Goal: Task Accomplishment & Management: Use online tool/utility

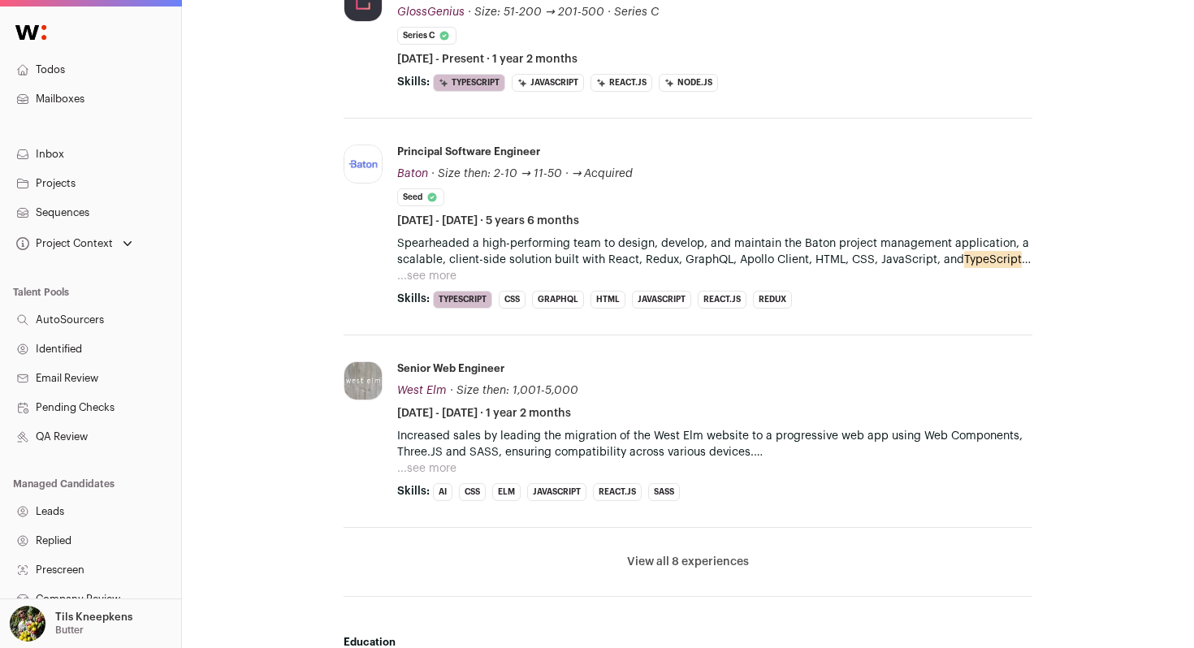
scroll to position [664, 0]
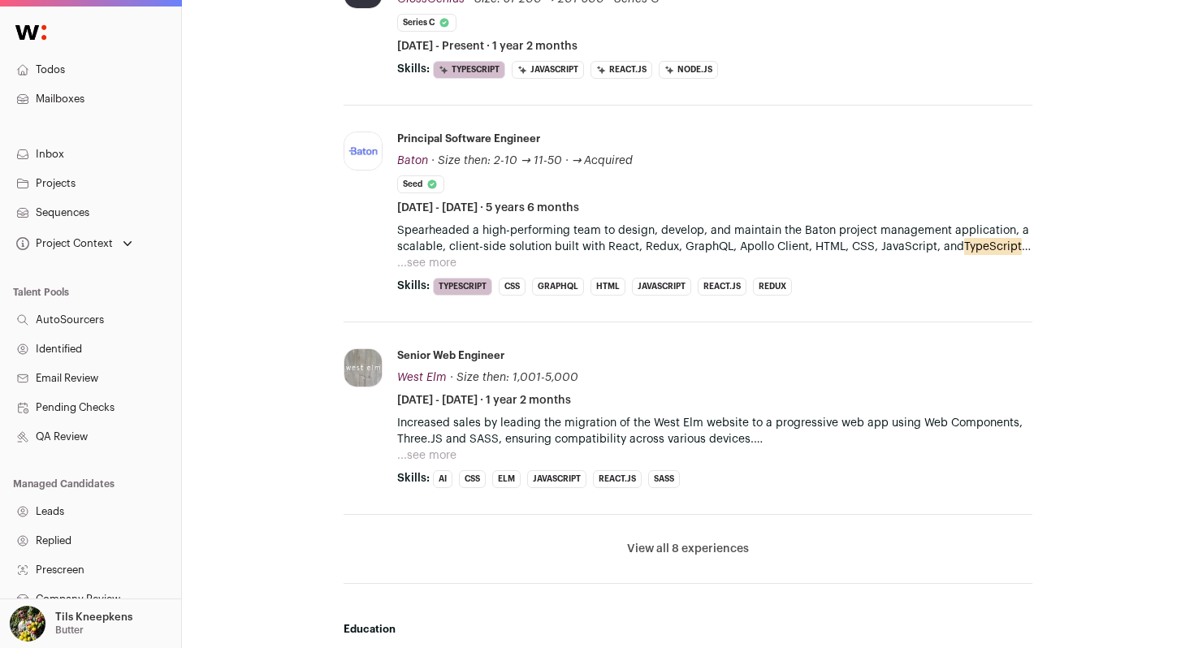
click at [451, 269] on button "...see more" at bounding box center [426, 263] width 59 height 16
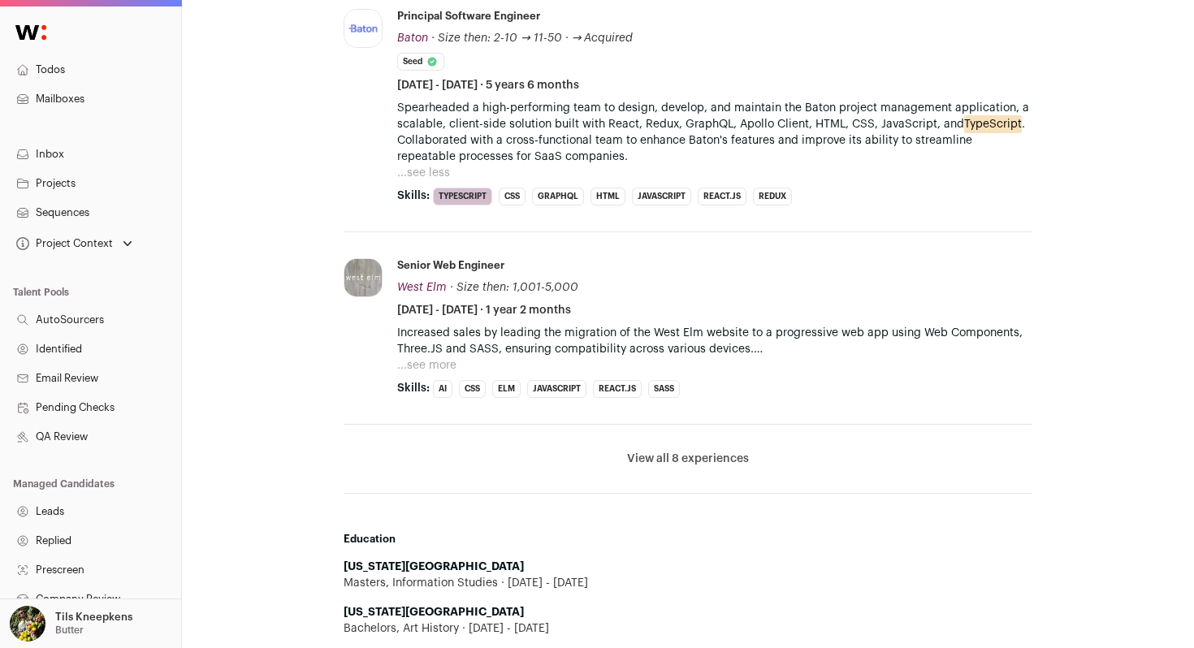
scroll to position [788, 0]
click at [702, 455] on button "View all 8 experiences" at bounding box center [688, 458] width 122 height 16
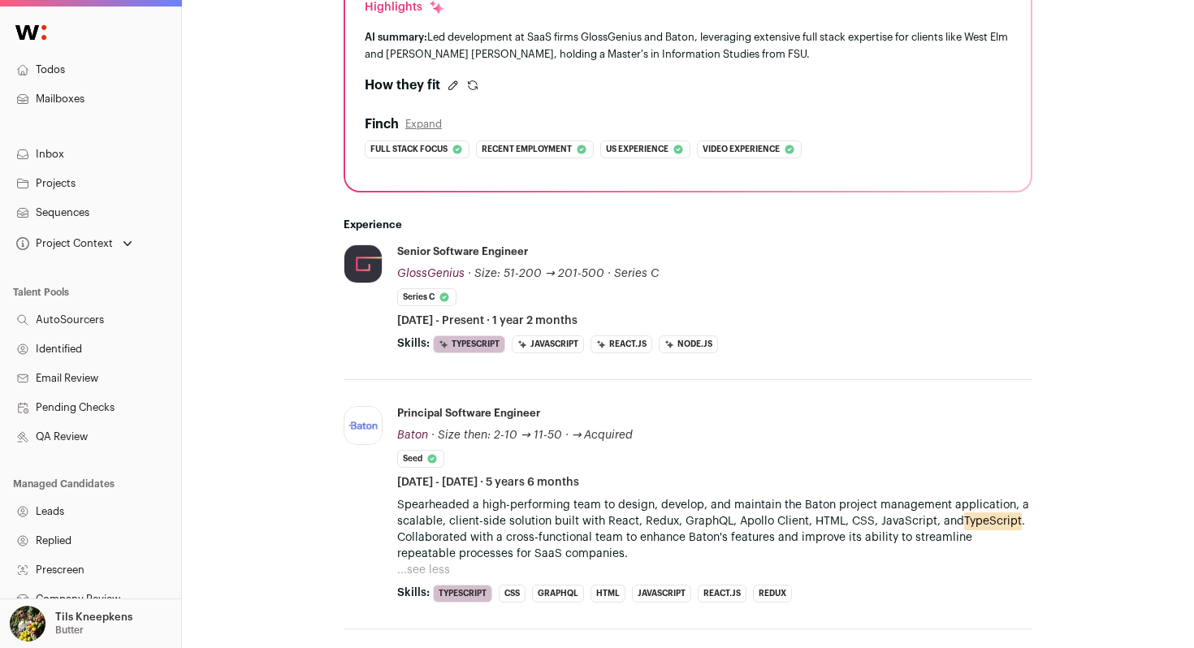
scroll to position [0, 0]
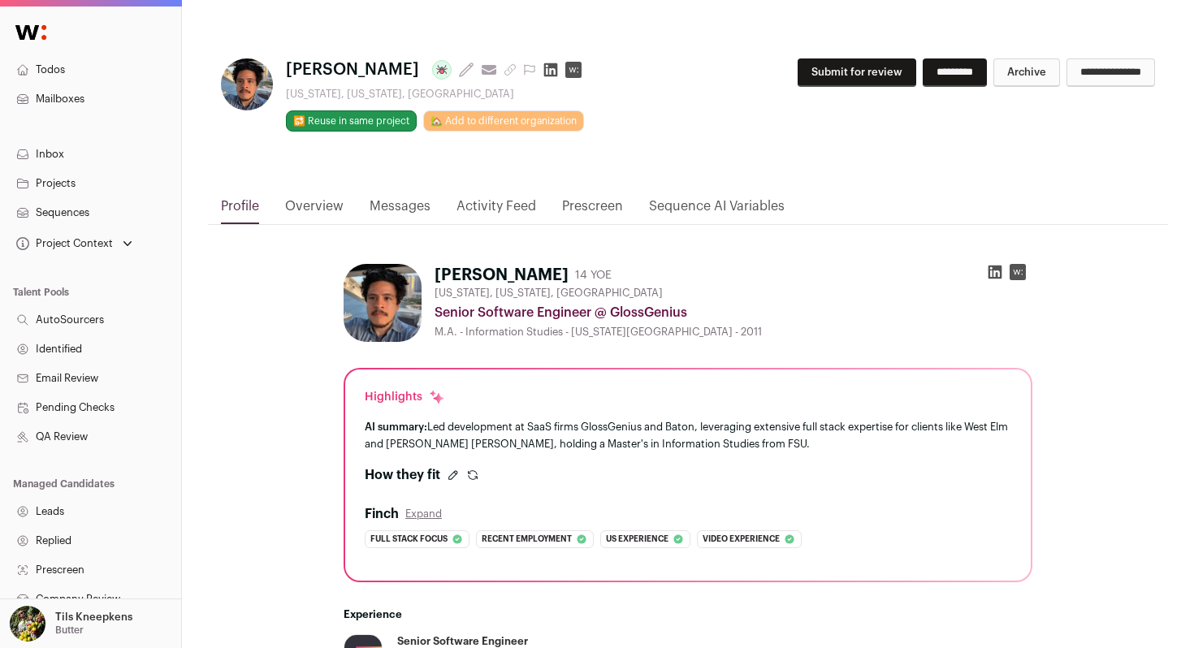
click at [797, 64] on button "Submit for review" at bounding box center [856, 72] width 119 height 28
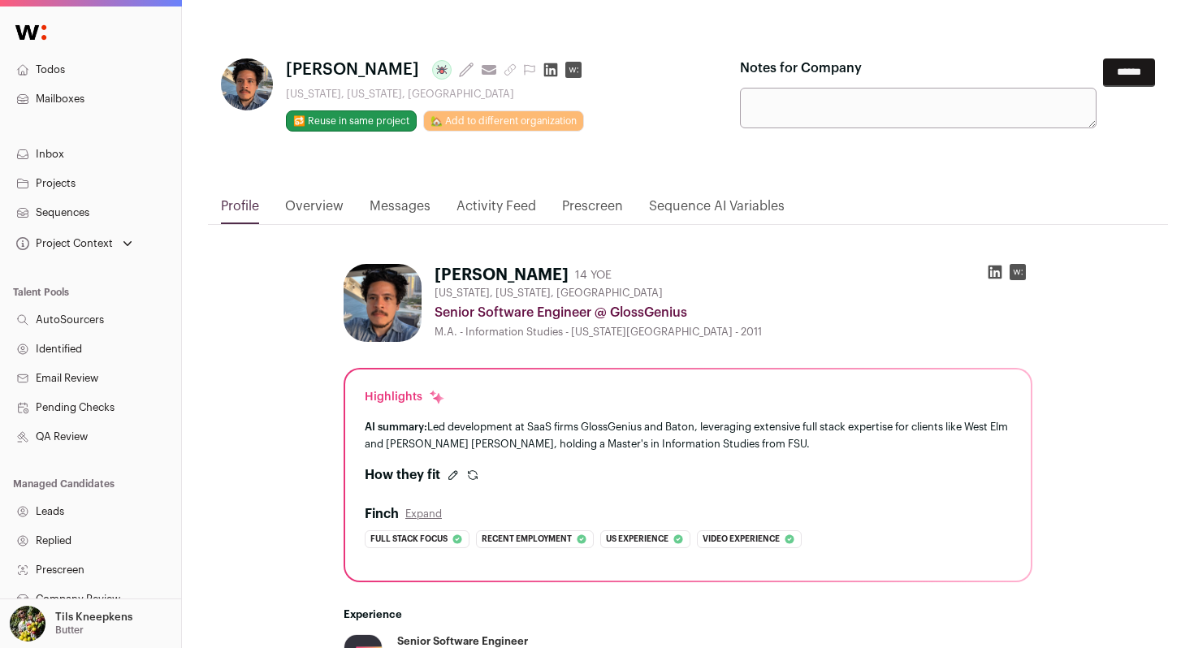
click at [1117, 74] on input "******" at bounding box center [1129, 72] width 52 height 28
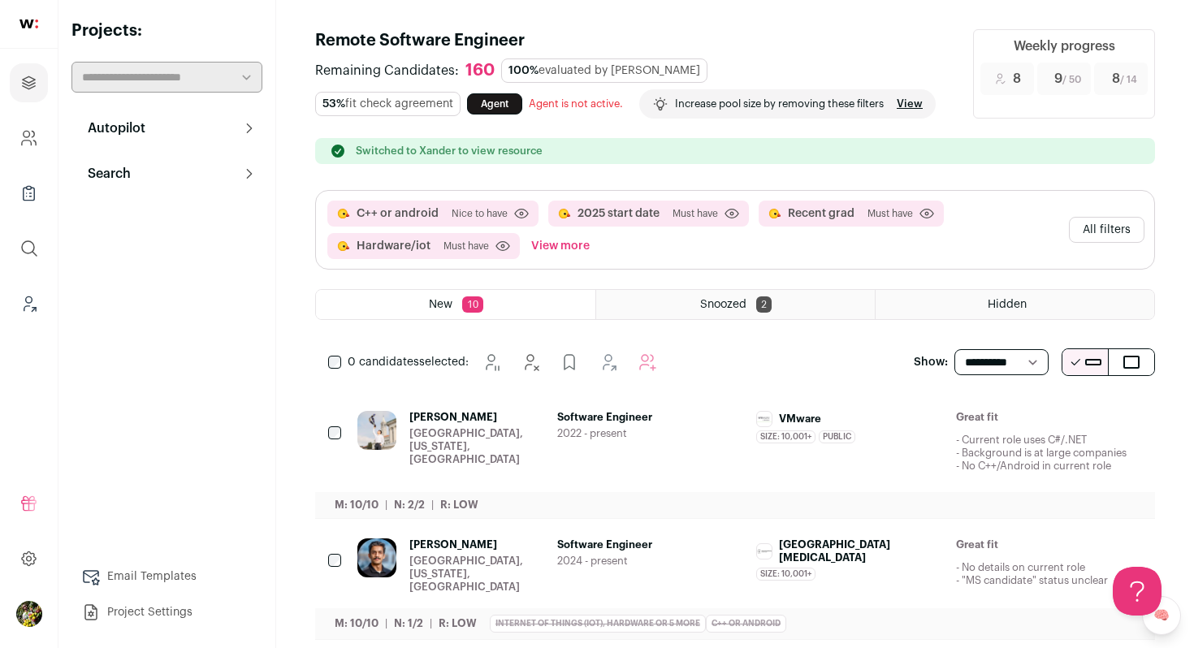
click at [245, 123] on icon at bounding box center [249, 128] width 13 height 13
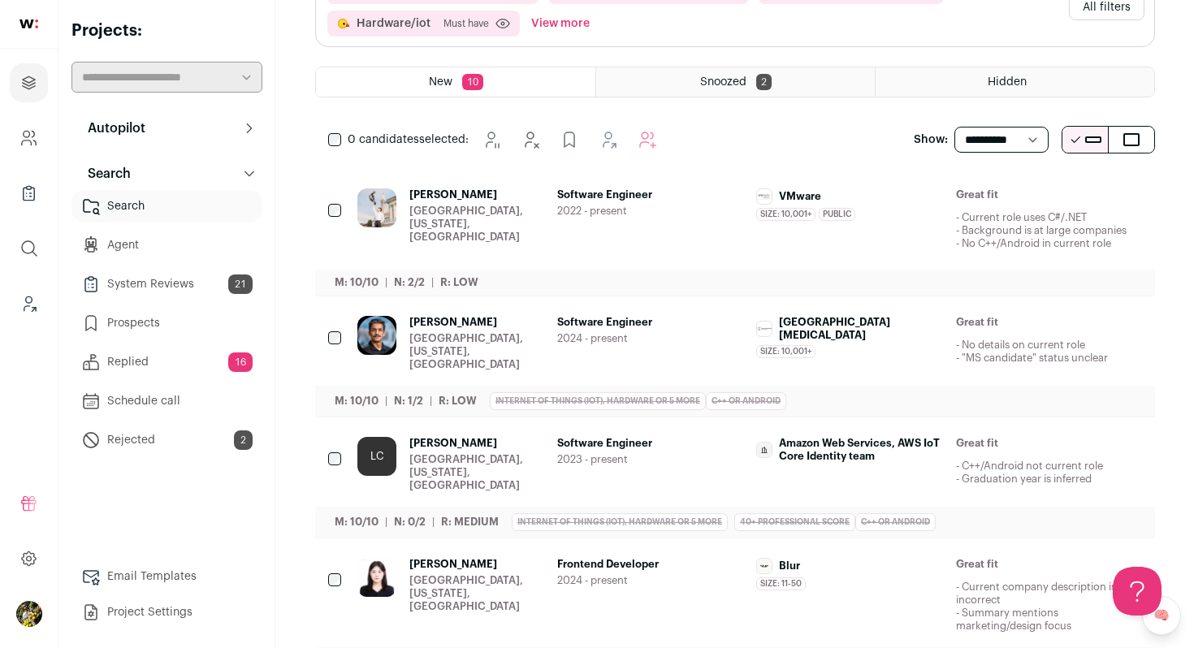
scroll to position [247, 0]
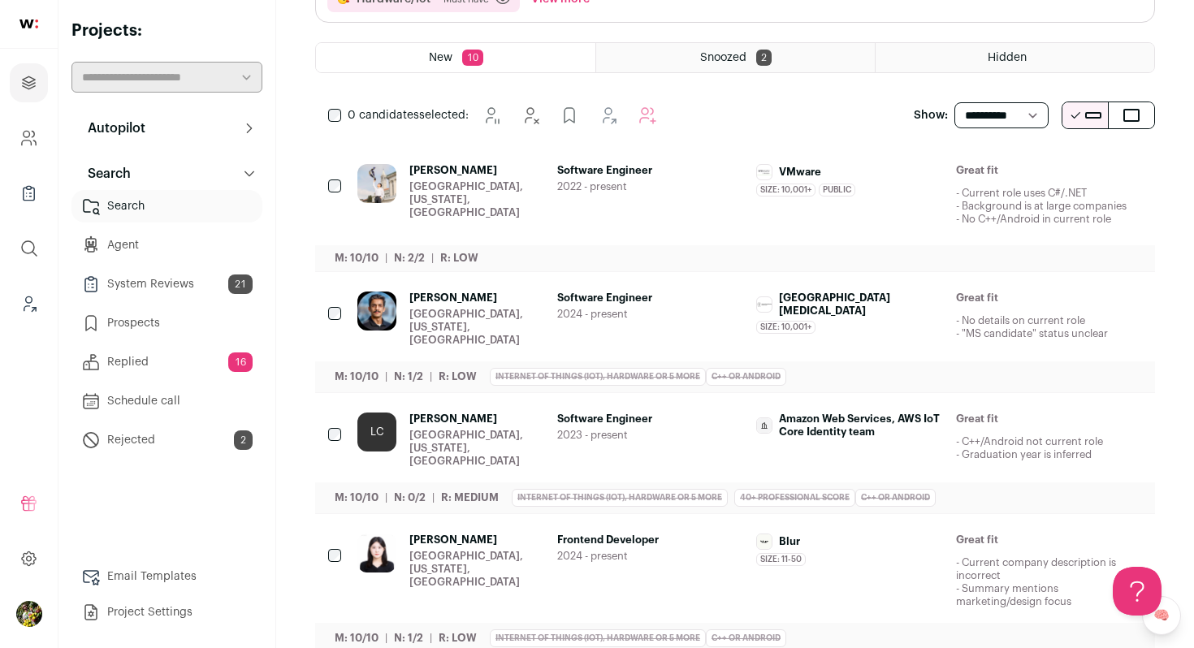
click at [996, 531] on icon "Hide" at bounding box center [996, 540] width 19 height 19
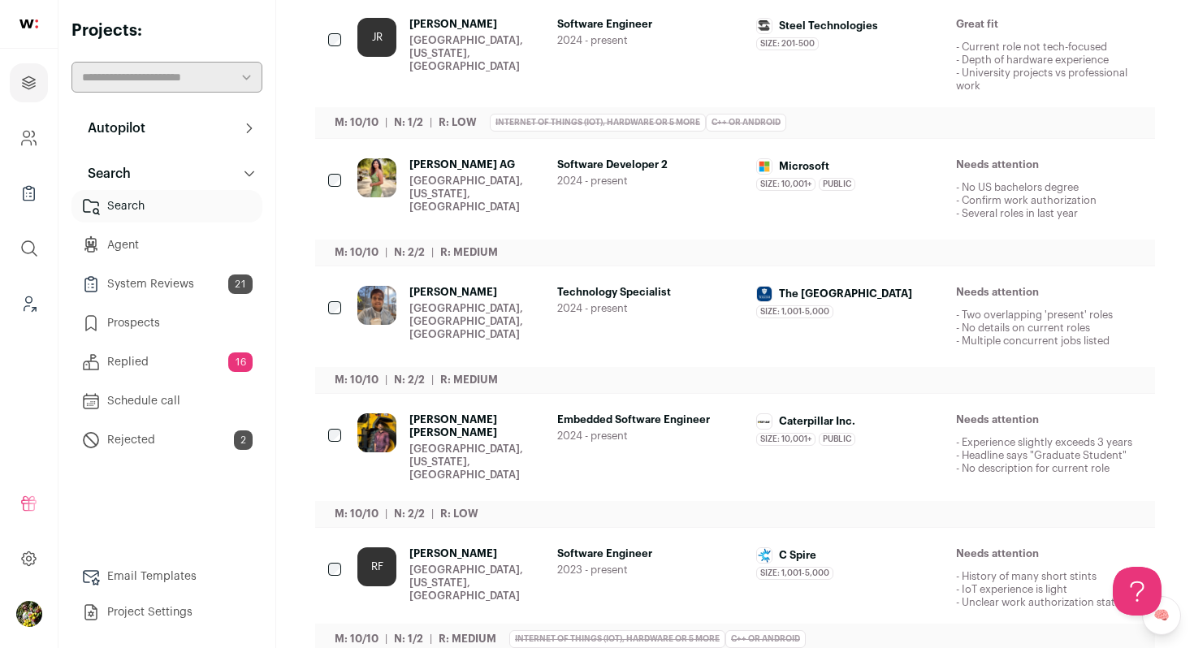
scroll to position [906, 0]
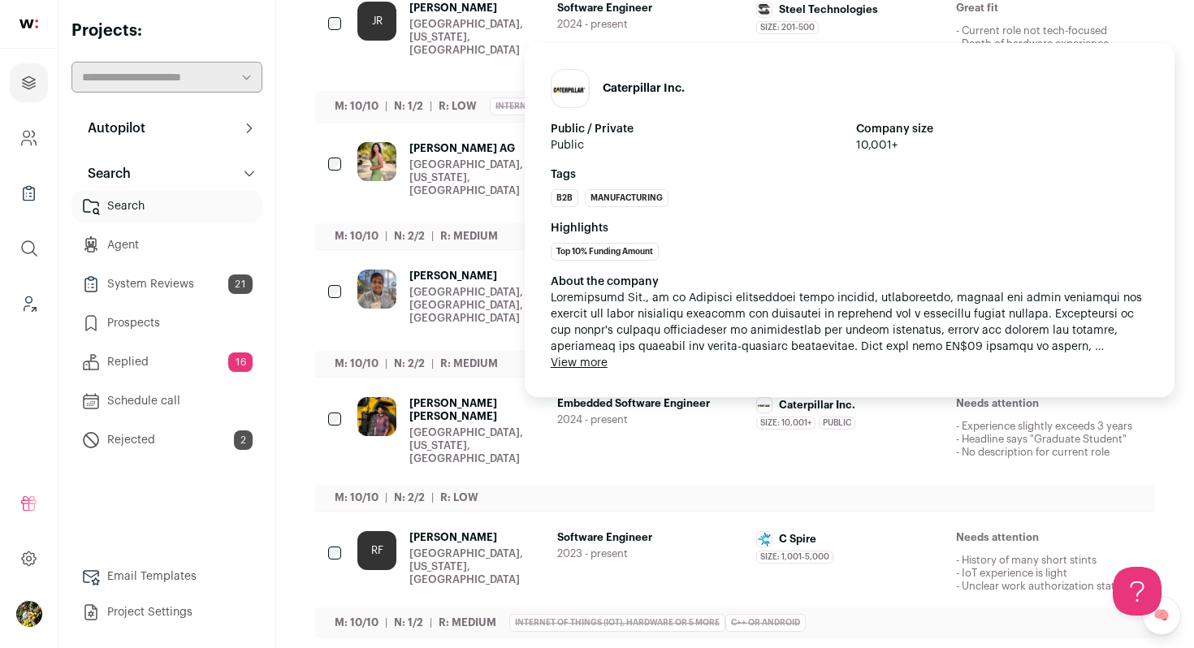
click at [884, 417] on div "Size: 10,001+ Caterpillar Inc.'s size has been 10,001+ employees during Rahul's…" at bounding box center [849, 423] width 187 height 13
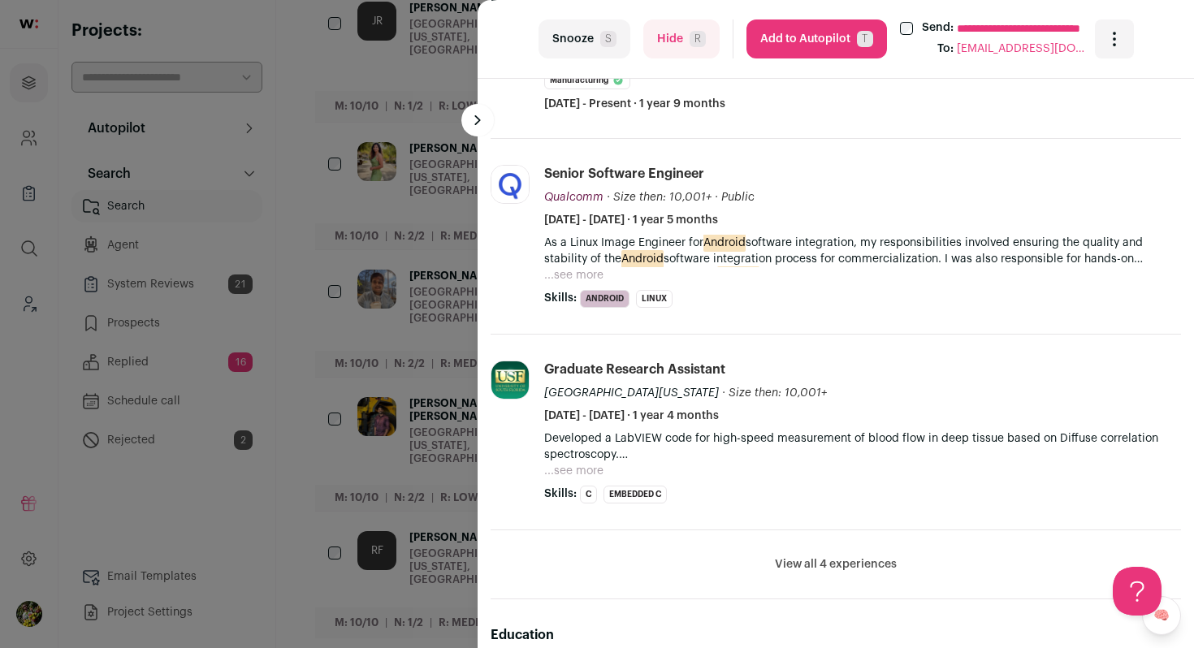
scroll to position [530, 0]
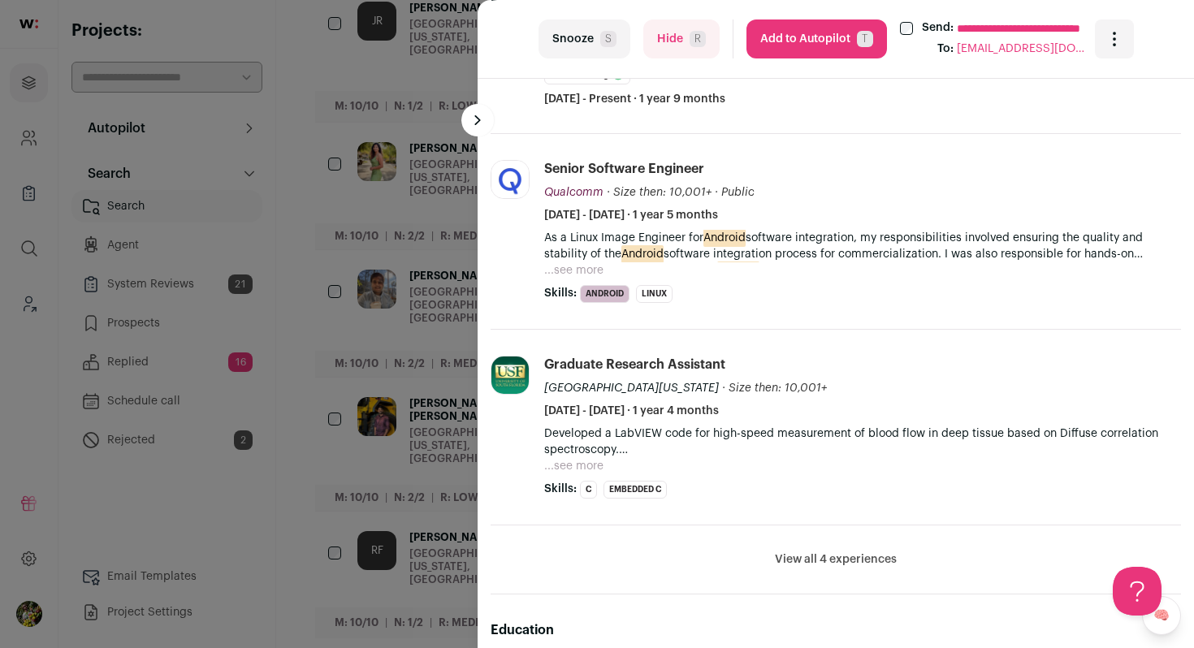
click at [582, 270] on button "...see more" at bounding box center [573, 270] width 59 height 16
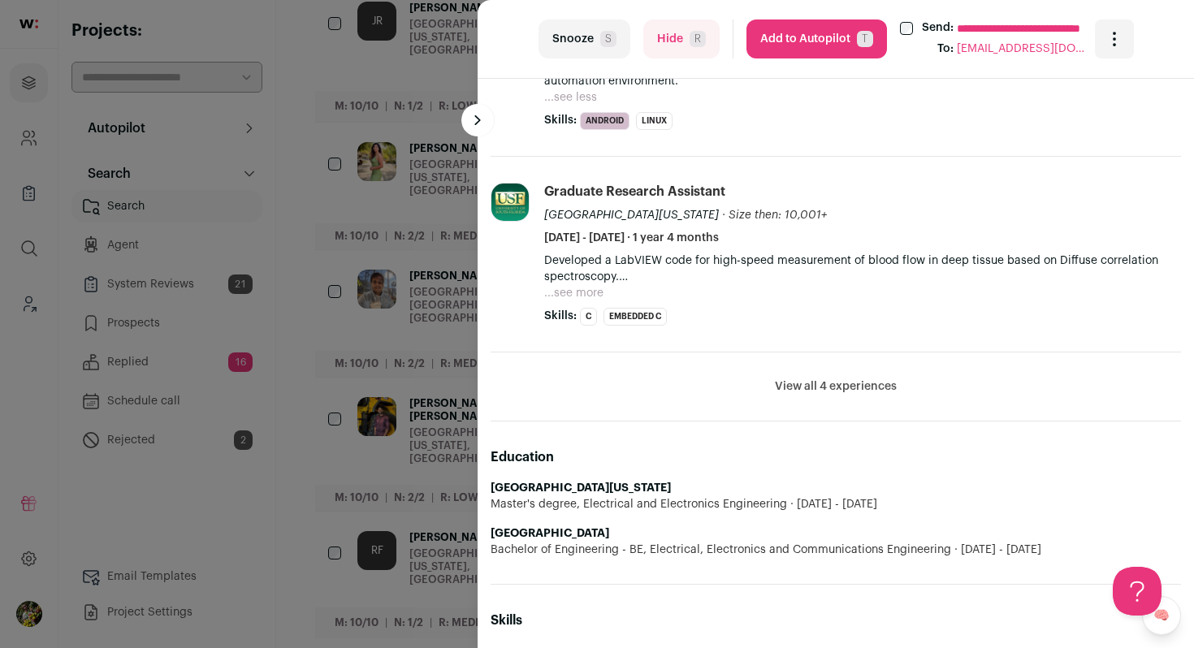
scroll to position [676, 0]
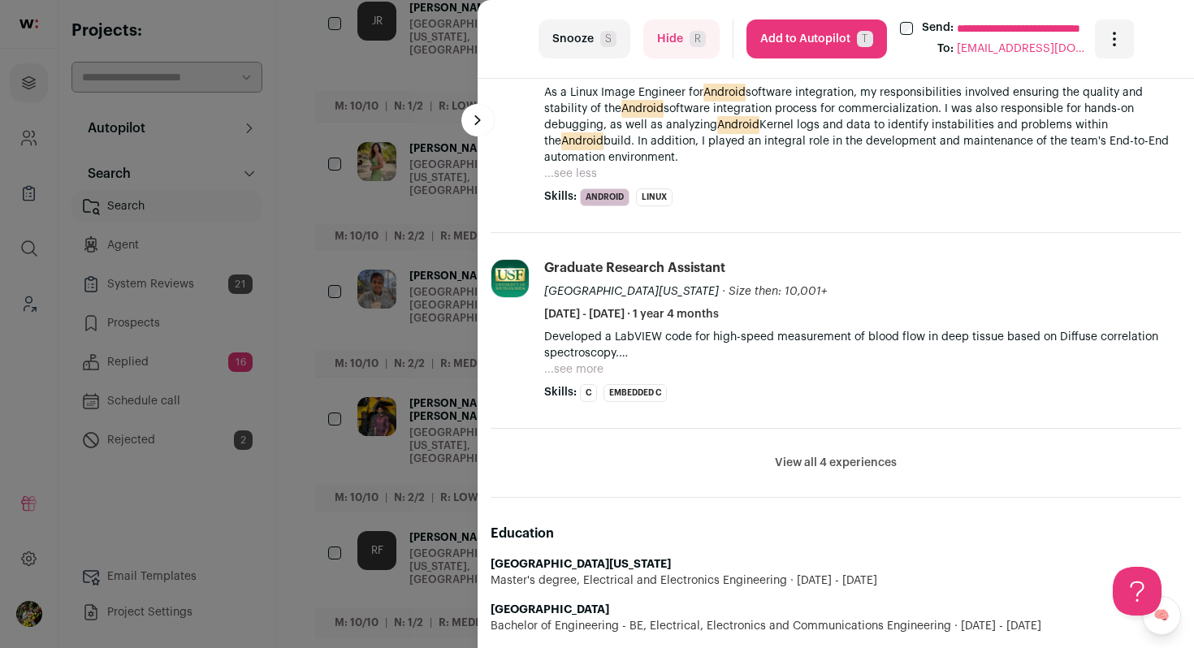
click at [695, 53] on button "Hide R" at bounding box center [681, 38] width 76 height 39
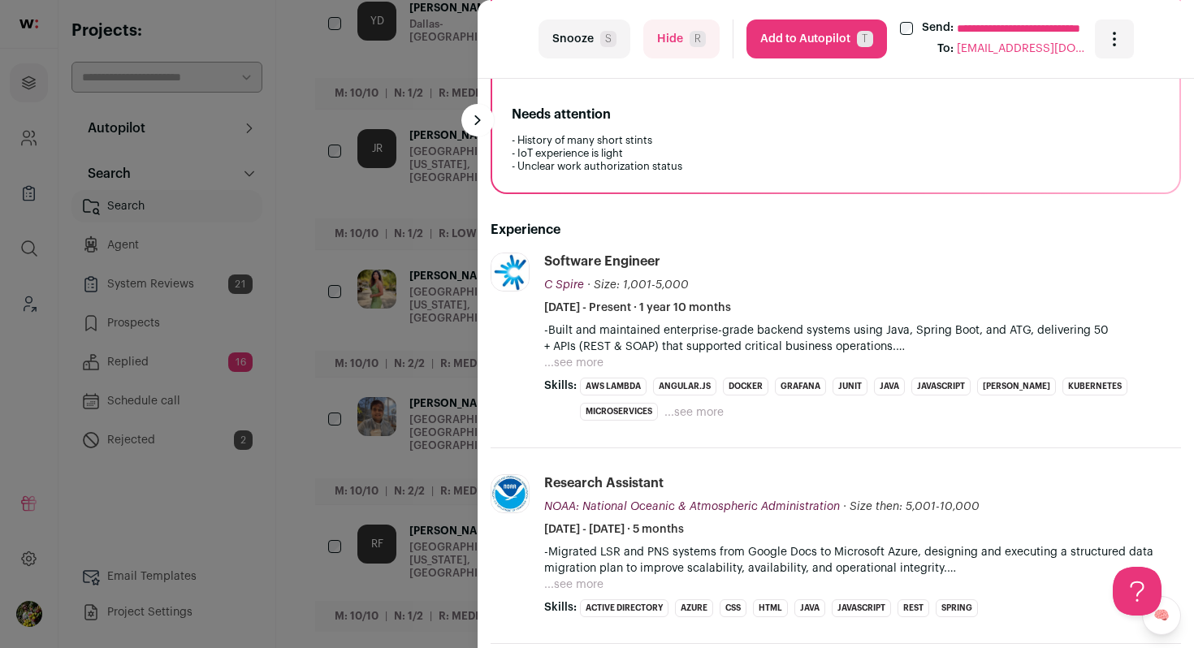
scroll to position [380, 0]
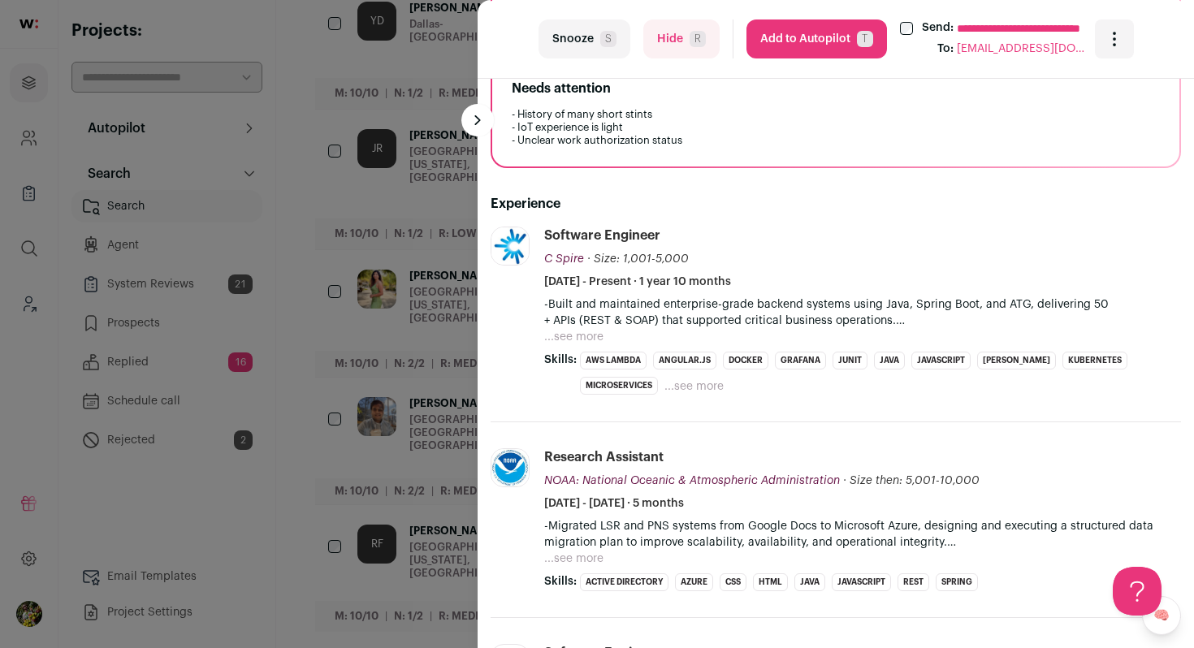
click at [673, 40] on button "Hide R" at bounding box center [681, 38] width 76 height 39
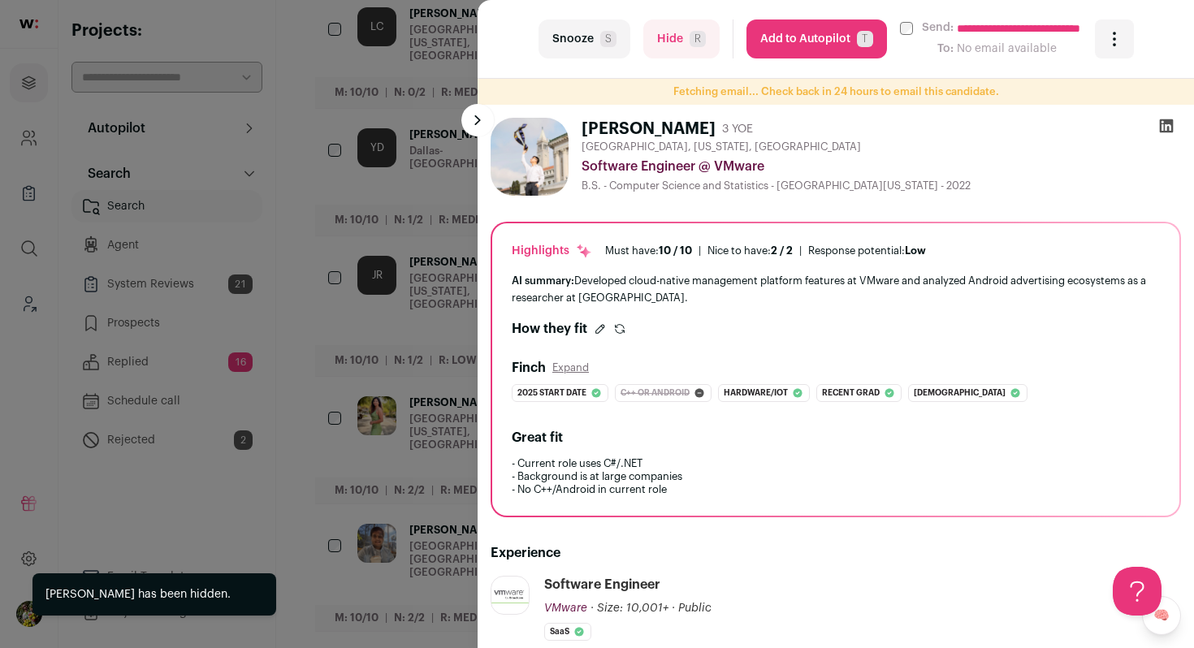
click at [447, 334] on div "**********" at bounding box center [597, 324] width 1194 height 648
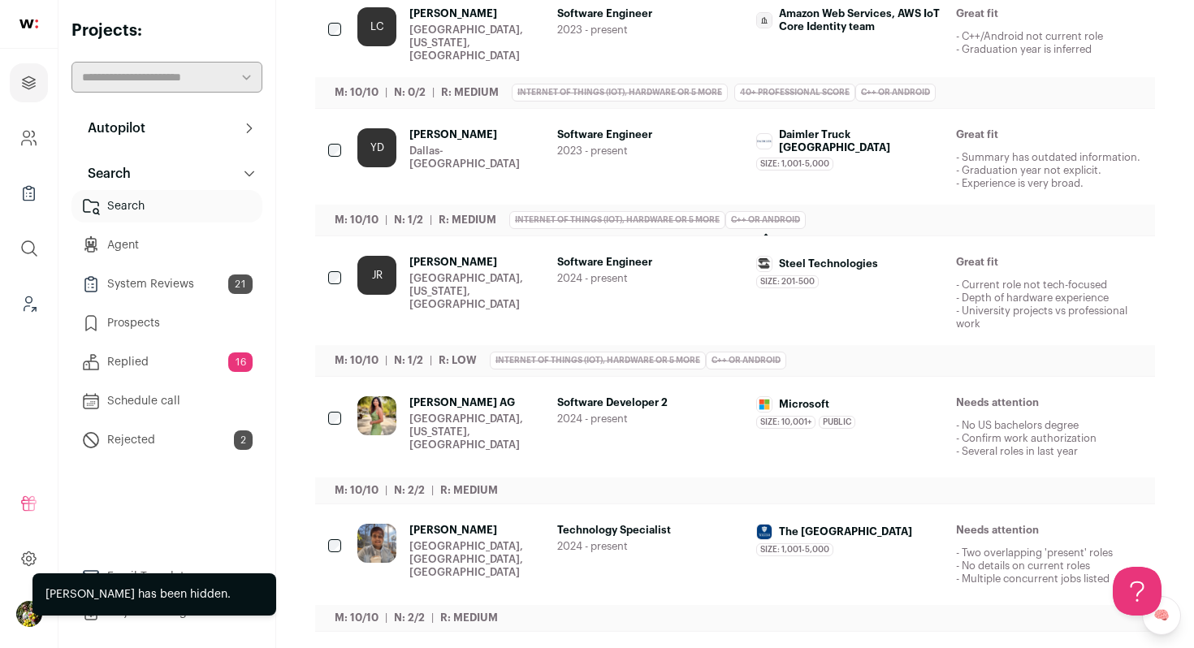
scroll to position [0, 0]
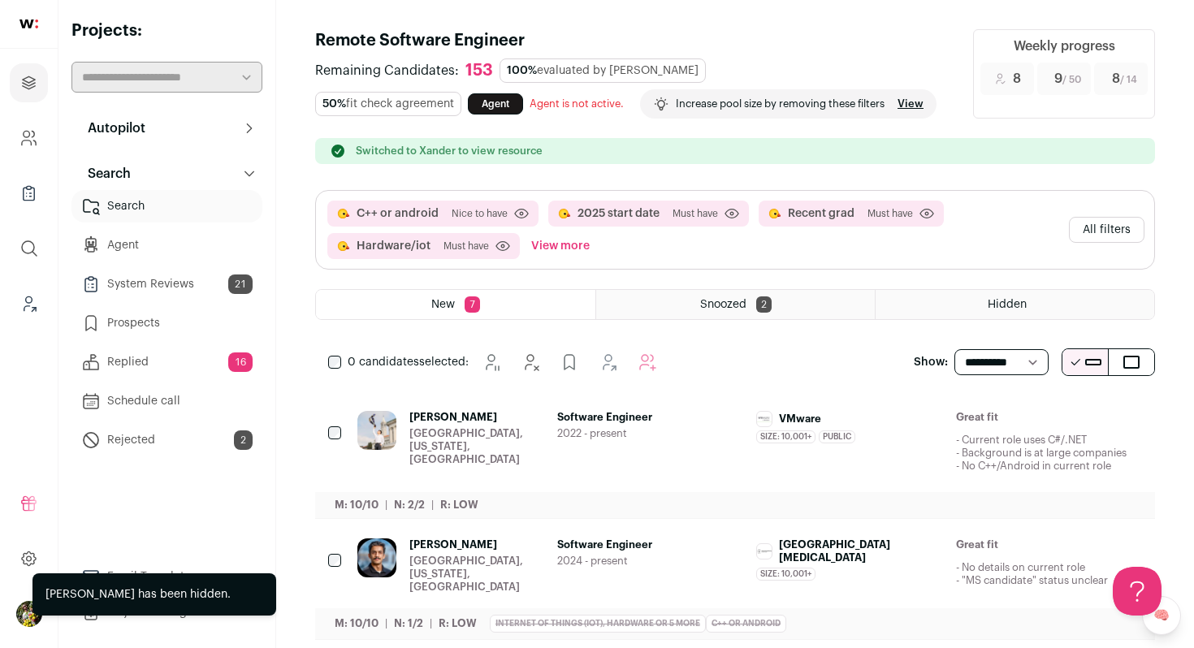
click at [1115, 237] on button "All filters" at bounding box center [1107, 230] width 76 height 26
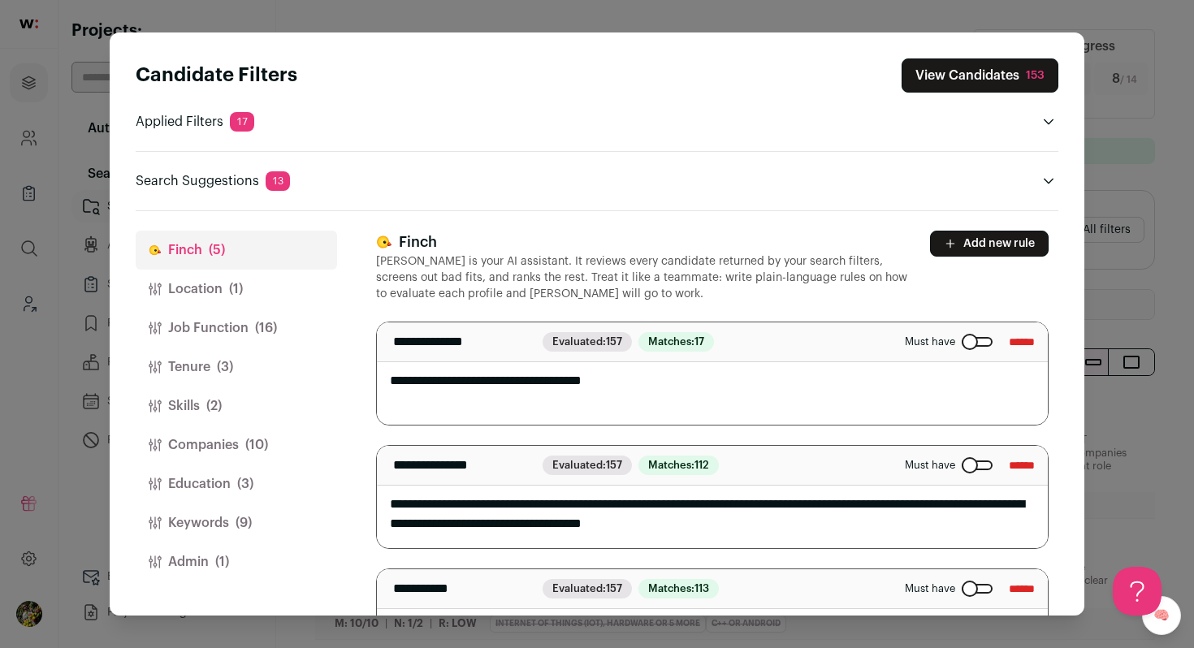
click at [965, 337] on div "Close modal via background" at bounding box center [976, 342] width 31 height 10
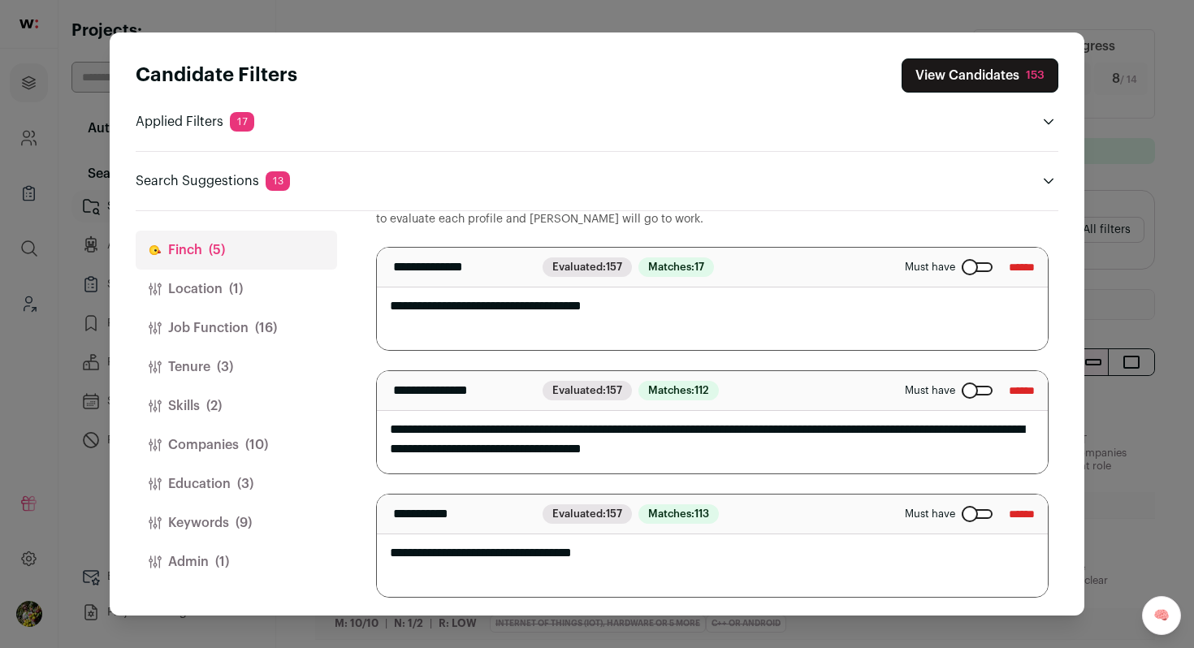
scroll to position [87, 0]
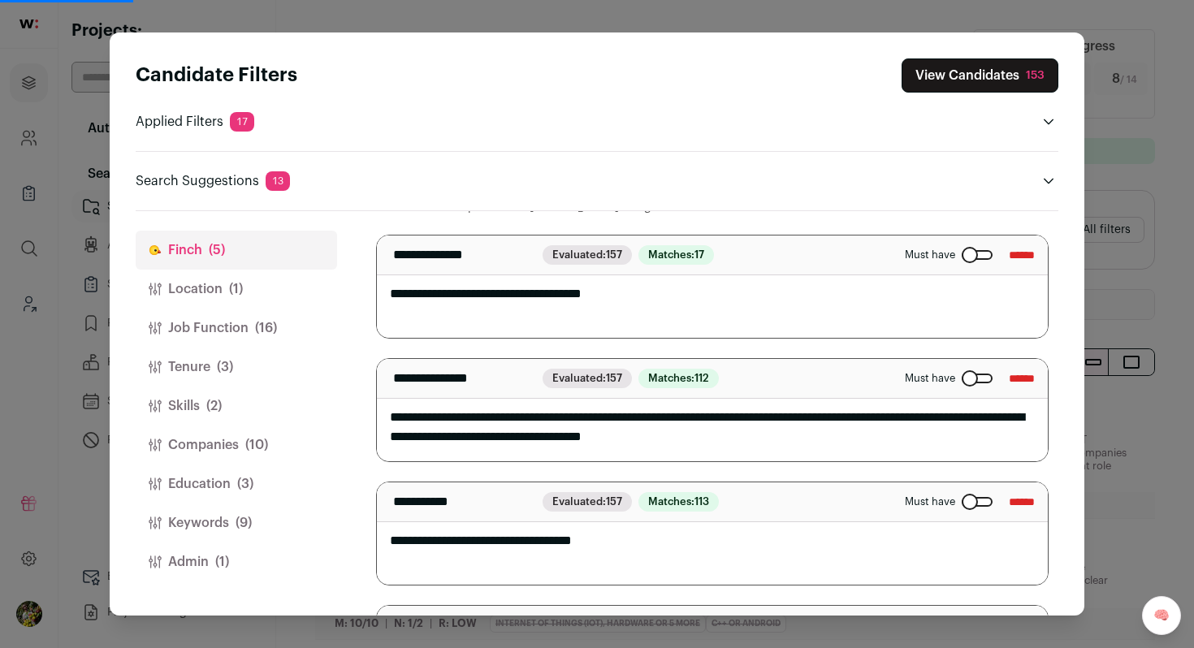
click at [271, 561] on button "Admin (1)" at bounding box center [236, 561] width 201 height 39
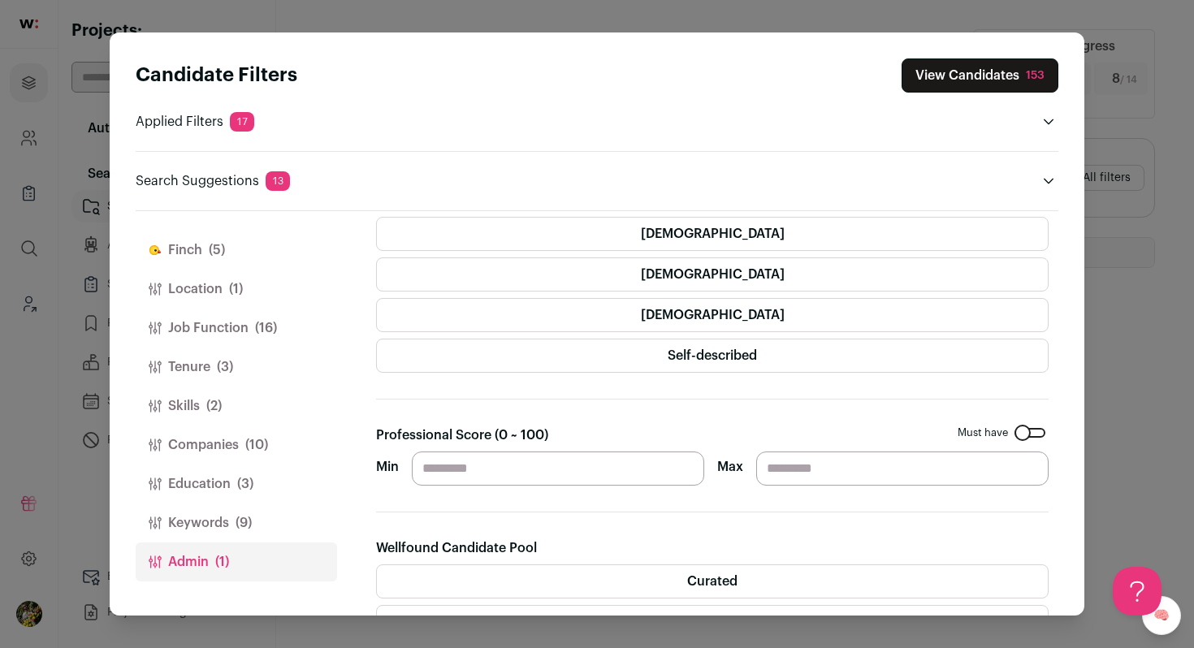
scroll to position [0, 0]
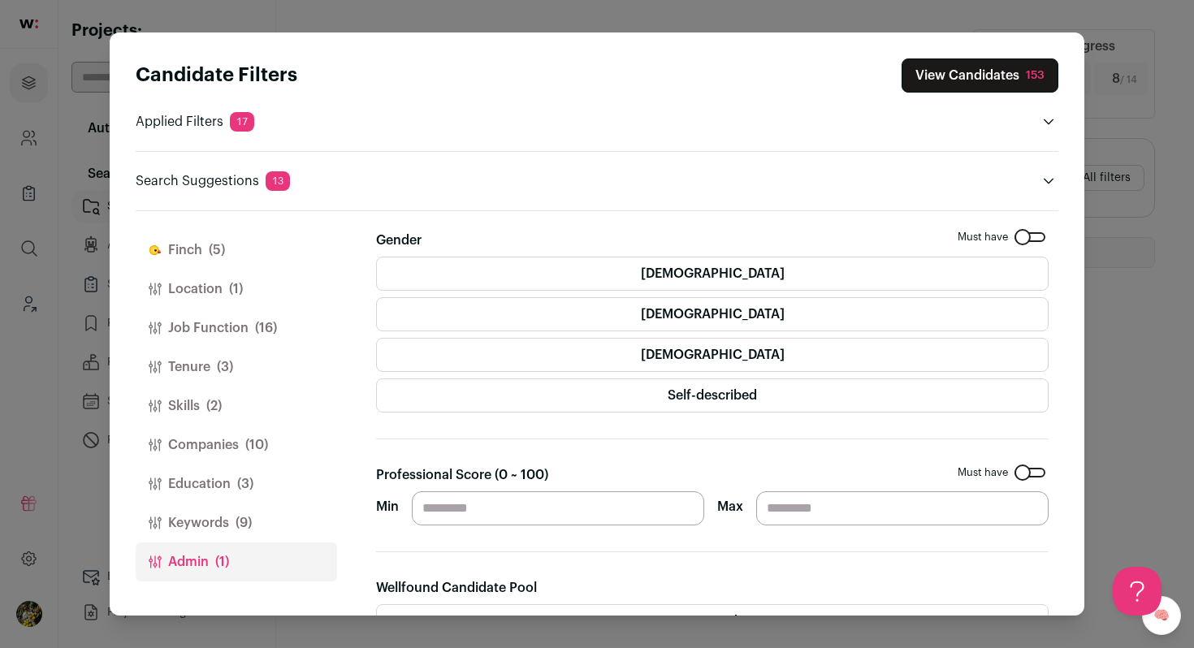
click at [253, 512] on button "Keywords (9)" at bounding box center [236, 522] width 201 height 39
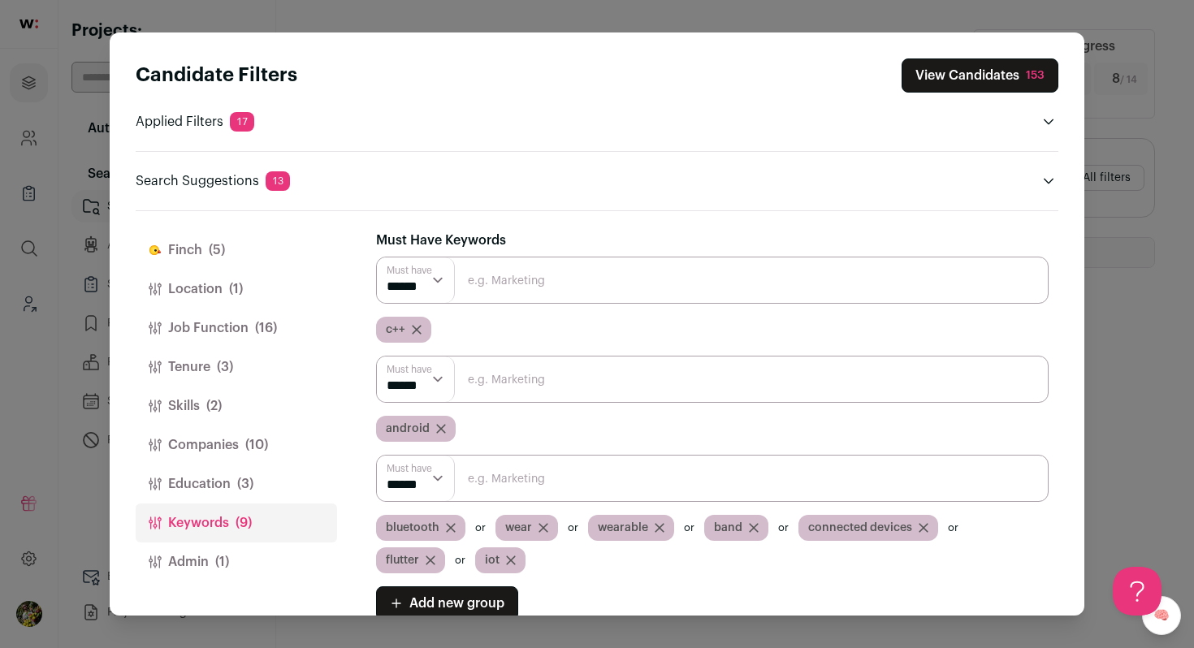
click at [493, 276] on input "Close modal via background" at bounding box center [712, 280] width 672 height 47
type input "C++"
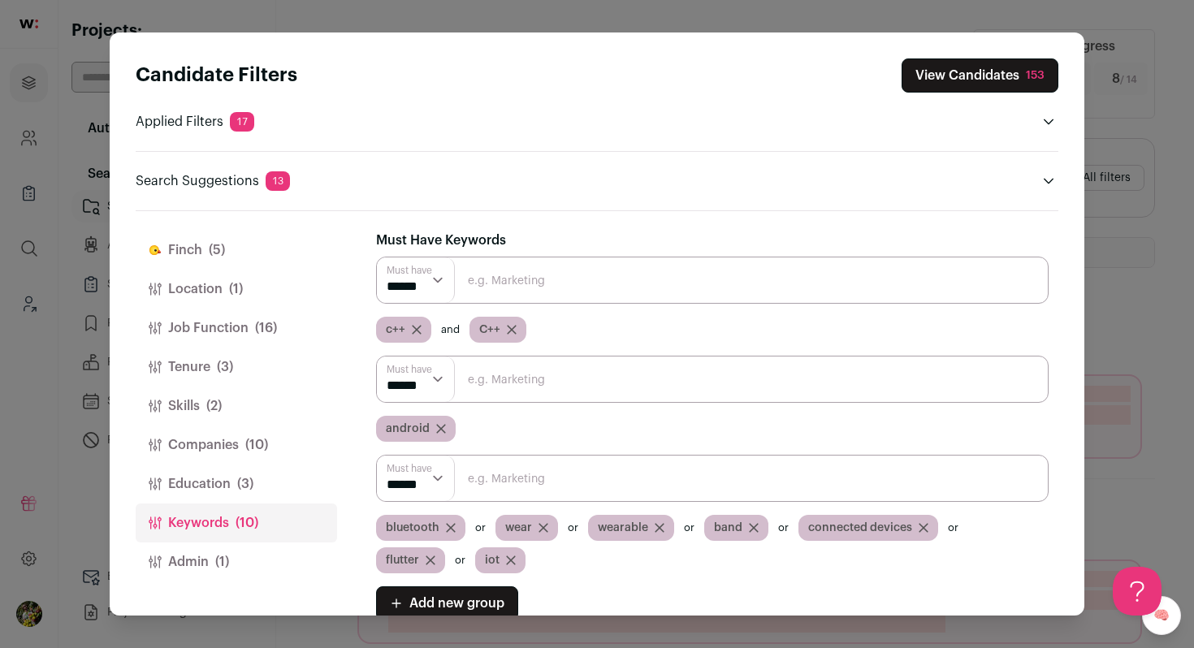
click at [441, 284] on select "****** ******" at bounding box center [416, 279] width 78 height 45
select select "**"
click at [377, 257] on select "****** ******" at bounding box center [416, 279] width 78 height 45
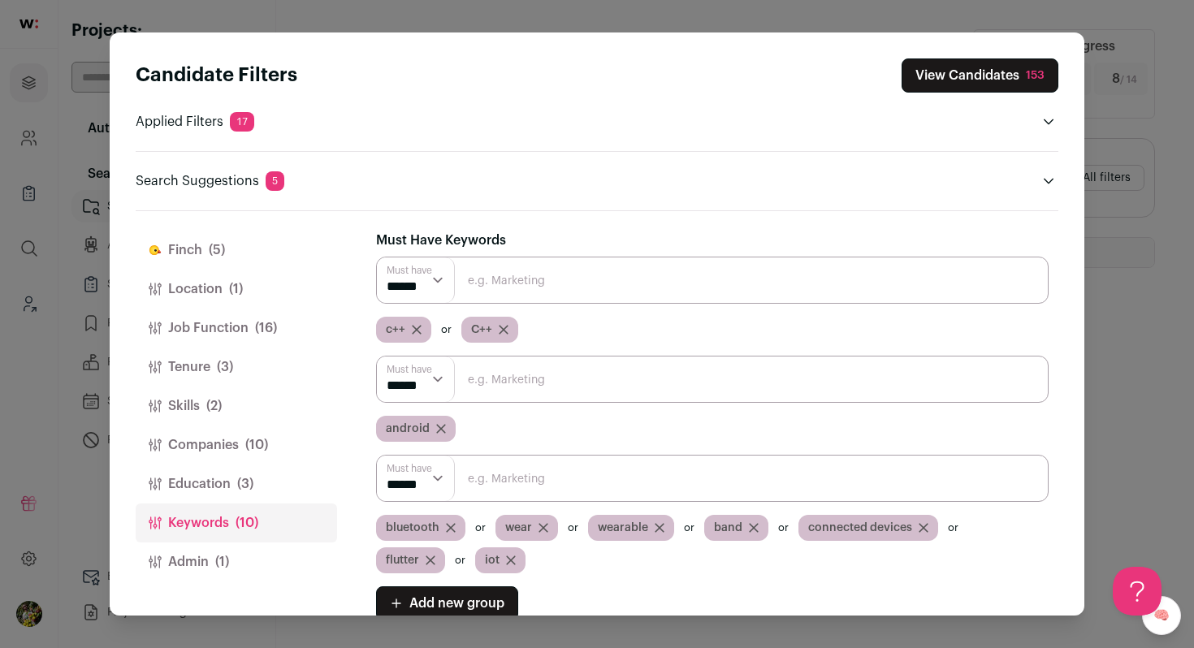
click at [465, 394] on input "Close modal via background" at bounding box center [712, 379] width 672 height 47
type input "kotlin"
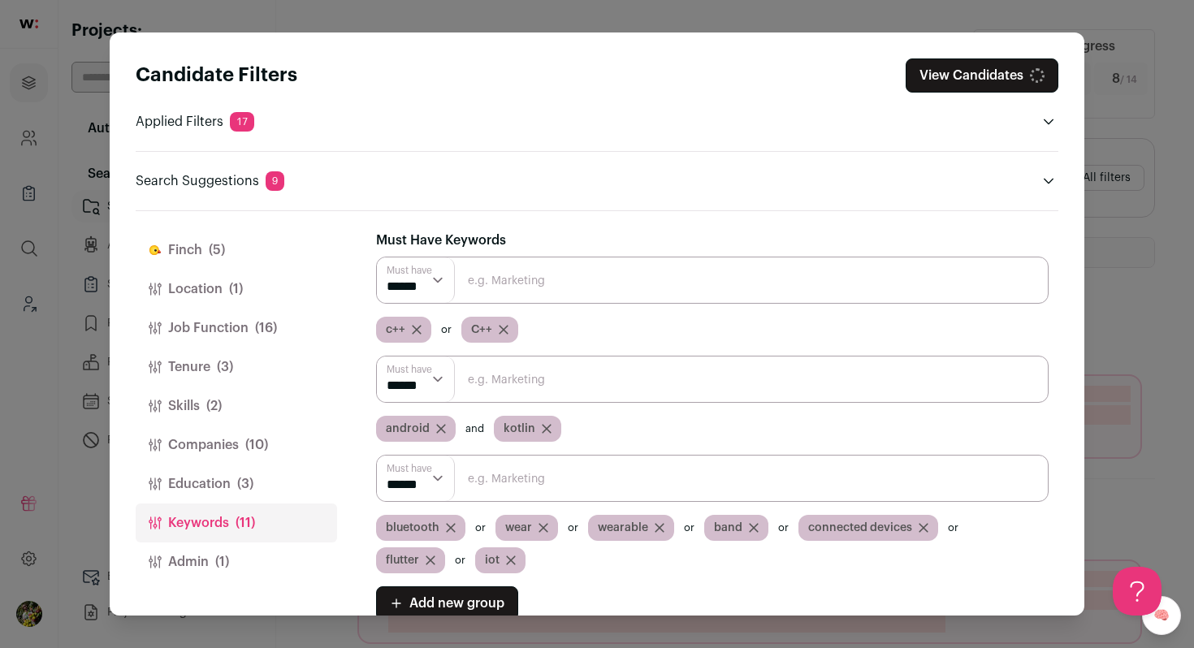
click at [416, 377] on select "****** ******" at bounding box center [416, 378] width 78 height 45
select select "**"
click at [377, 356] on select "****** ******" at bounding box center [416, 378] width 78 height 45
click at [248, 546] on button "Admin (1)" at bounding box center [236, 561] width 201 height 39
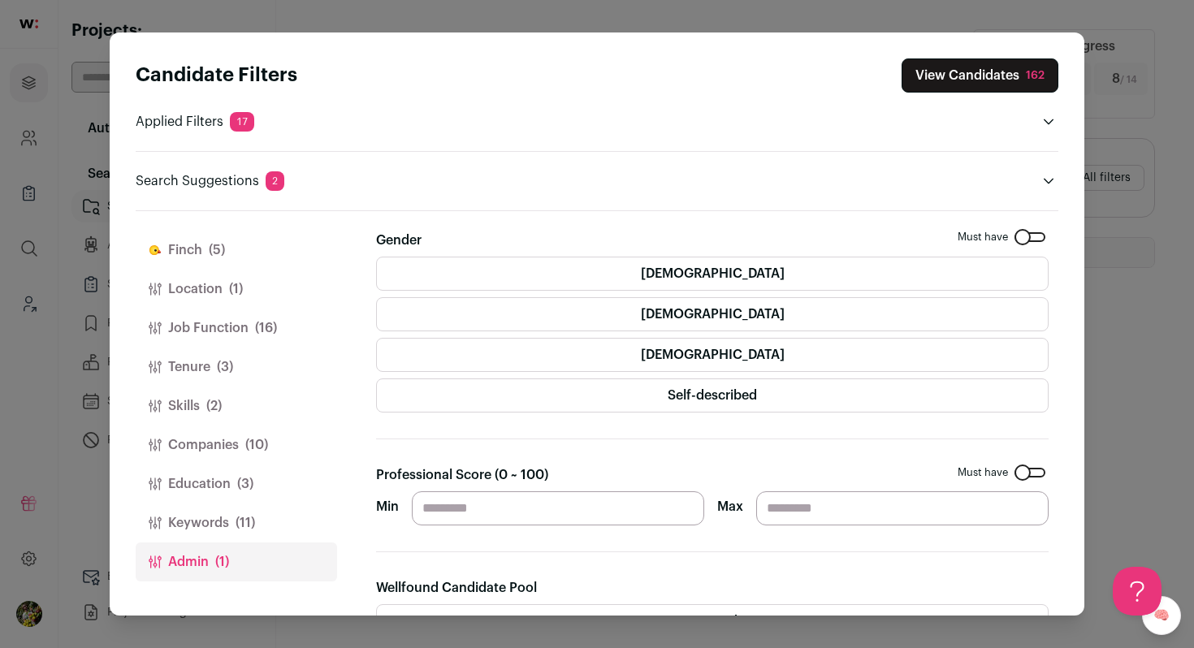
click at [971, 69] on button "View Candidates 162" at bounding box center [979, 75] width 157 height 34
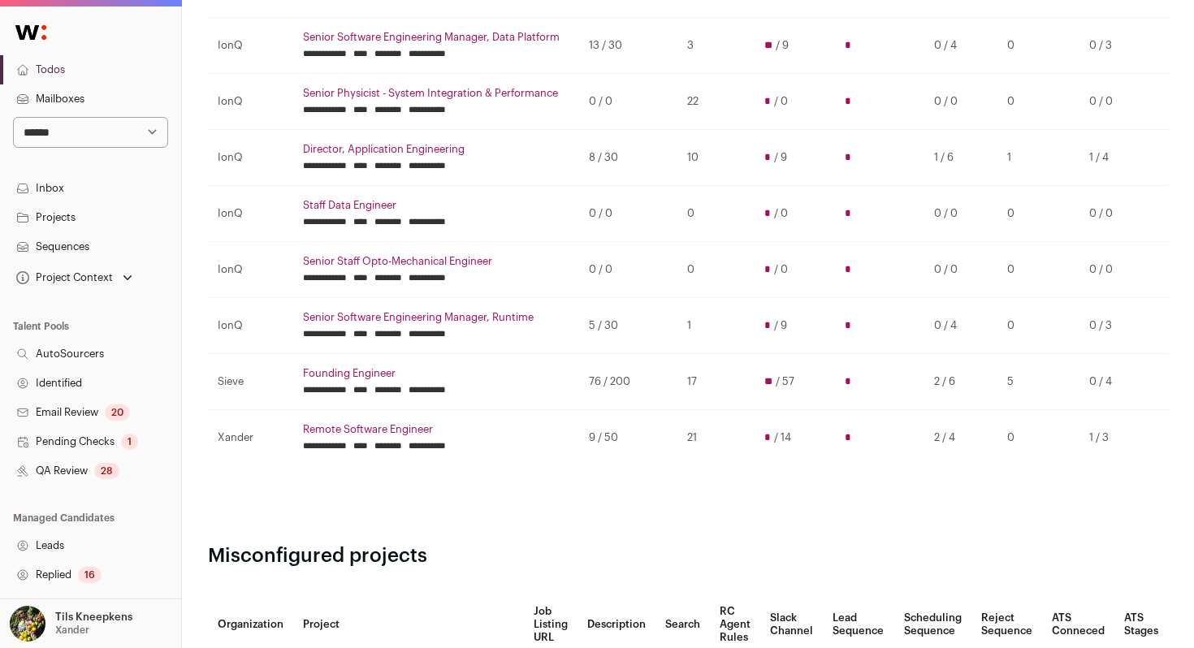
scroll to position [416, 0]
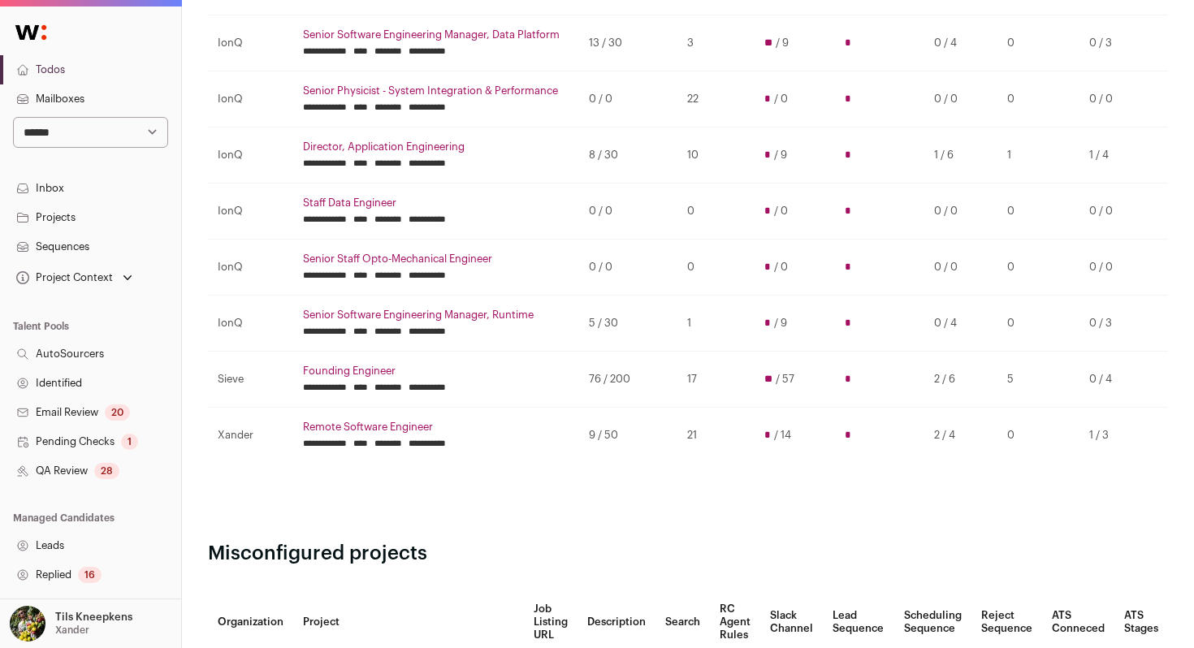
click at [517, 317] on link "Senior Software Engineering Manager, Runtime" at bounding box center [436, 315] width 266 height 13
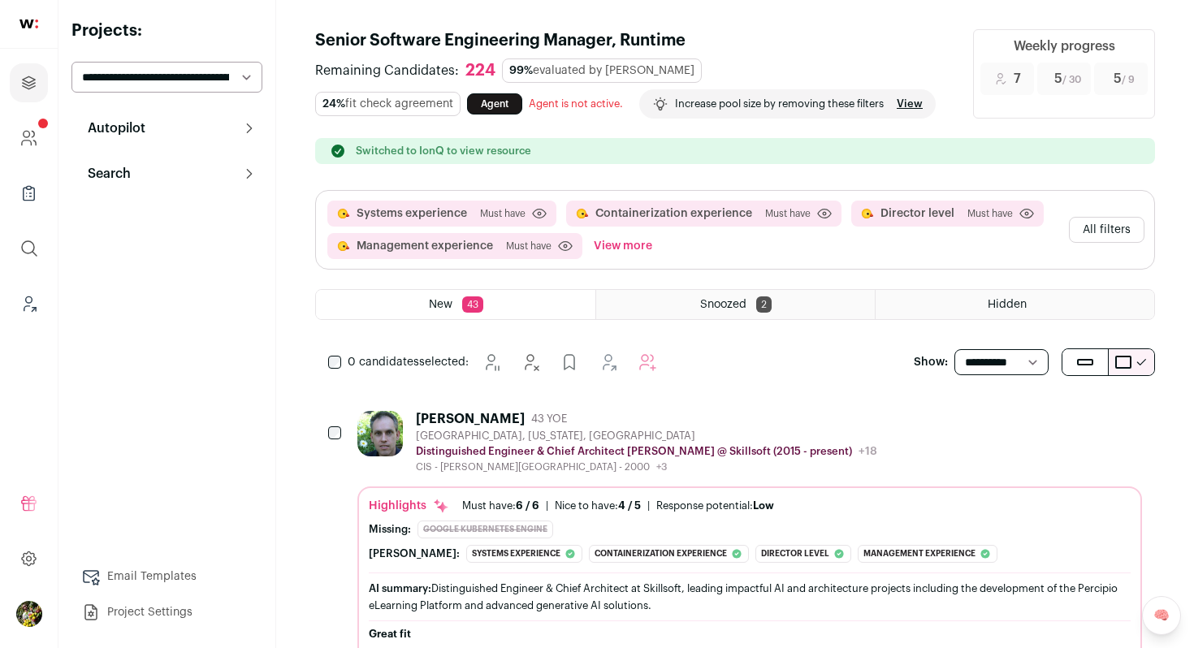
click at [1091, 245] on div "Systems experience Must have Click to disable/enable criteria Containerization …" at bounding box center [735, 230] width 838 height 78
click at [1099, 236] on button "All filters" at bounding box center [1107, 230] width 76 height 26
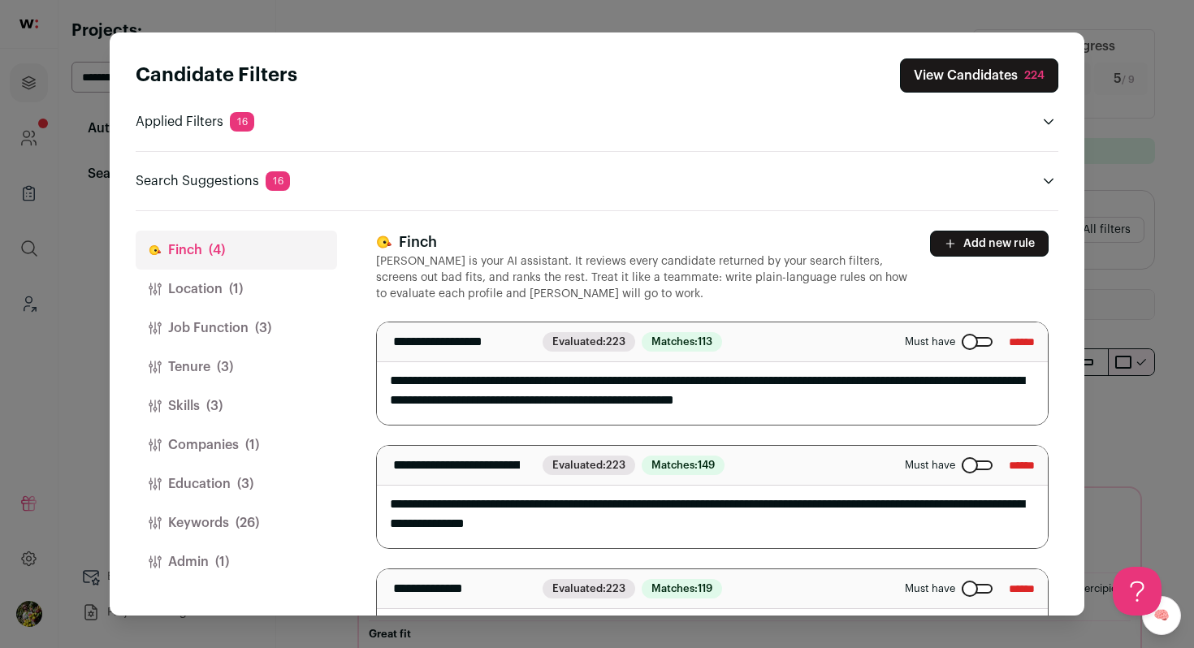
click at [294, 525] on button "Keywords (26)" at bounding box center [236, 522] width 201 height 39
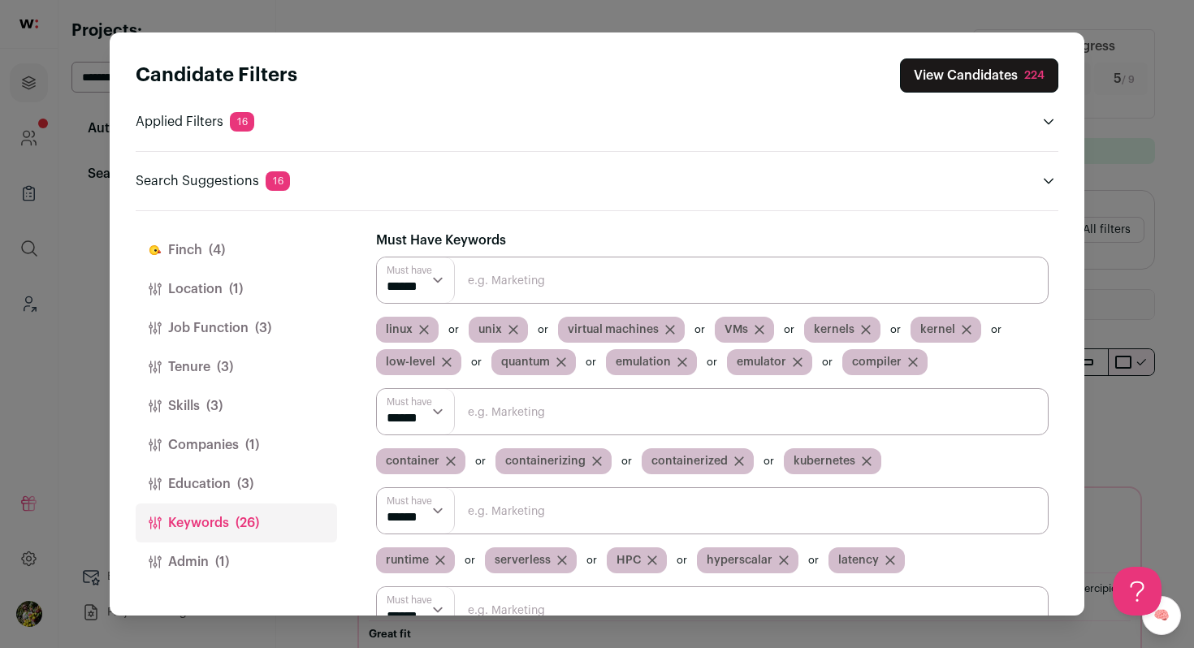
click at [572, 289] on input "Close modal via background" at bounding box center [712, 280] width 672 height 47
type input "compilers"
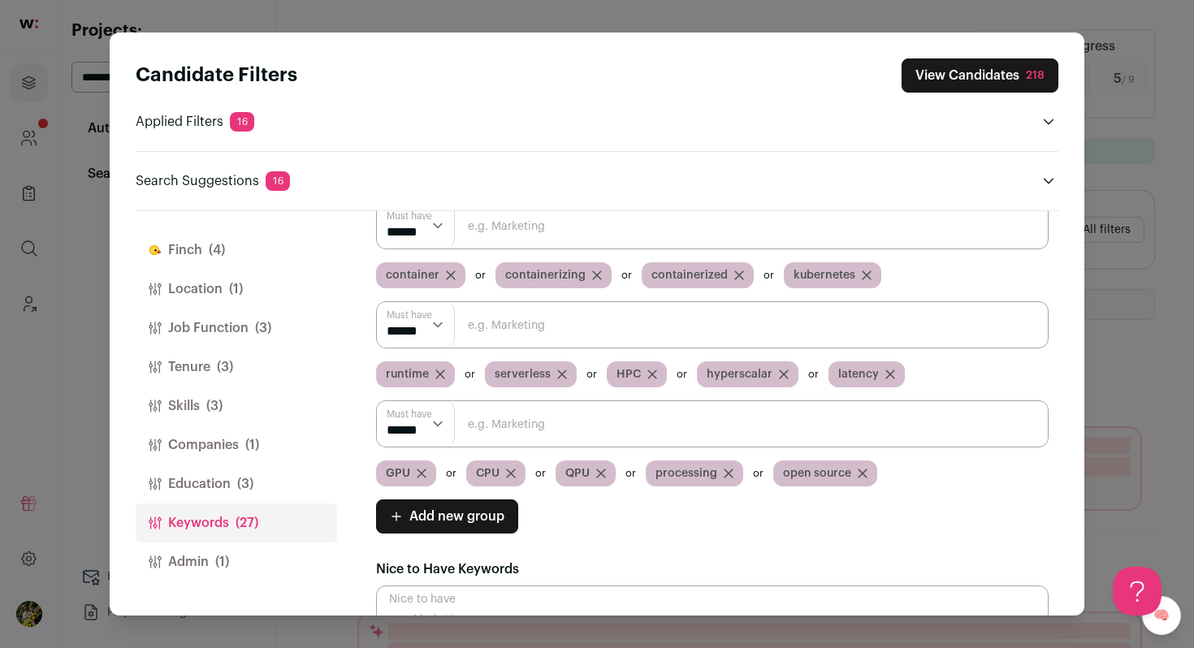
scroll to position [228, 0]
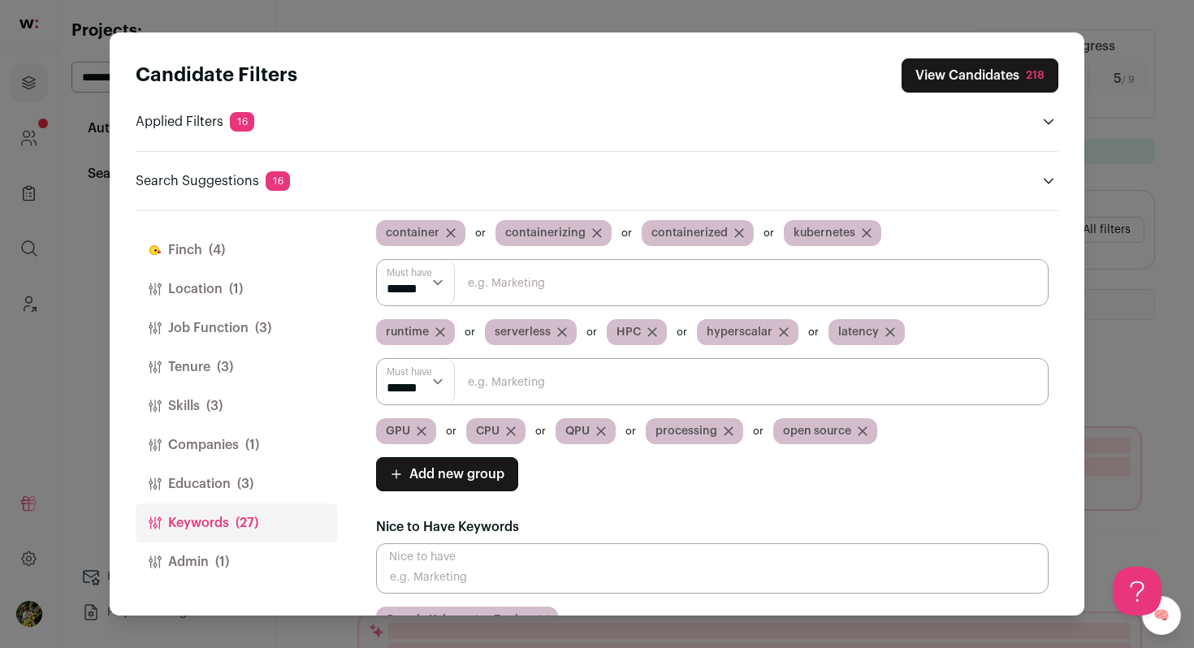
click at [935, 81] on button "View Candidates 218" at bounding box center [979, 75] width 157 height 34
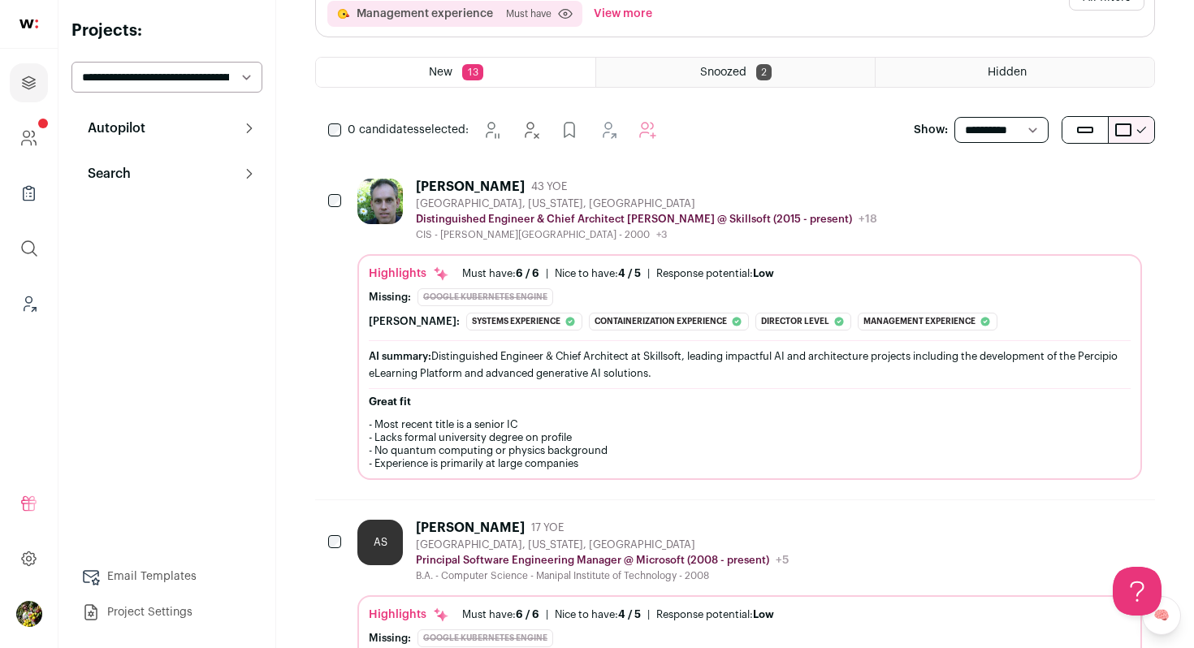
scroll to position [251, 0]
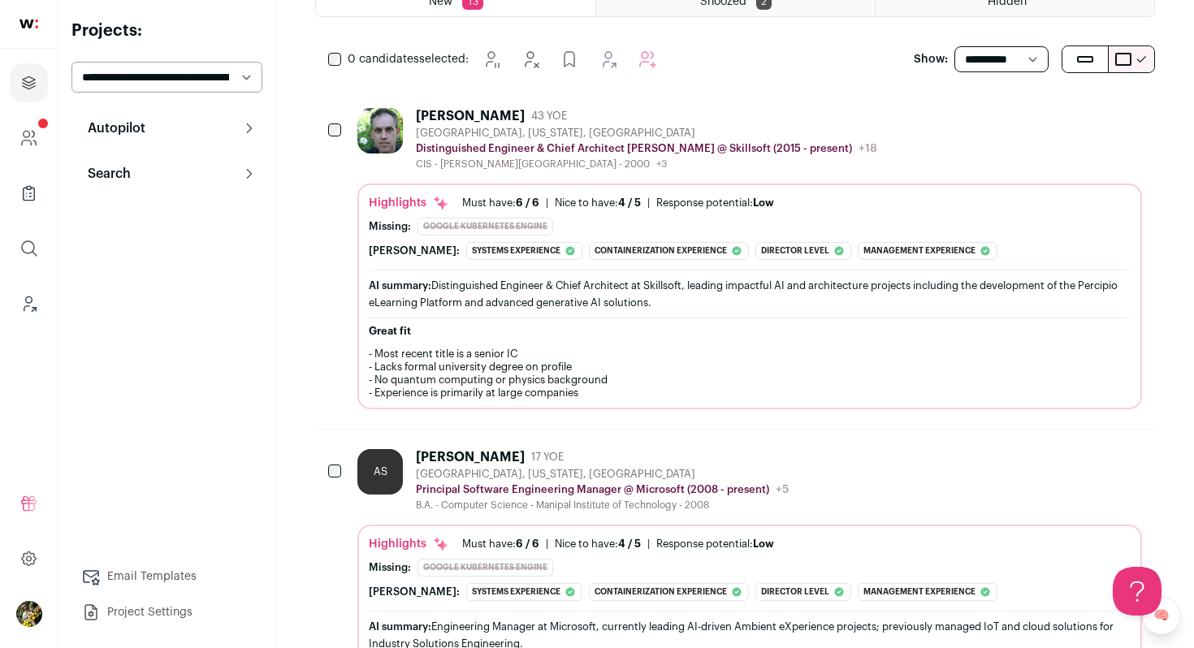
click at [1009, 114] on button "Hide" at bounding box center [996, 115] width 34 height 34
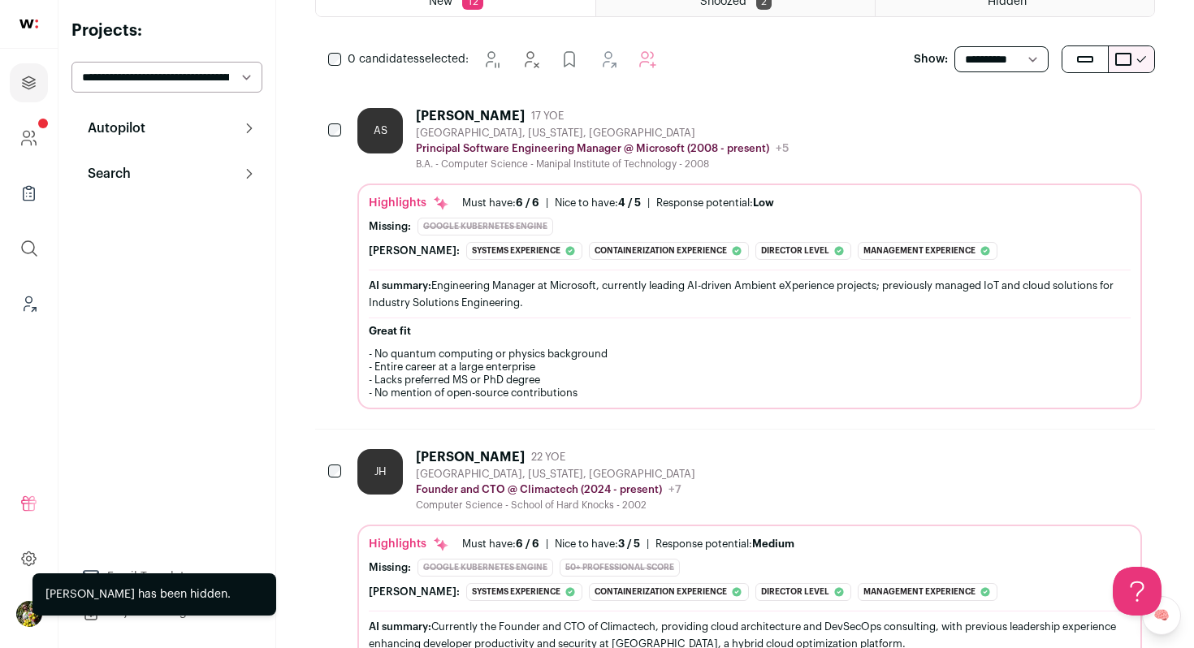
scroll to position [256, 0]
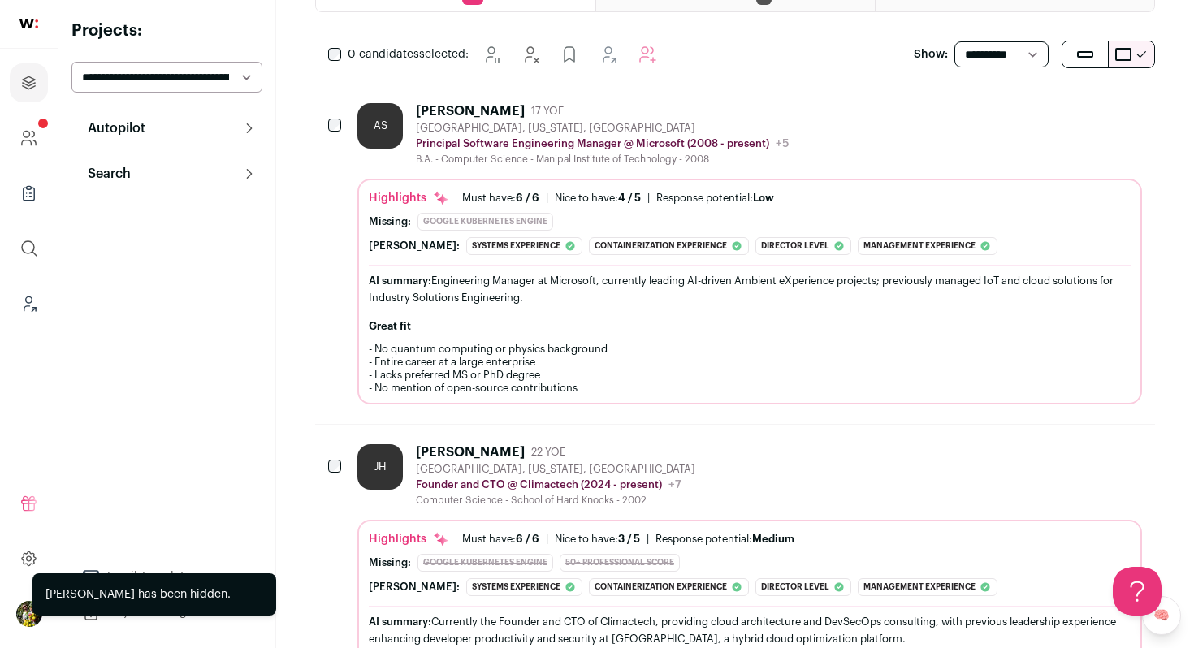
click at [935, 144] on div "AS Arunav Sikder 17 YOE Cambridge, Massachusetts, United States Principal Softw…" at bounding box center [749, 134] width 784 height 63
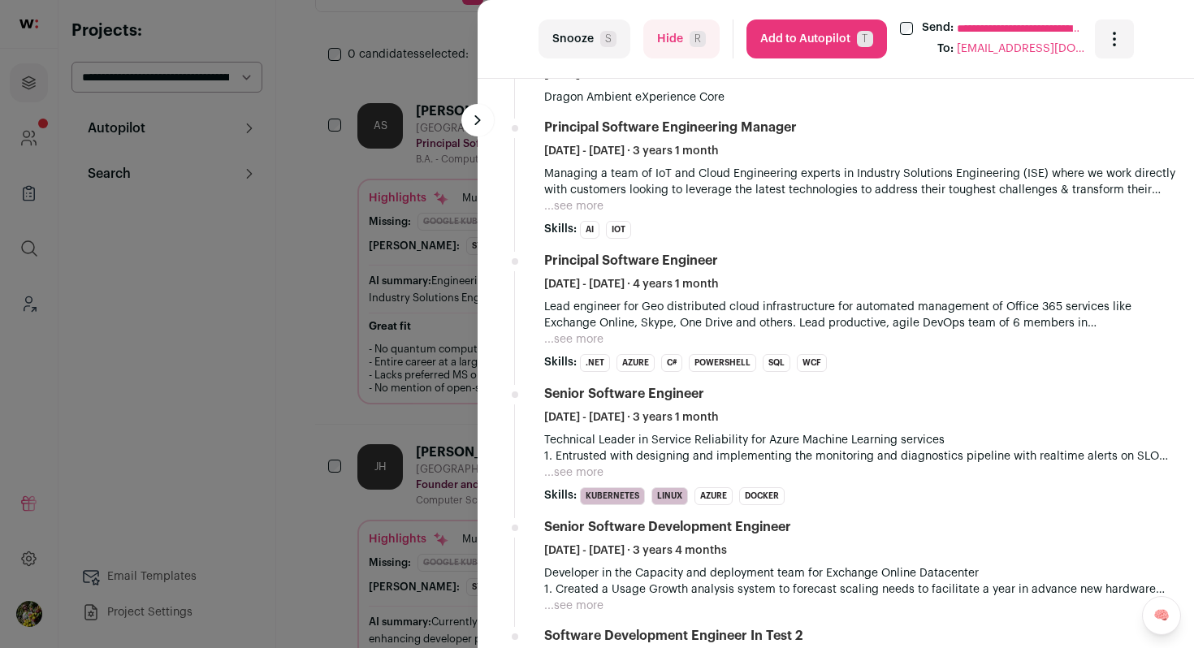
scroll to position [0, 0]
click at [566, 216] on li "Principal Software Engineering Manager January 2022 - January 2025 · 3 years 1 …" at bounding box center [862, 179] width 637 height 120
click at [571, 206] on button "...see more" at bounding box center [573, 206] width 59 height 16
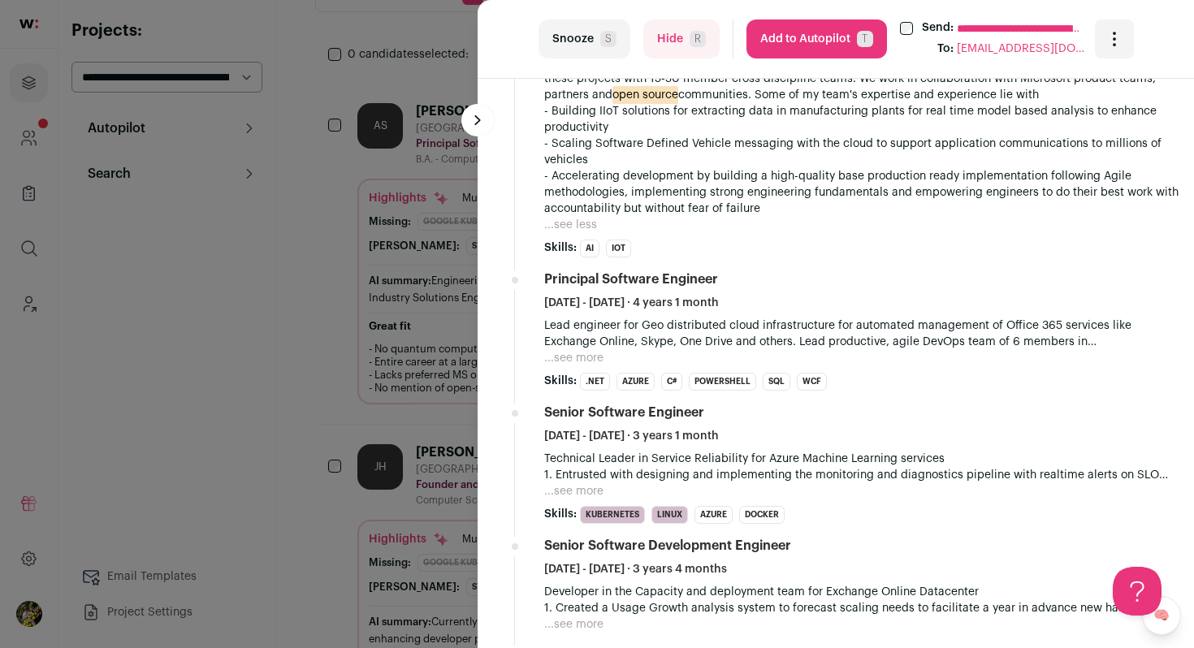
scroll to position [878, 0]
click at [556, 351] on button "...see more" at bounding box center [573, 357] width 59 height 16
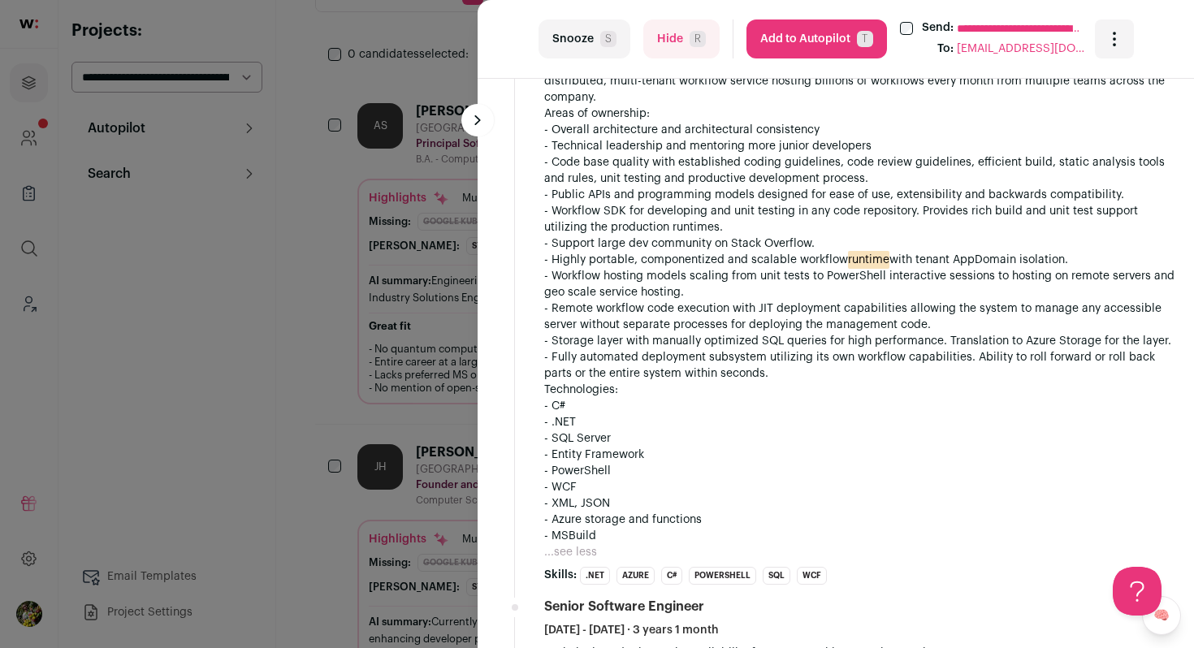
scroll to position [1162, 0]
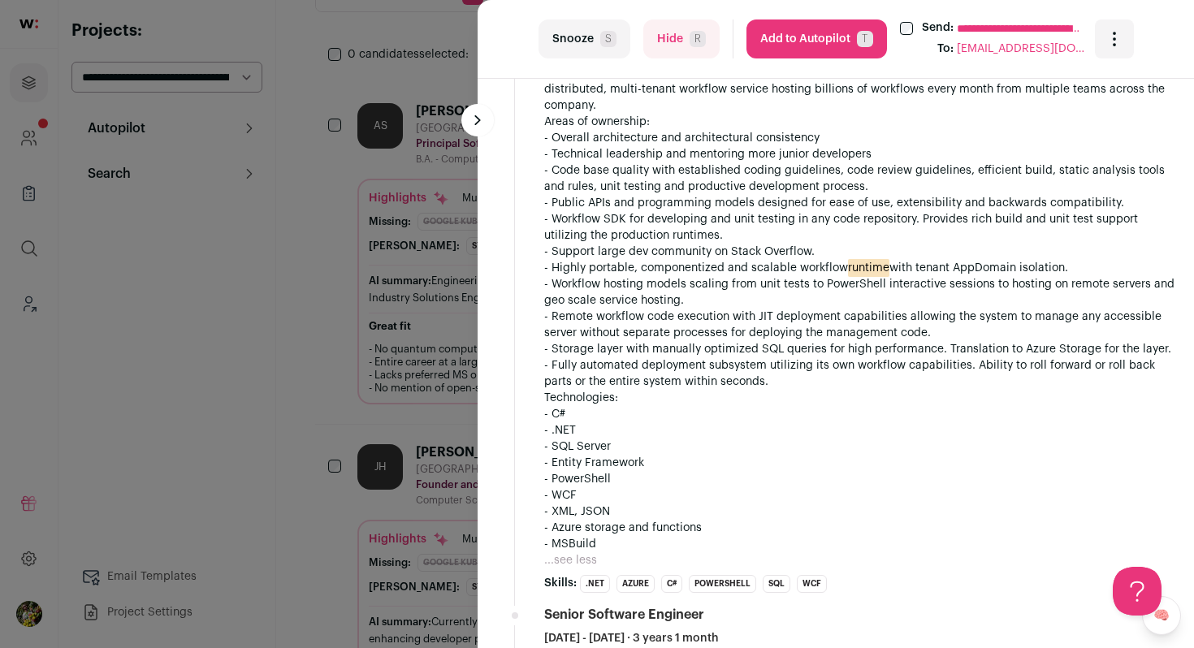
click at [662, 24] on button "Hide R" at bounding box center [681, 38] width 76 height 39
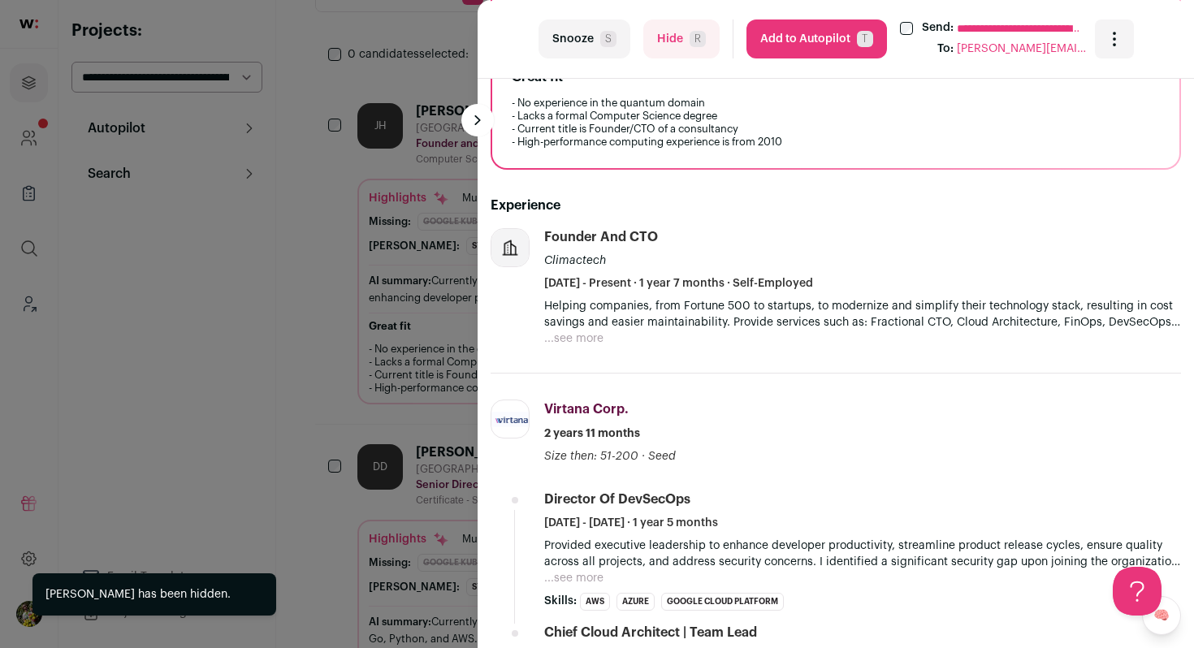
scroll to position [0, 0]
click at [585, 344] on button "...see more" at bounding box center [573, 338] width 59 height 16
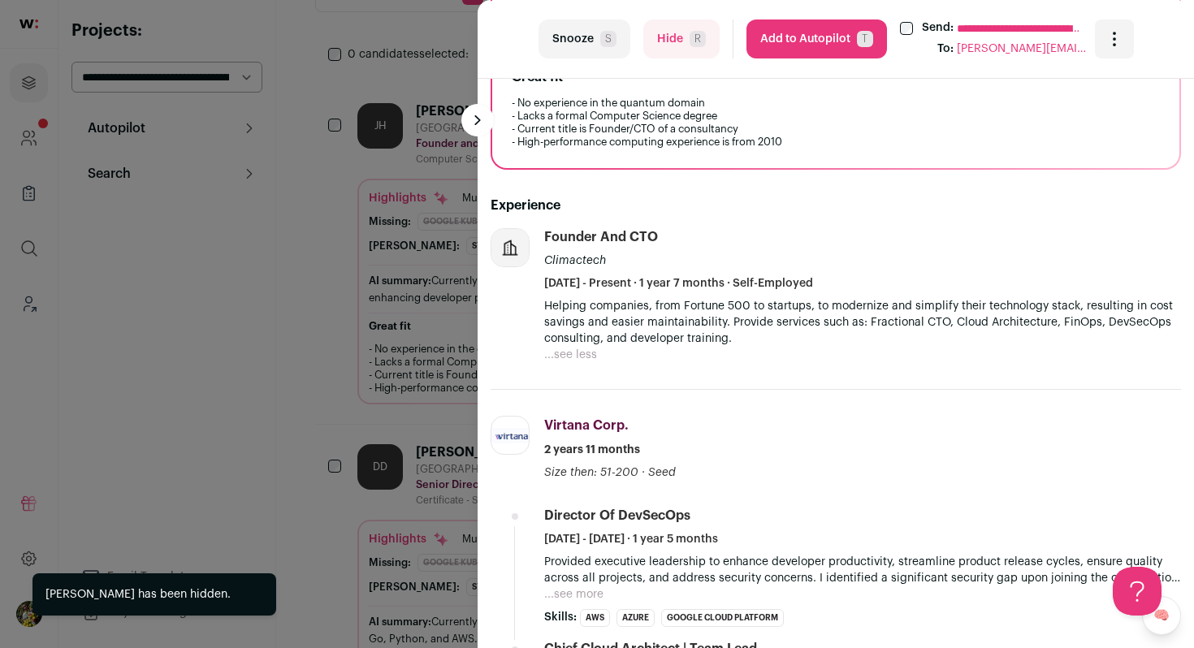
click at [676, 38] on button "Hide R" at bounding box center [681, 38] width 76 height 39
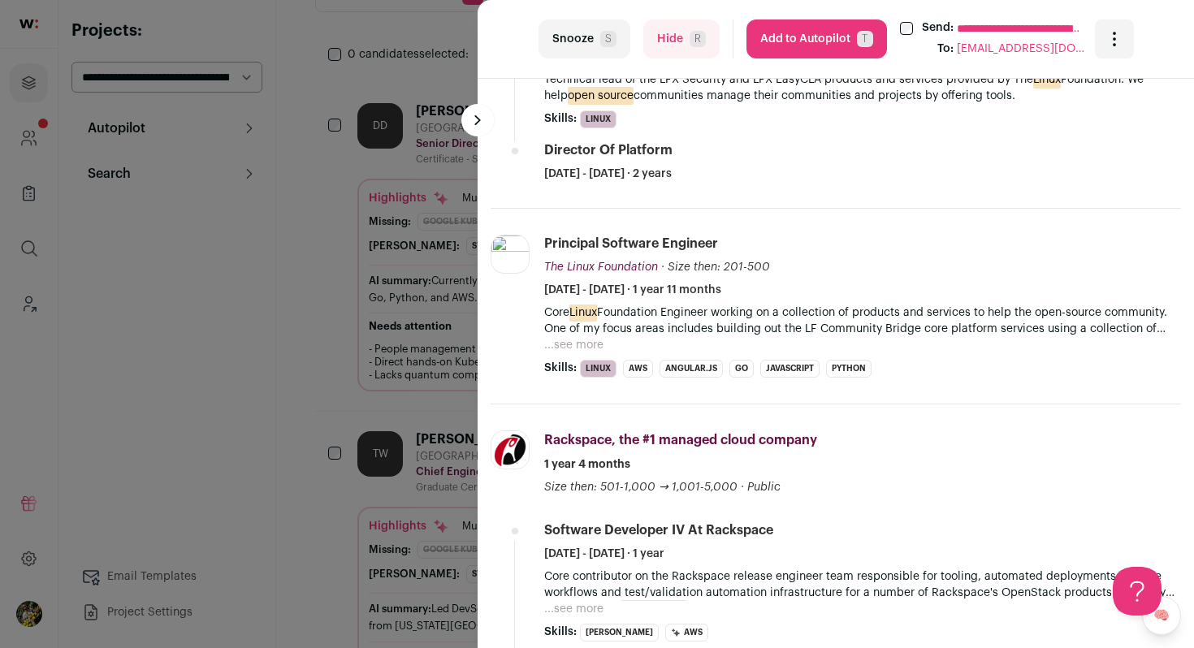
scroll to position [823, 0]
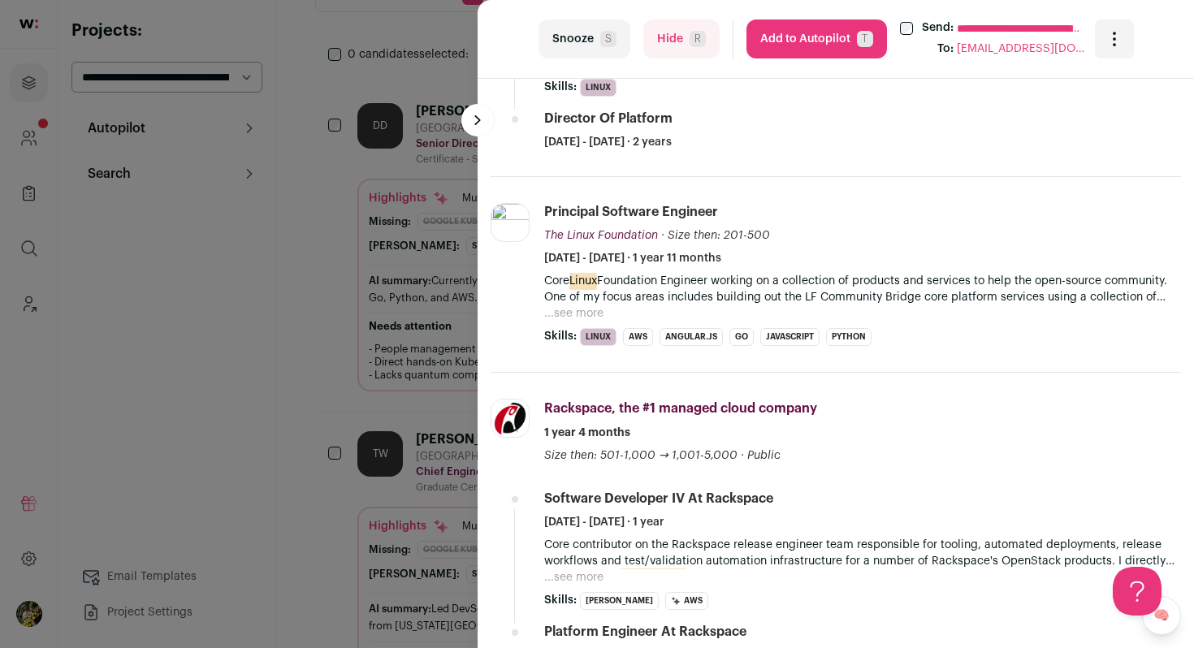
click at [580, 312] on button "...see more" at bounding box center [573, 313] width 59 height 16
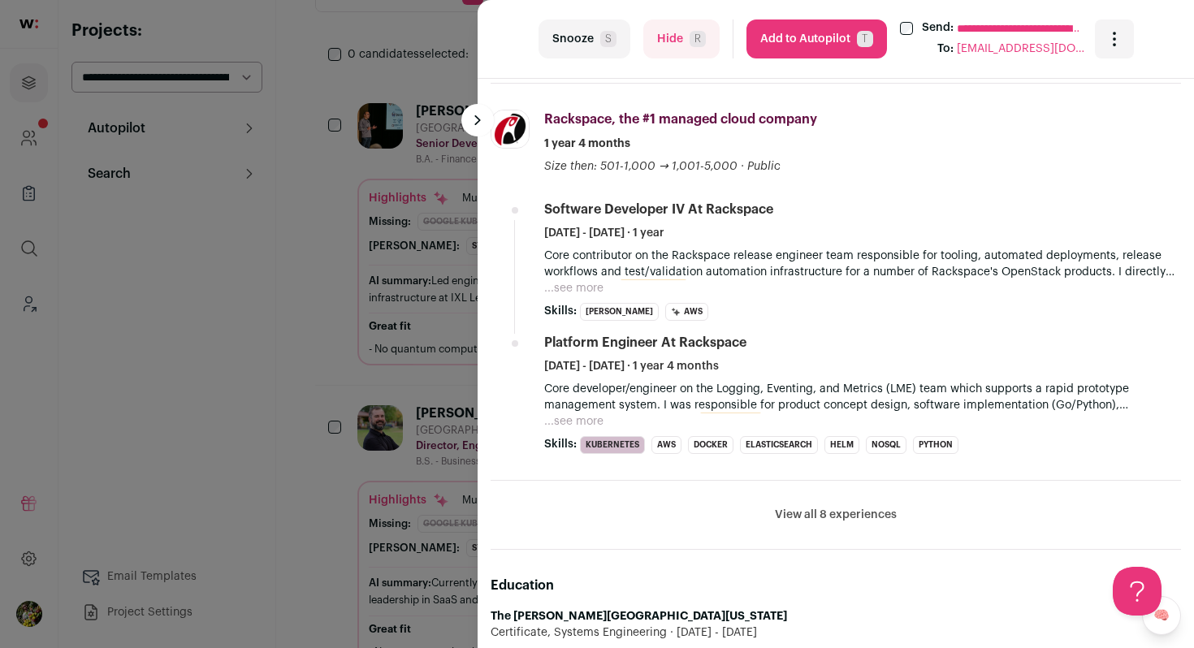
scroll to position [1237, 0]
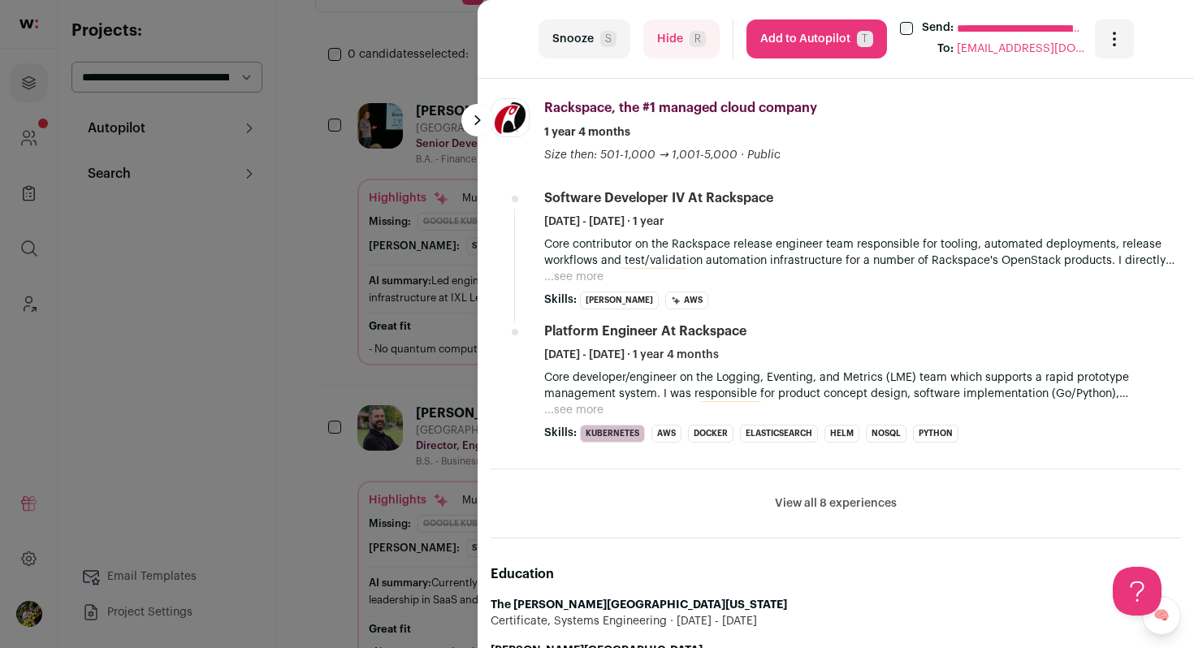
click at [844, 496] on button "View all 8 experiences" at bounding box center [836, 503] width 122 height 16
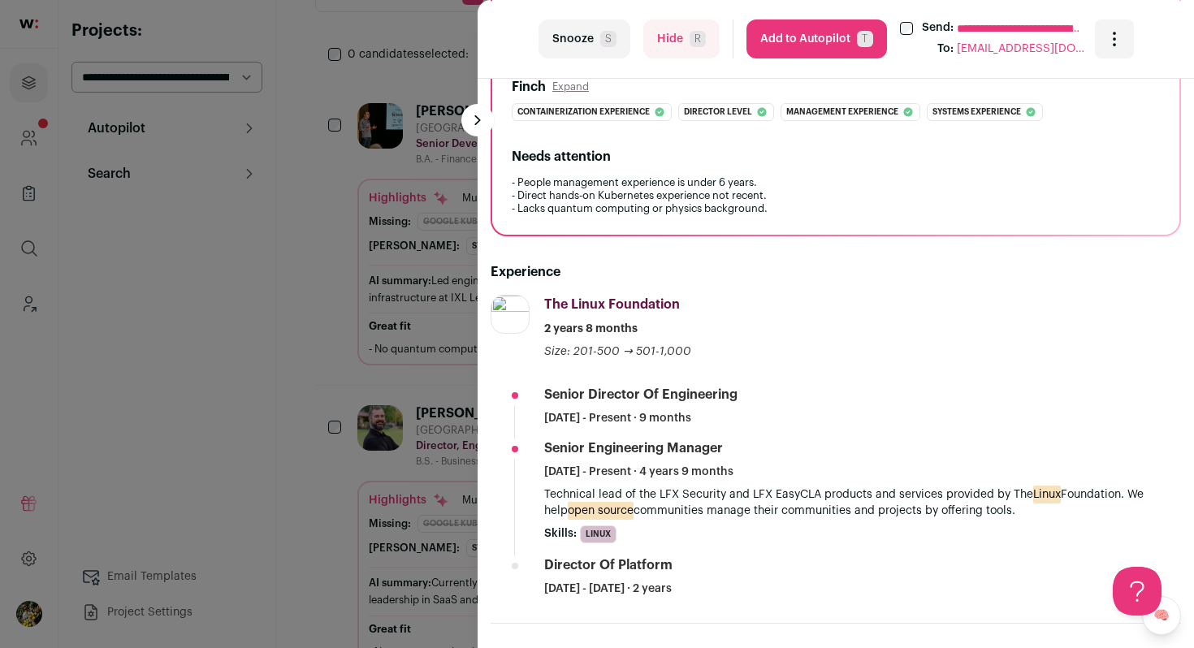
scroll to position [380, 0]
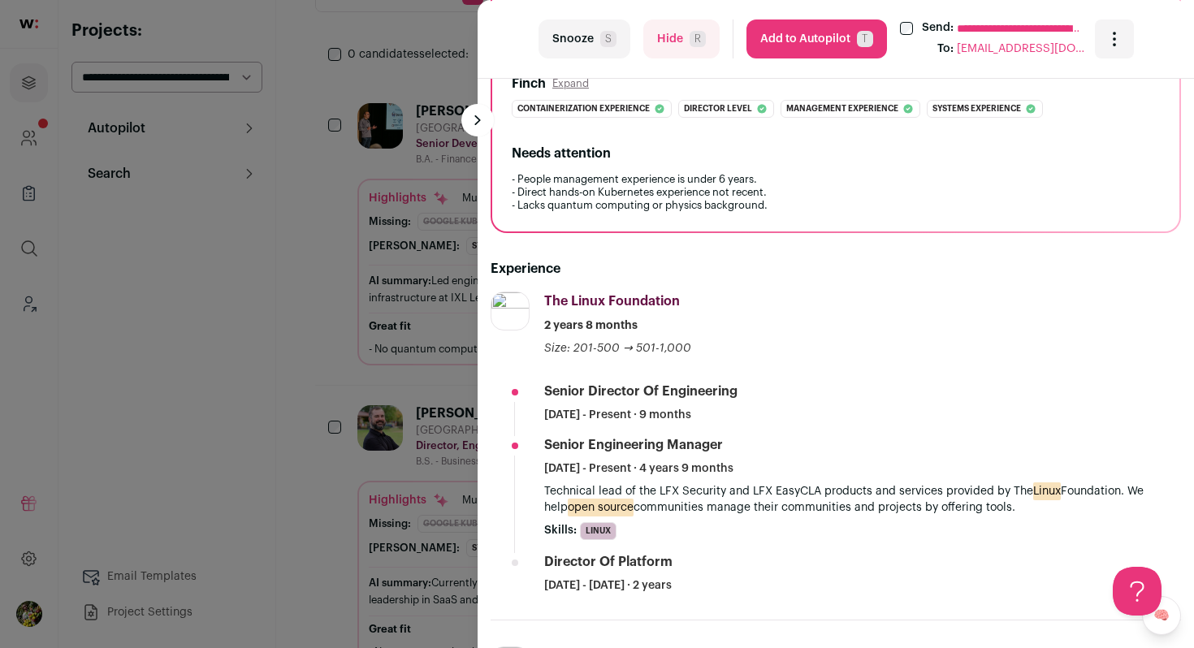
click at [669, 47] on button "Hide R" at bounding box center [681, 38] width 76 height 39
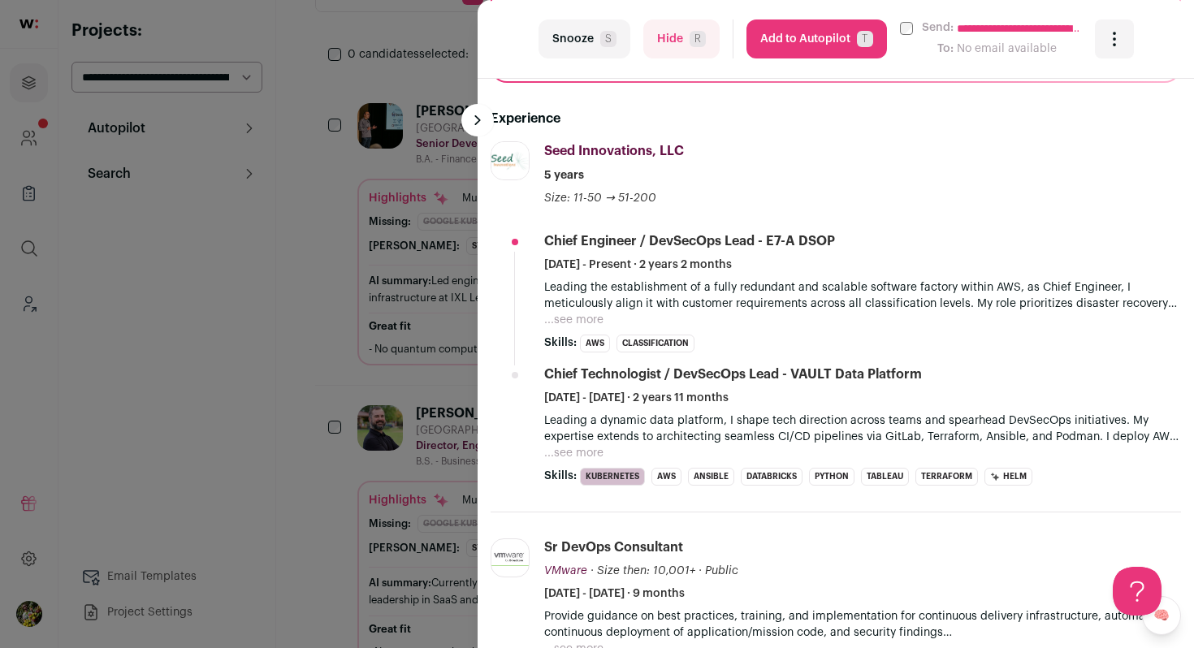
scroll to position [594, 0]
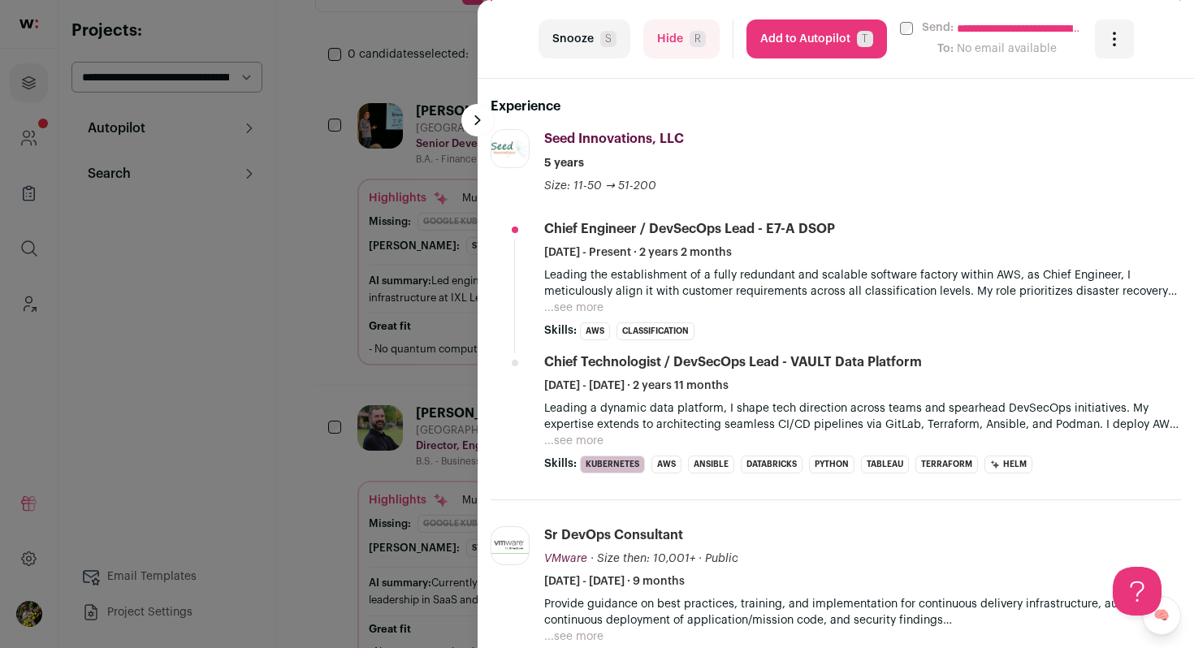
click at [667, 41] on button "Hide R" at bounding box center [681, 38] width 76 height 39
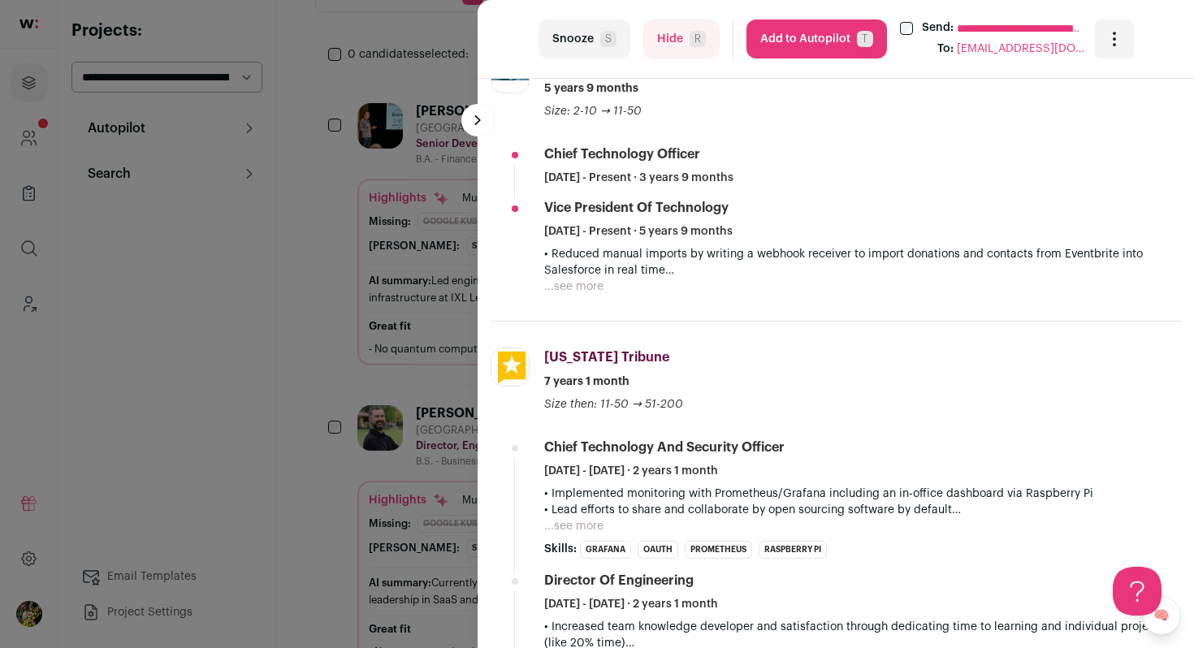
scroll to position [663, 0]
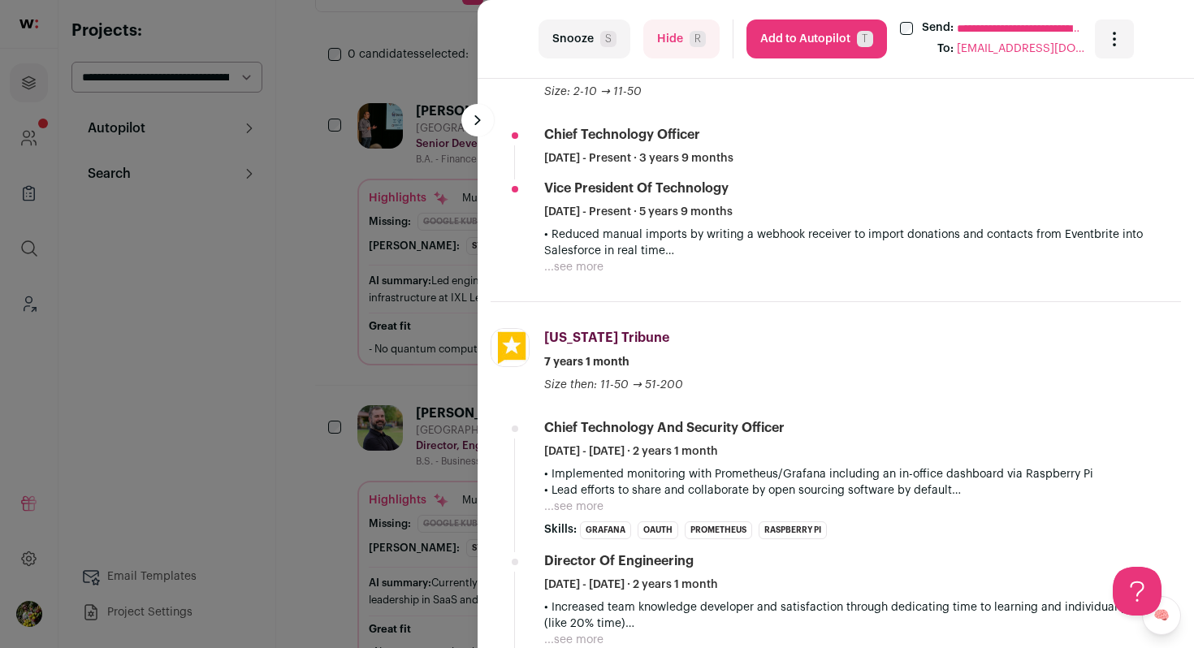
click at [585, 269] on button "...see more" at bounding box center [573, 267] width 59 height 16
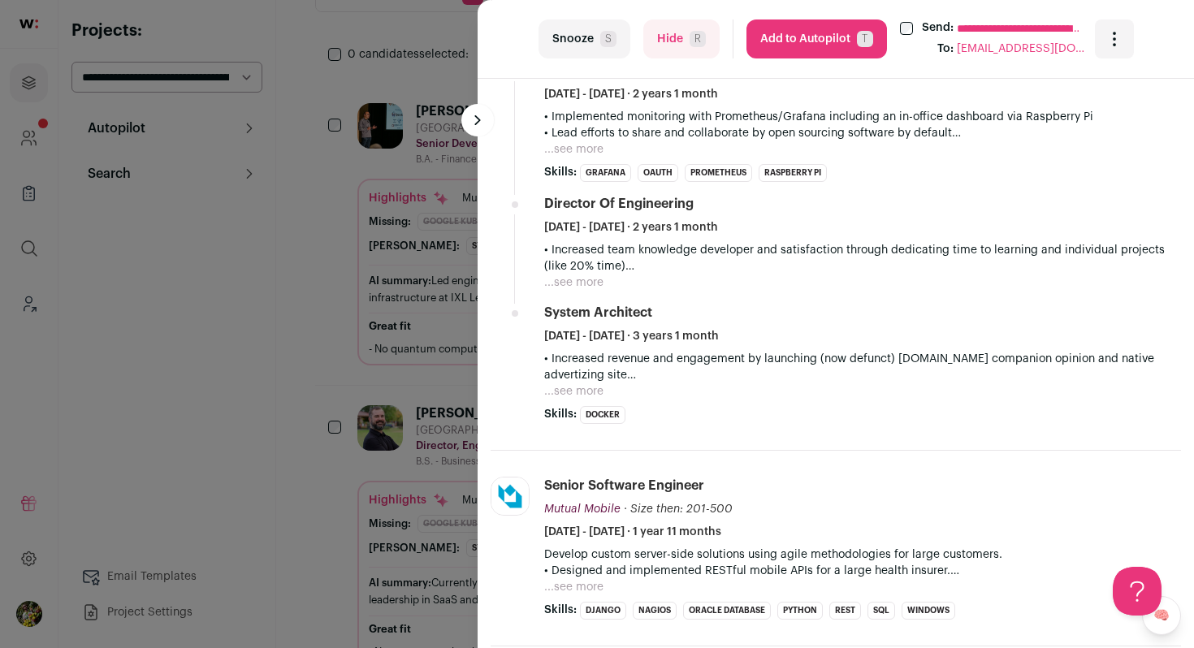
scroll to position [1076, 0]
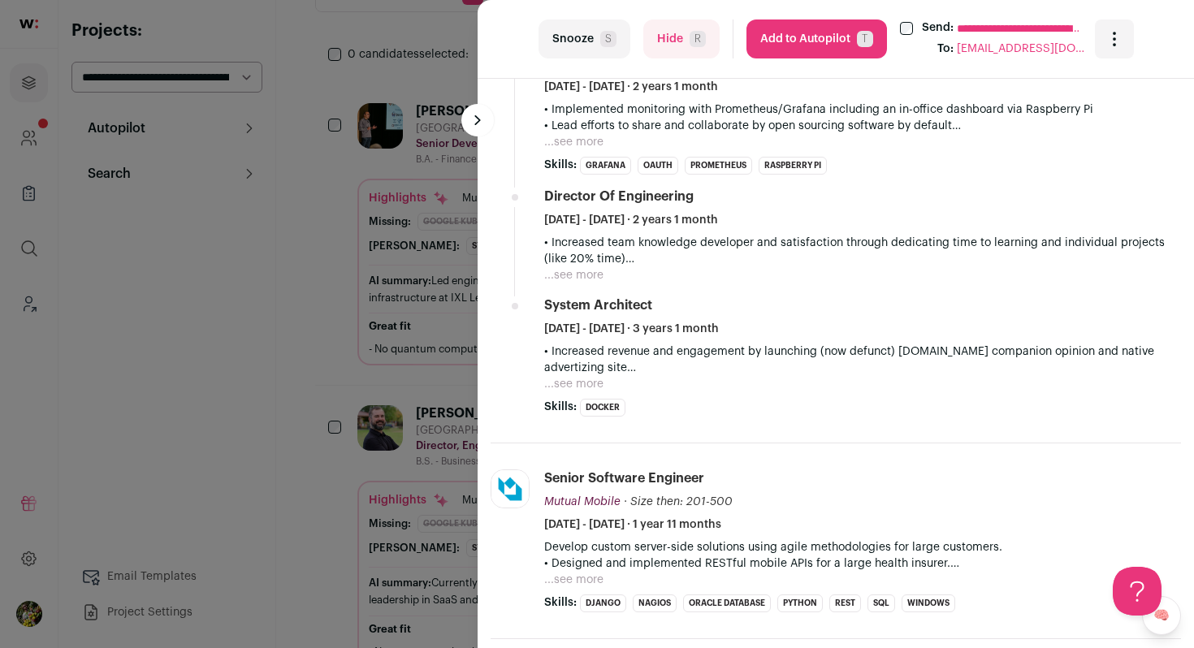
click at [589, 143] on button "...see more" at bounding box center [573, 142] width 59 height 16
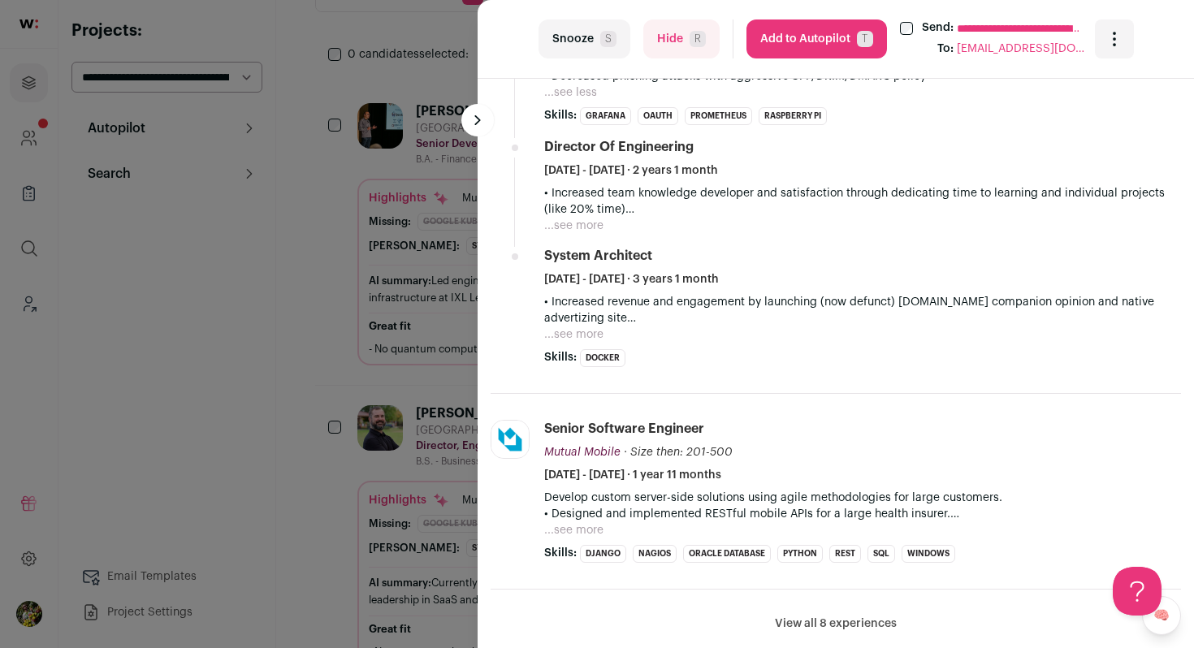
scroll to position [1268, 0]
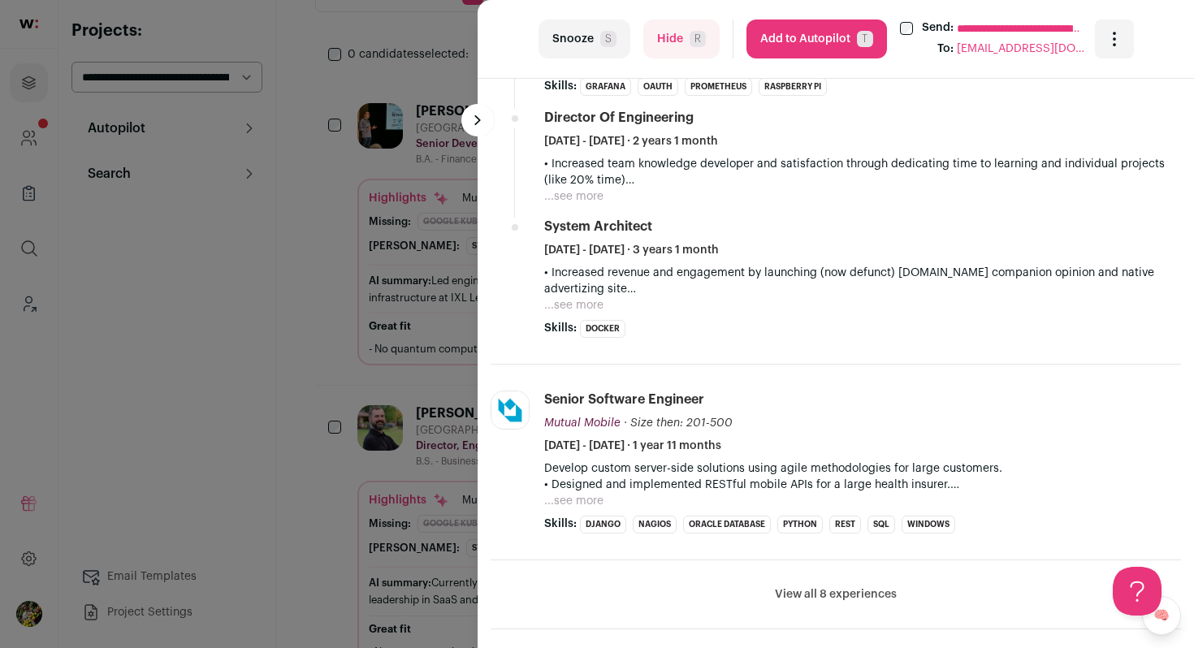
click at [577, 188] on button "...see more" at bounding box center [573, 196] width 59 height 16
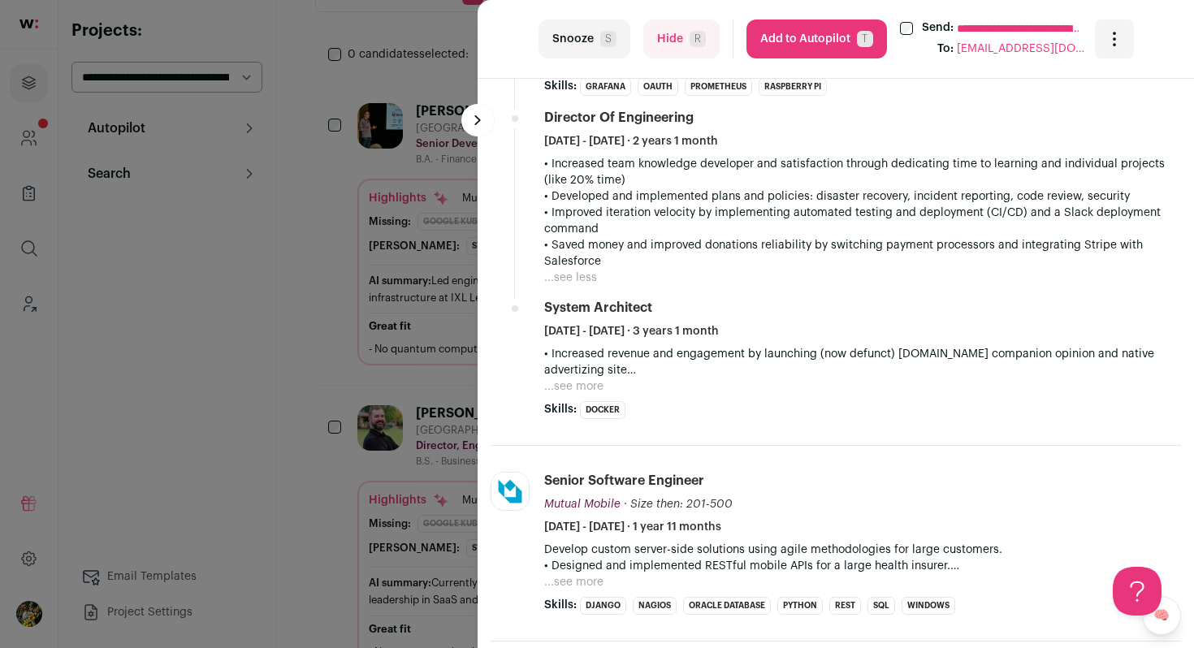
click at [652, 37] on button "Hide R" at bounding box center [681, 38] width 76 height 39
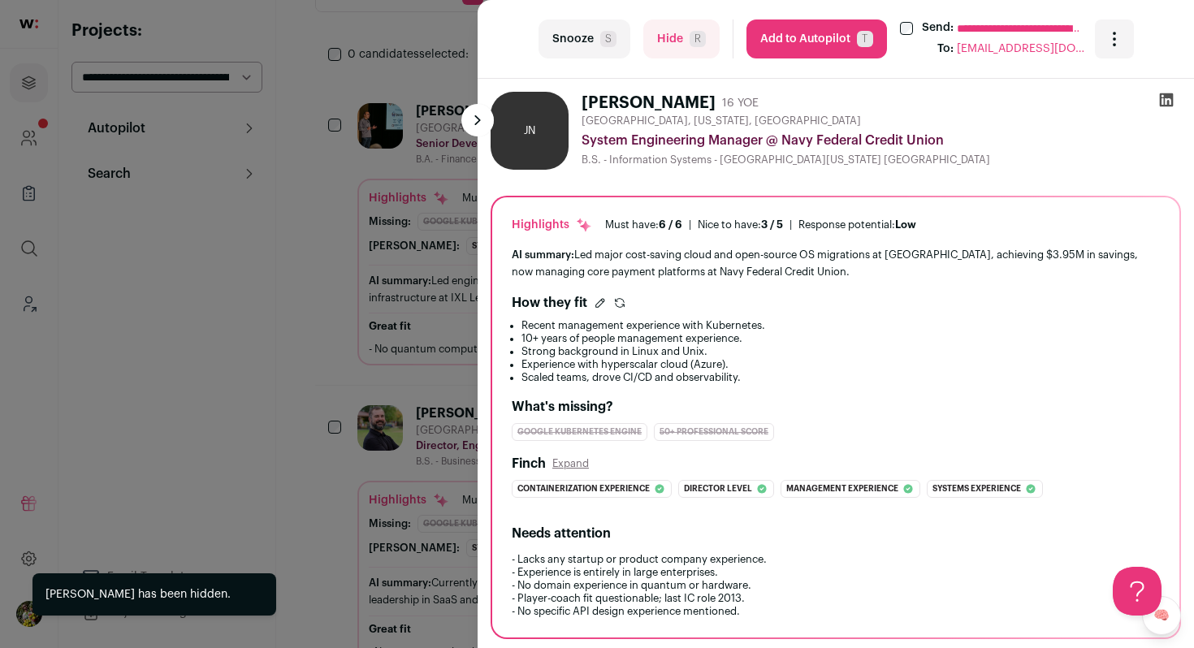
click at [679, 46] on button "Hide R" at bounding box center [681, 38] width 76 height 39
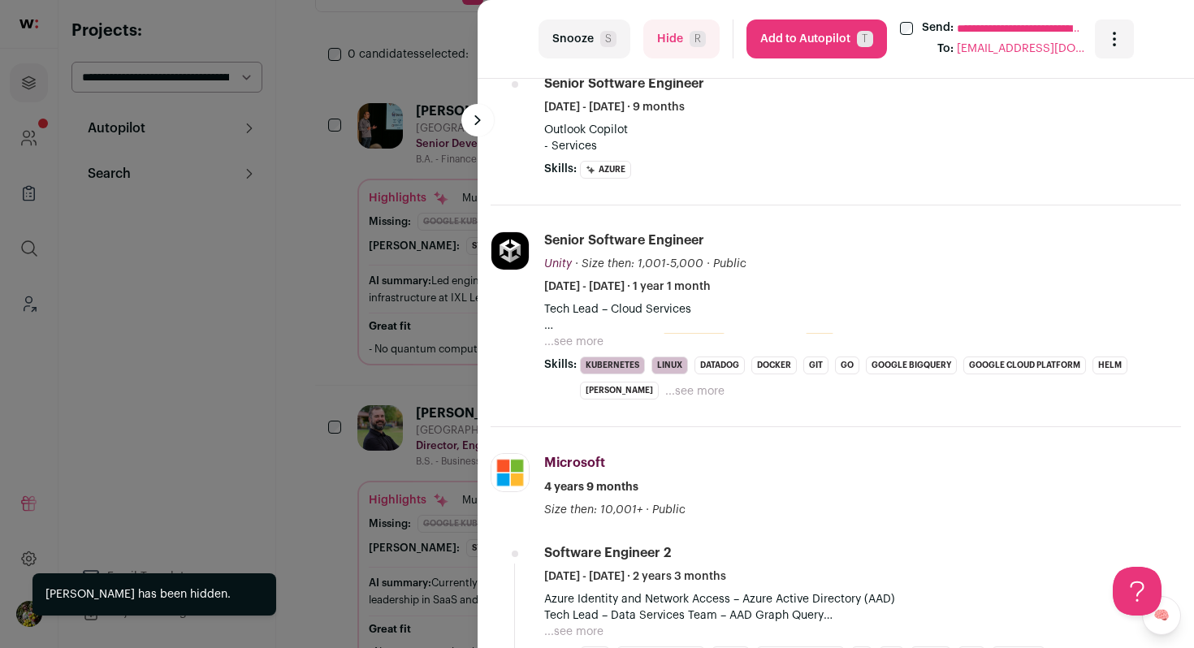
scroll to position [797, 0]
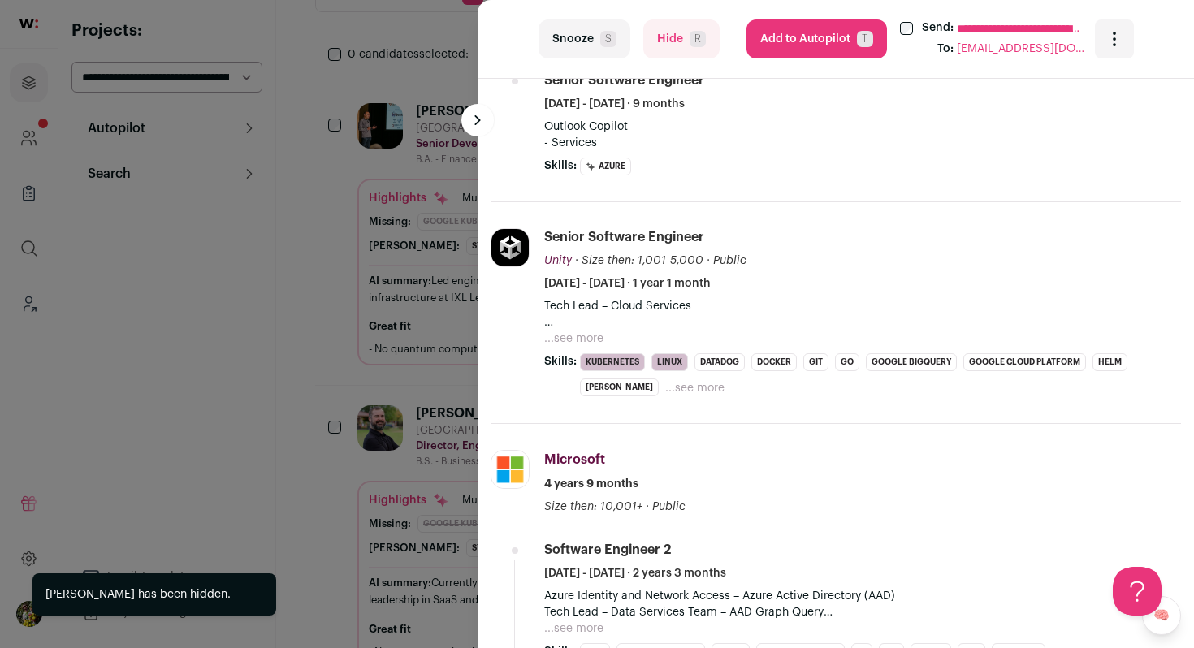
click at [585, 343] on button "...see more" at bounding box center [573, 338] width 59 height 16
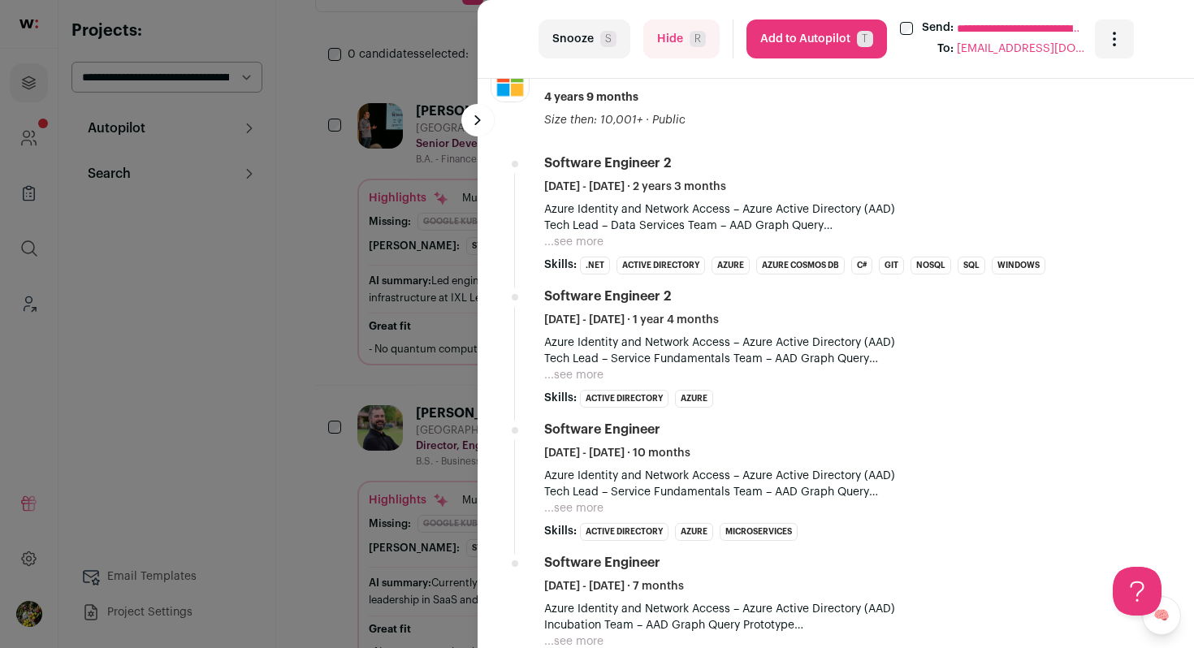
scroll to position [1388, 0]
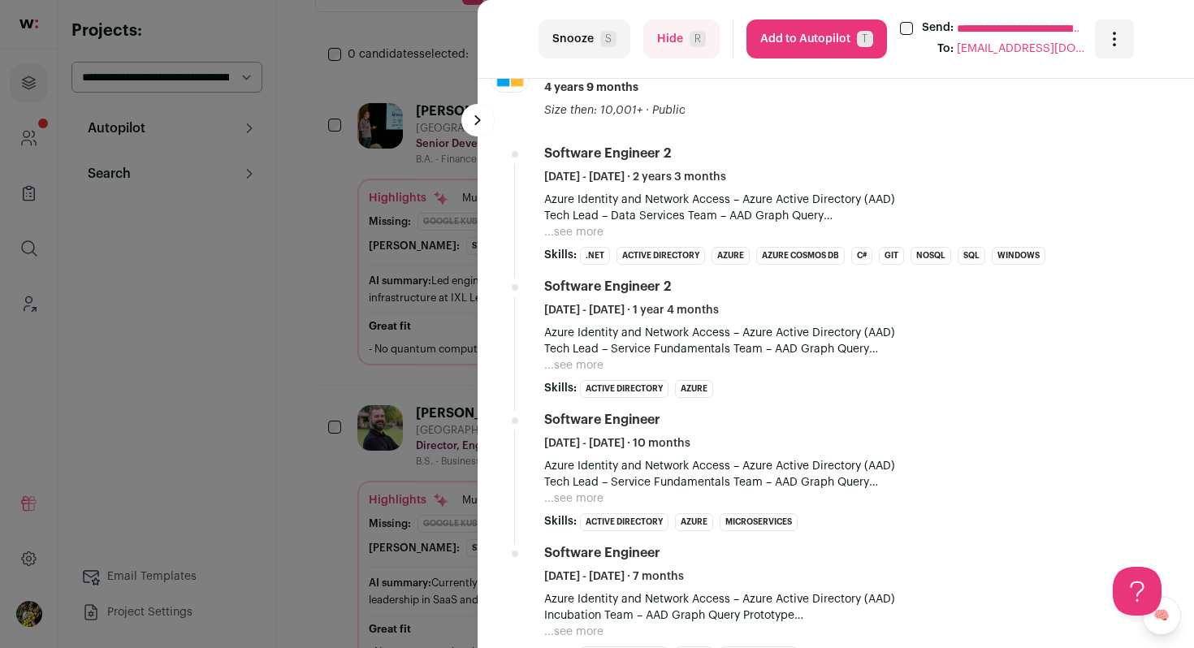
click at [680, 53] on button "Hide R" at bounding box center [681, 38] width 76 height 39
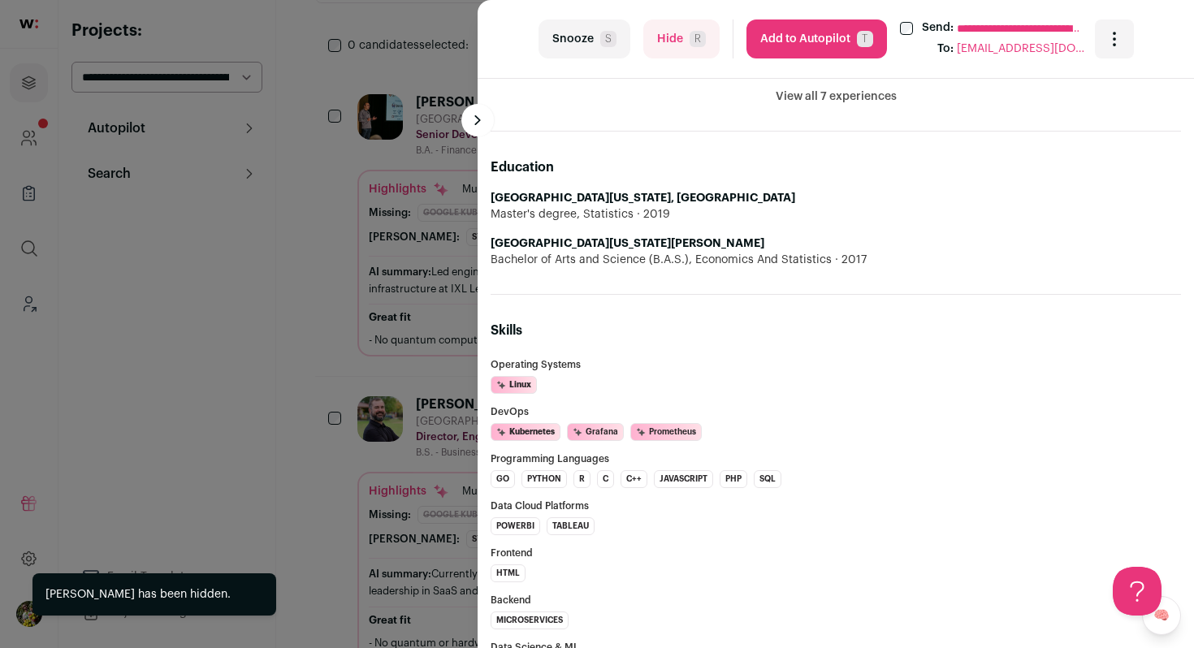
scroll to position [1374, 0]
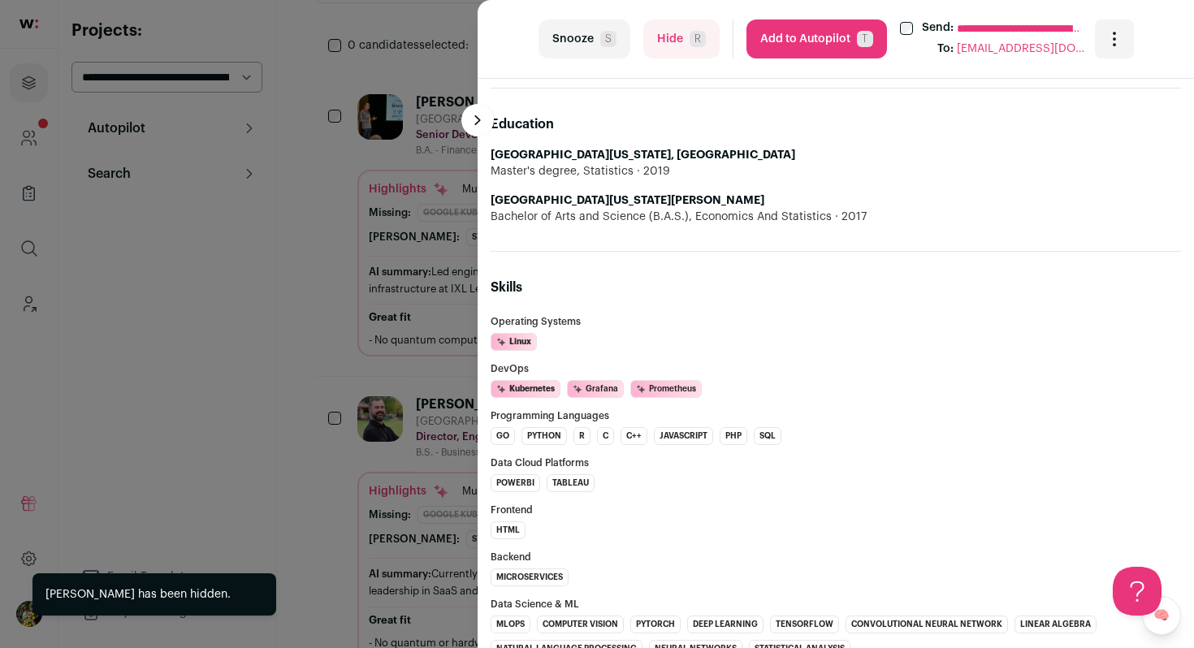
click at [679, 40] on button "Hide R" at bounding box center [681, 38] width 76 height 39
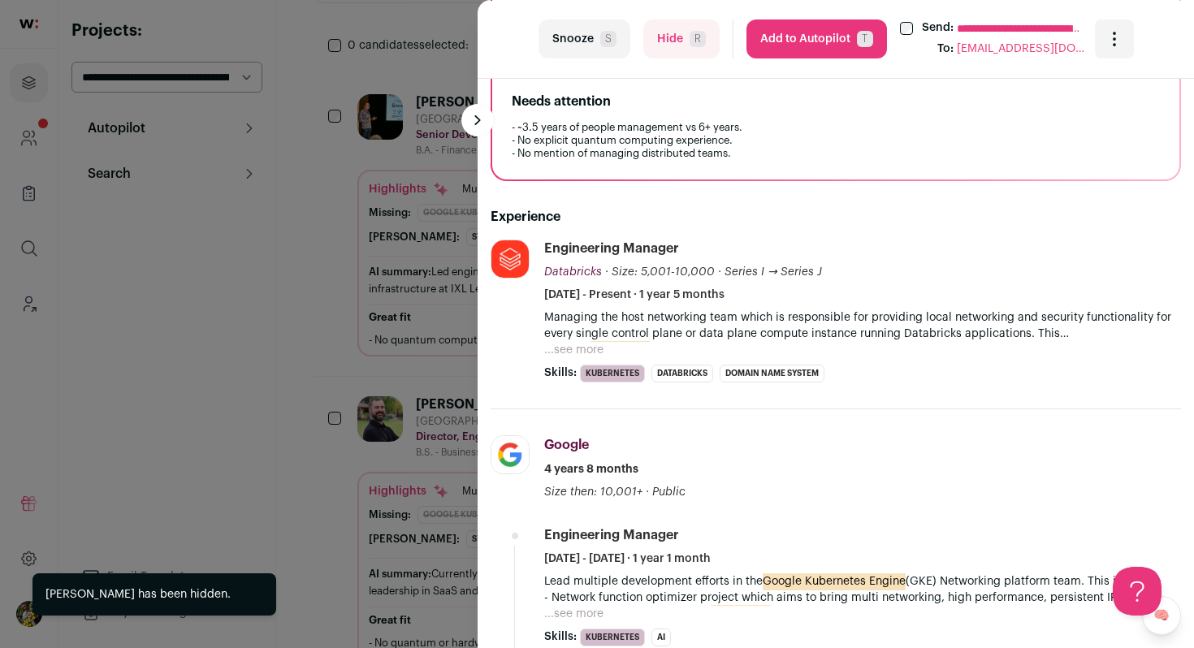
scroll to position [403, 0]
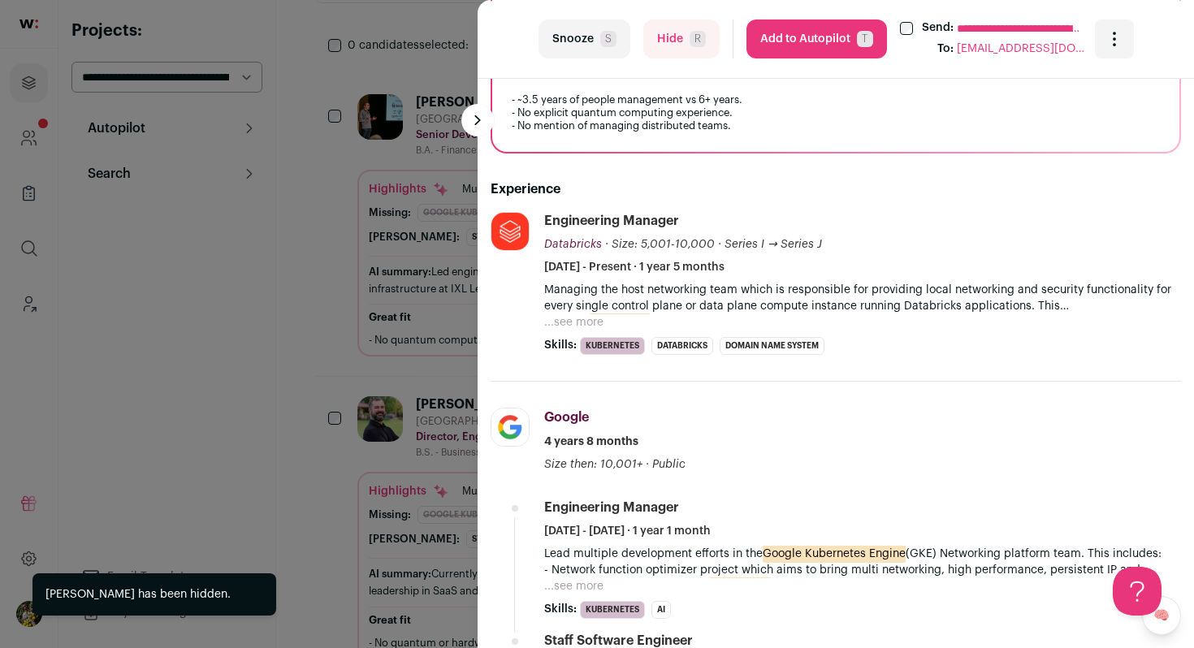
click at [568, 322] on button "...see more" at bounding box center [573, 322] width 59 height 16
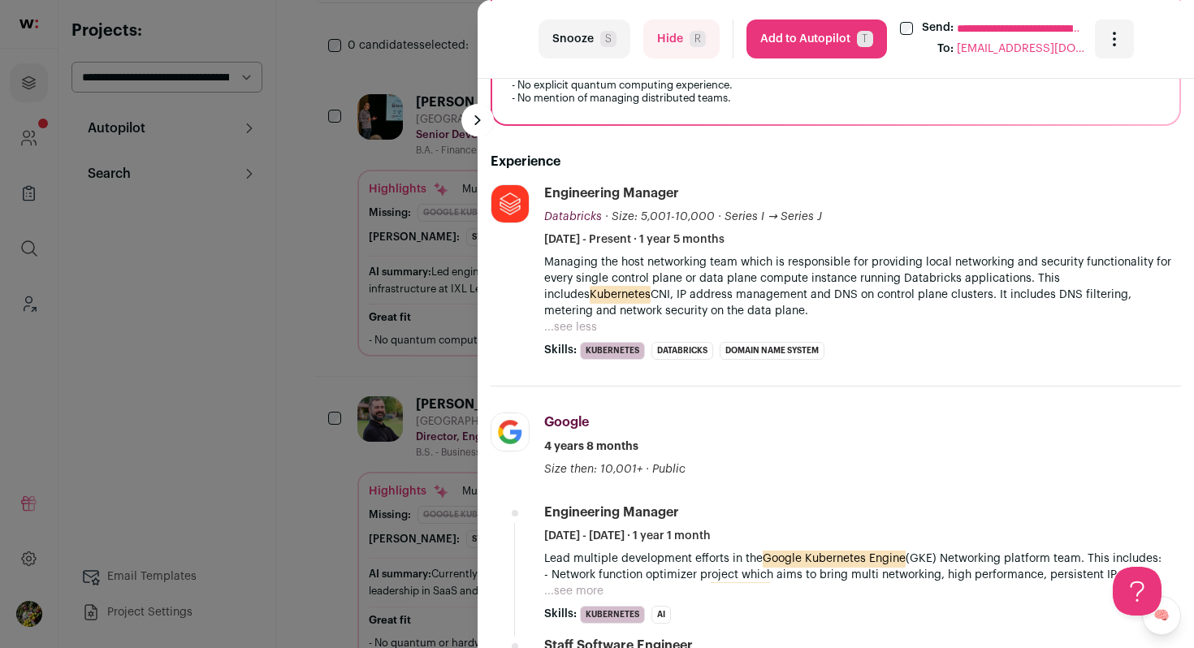
scroll to position [434, 0]
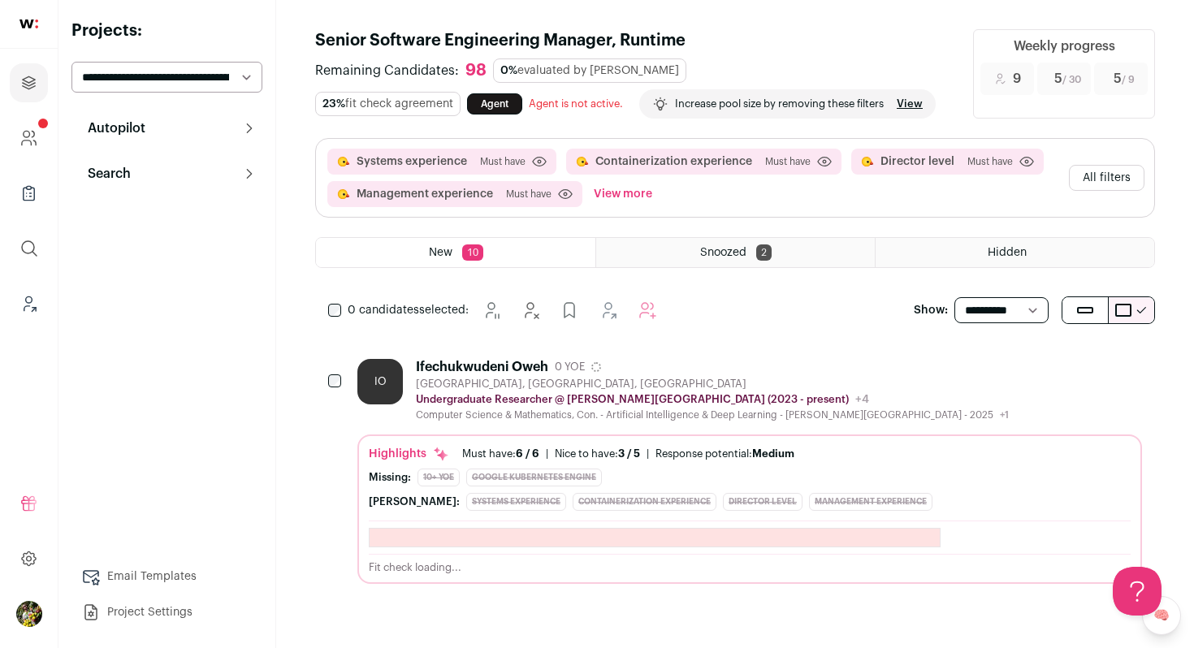
click at [1125, 166] on button "All filters" at bounding box center [1107, 178] width 76 height 26
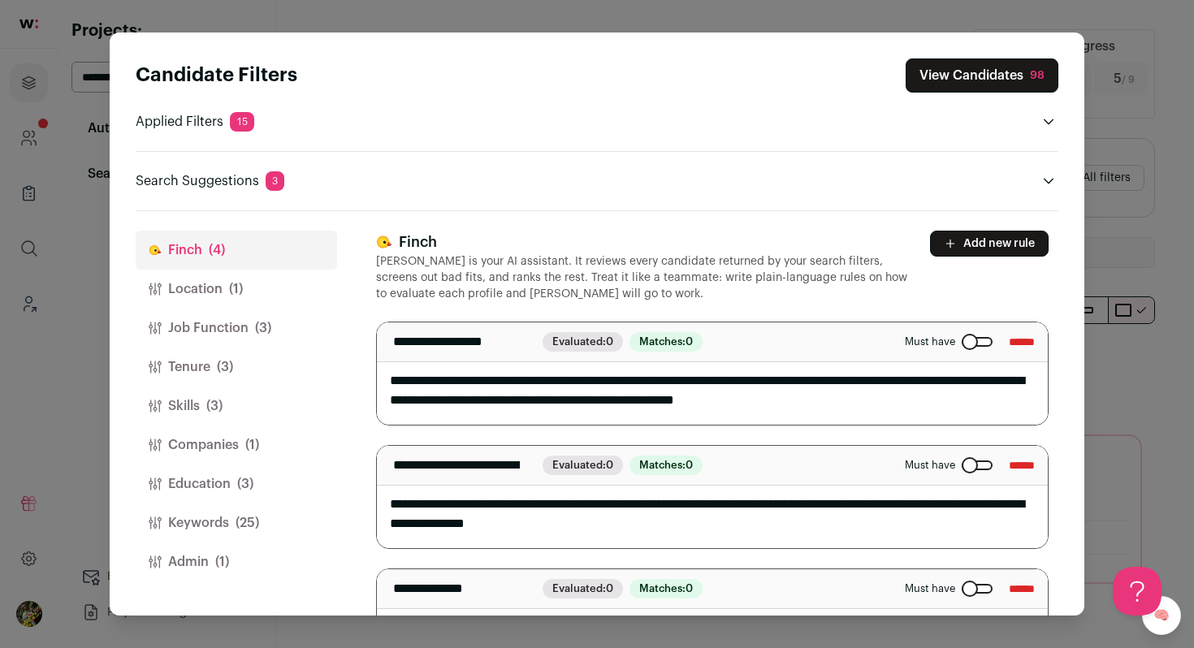
scroll to position [200, 0]
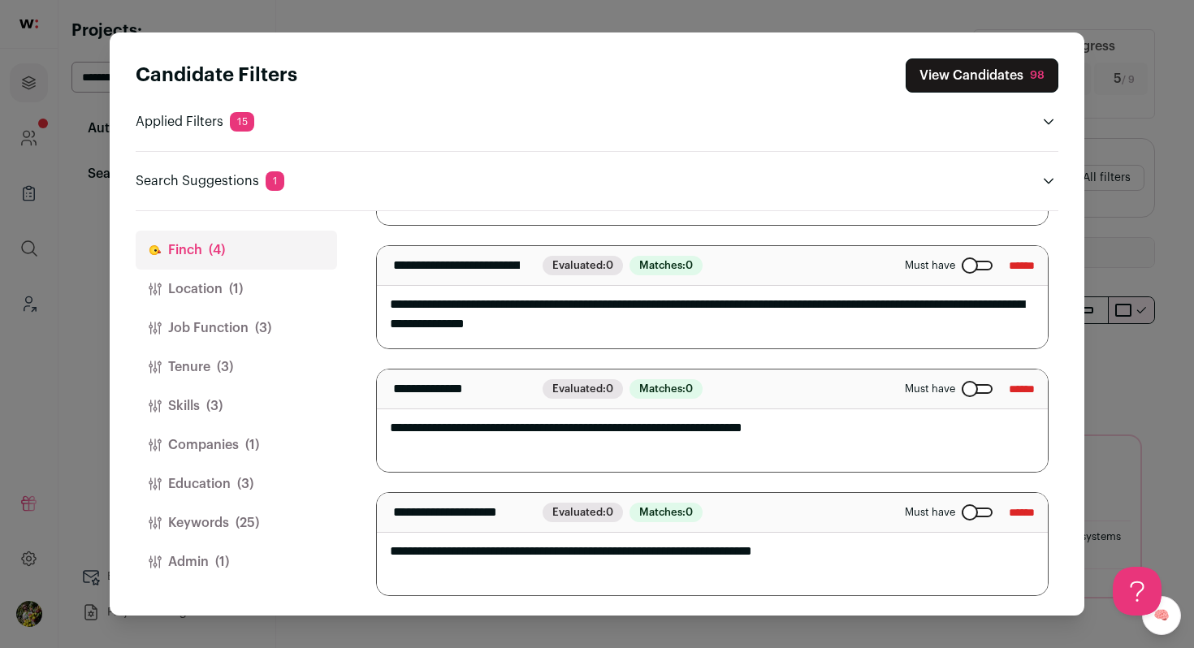
click at [247, 523] on span "(25)" at bounding box center [247, 522] width 24 height 19
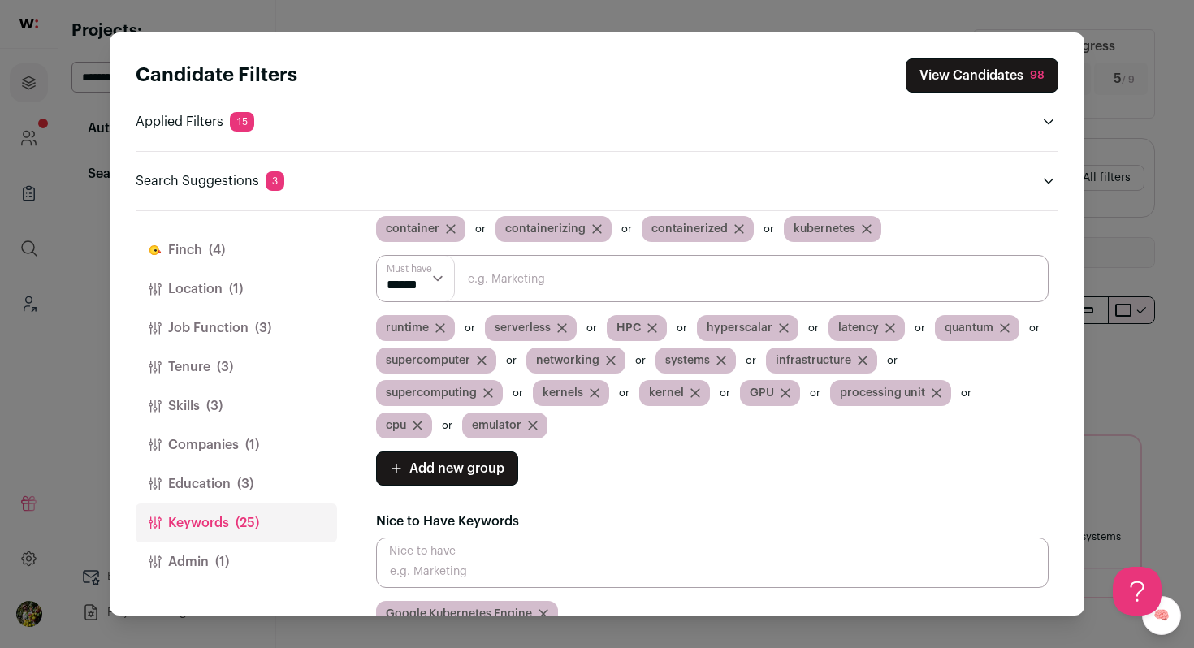
scroll to position [231, 0]
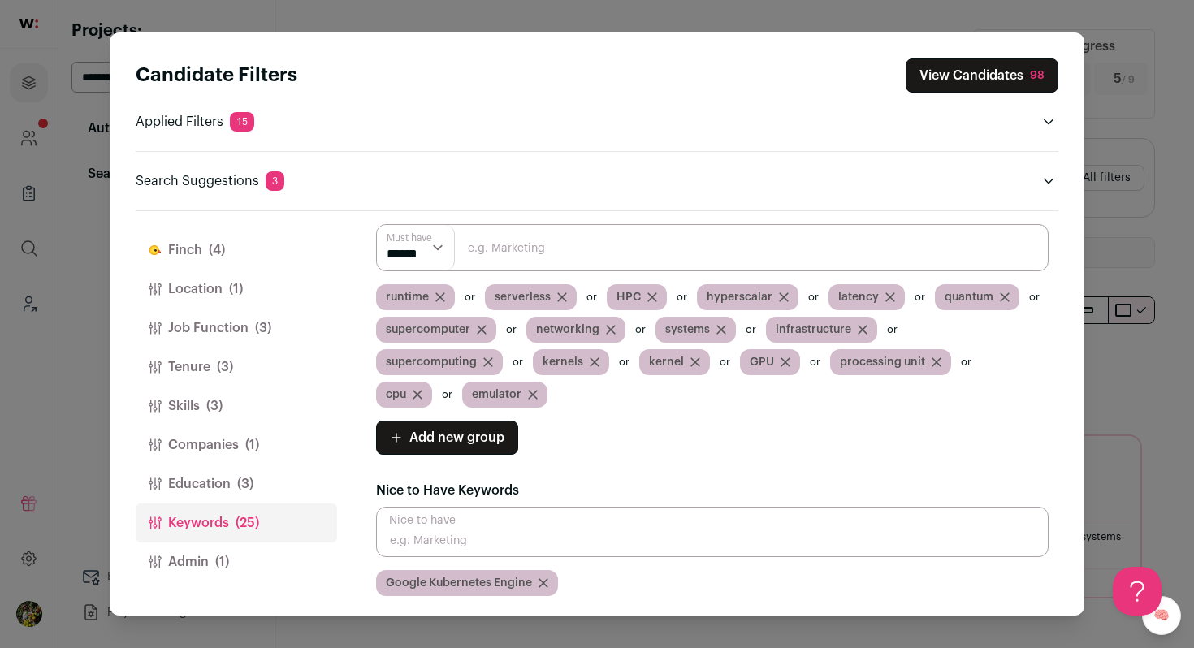
click at [542, 249] on input "Close modal via background" at bounding box center [712, 247] width 672 height 47
type input "QPU"
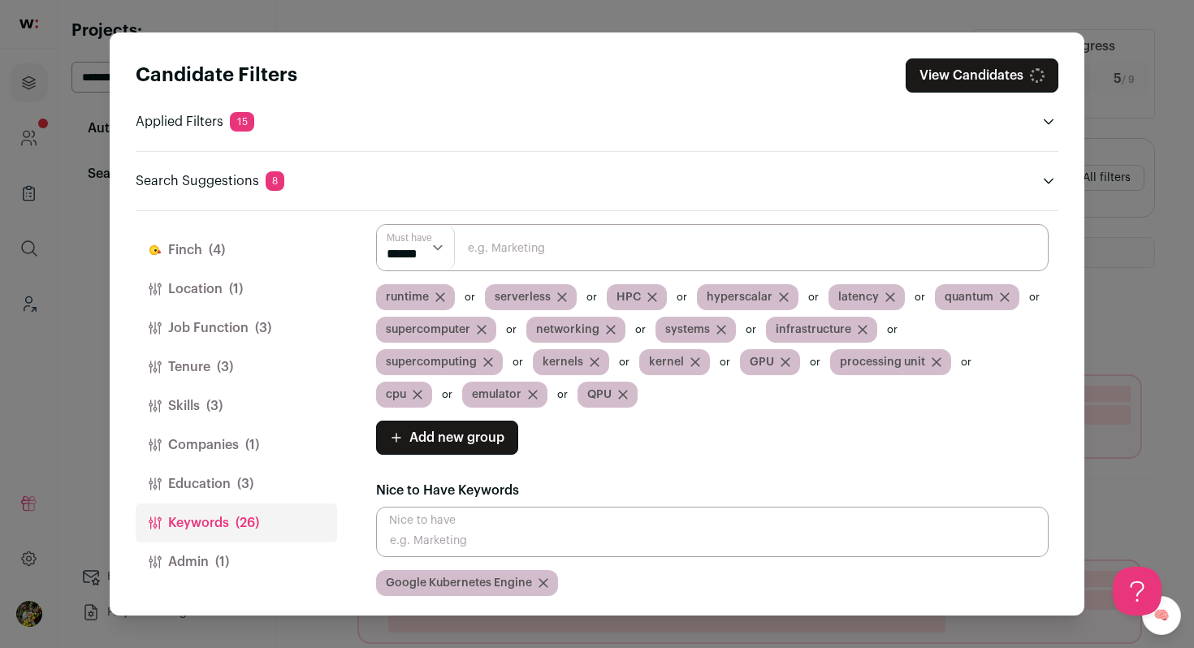
click at [554, 249] on input "Close modal via background" at bounding box center [712, 247] width 672 height 47
paste input "open source"
click at [554, 249] on input "open source" at bounding box center [712, 247] width 672 height 47
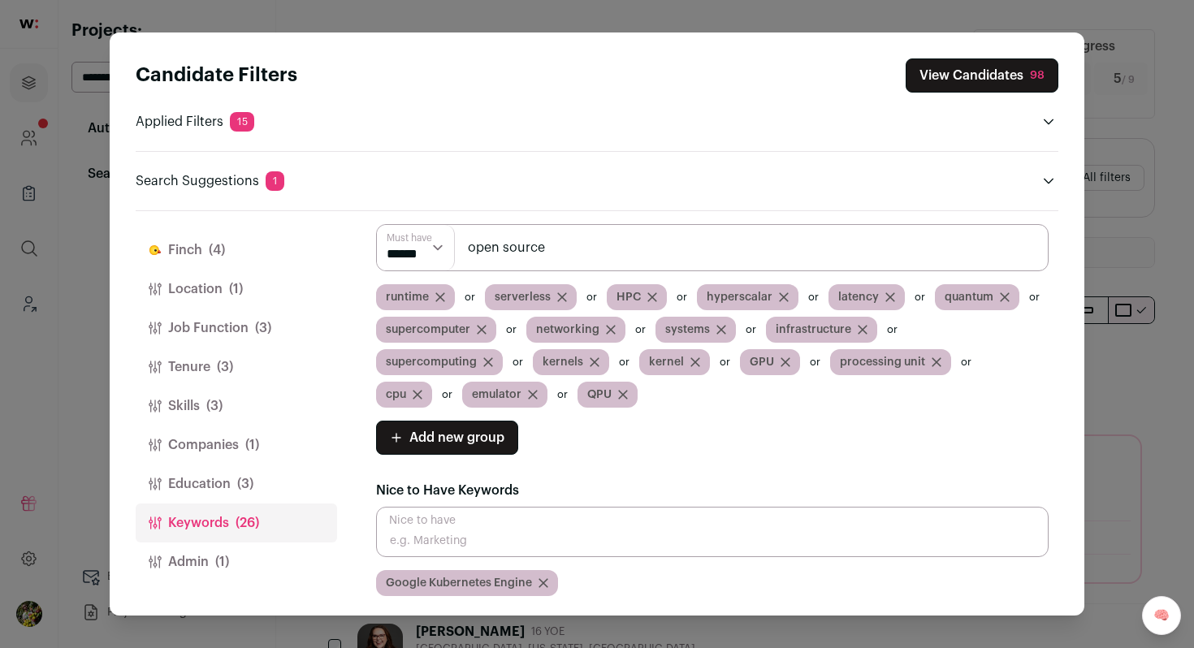
type input "open source"
click at [968, 80] on button "View Candidates 98" at bounding box center [981, 75] width 153 height 34
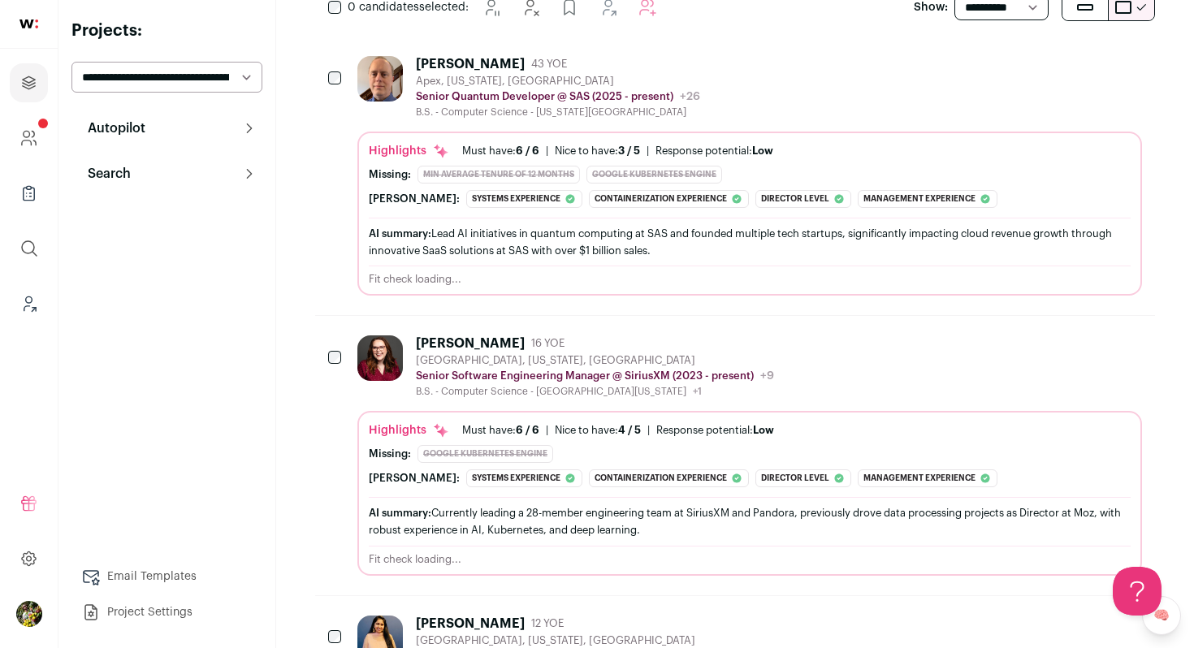
scroll to position [305, 0]
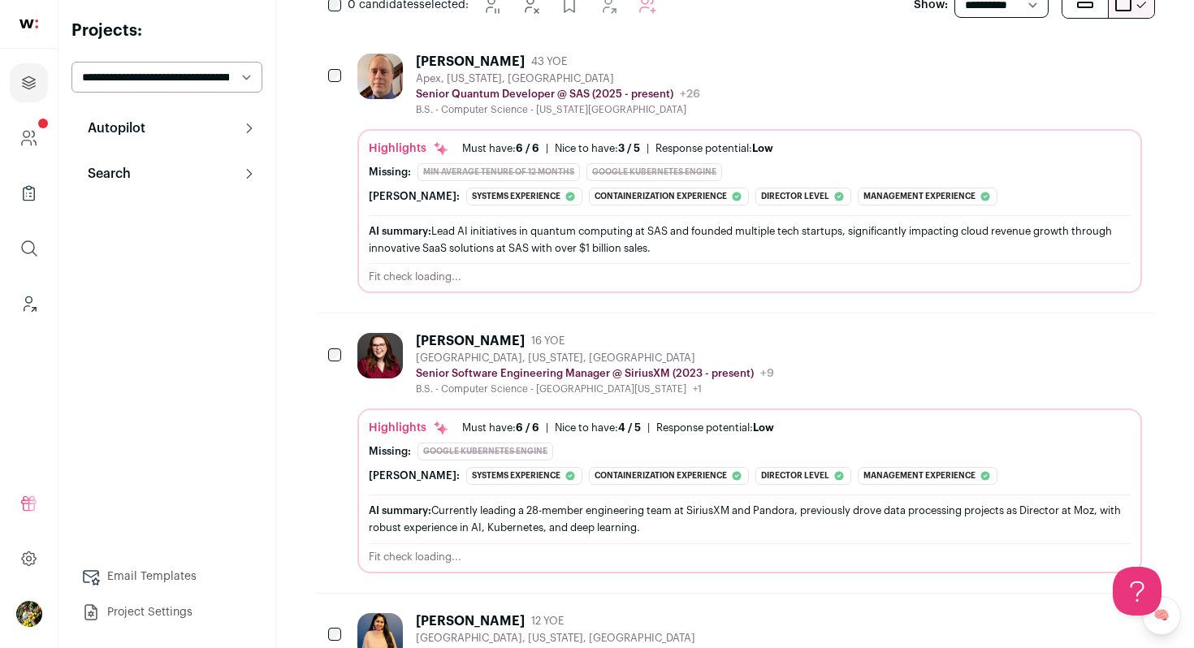
click at [1004, 58] on icon "Hide" at bounding box center [996, 60] width 19 height 19
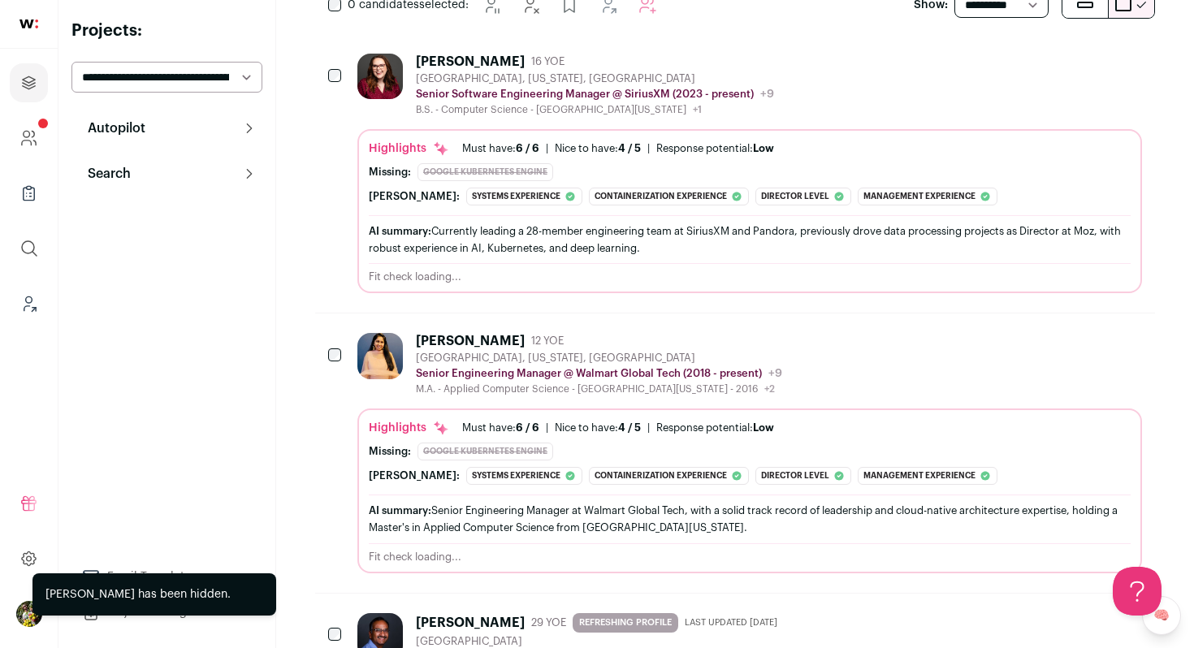
click at [888, 118] on div "Tracy Jensen 16 YOE Vancouver, Washington, United States Senior Software Engine…" at bounding box center [749, 174] width 784 height 240
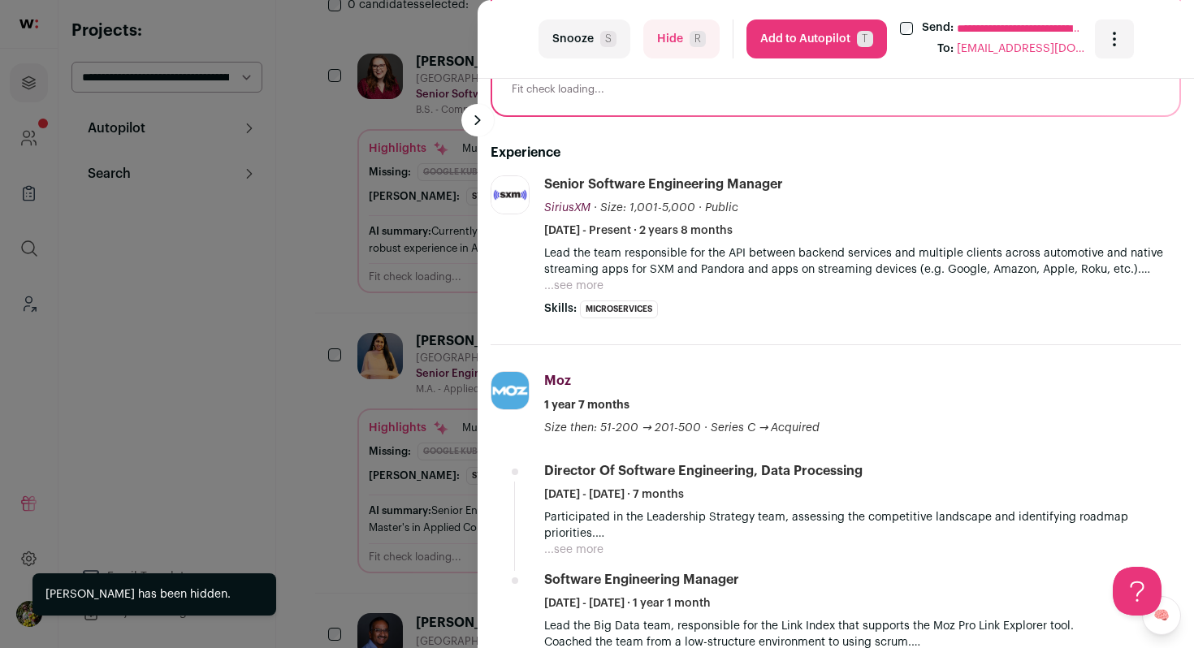
scroll to position [402, 0]
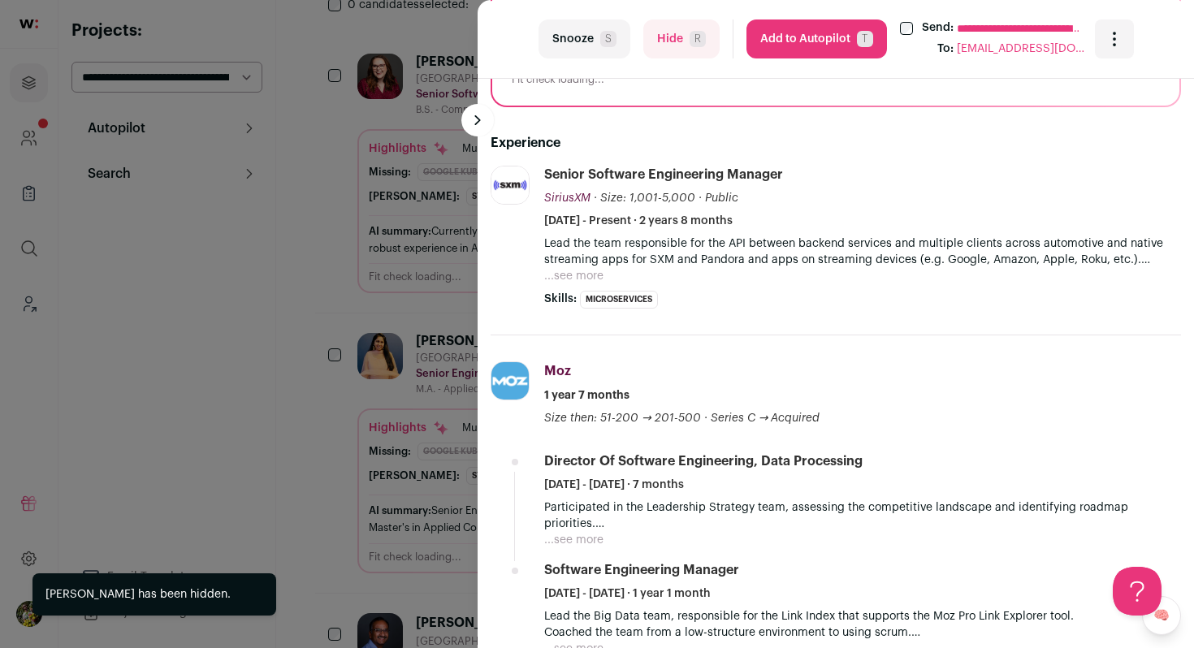
click at [585, 278] on button "...see more" at bounding box center [573, 276] width 59 height 16
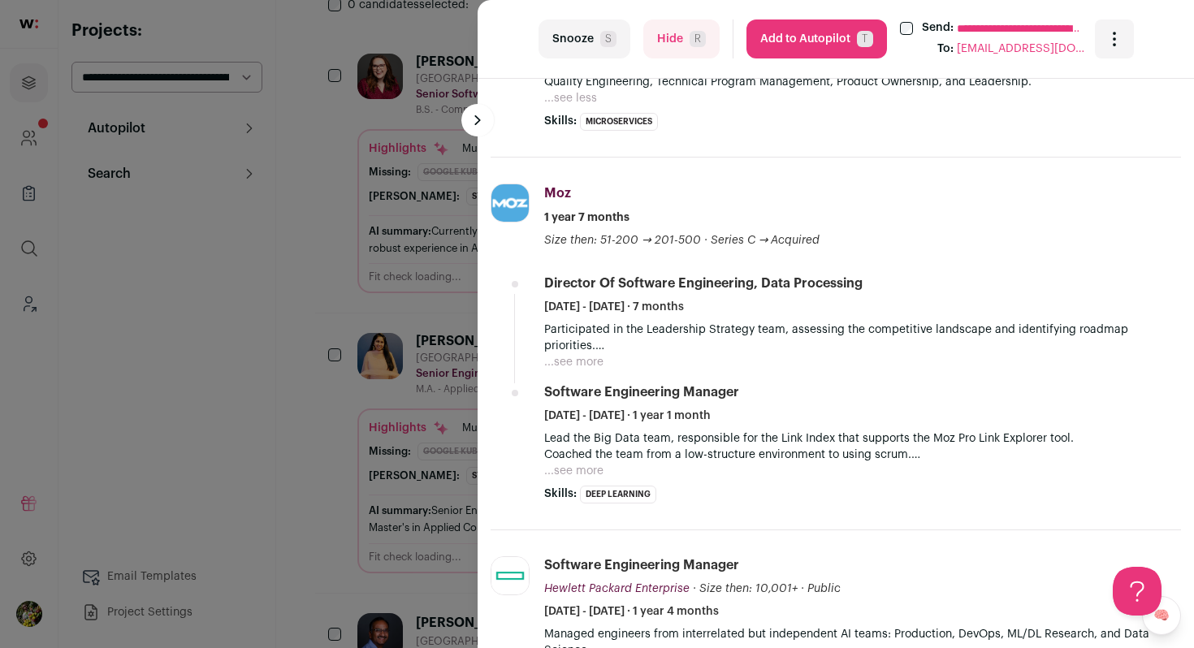
scroll to position [663, 0]
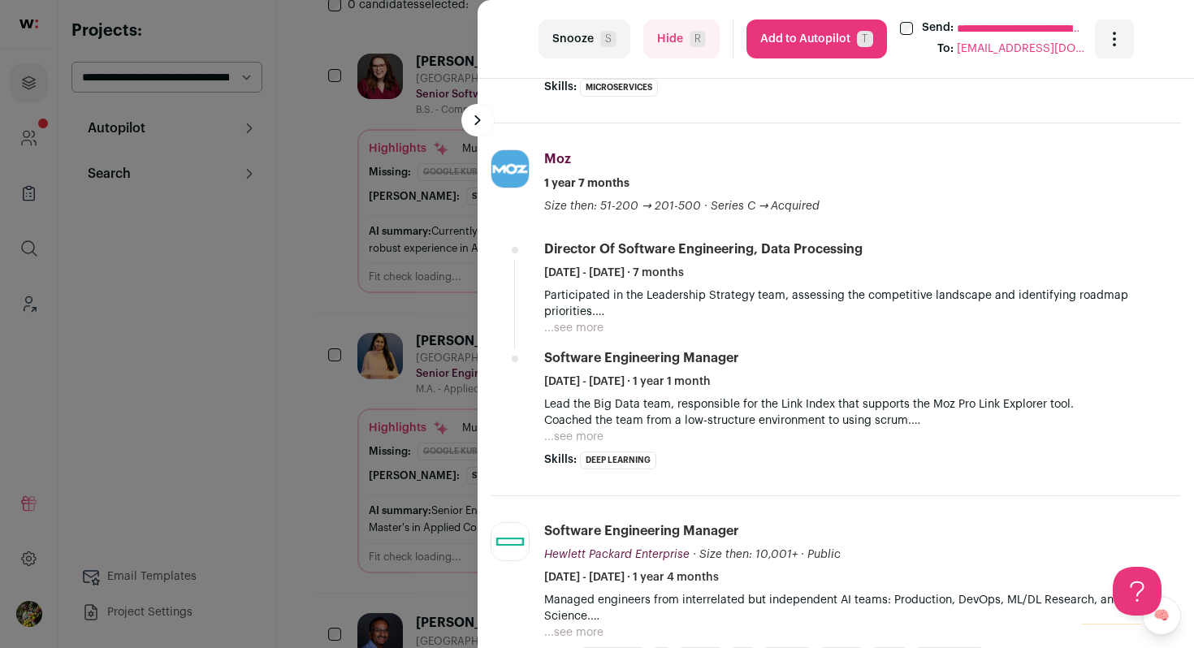
click at [583, 324] on button "...see more" at bounding box center [573, 328] width 59 height 16
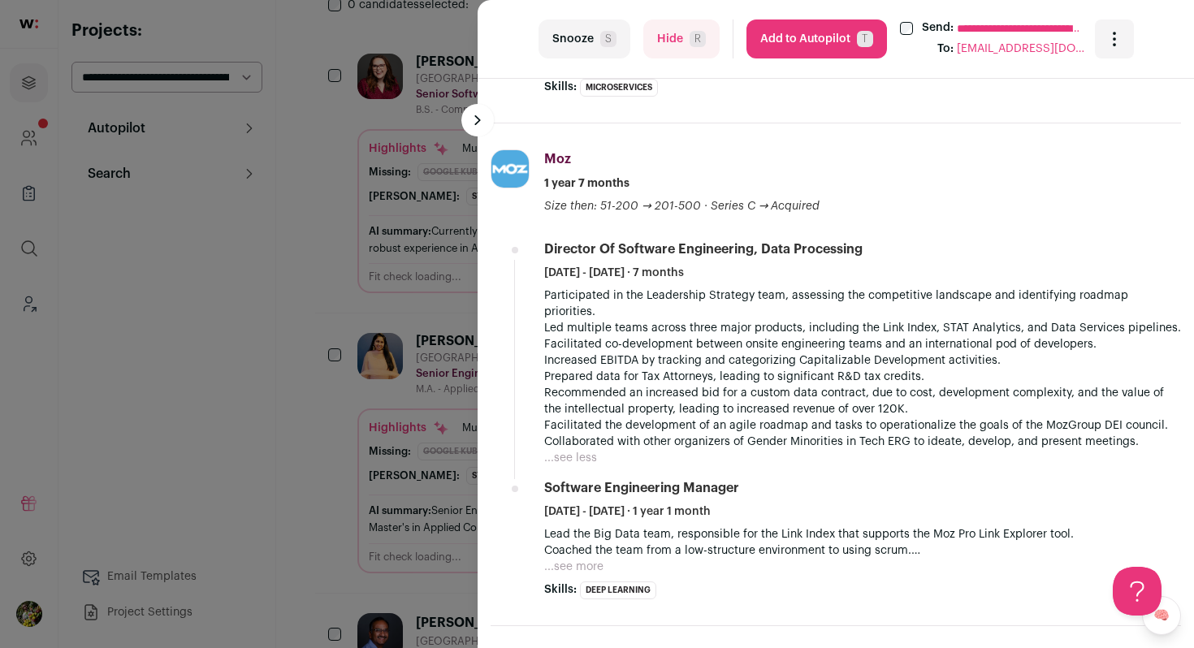
click at [661, 50] on button "Hide R" at bounding box center [681, 38] width 76 height 39
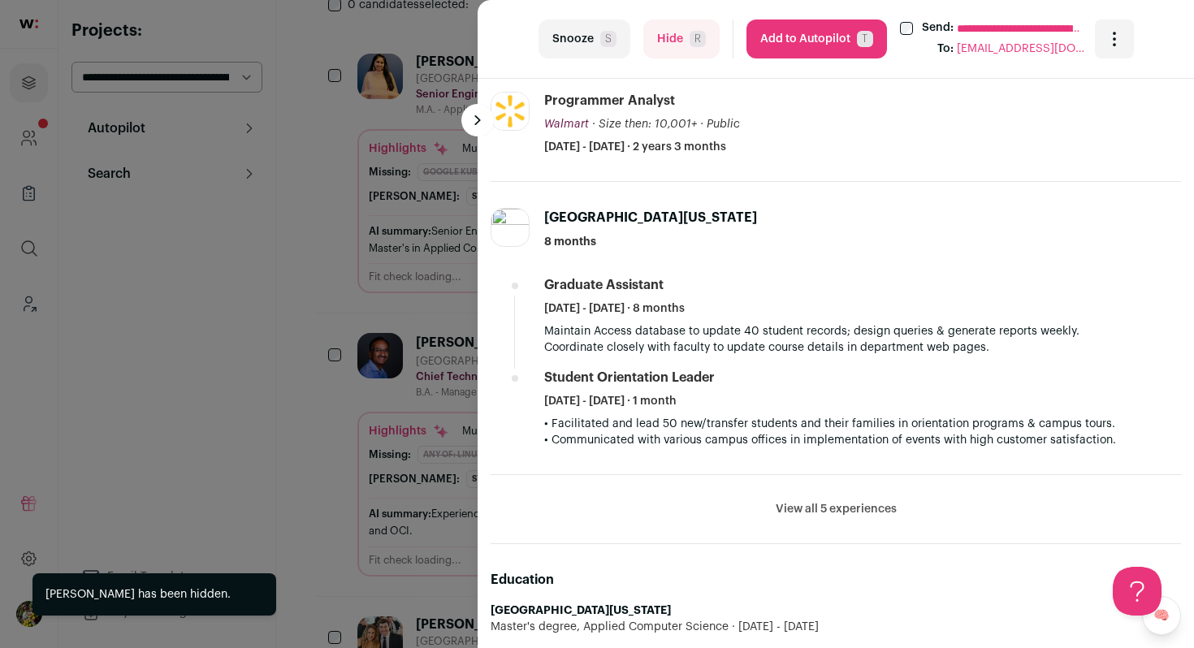
scroll to position [931, 0]
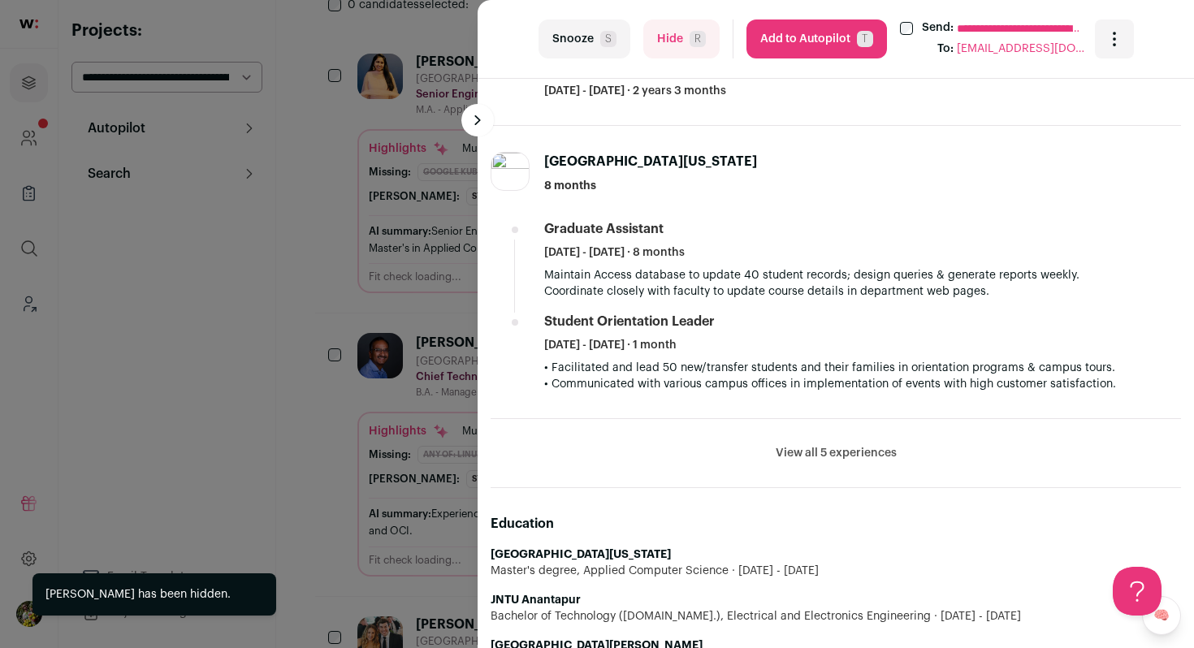
click at [652, 47] on button "Hide R" at bounding box center [681, 38] width 76 height 39
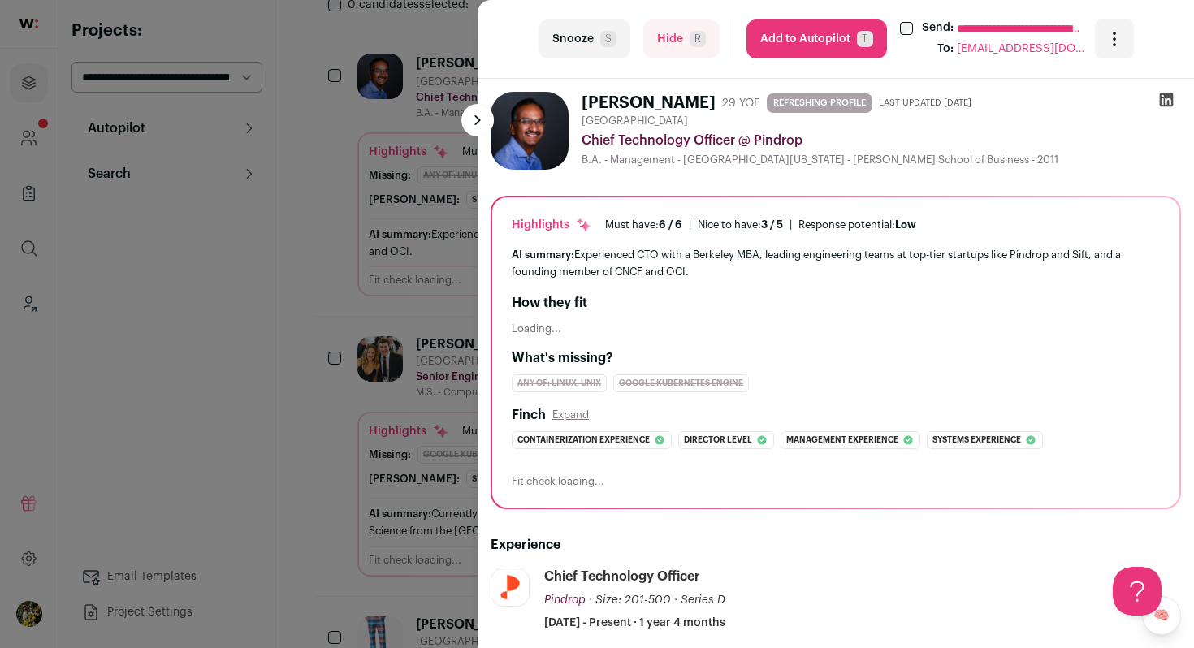
click at [371, 197] on div "**********" at bounding box center [597, 324] width 1194 height 648
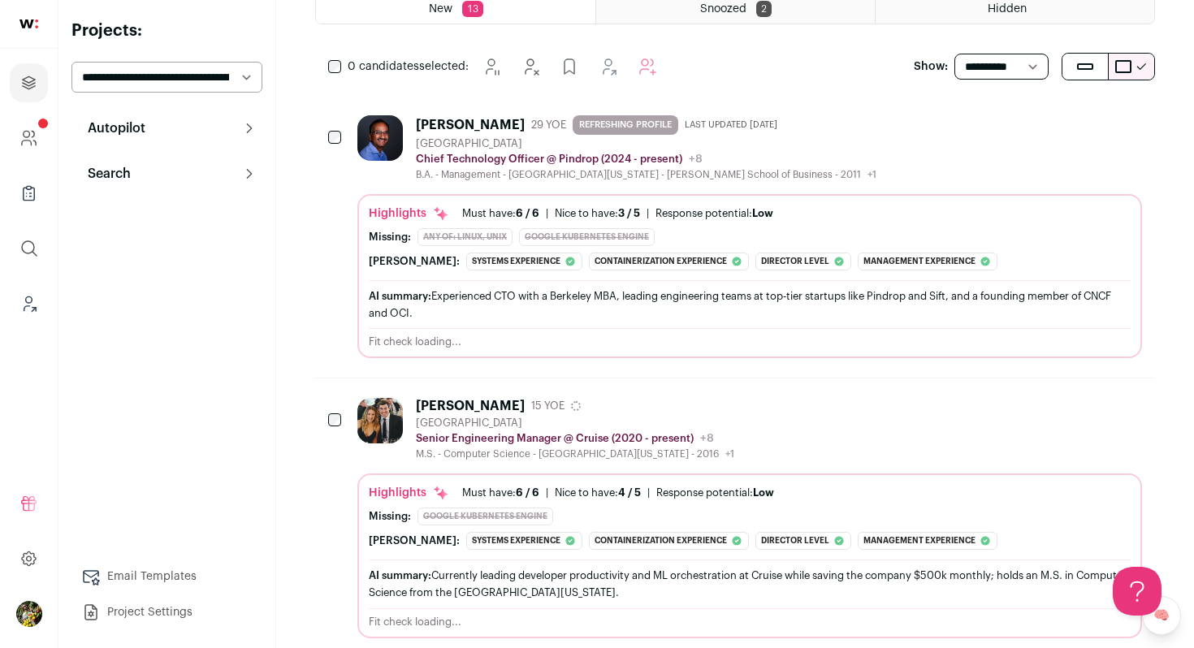
scroll to position [272, 0]
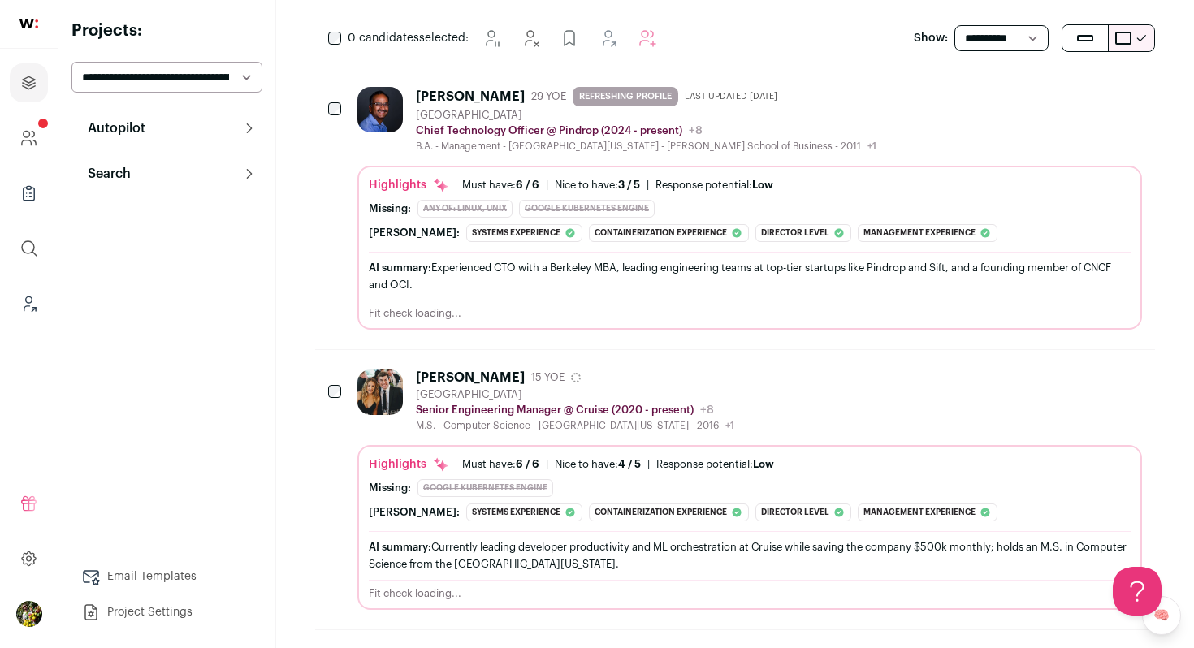
click at [550, 420] on div "M.S. - Computer Science - University of Washington - 2016 +1 2007 - 2011 Texas …" at bounding box center [575, 425] width 318 height 13
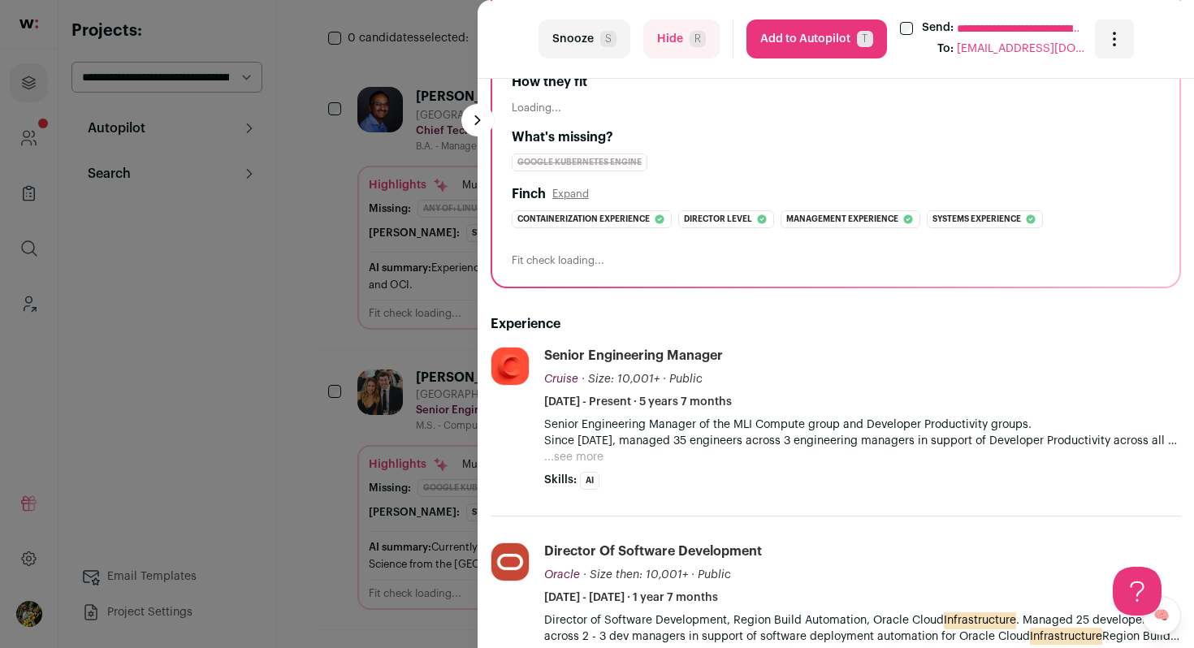
scroll to position [250, 0]
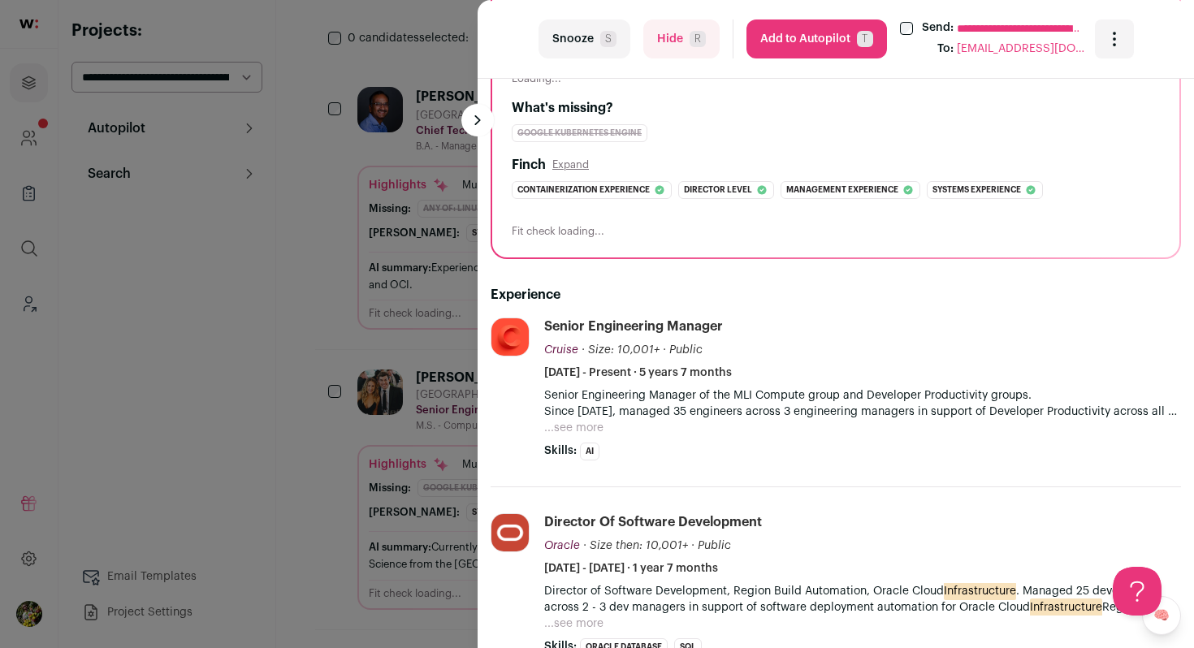
click at [583, 430] on button "...see more" at bounding box center [573, 428] width 59 height 16
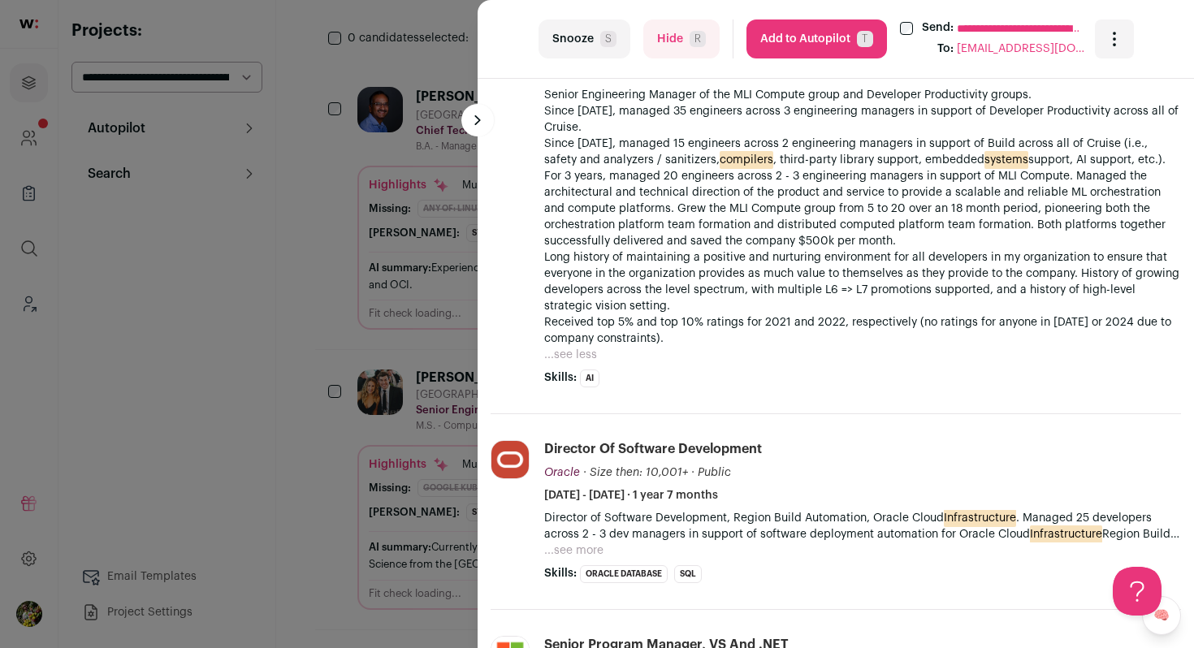
scroll to position [580, 0]
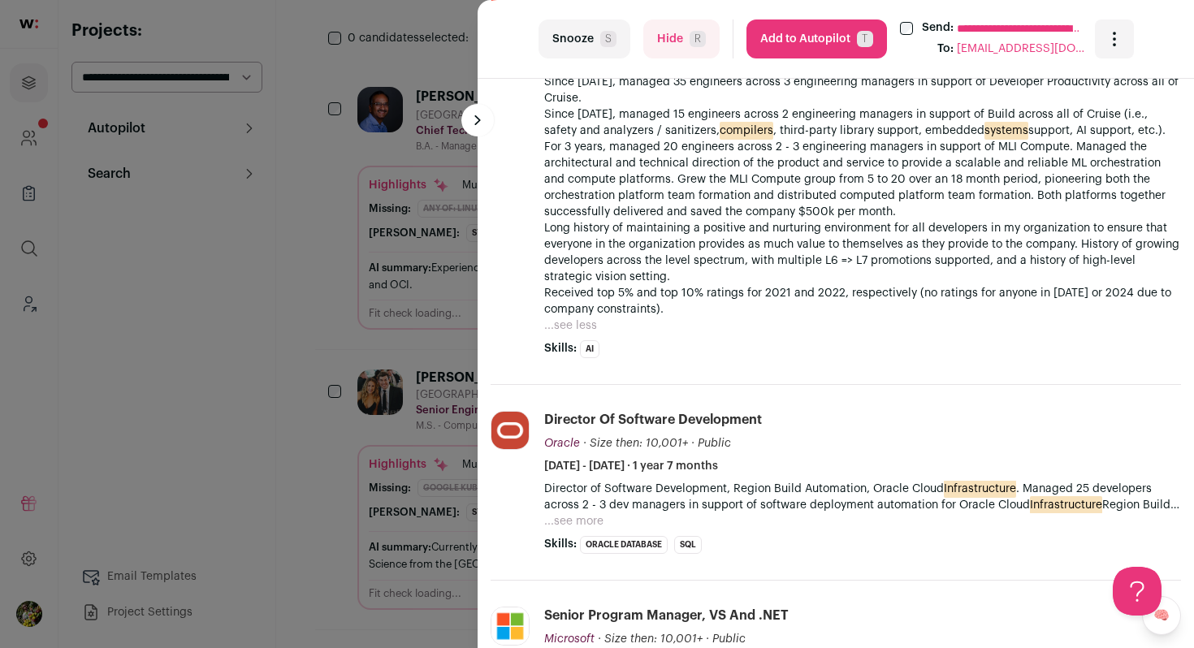
click at [572, 522] on button "...see more" at bounding box center [573, 521] width 59 height 16
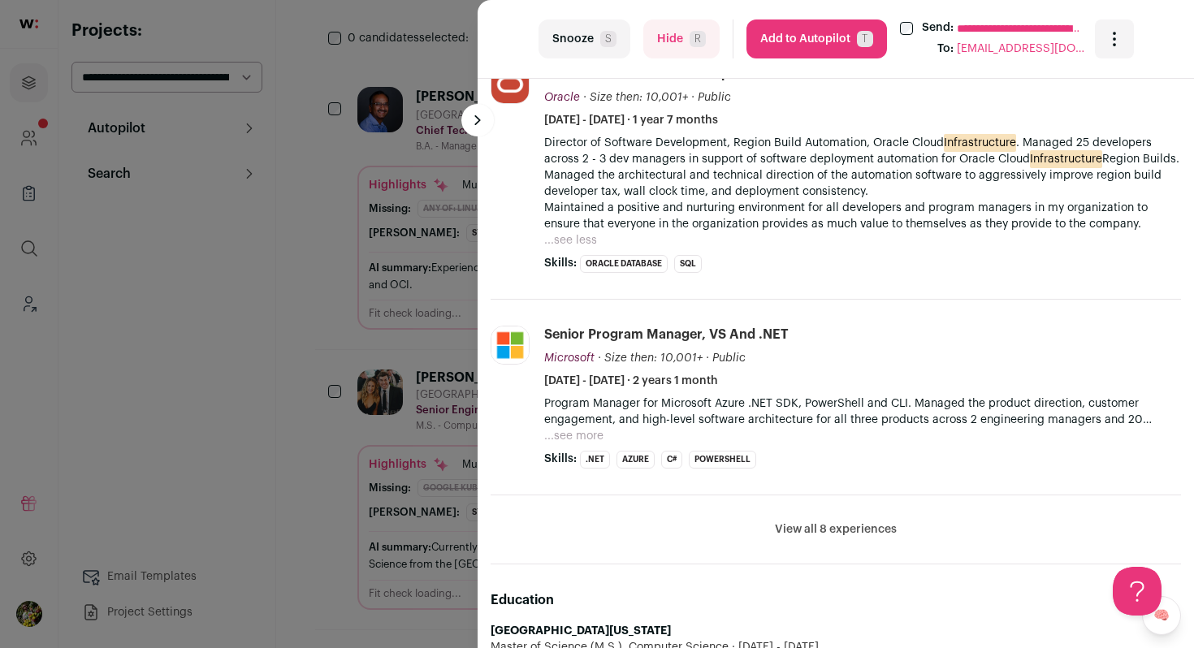
scroll to position [965, 0]
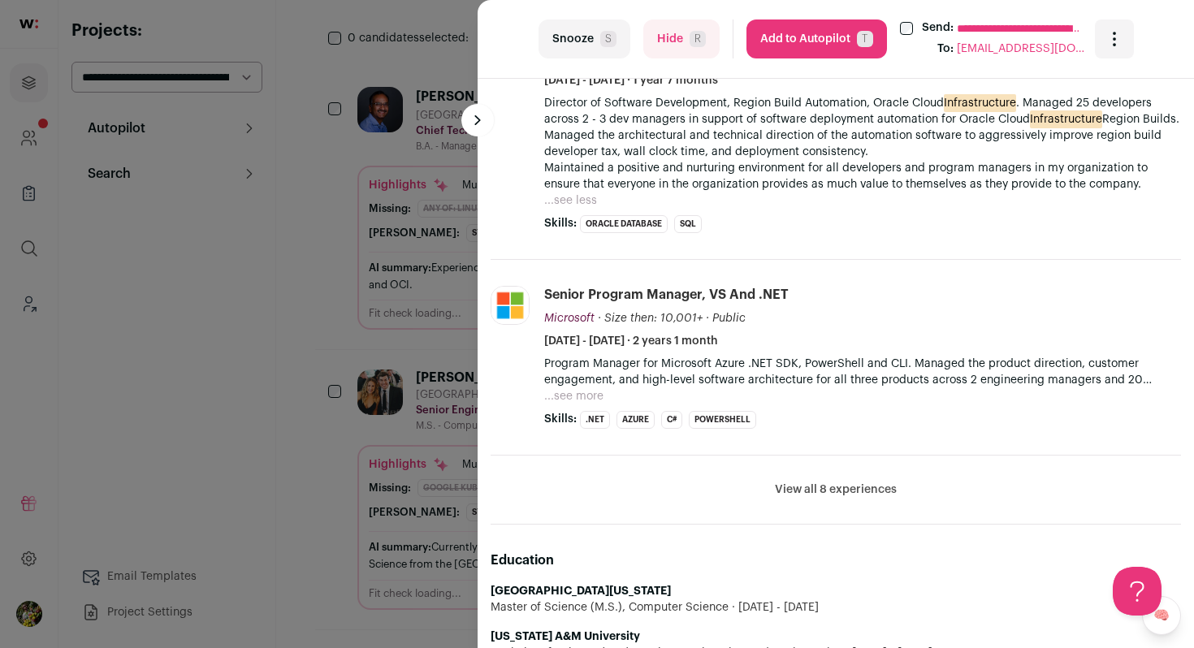
click at [790, 467] on li "View all 8 experiences View less" at bounding box center [835, 490] width 690 height 69
click at [792, 486] on button "View all 8 experiences" at bounding box center [836, 490] width 122 height 16
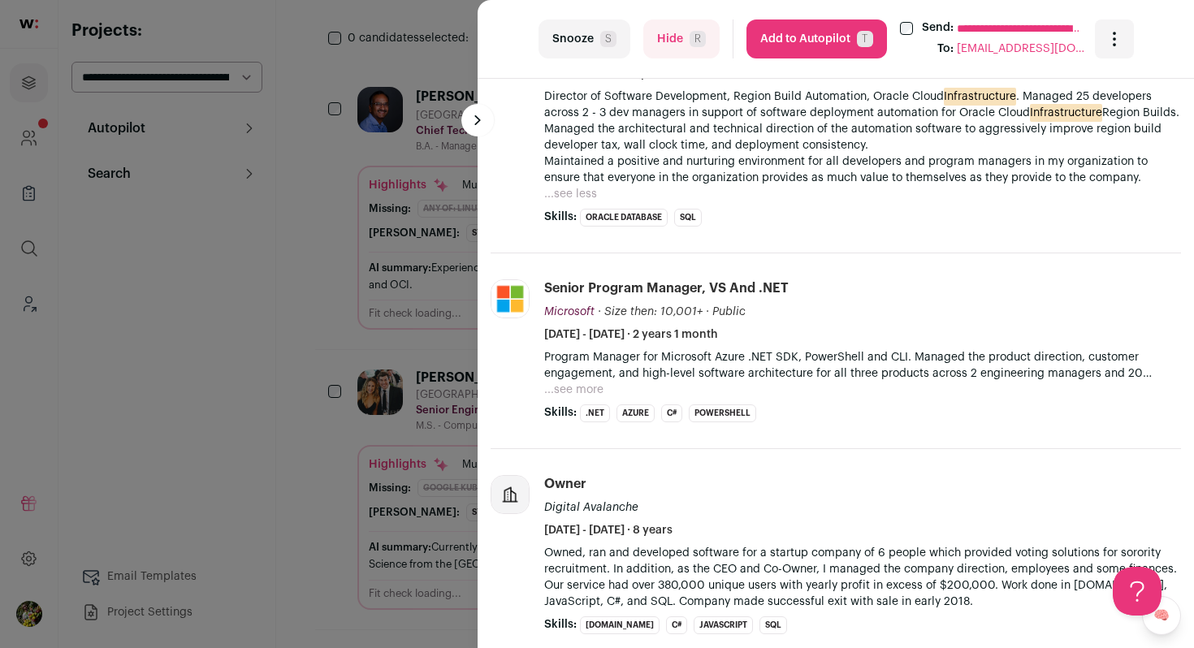
scroll to position [974, 0]
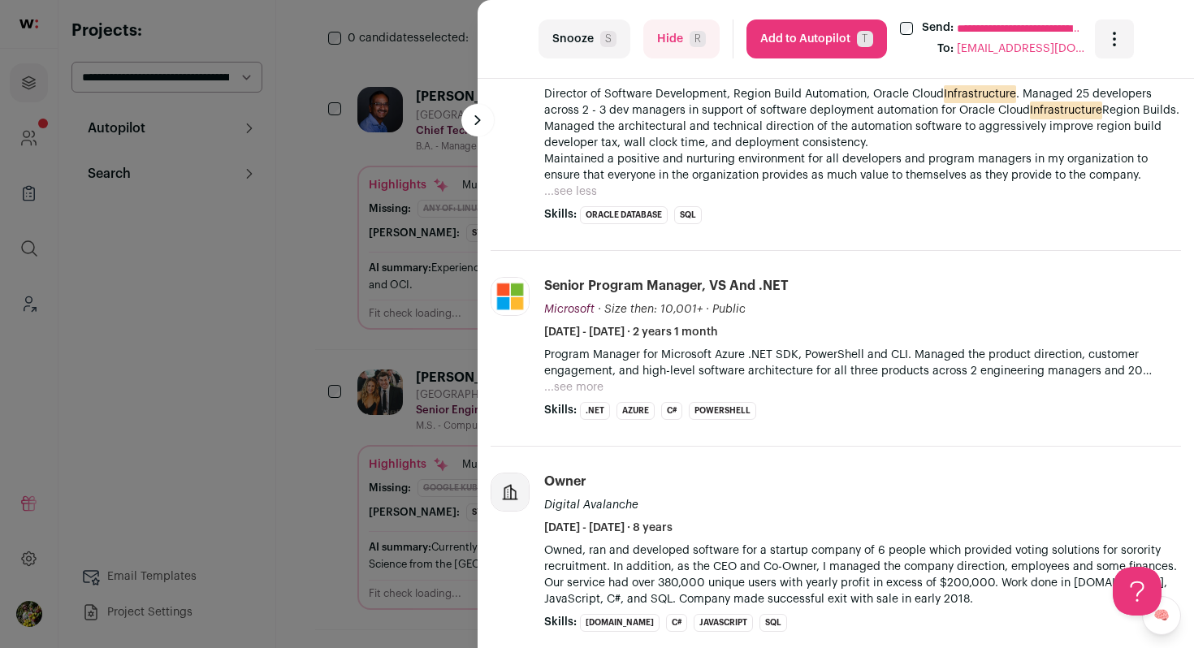
click at [577, 387] on button "...see more" at bounding box center [573, 387] width 59 height 16
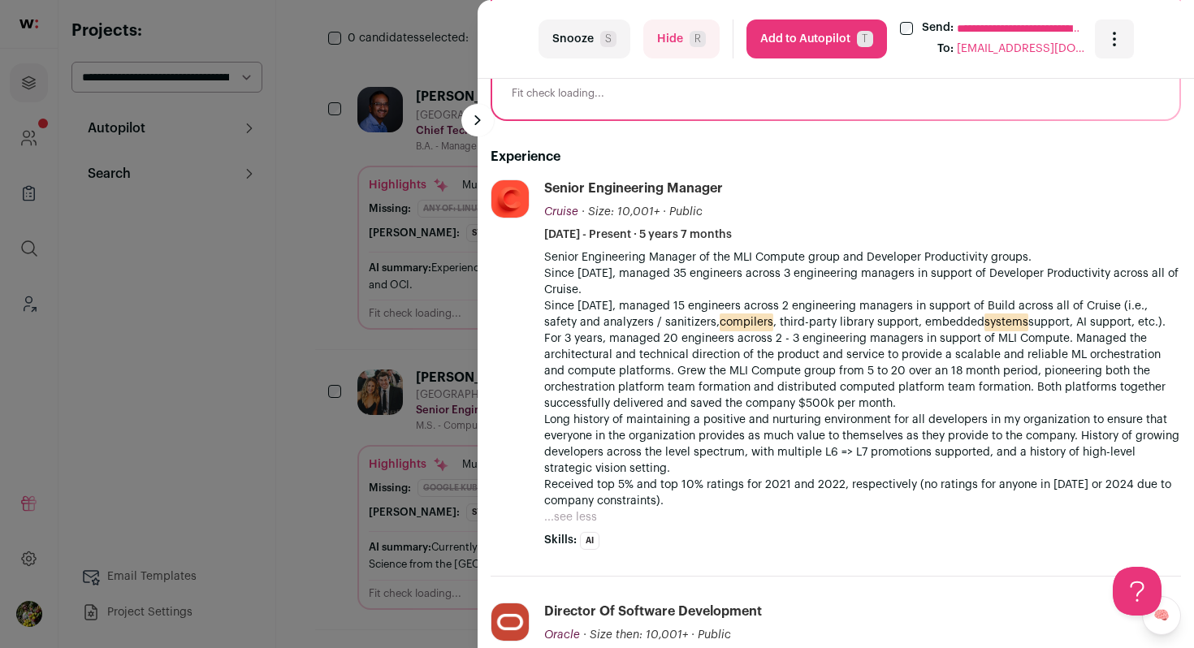
scroll to position [331, 0]
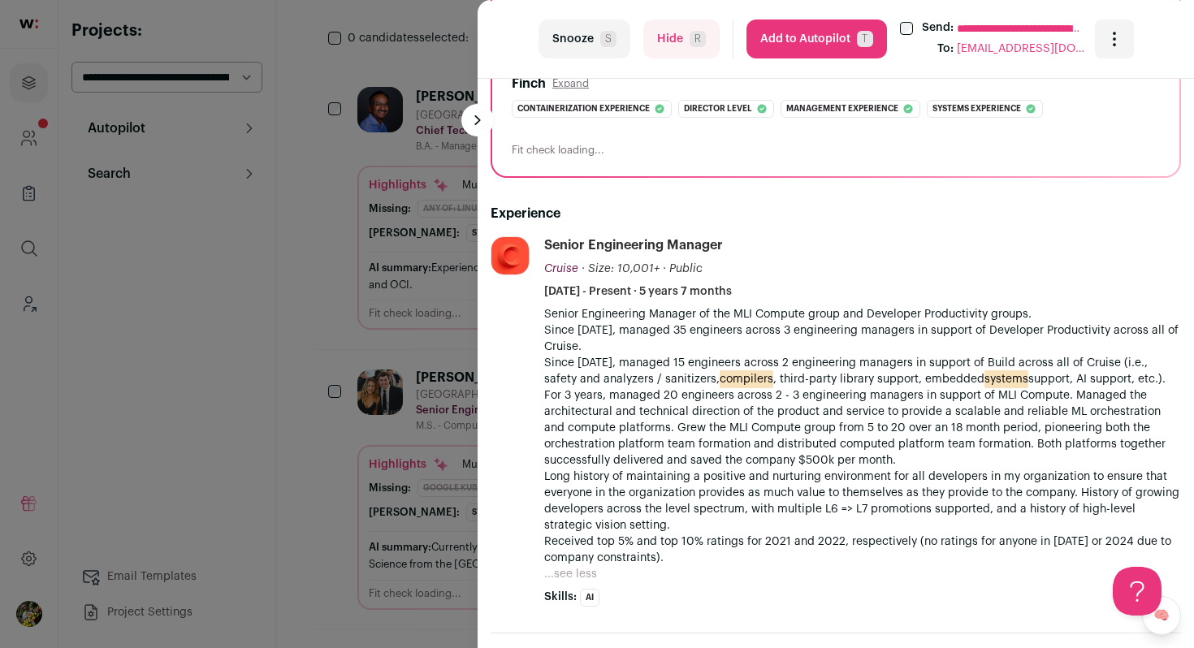
click at [826, 35] on button "Add to Autopilot T" at bounding box center [816, 38] width 140 height 39
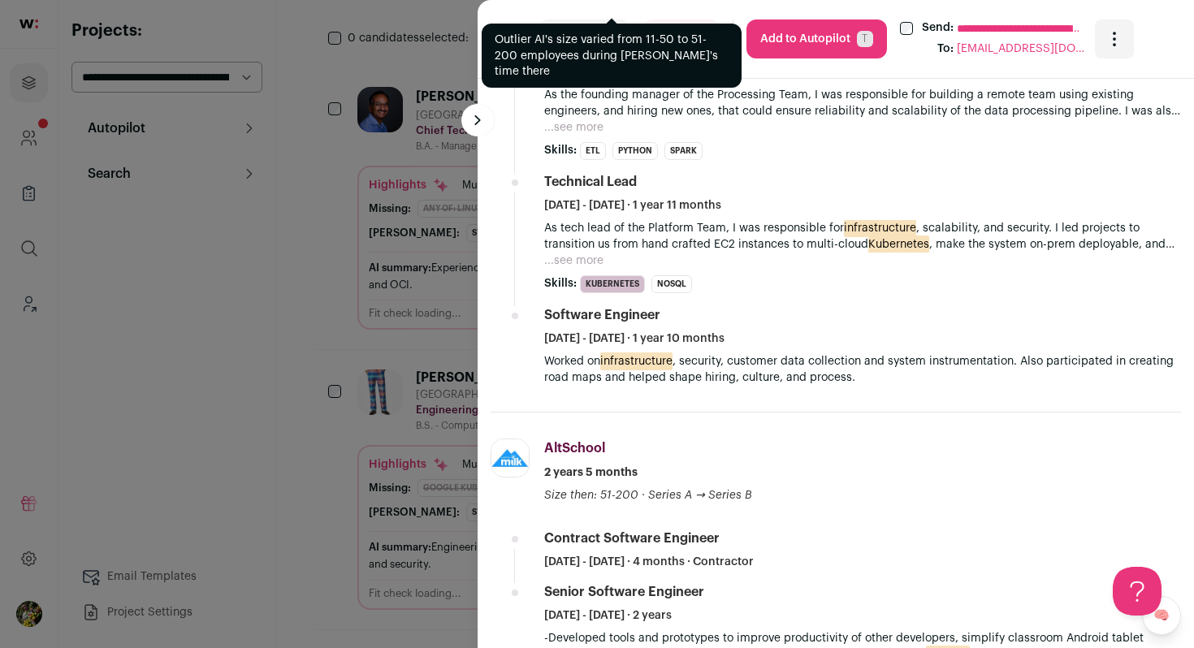
scroll to position [780, 0]
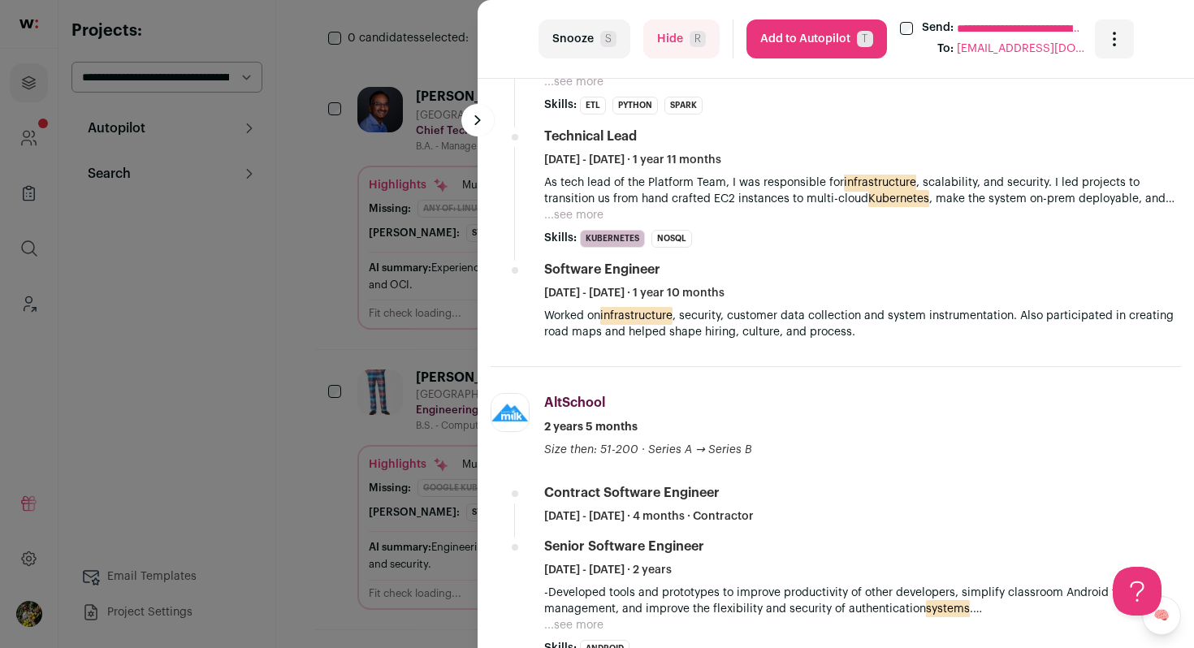
click at [586, 215] on button "...see more" at bounding box center [573, 215] width 59 height 16
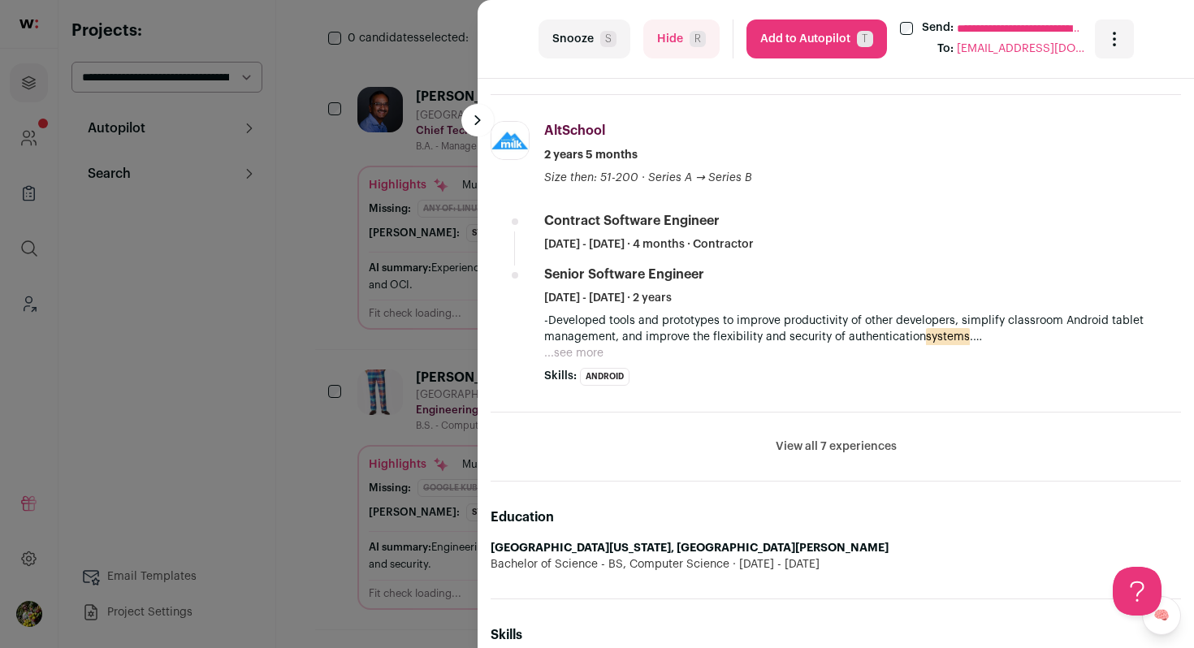
scroll to position [1170, 0]
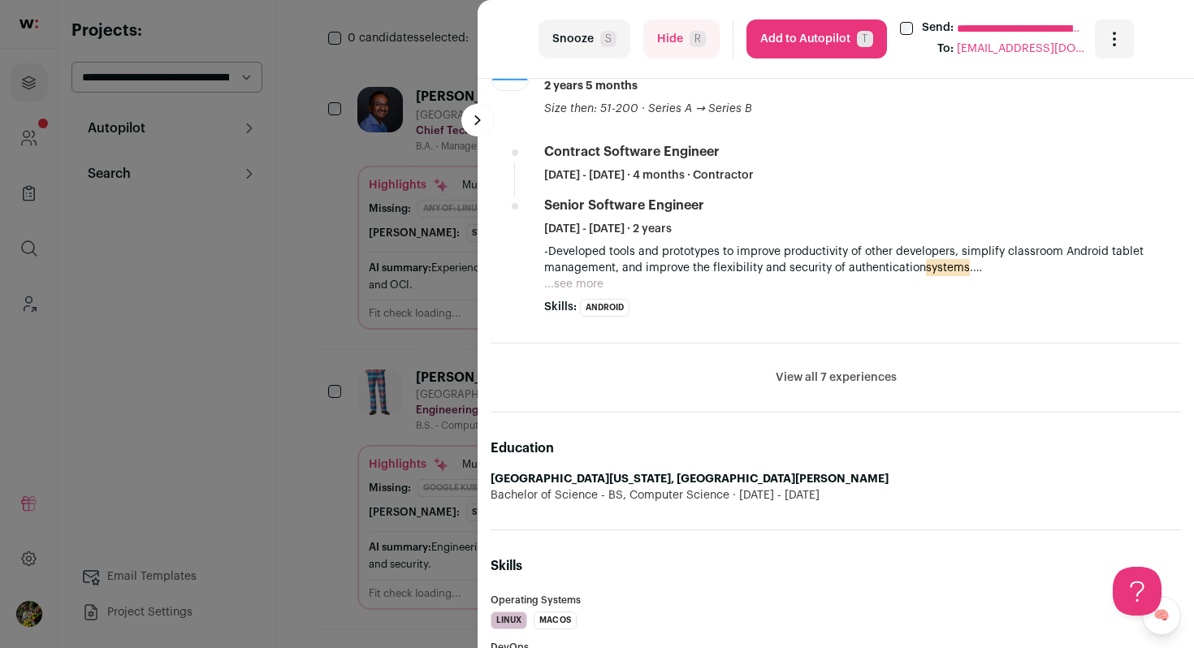
click at [819, 384] on button "View all 7 experiences" at bounding box center [835, 377] width 121 height 16
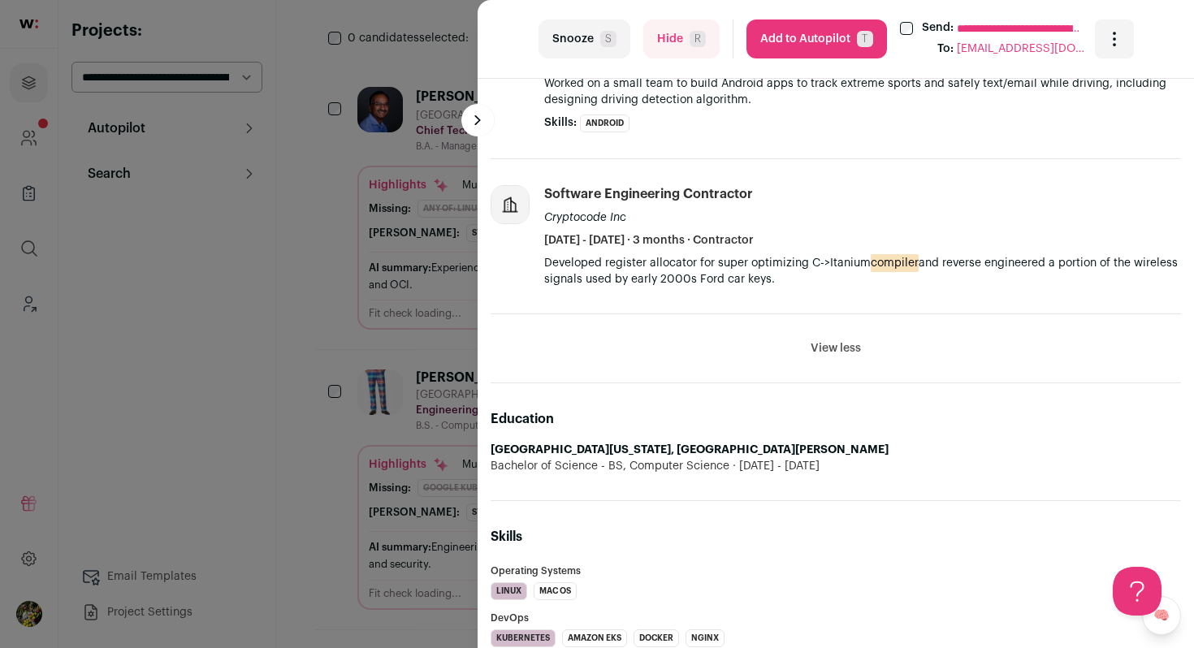
scroll to position [1942, 0]
click at [684, 58] on button "Hide R" at bounding box center [681, 38] width 76 height 39
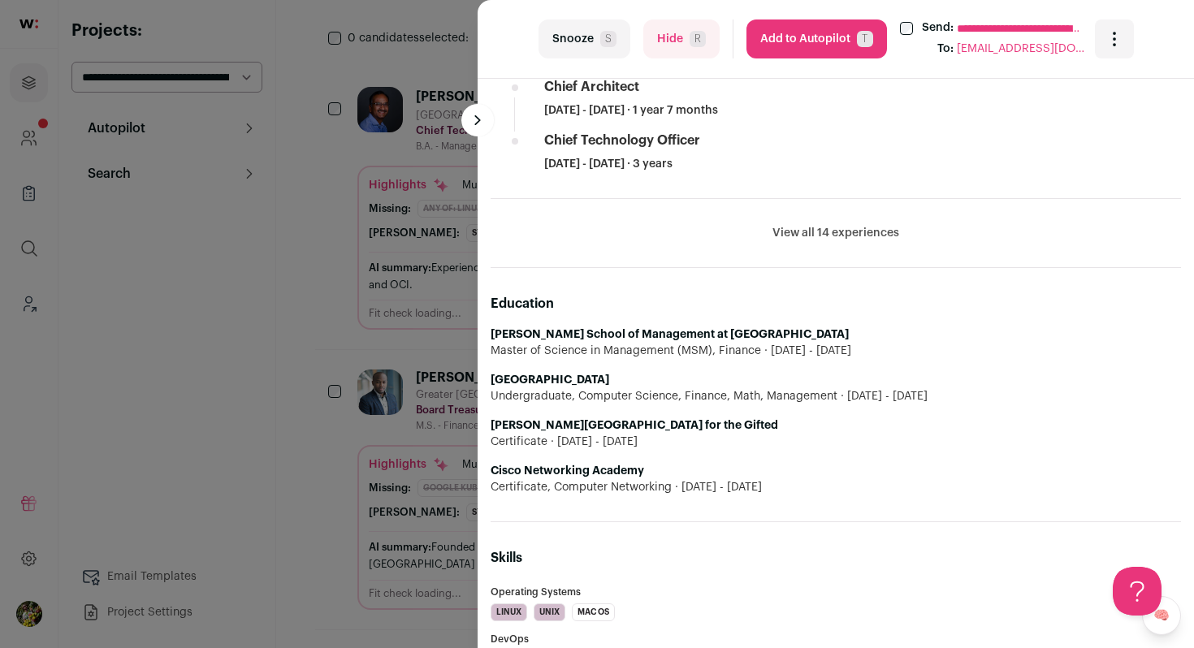
scroll to position [1151, 0]
click at [416, 280] on div "**********" at bounding box center [597, 324] width 1194 height 648
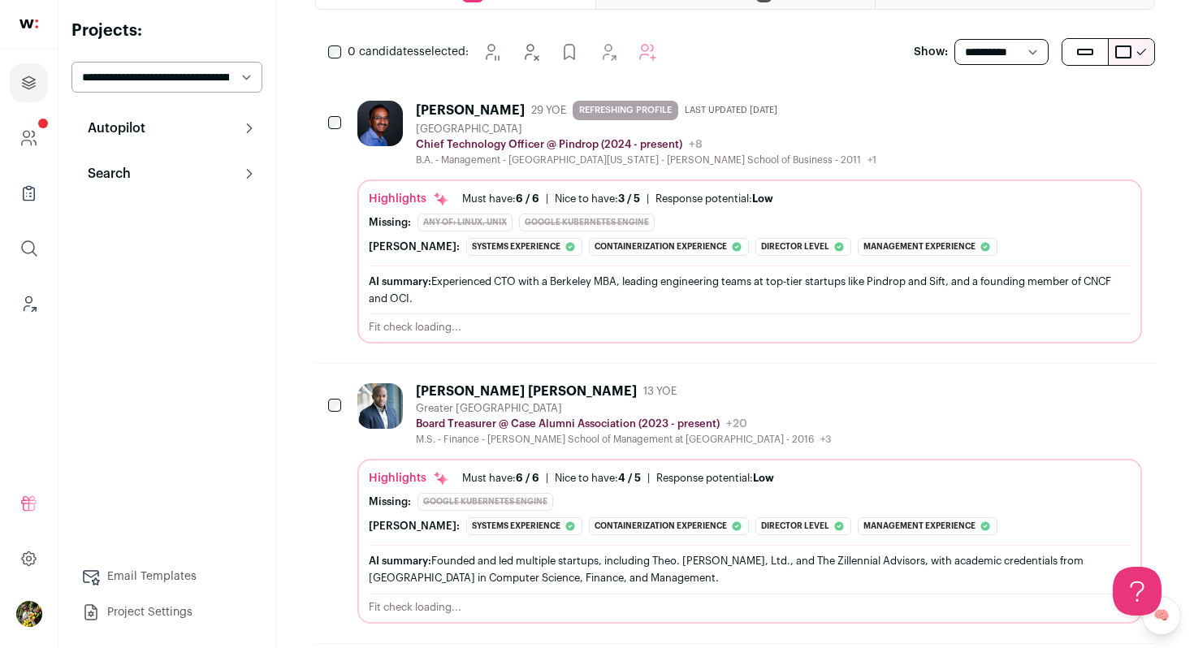
scroll to position [253, 0]
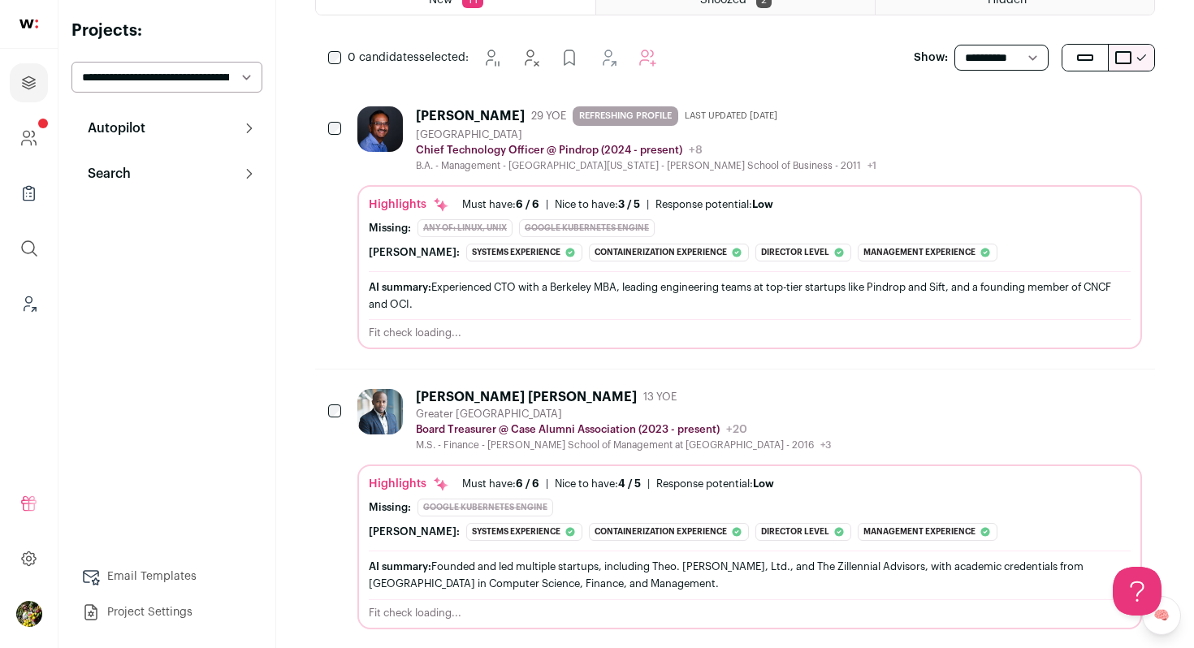
click at [416, 280] on div "AI summary: Experienced CTO with a Berkeley MBA, leading engineering teams at t…" at bounding box center [750, 296] width 762 height 34
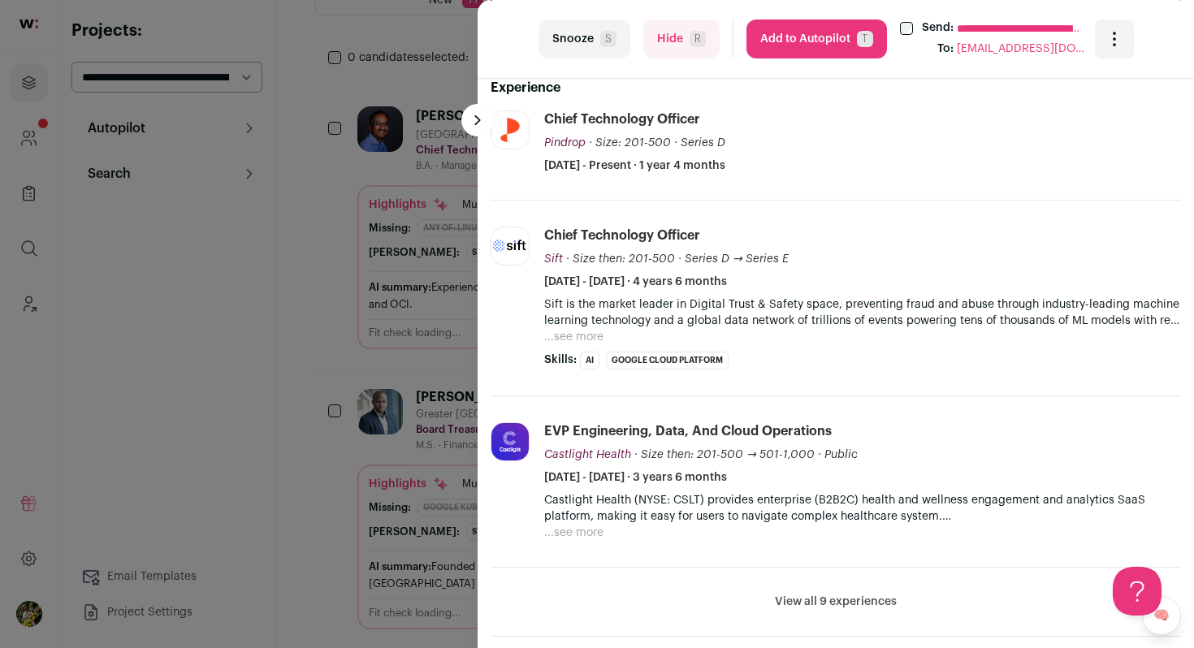
scroll to position [463, 0]
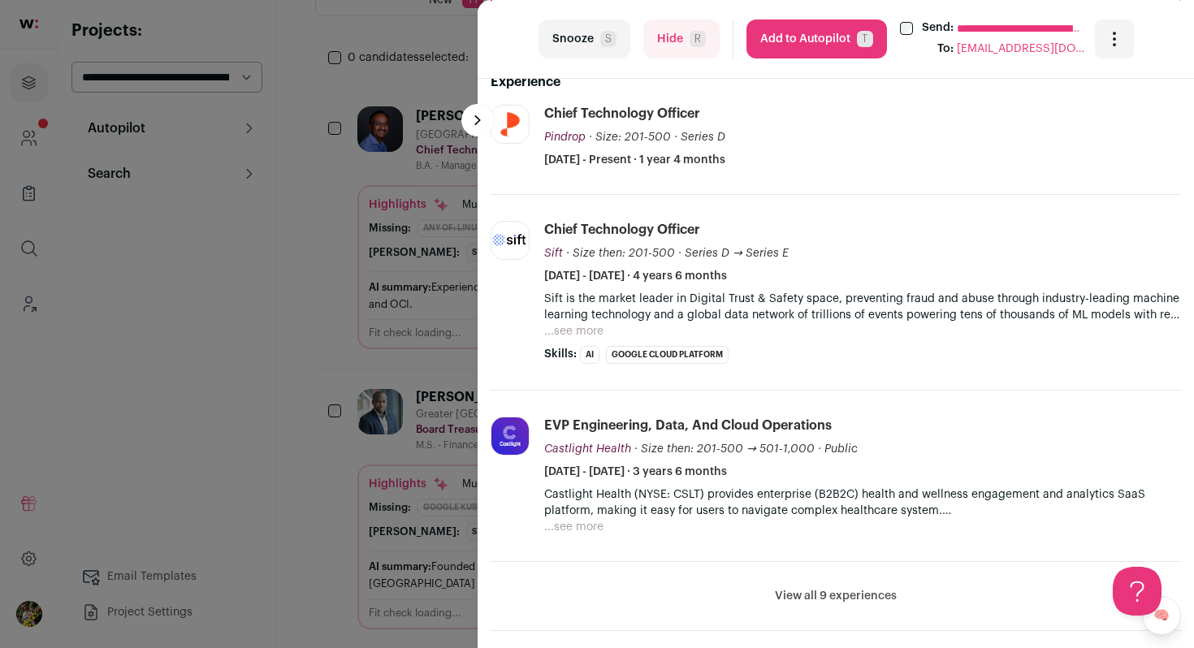
click at [672, 37] on button "Hide R" at bounding box center [681, 38] width 76 height 39
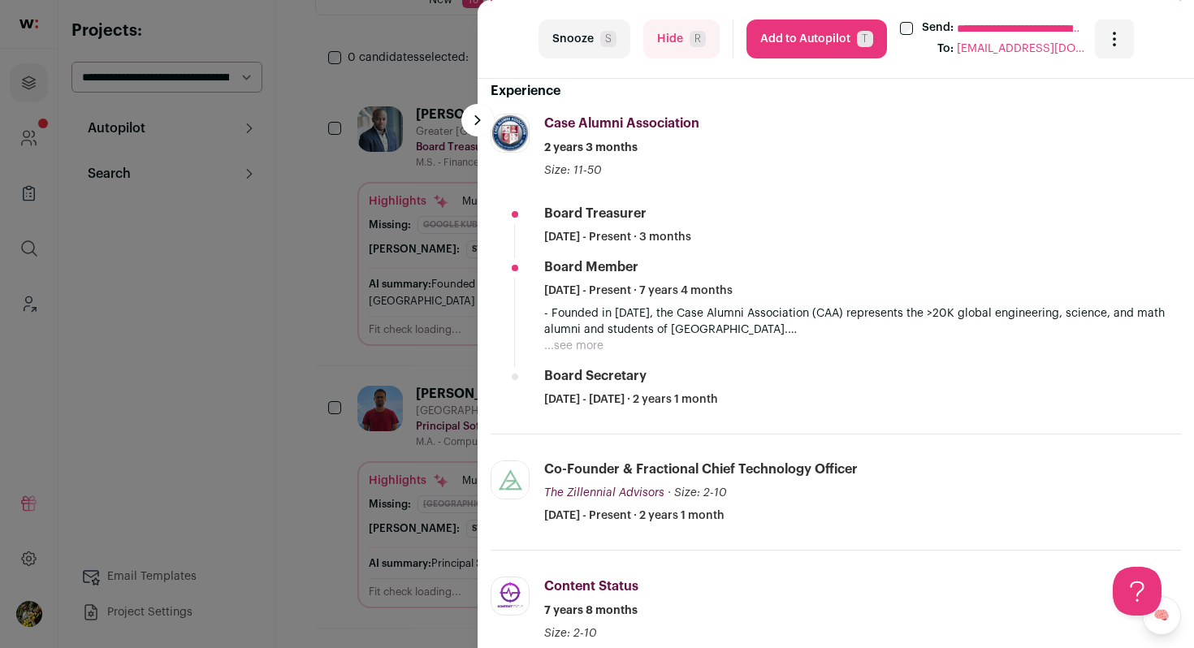
scroll to position [418, 0]
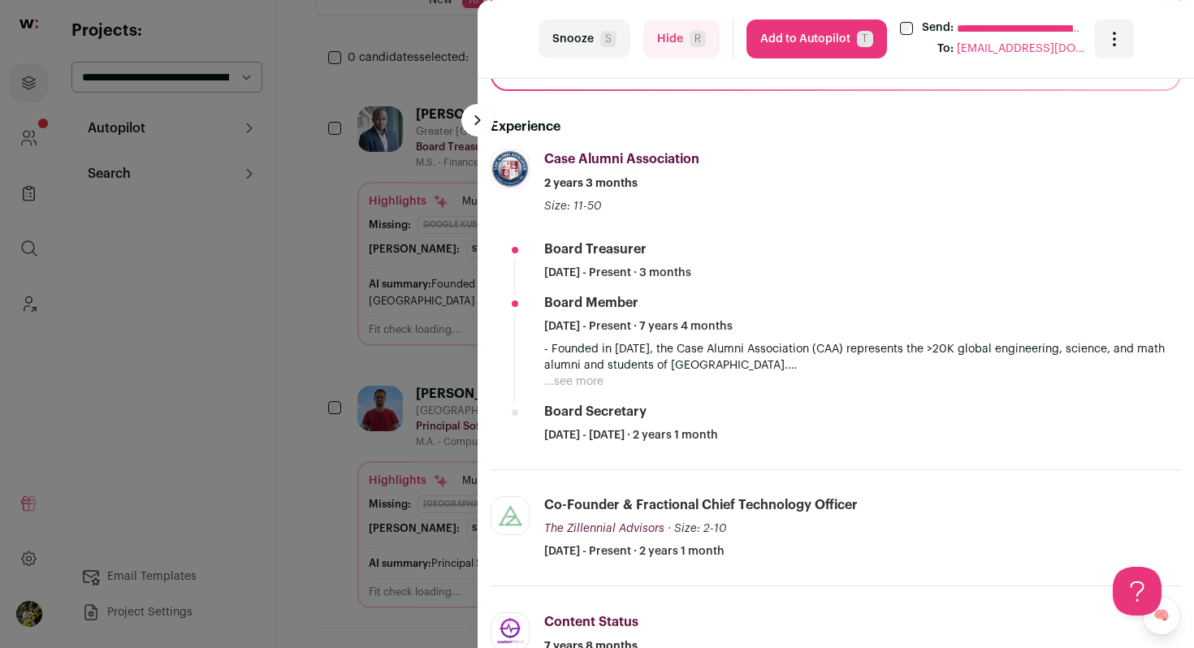
click at [656, 34] on button "Hide R" at bounding box center [681, 38] width 76 height 39
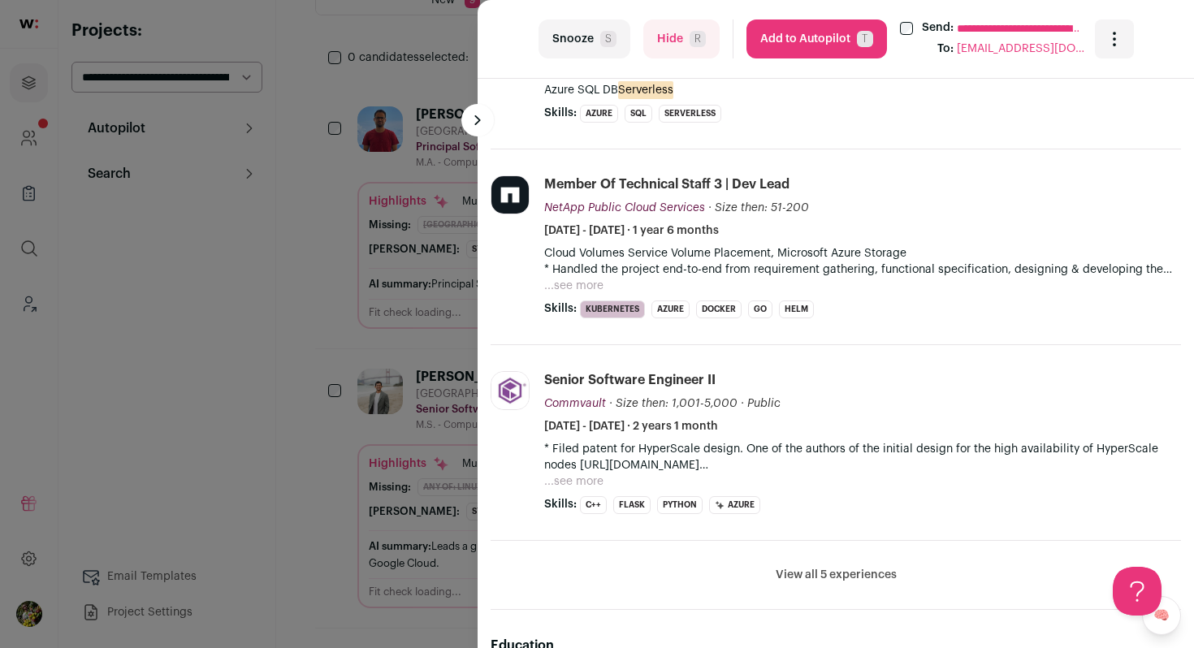
scroll to position [881, 0]
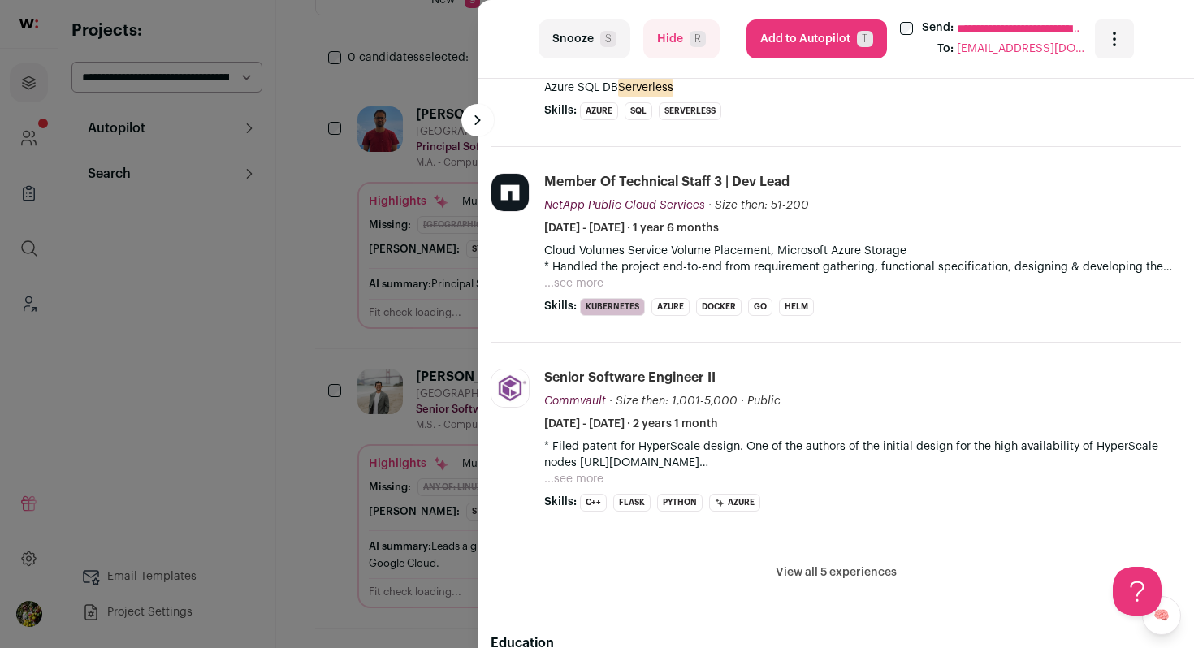
click at [572, 283] on button "...see more" at bounding box center [573, 283] width 59 height 16
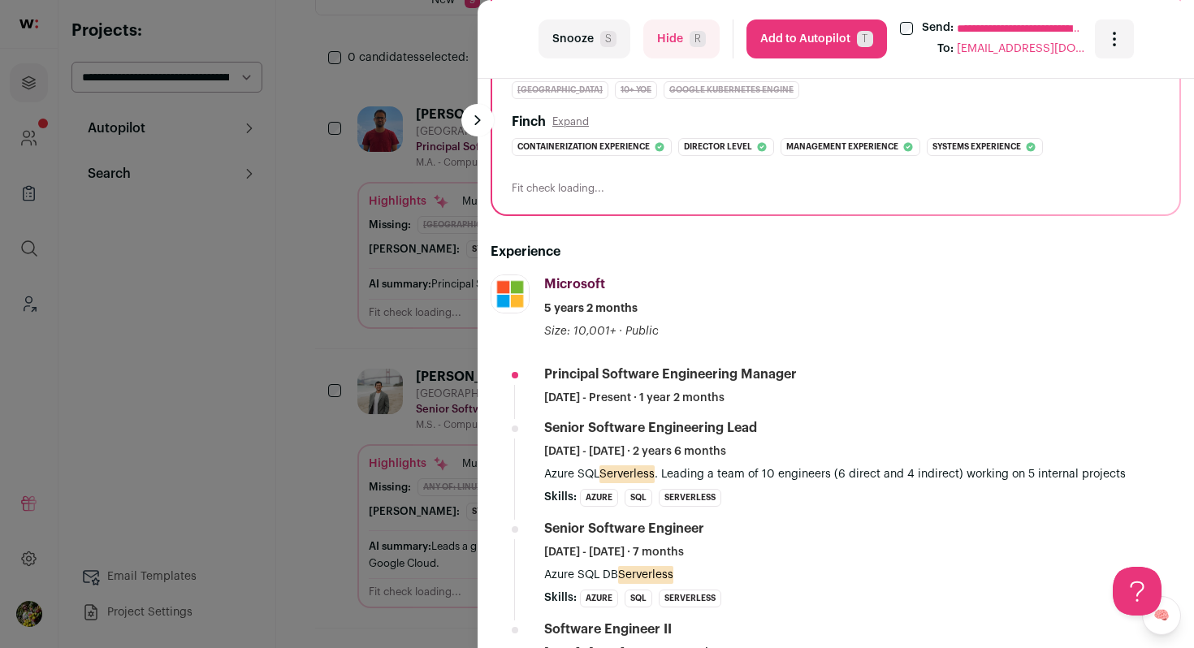
scroll to position [251, 0]
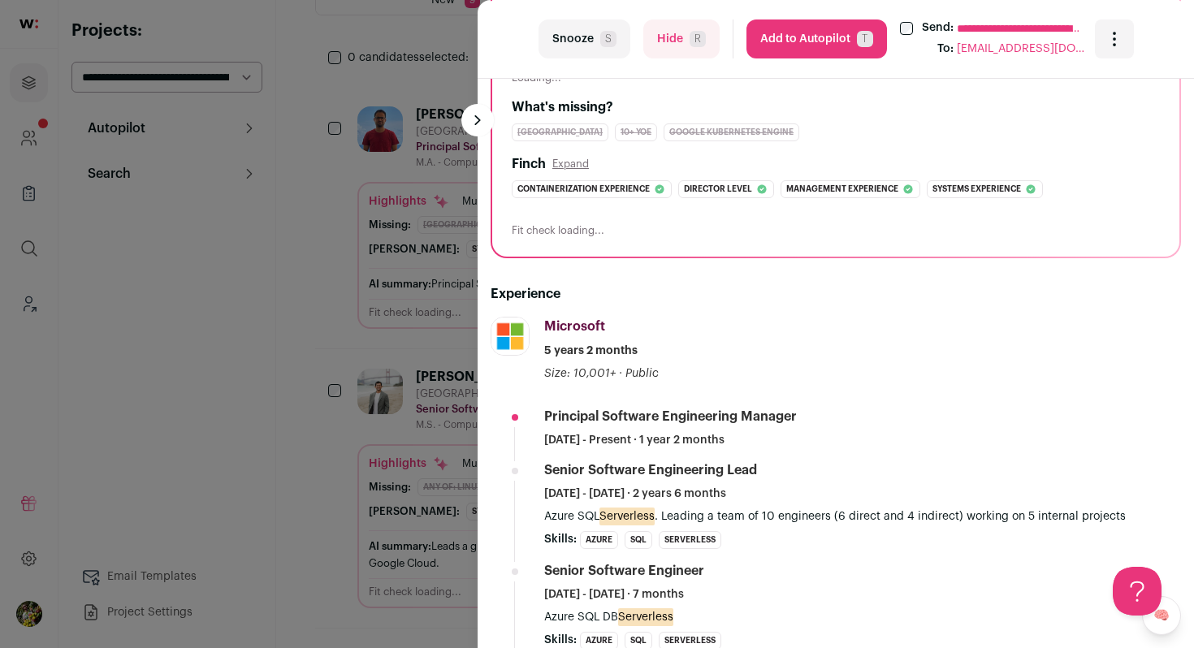
click at [419, 205] on div "**********" at bounding box center [597, 324] width 1194 height 648
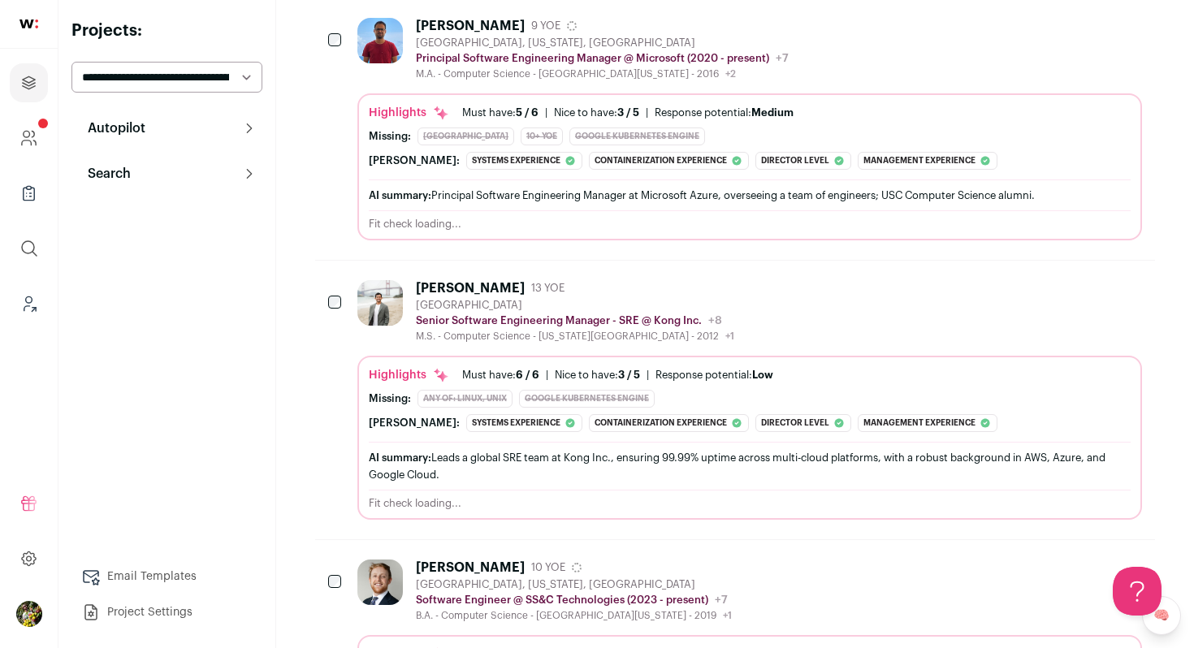
scroll to position [0, 0]
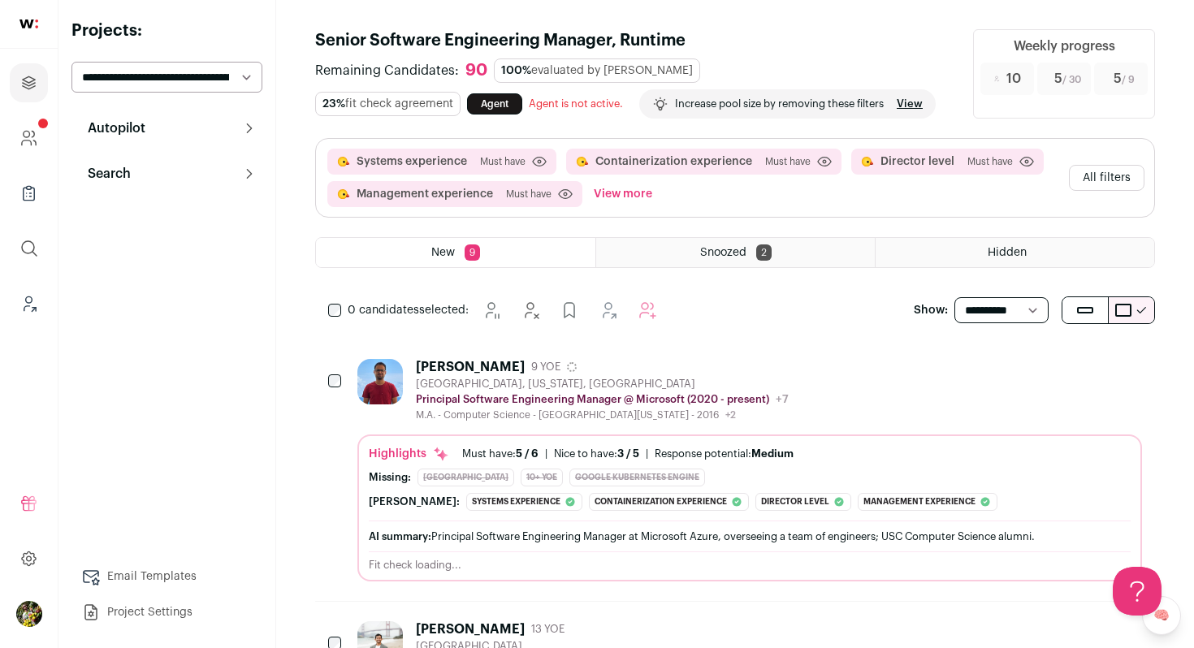
click at [1138, 175] on button "All filters" at bounding box center [1107, 178] width 76 height 26
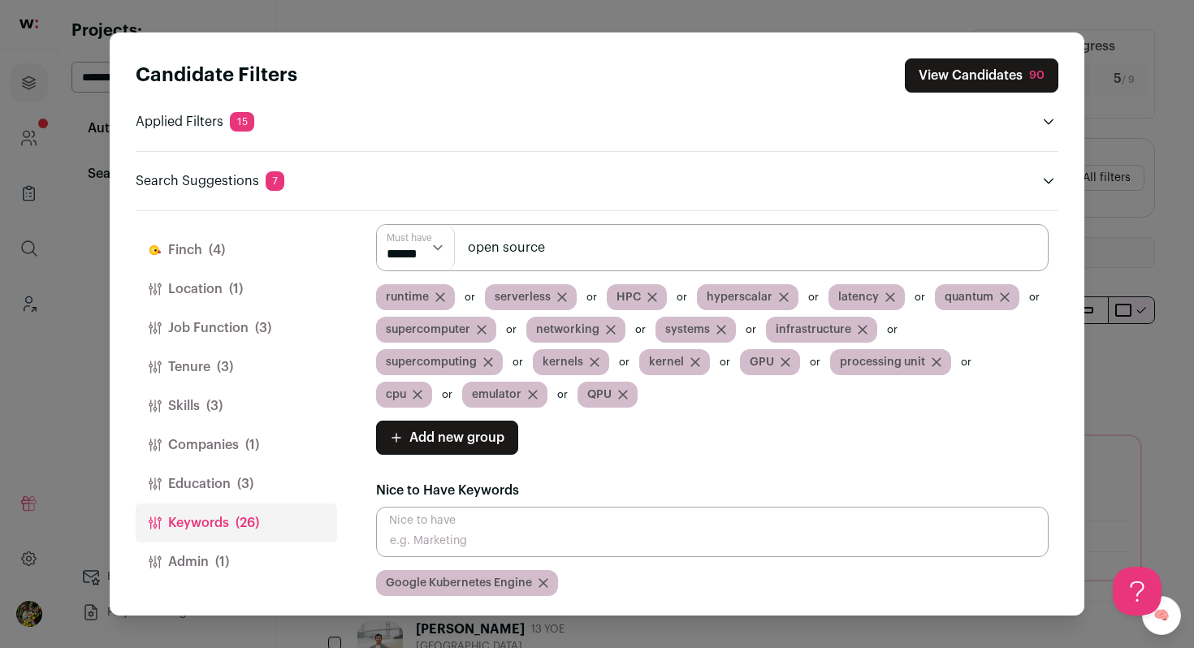
click at [238, 255] on button "Finch (4)" at bounding box center [236, 250] width 201 height 39
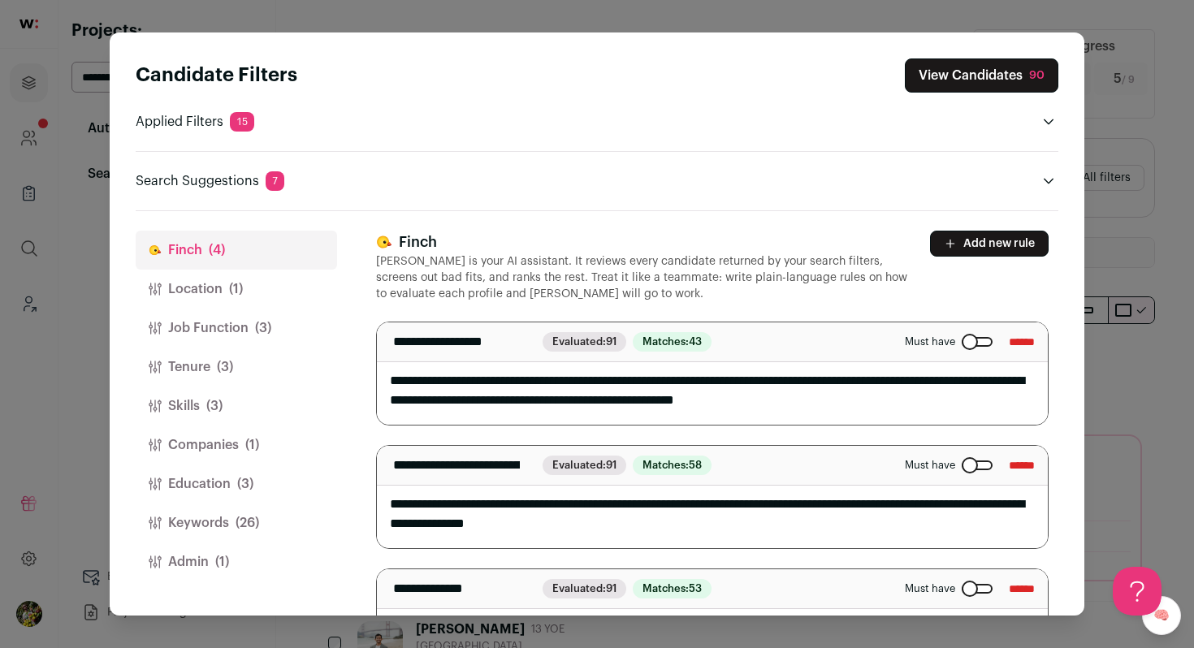
scroll to position [127, 0]
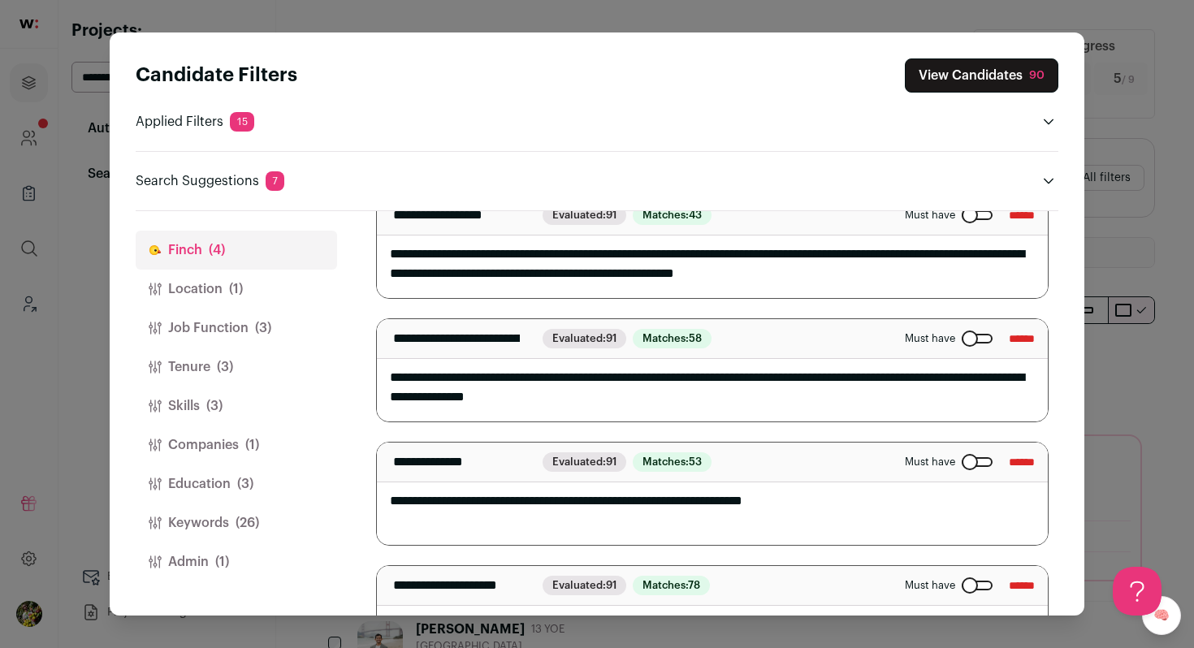
click at [659, 405] on textarea "**********" at bounding box center [712, 370] width 671 height 102
click at [718, 383] on textarea "**********" at bounding box center [712, 370] width 671 height 102
click at [715, 401] on textarea "**********" at bounding box center [712, 370] width 671 height 102
click at [958, 79] on button "View Candidates 90" at bounding box center [981, 75] width 153 height 34
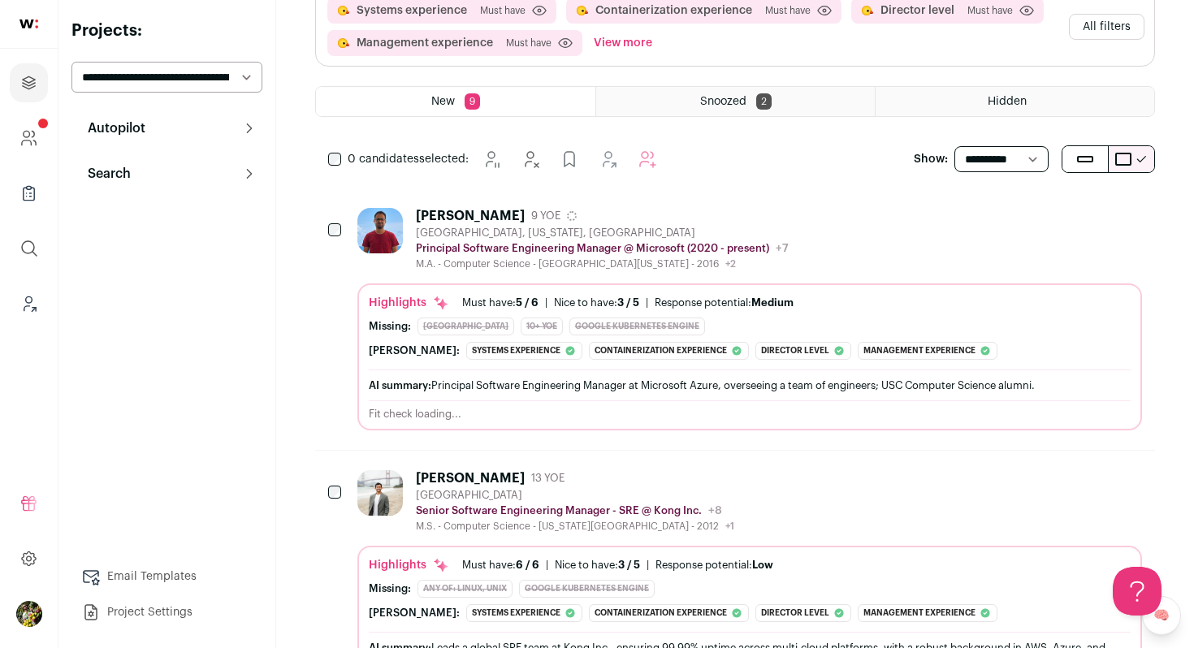
scroll to position [166, 0]
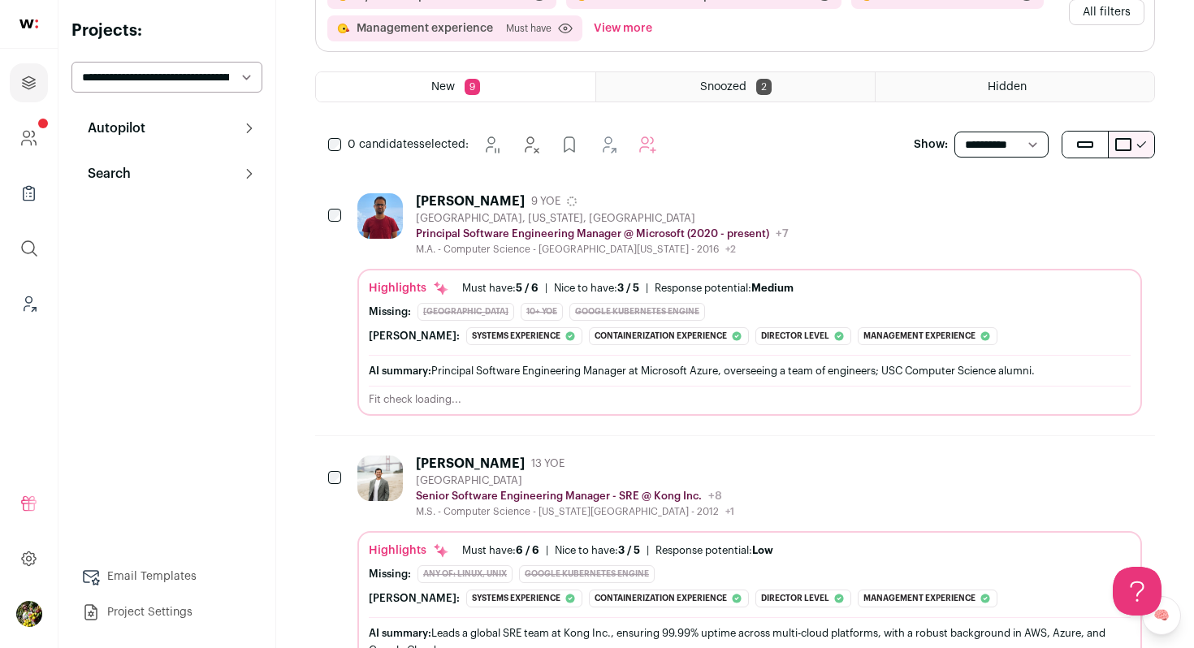
click at [844, 266] on div "Sachin Pandit 9 YOE Santa Clara, California, United States Principal Software E…" at bounding box center [749, 304] width 784 height 222
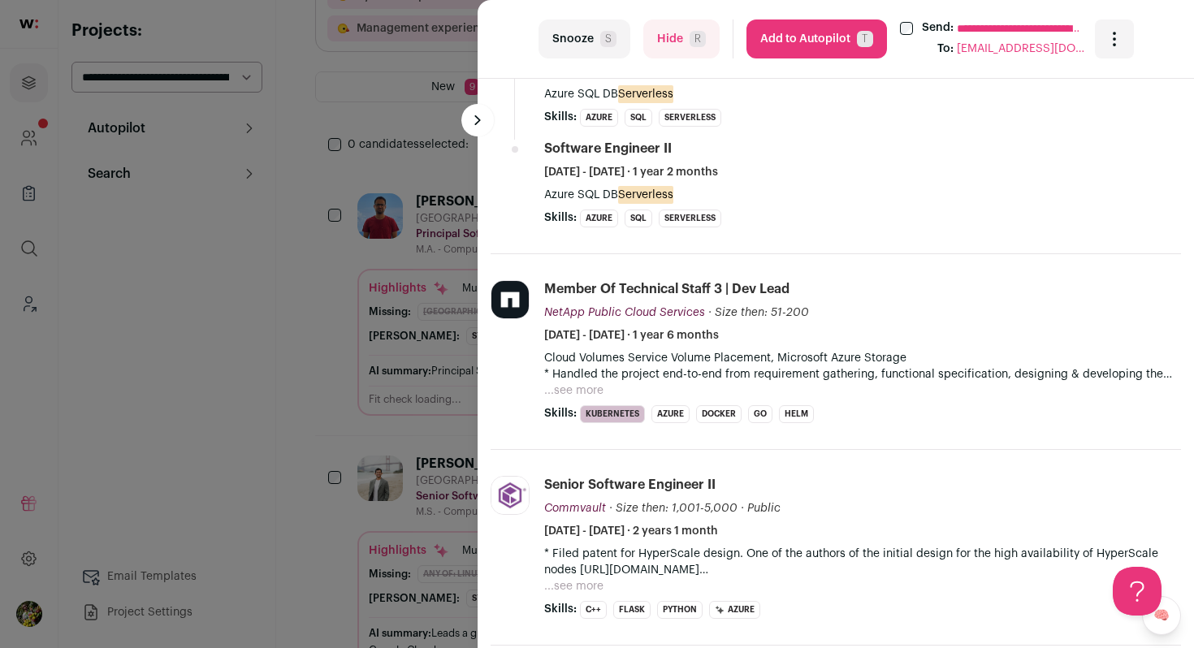
scroll to position [853, 0]
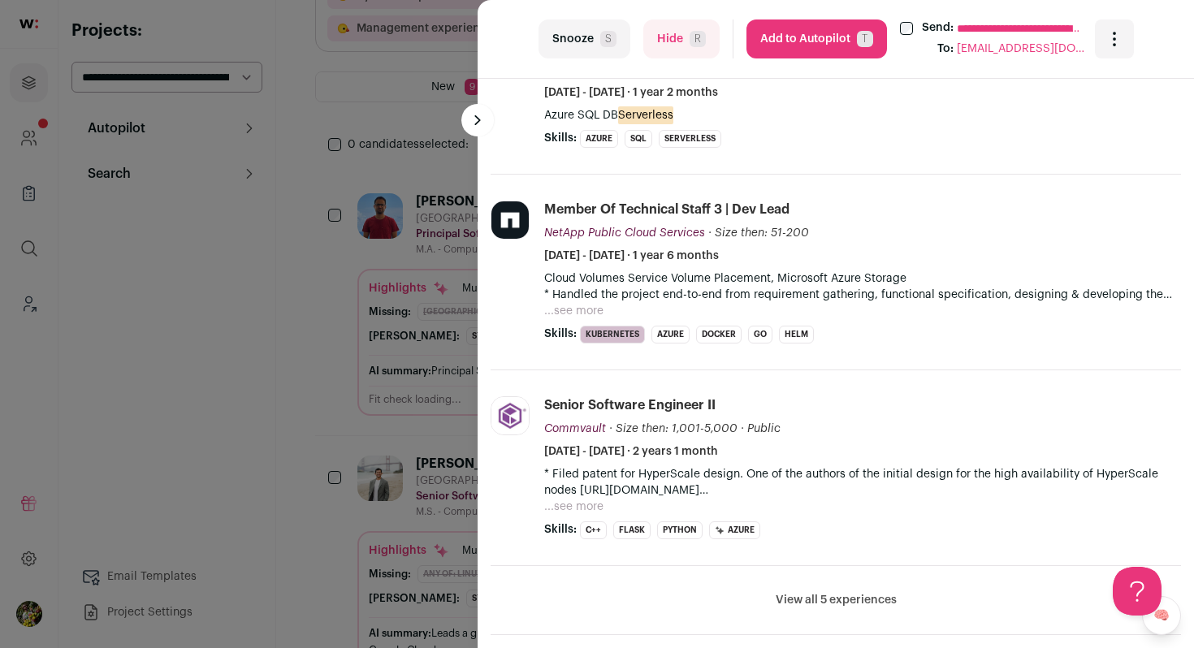
click at [585, 312] on button "...see more" at bounding box center [573, 311] width 59 height 16
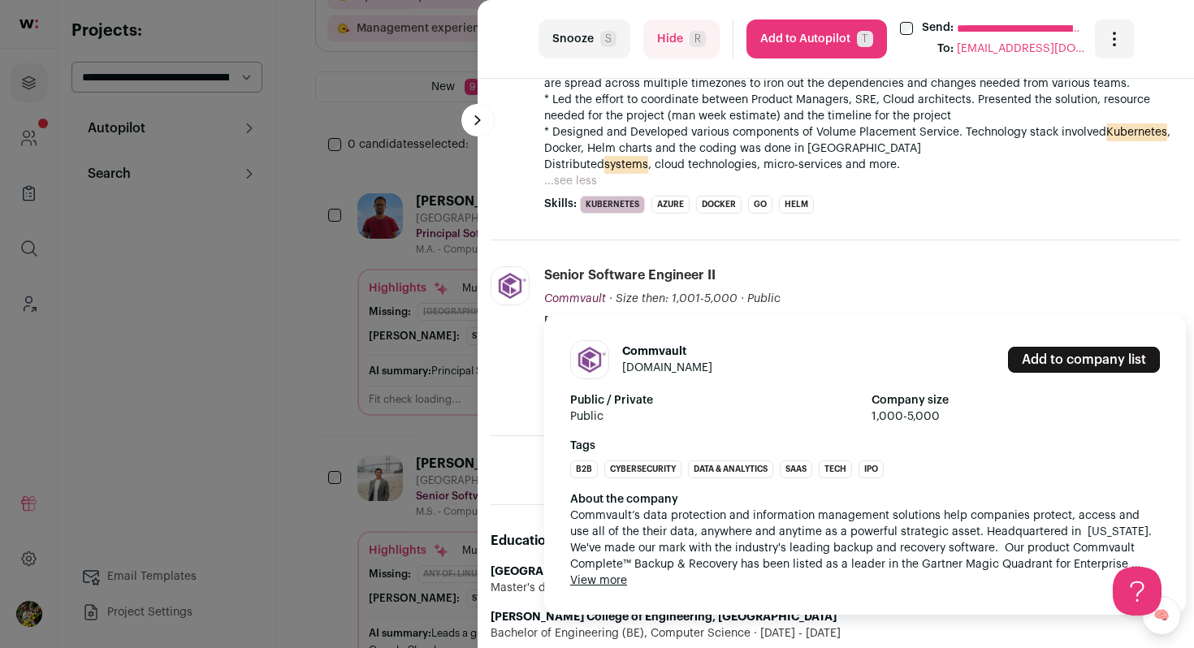
scroll to position [1221, 0]
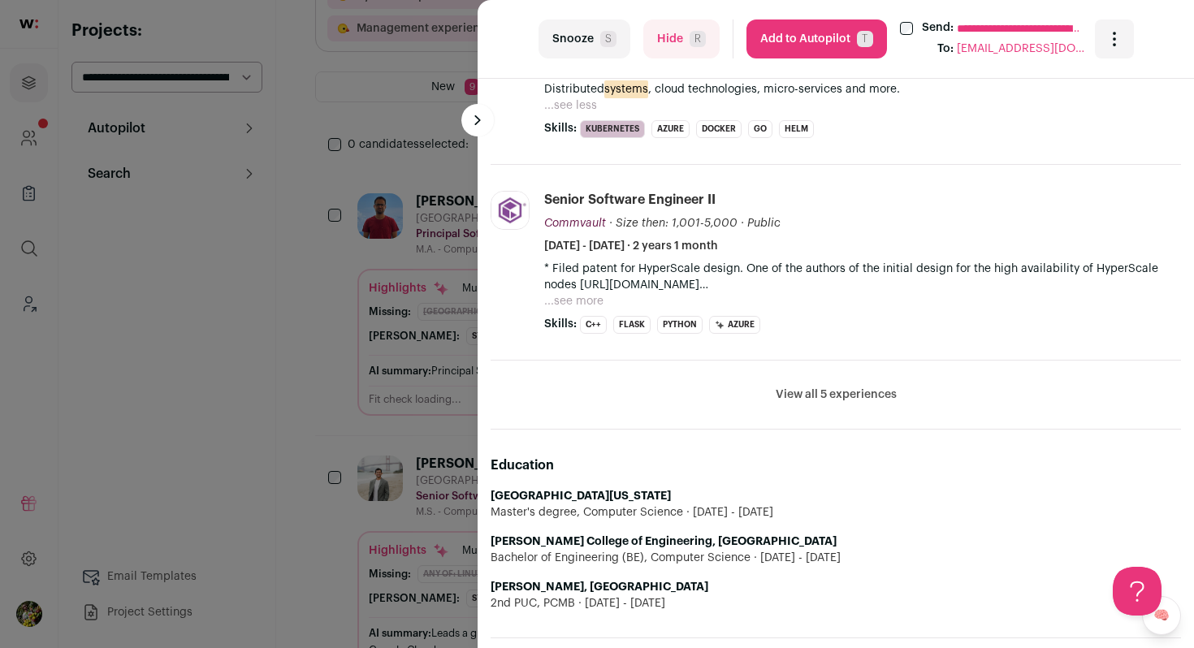
click at [868, 404] on li "View all 5 experiences View less" at bounding box center [835, 395] width 690 height 69
click at [862, 395] on button "View all 5 experiences" at bounding box center [835, 395] width 121 height 16
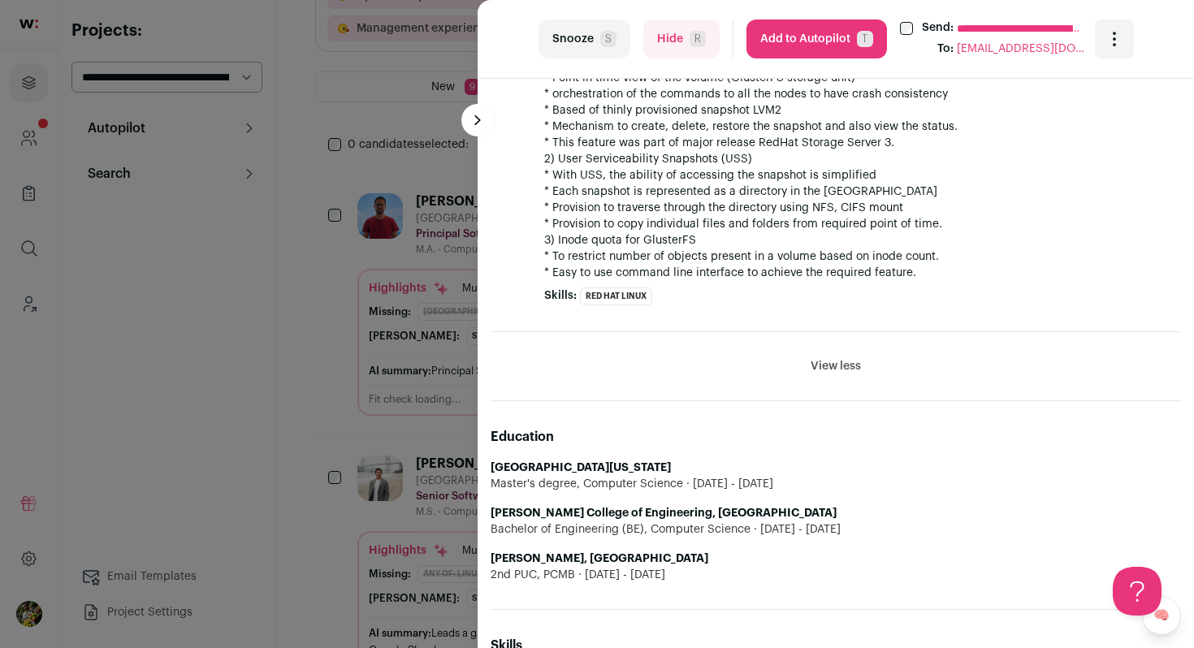
scroll to position [2049, 0]
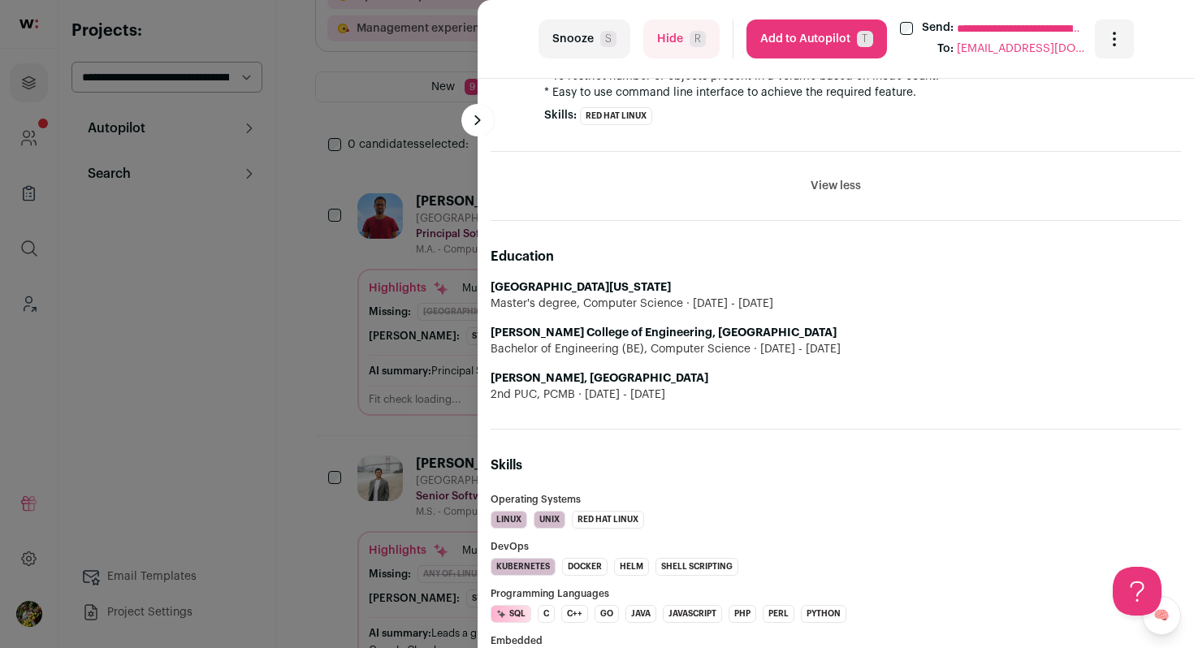
click at [685, 33] on button "Hide R" at bounding box center [681, 38] width 76 height 39
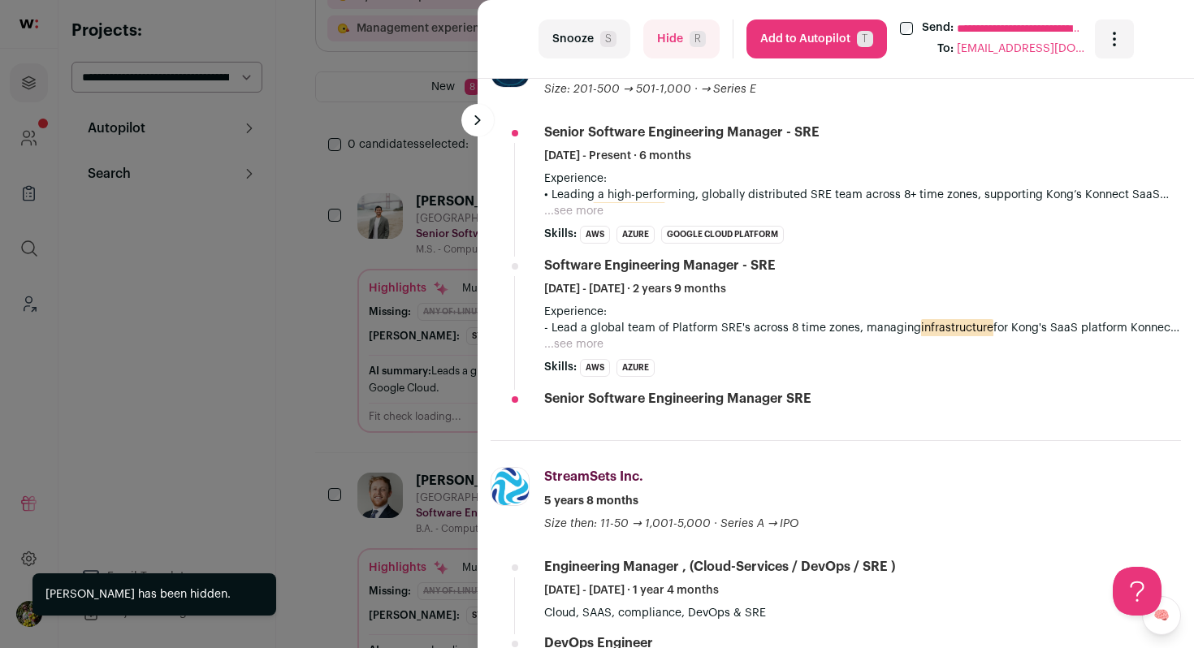
scroll to position [495, 0]
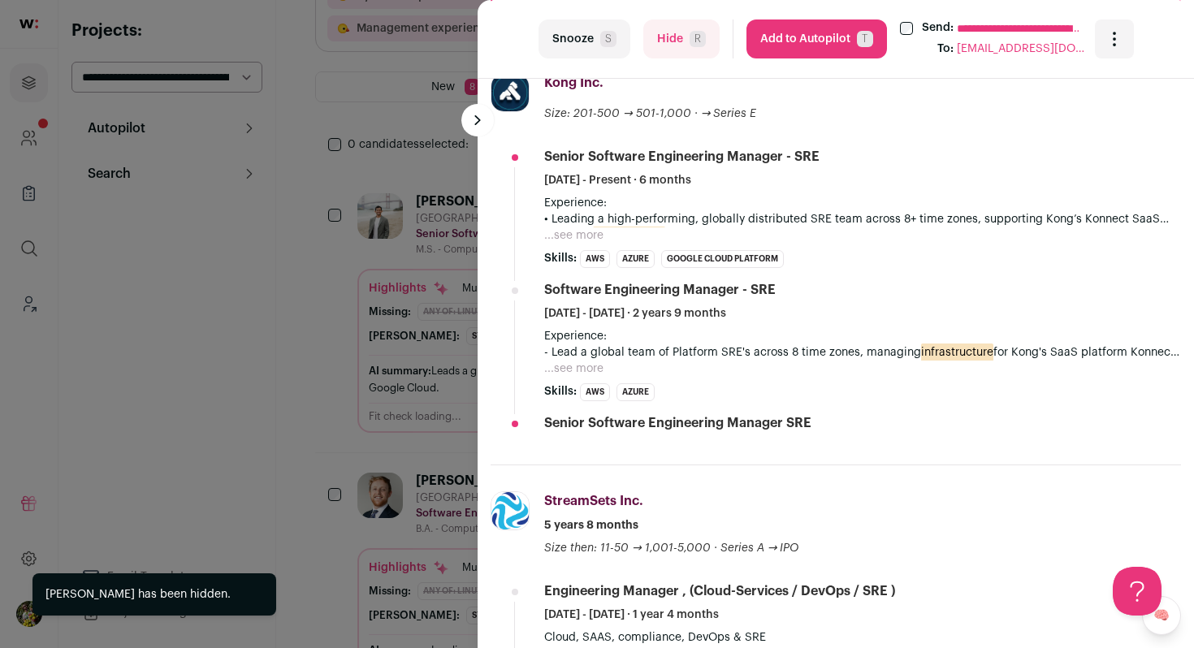
click at [571, 244] on li "Senior Software Engineering Manager - SRE April 2025 - Present · 6 months Exper…" at bounding box center [862, 208] width 637 height 120
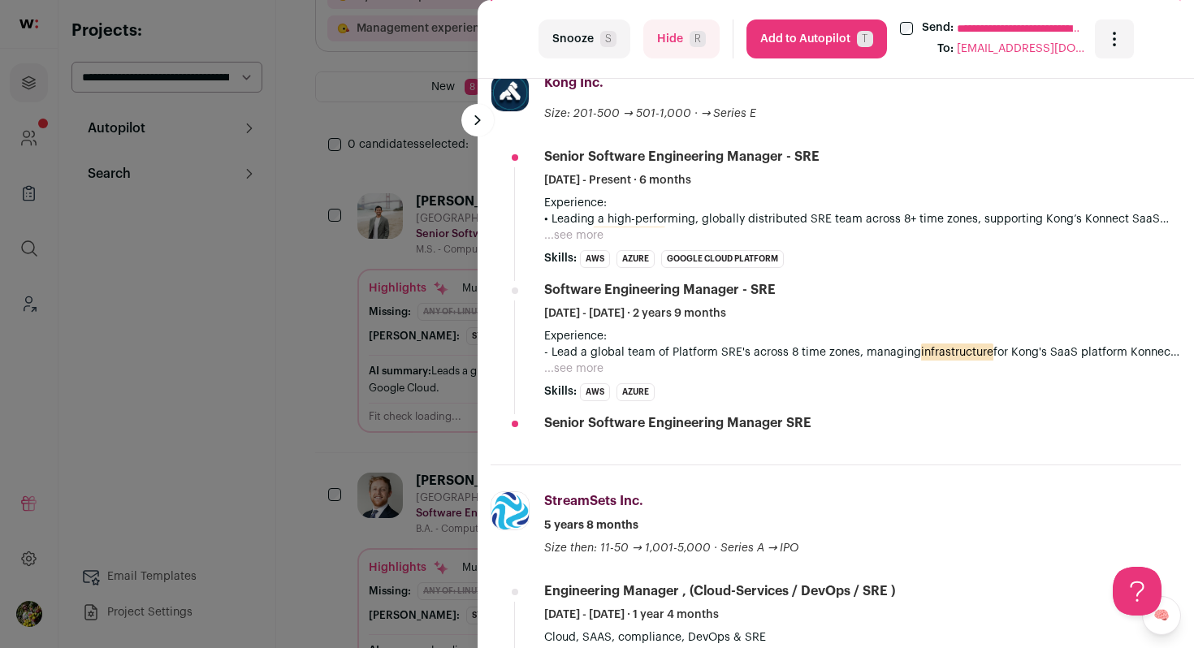
click at [577, 235] on button "...see more" at bounding box center [573, 235] width 59 height 16
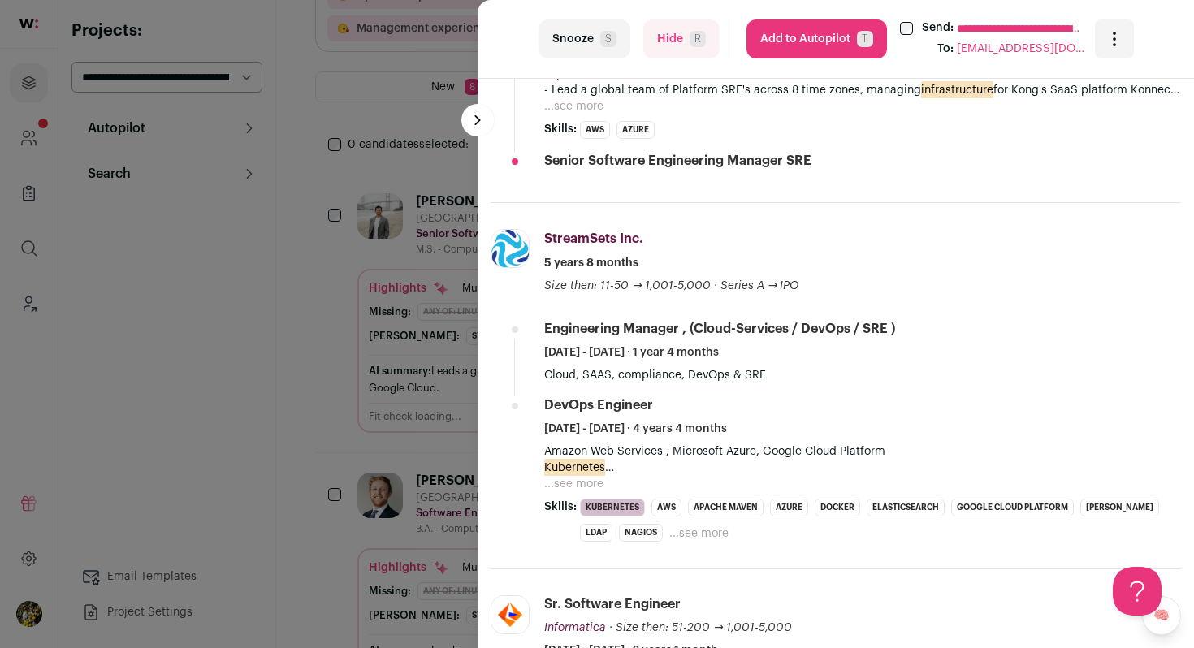
scroll to position [905, 0]
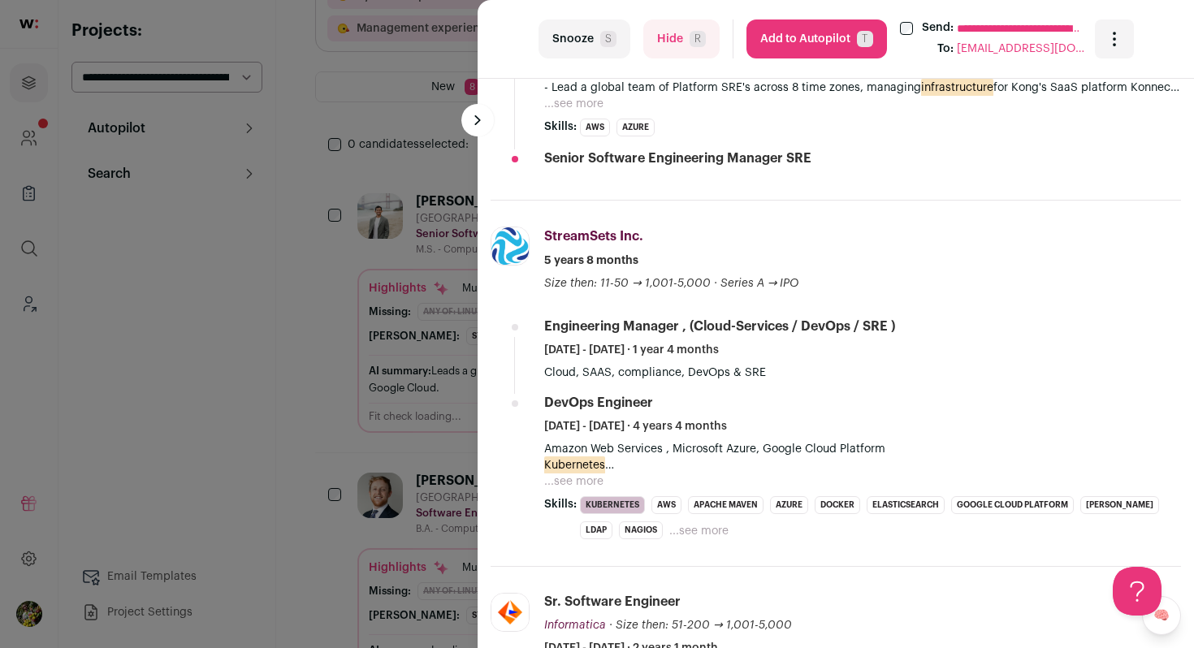
click at [577, 95] on p "- Lead a global team of Platform SRE's across 8 time zones, managing infrastruc…" at bounding box center [862, 88] width 637 height 16
click at [573, 105] on button "...see more" at bounding box center [573, 104] width 59 height 16
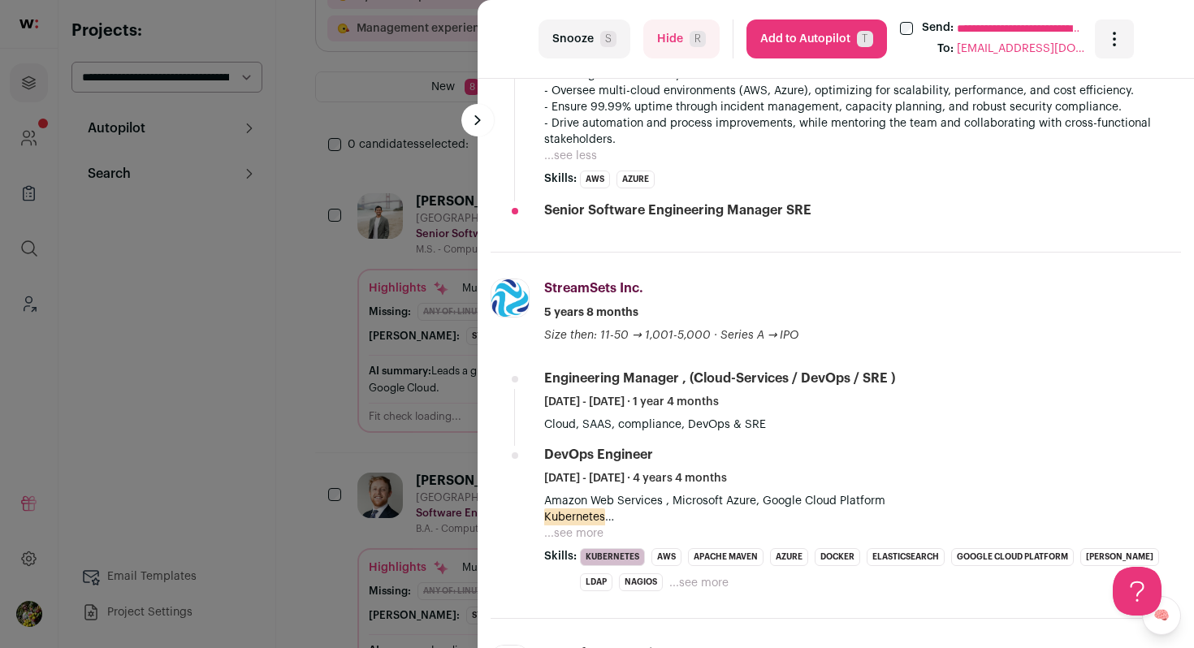
scroll to position [992, 0]
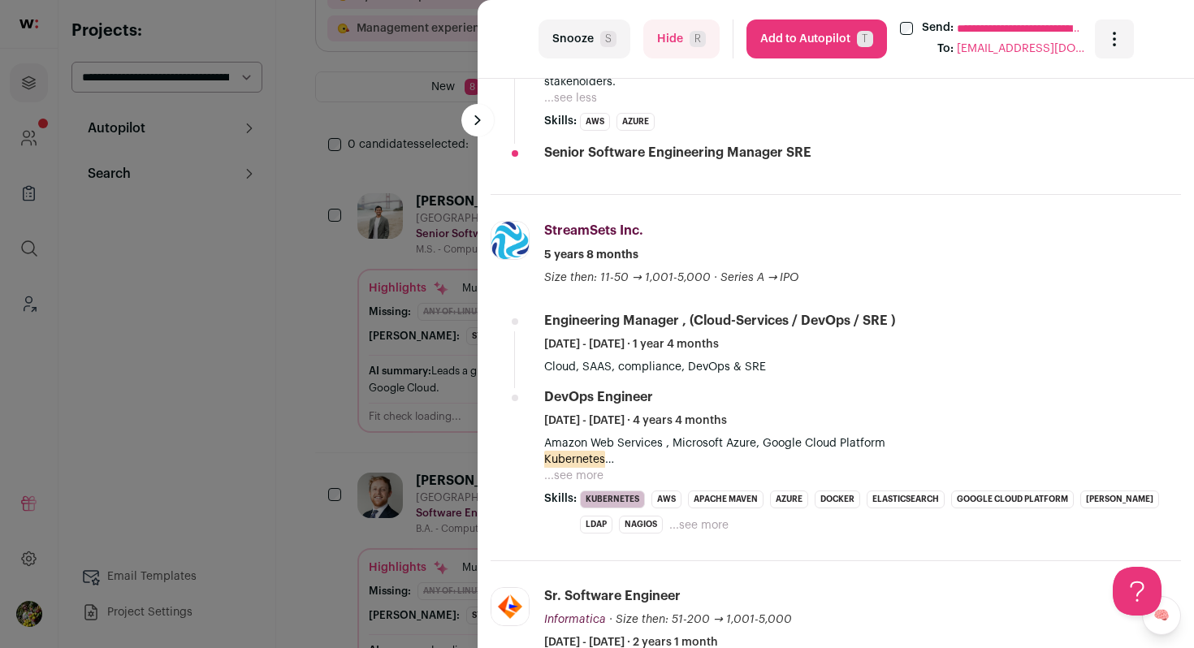
click at [586, 473] on button "...see more" at bounding box center [573, 476] width 59 height 16
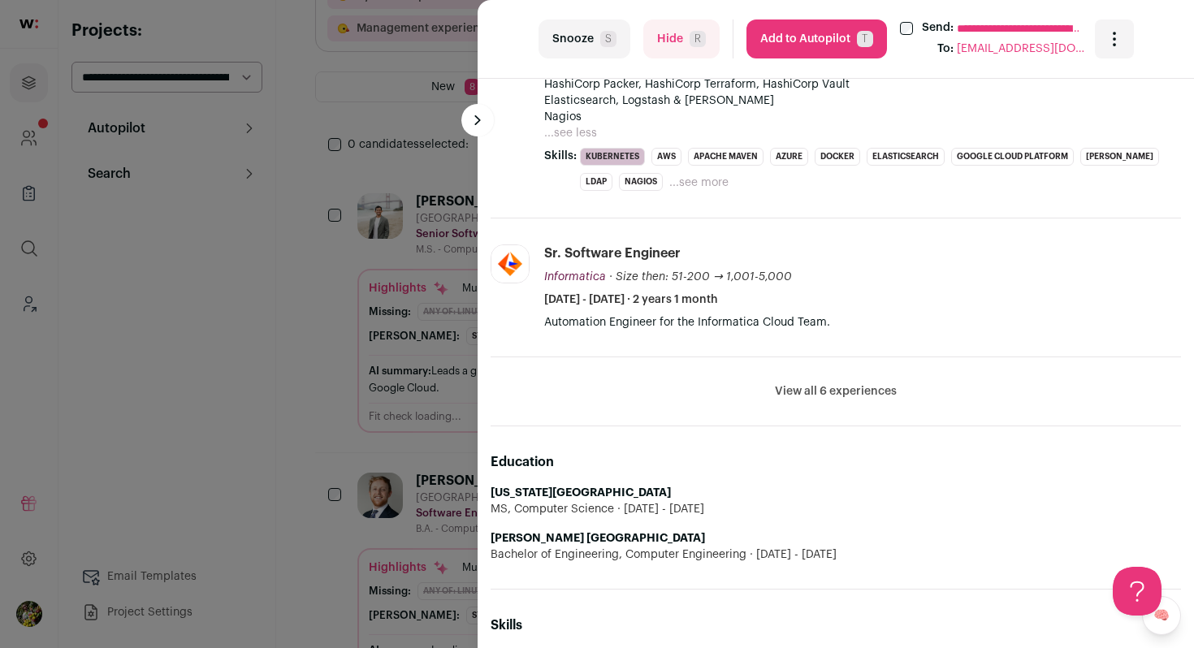
scroll to position [1435, 0]
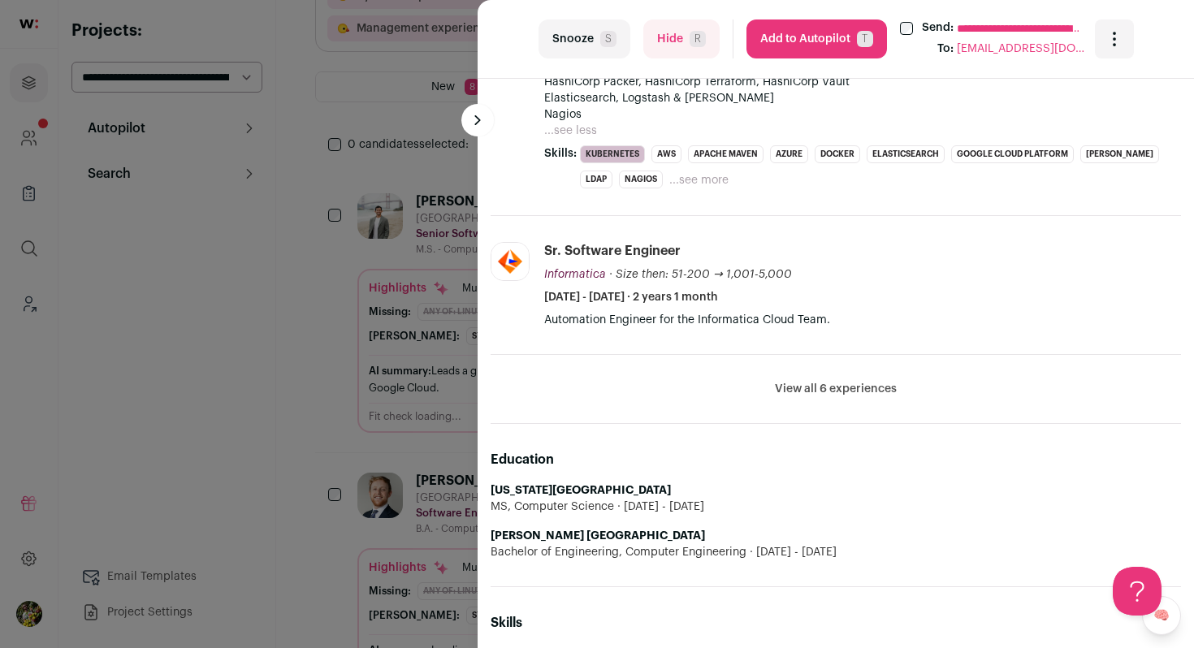
click at [864, 378] on li "View all 6 experiences View less" at bounding box center [835, 389] width 690 height 69
click at [858, 392] on button "View all 6 experiences" at bounding box center [836, 389] width 122 height 16
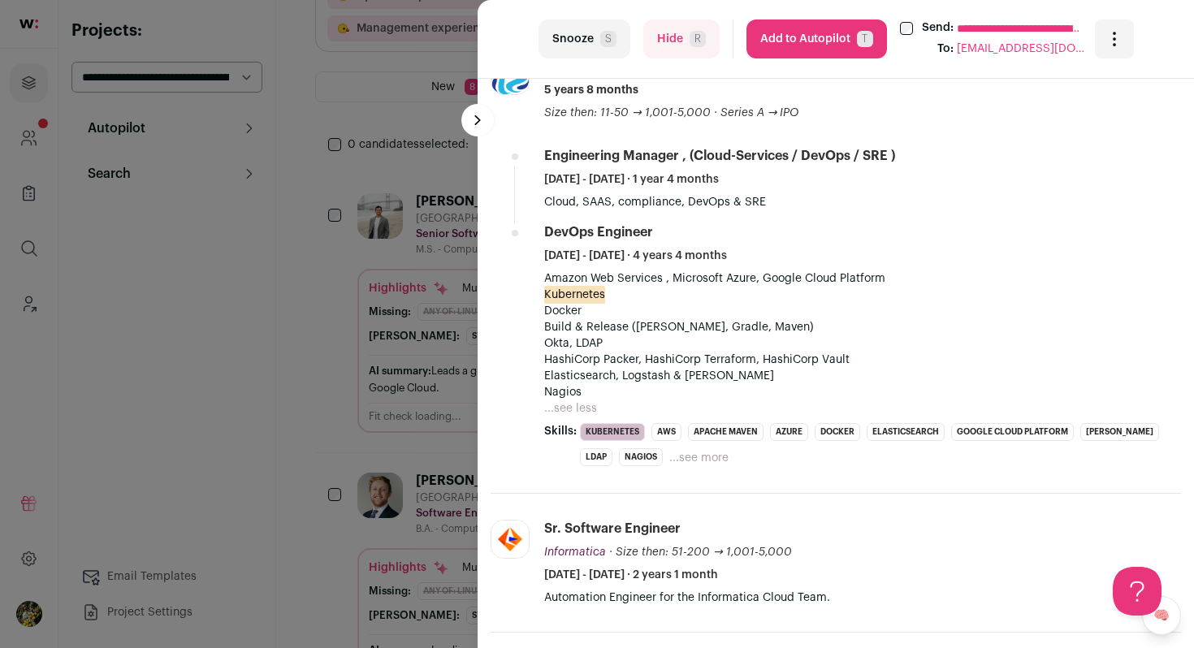
scroll to position [1139, 0]
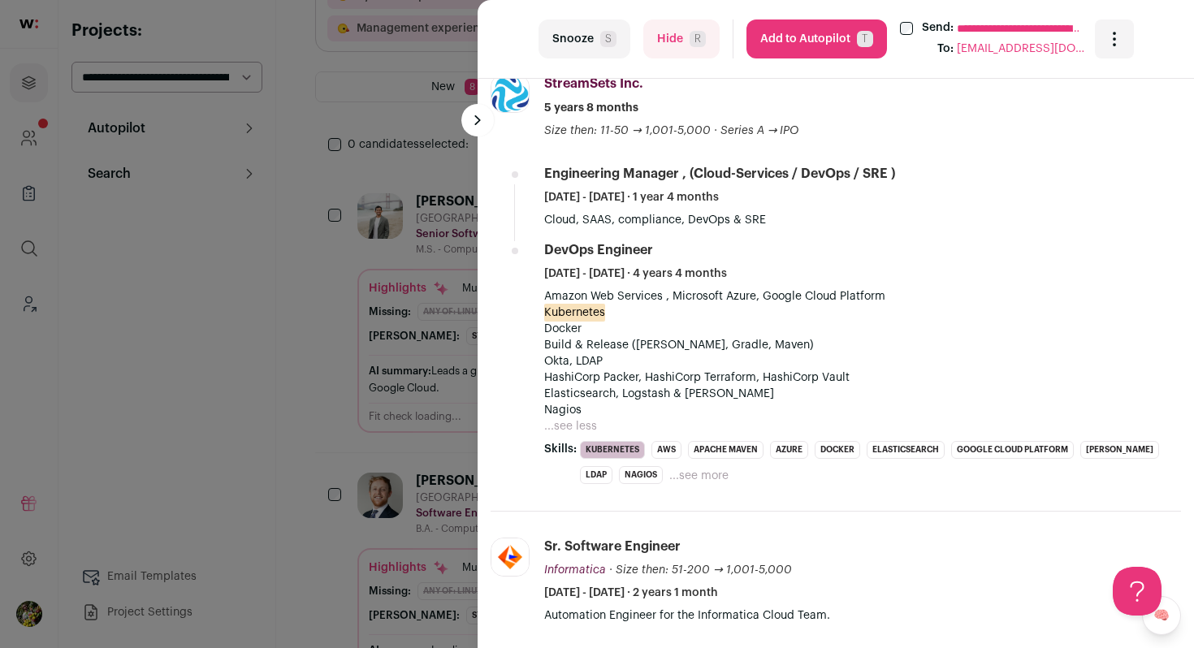
click at [669, 475] on button "...see more" at bounding box center [698, 476] width 59 height 16
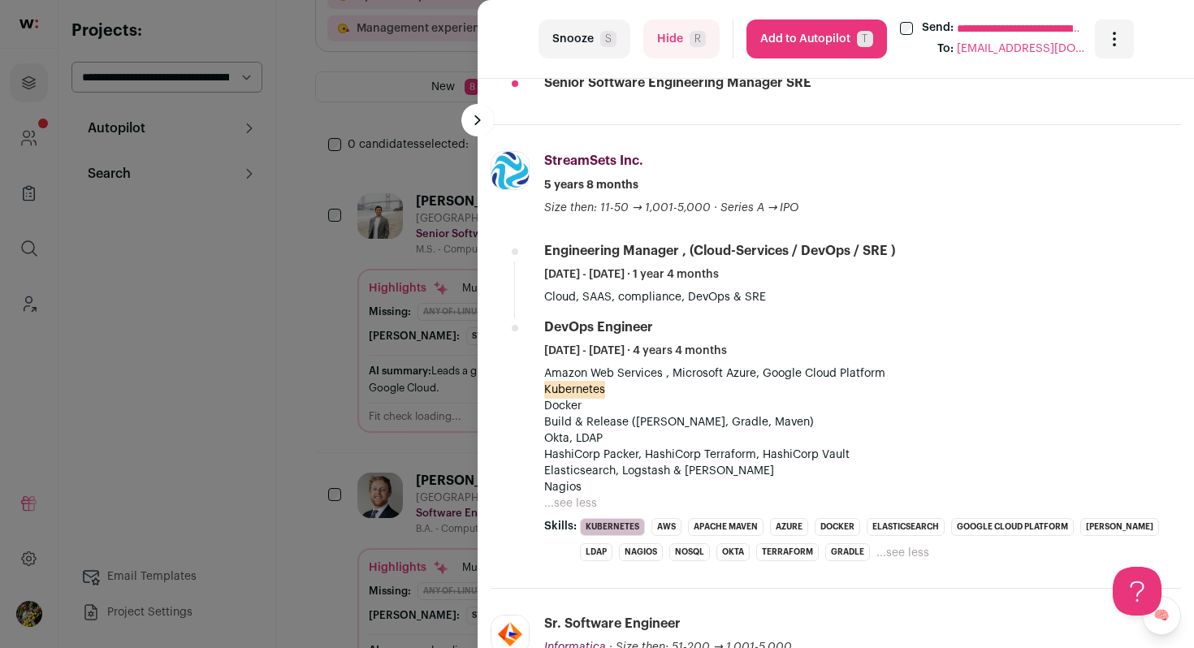
scroll to position [1066, 0]
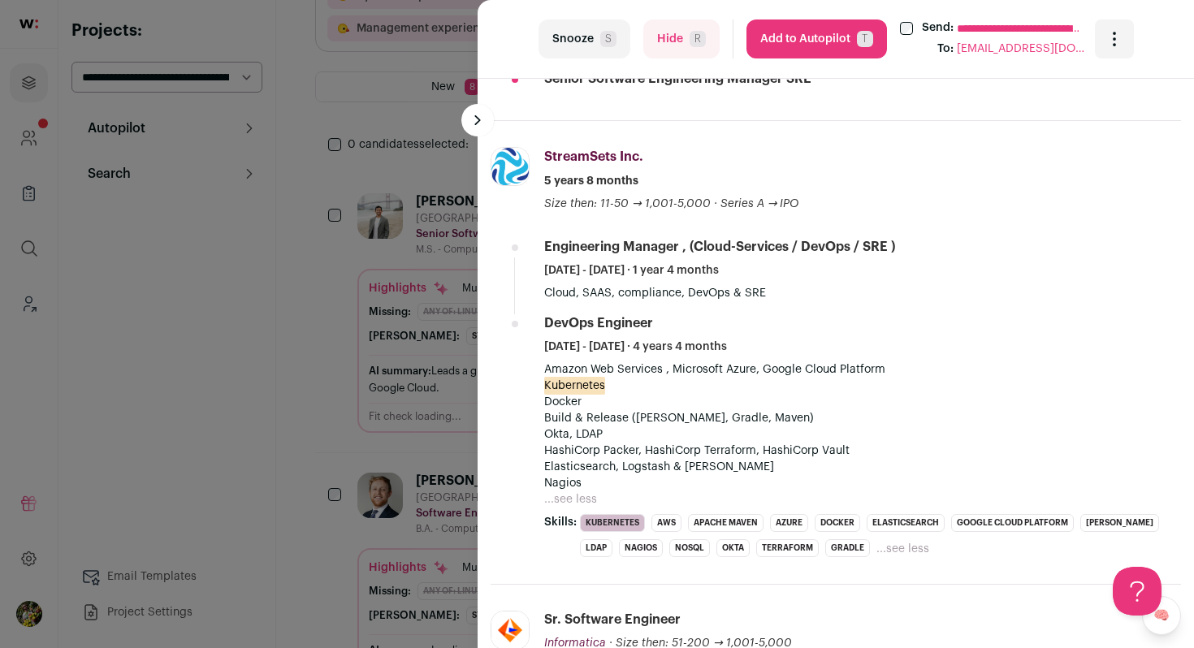
click at [814, 33] on button "Add to Autopilot T" at bounding box center [816, 38] width 140 height 39
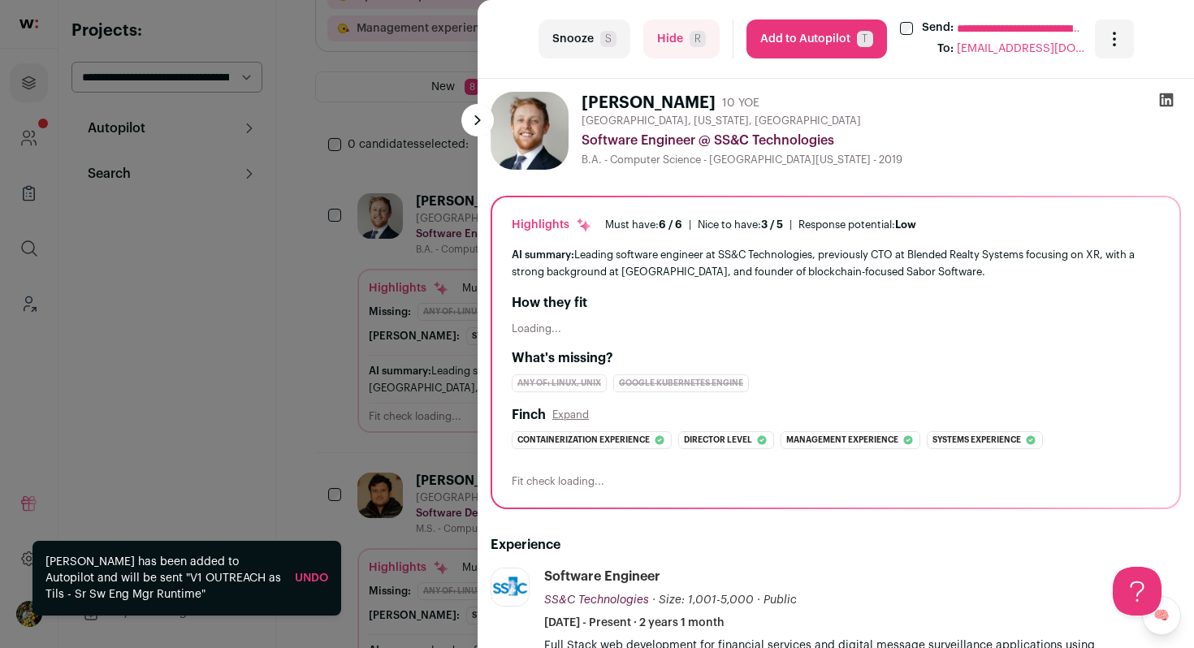
click at [400, 205] on div "**********" at bounding box center [597, 324] width 1194 height 648
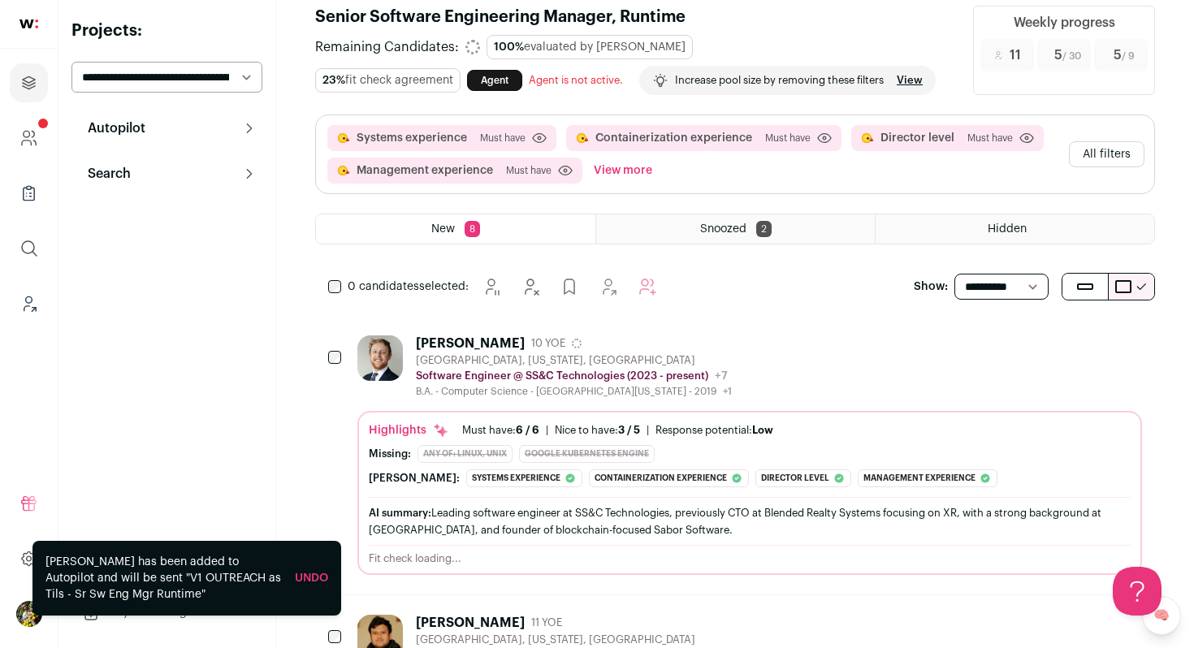
scroll to position [0, 0]
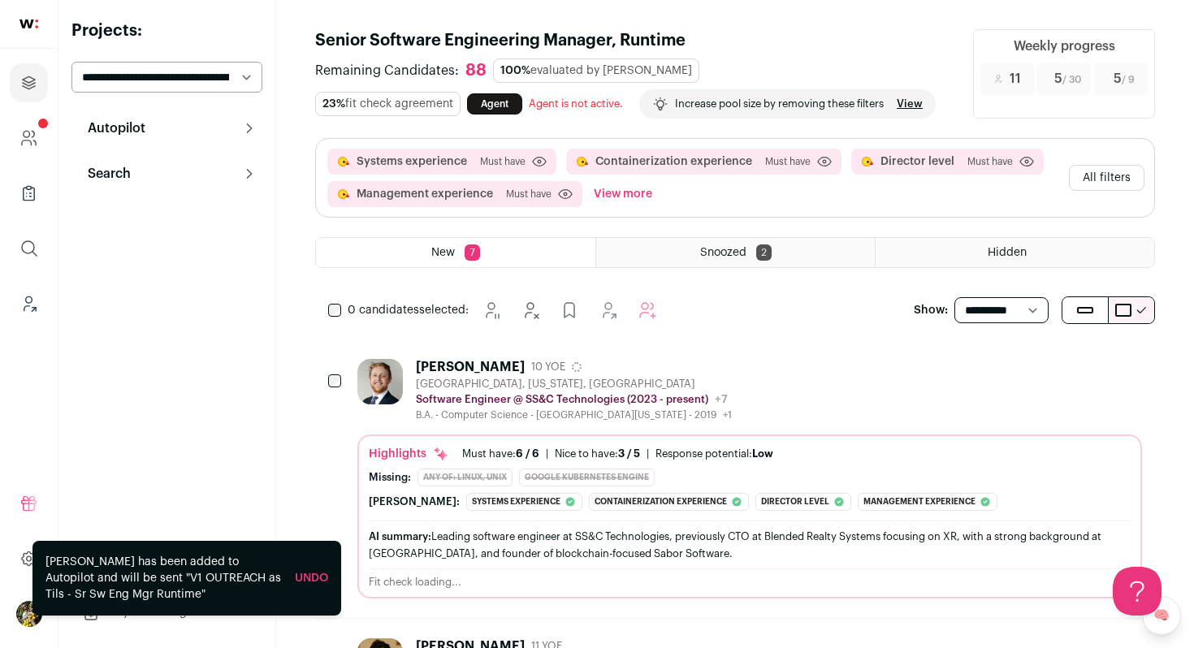
click at [1129, 177] on button "All filters" at bounding box center [1107, 178] width 76 height 26
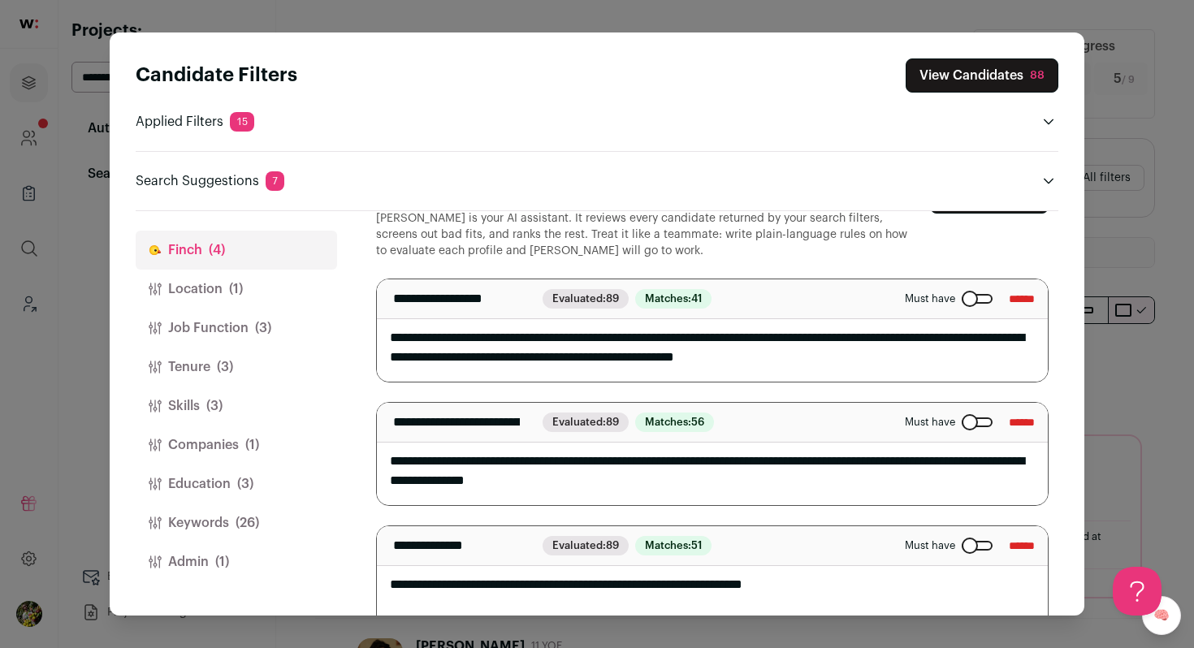
scroll to position [1, 0]
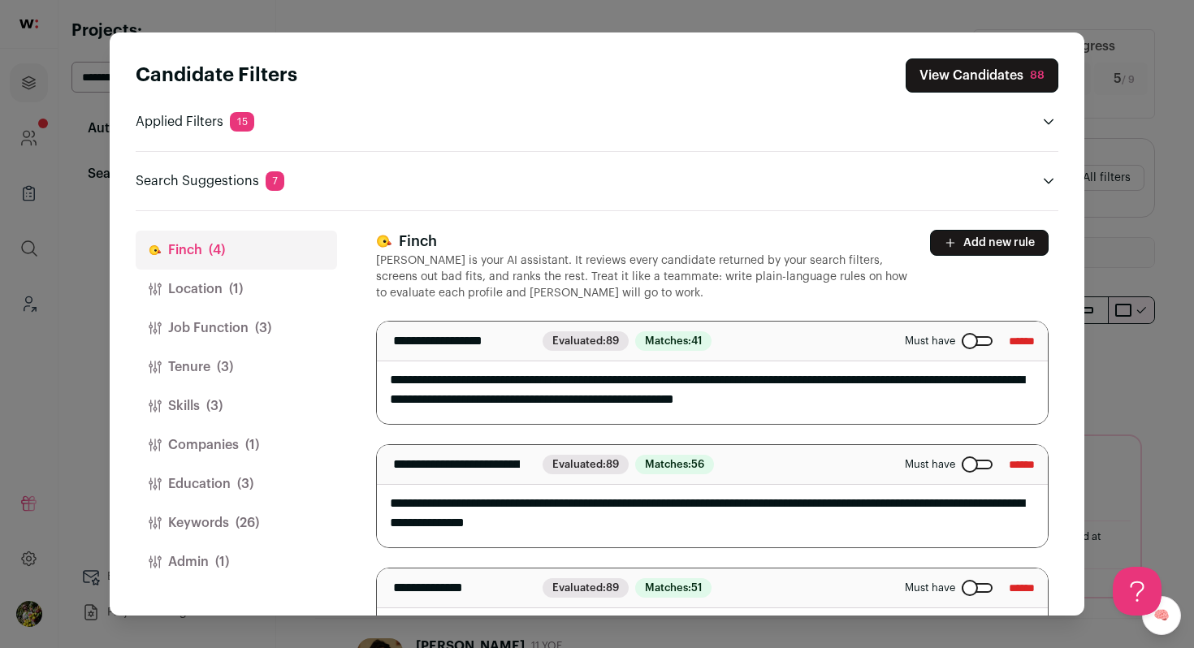
click at [590, 384] on textarea "**********" at bounding box center [712, 373] width 671 height 102
click at [717, 385] on textarea "**********" at bounding box center [712, 373] width 671 height 102
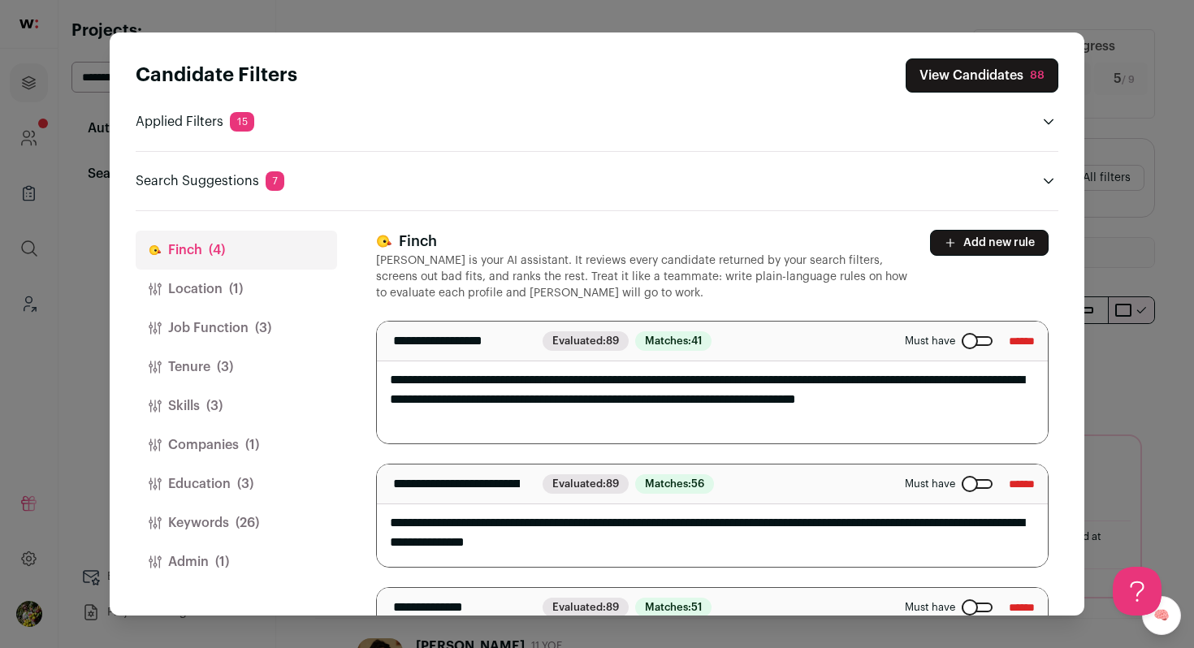
click at [751, 428] on textarea "**********" at bounding box center [712, 383] width 671 height 122
type textarea "**********"
click at [257, 521] on span "(26)" at bounding box center [247, 522] width 24 height 19
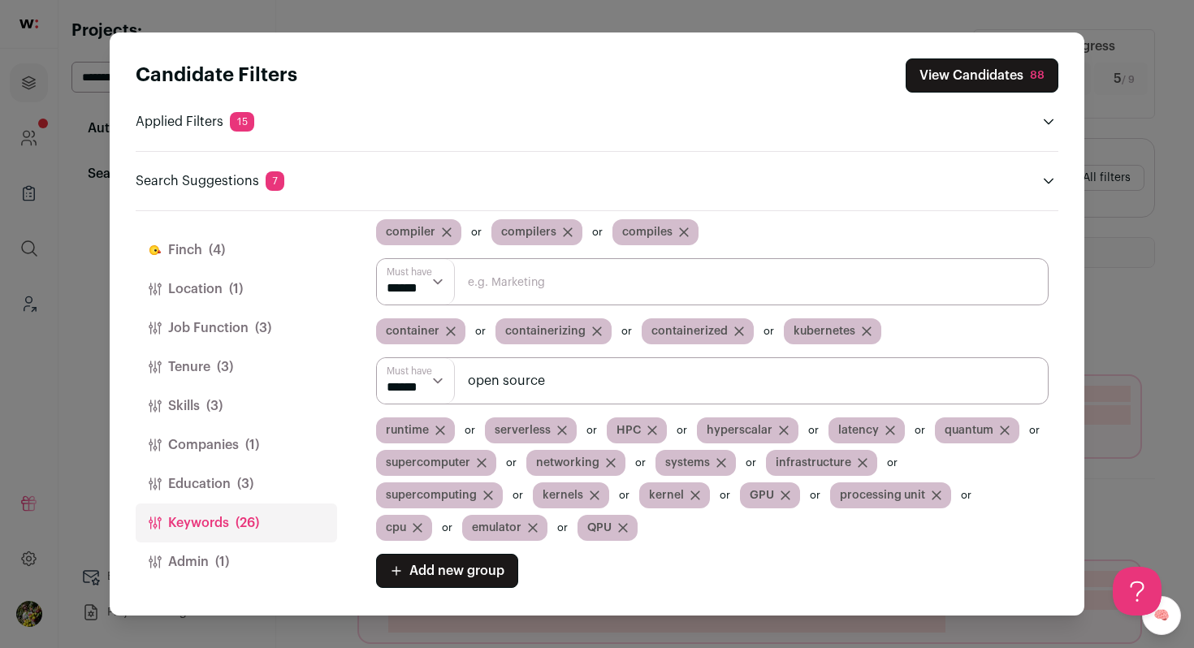
scroll to position [99, 0]
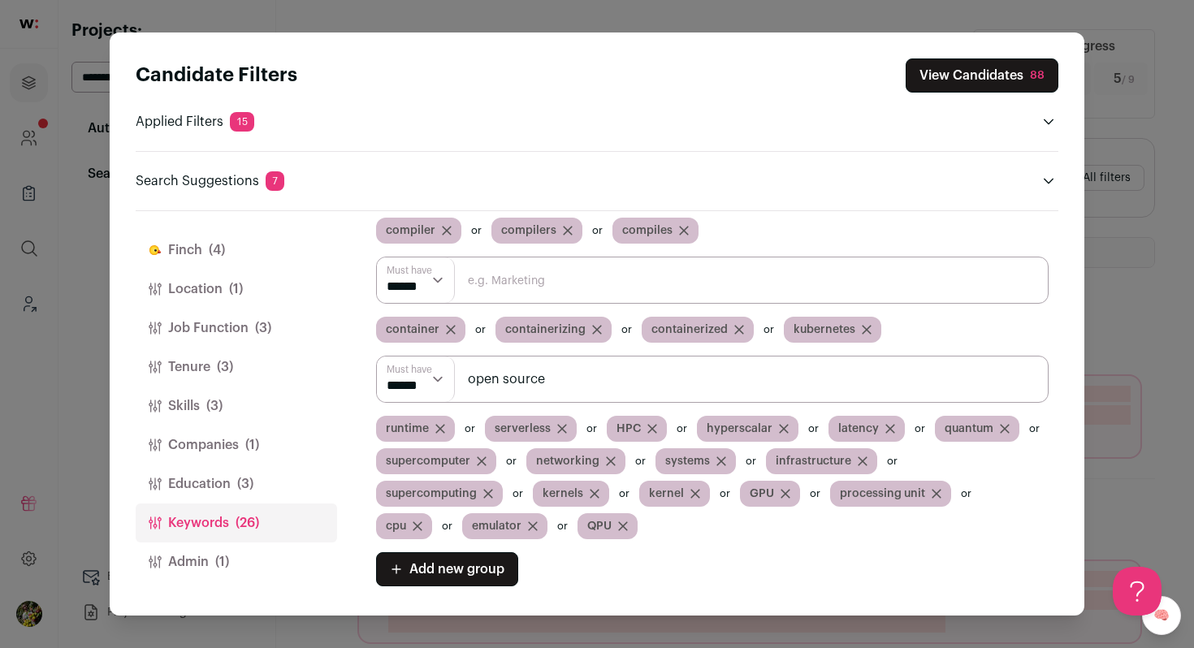
click at [641, 281] on input "Close modal via background" at bounding box center [712, 280] width 672 height 47
click at [596, 377] on input "open source" at bounding box center [712, 379] width 672 height 47
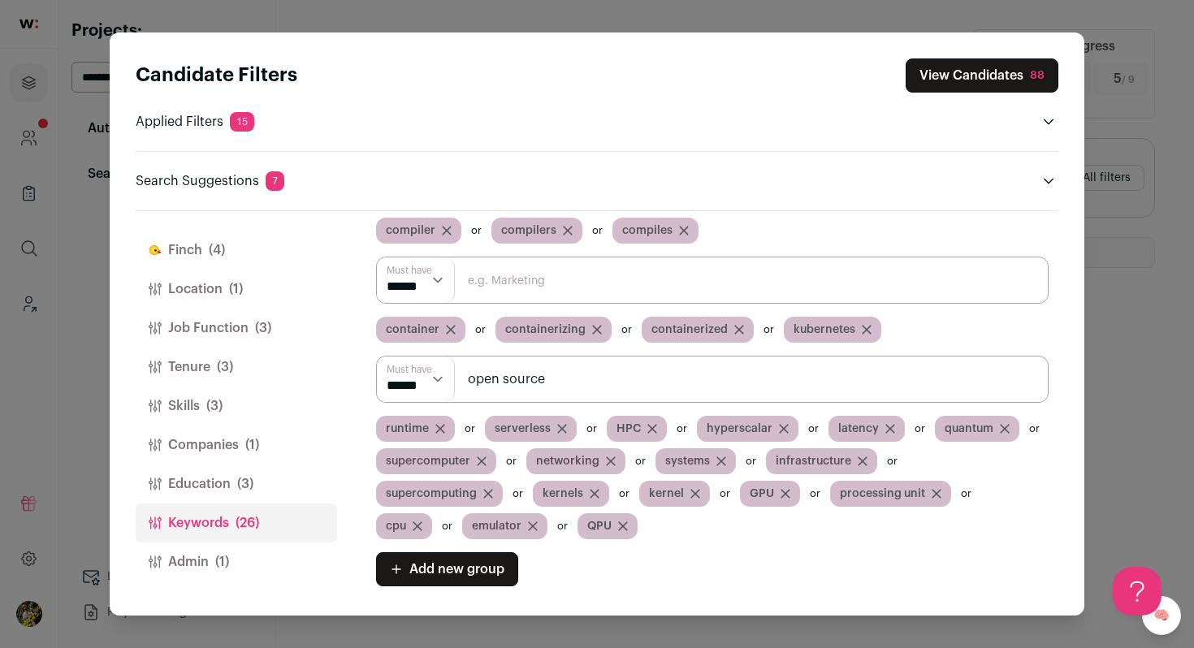
click at [596, 377] on input "open source" at bounding box center [712, 379] width 672 height 47
click at [843, 376] on input "Close modal via background" at bounding box center [712, 379] width 672 height 47
type input "uptime"
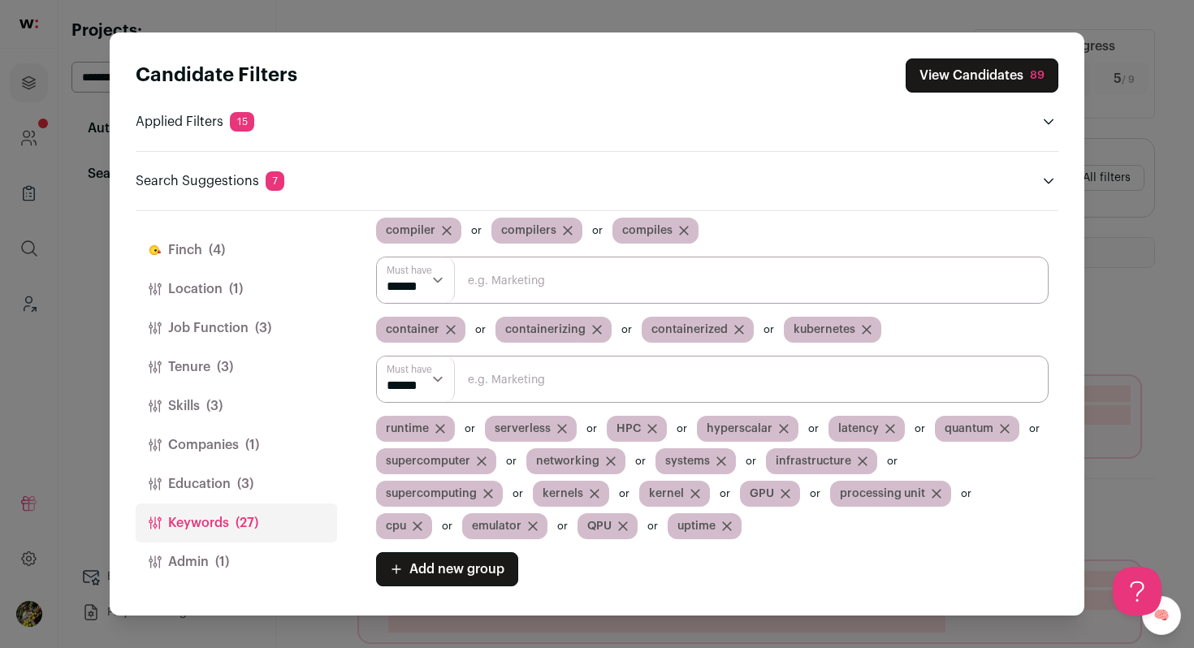
click at [995, 78] on button "View Candidates 89" at bounding box center [981, 75] width 153 height 34
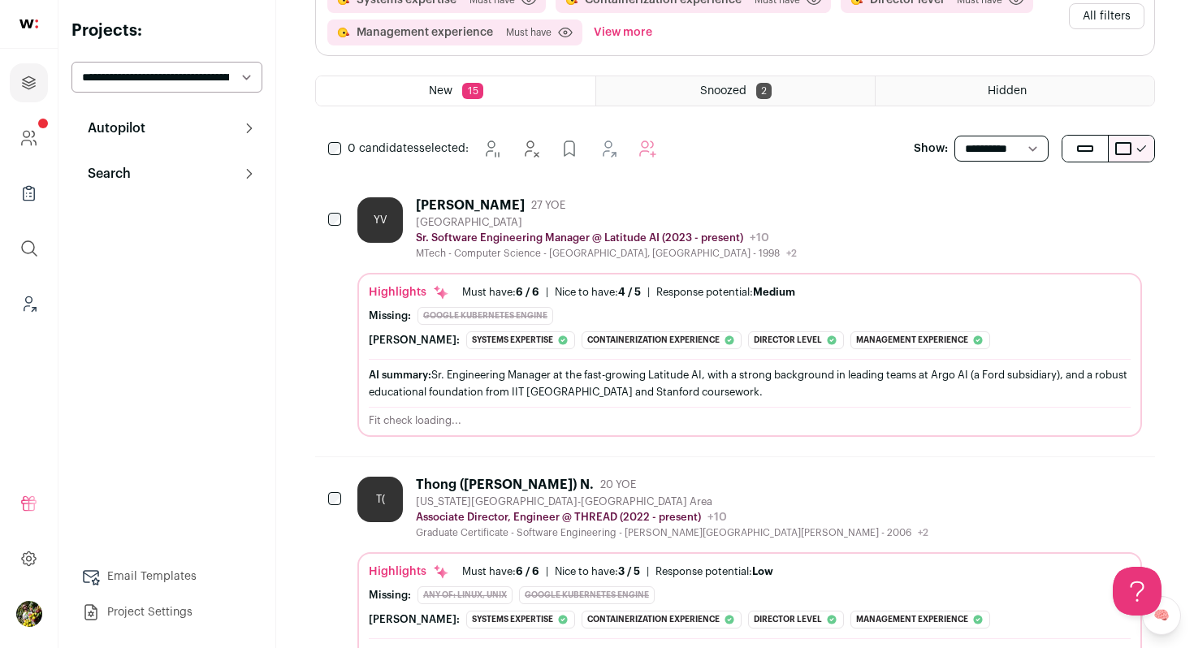
scroll to position [191, 0]
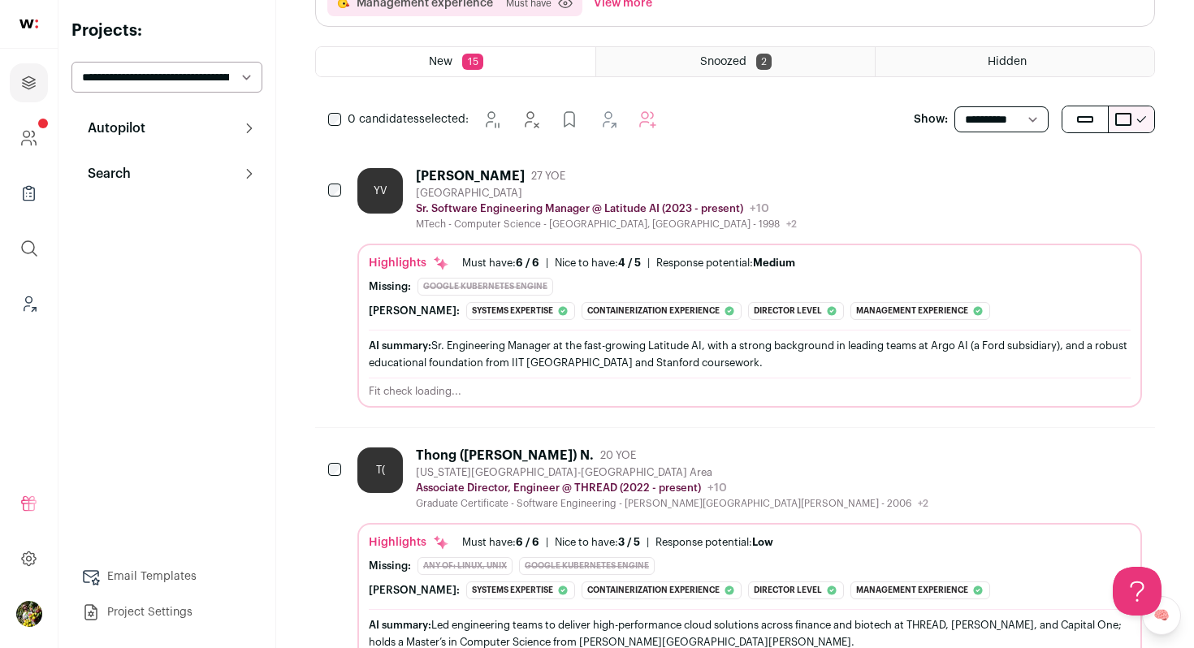
click at [922, 231] on div "YV Yugandhar Veluvali 27 YOE San Francisco Bay Area Sr. Software Engineering Ma…" at bounding box center [749, 288] width 784 height 240
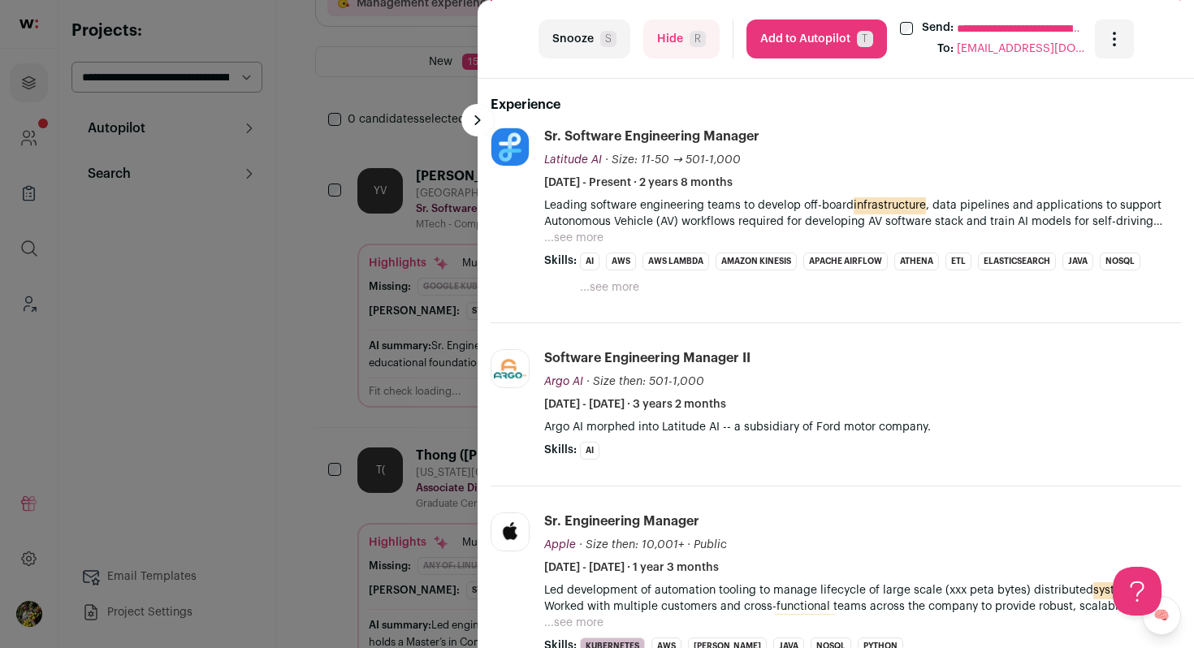
scroll to position [489, 0]
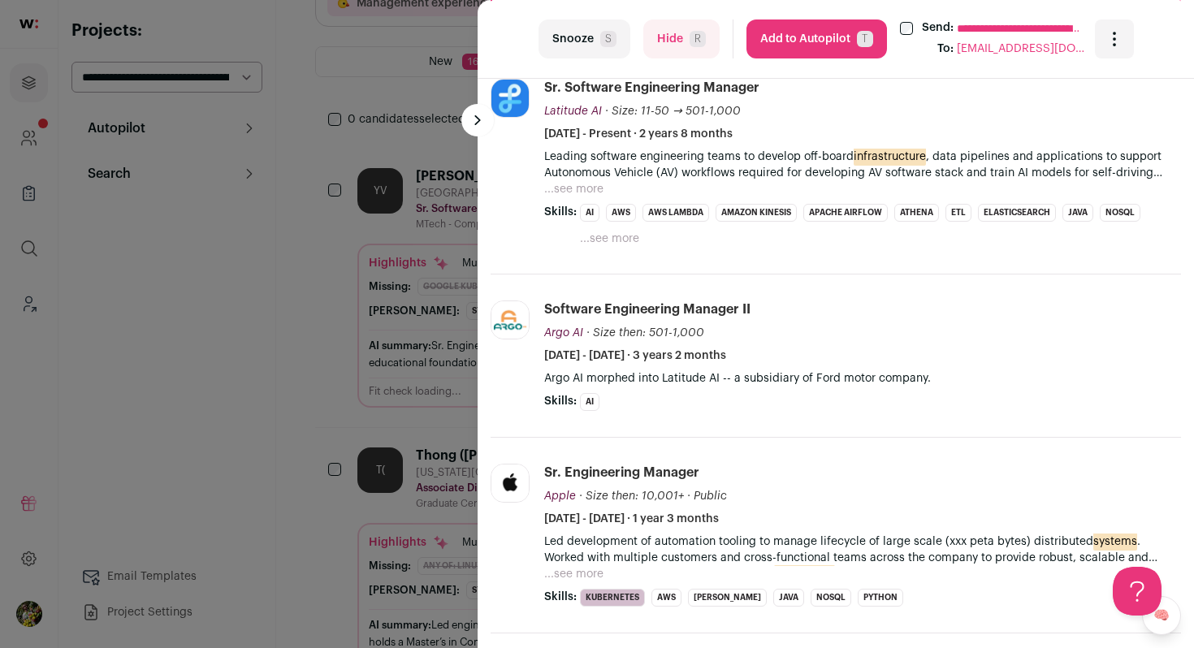
click at [575, 187] on button "...see more" at bounding box center [573, 189] width 59 height 16
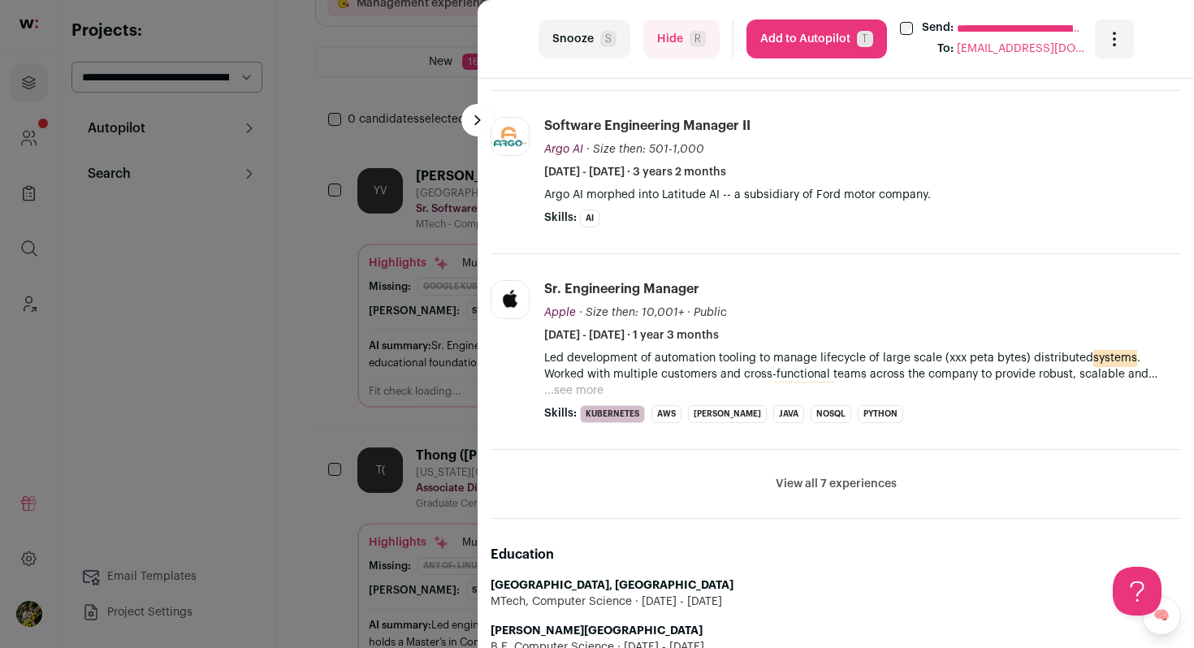
scroll to position [733, 0]
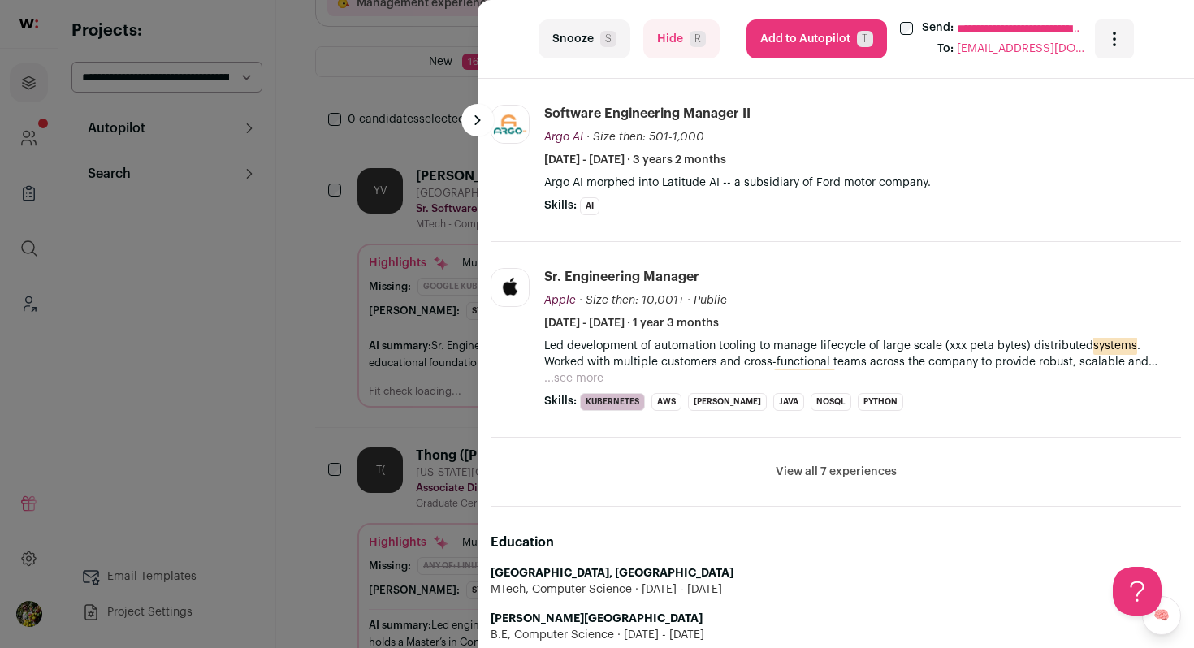
click at [806, 464] on button "View all 7 experiences" at bounding box center [835, 472] width 121 height 16
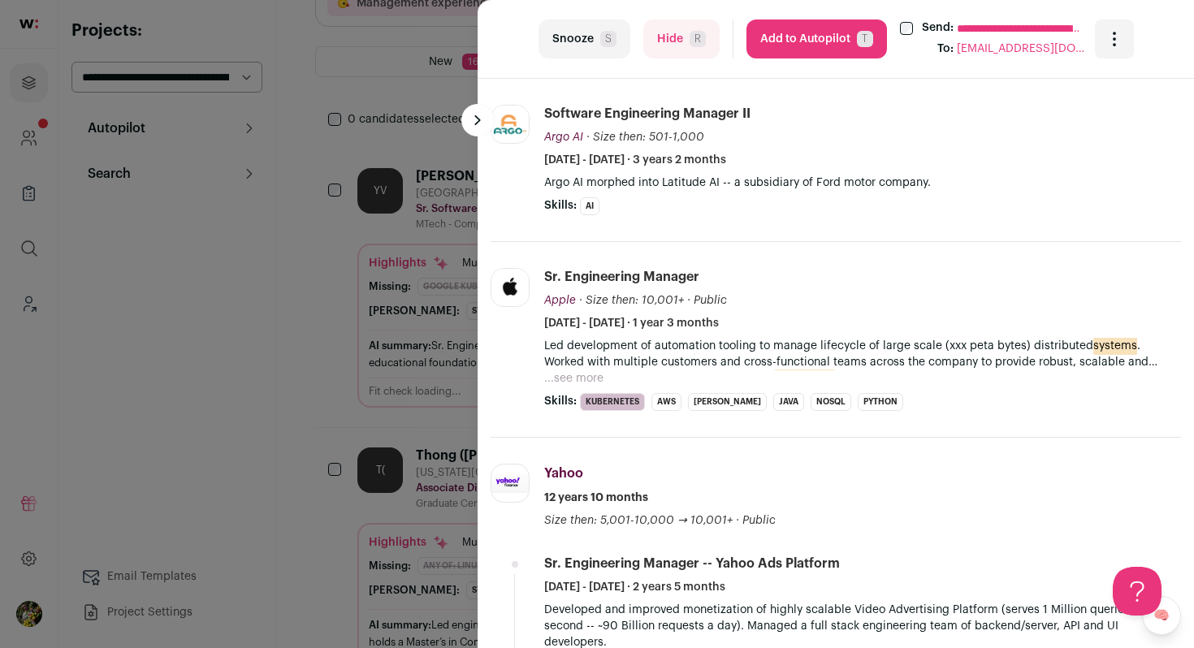
click at [589, 370] on button "...see more" at bounding box center [573, 378] width 59 height 16
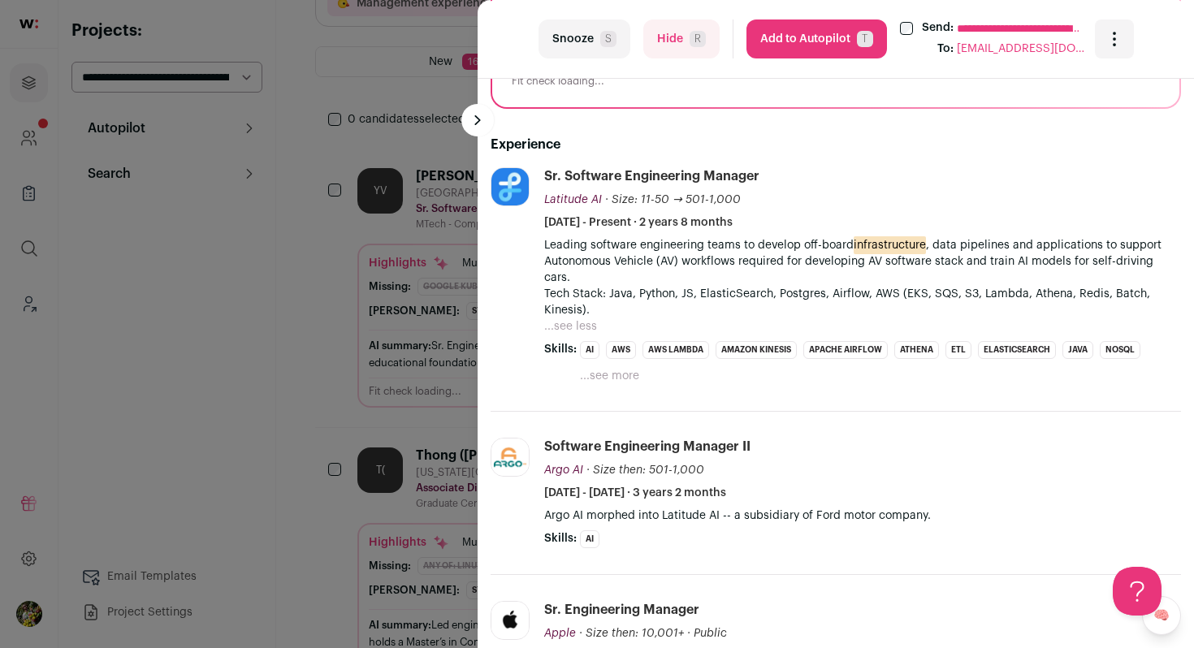
scroll to position [400, 0]
click at [693, 51] on button "Hide R" at bounding box center [681, 38] width 76 height 39
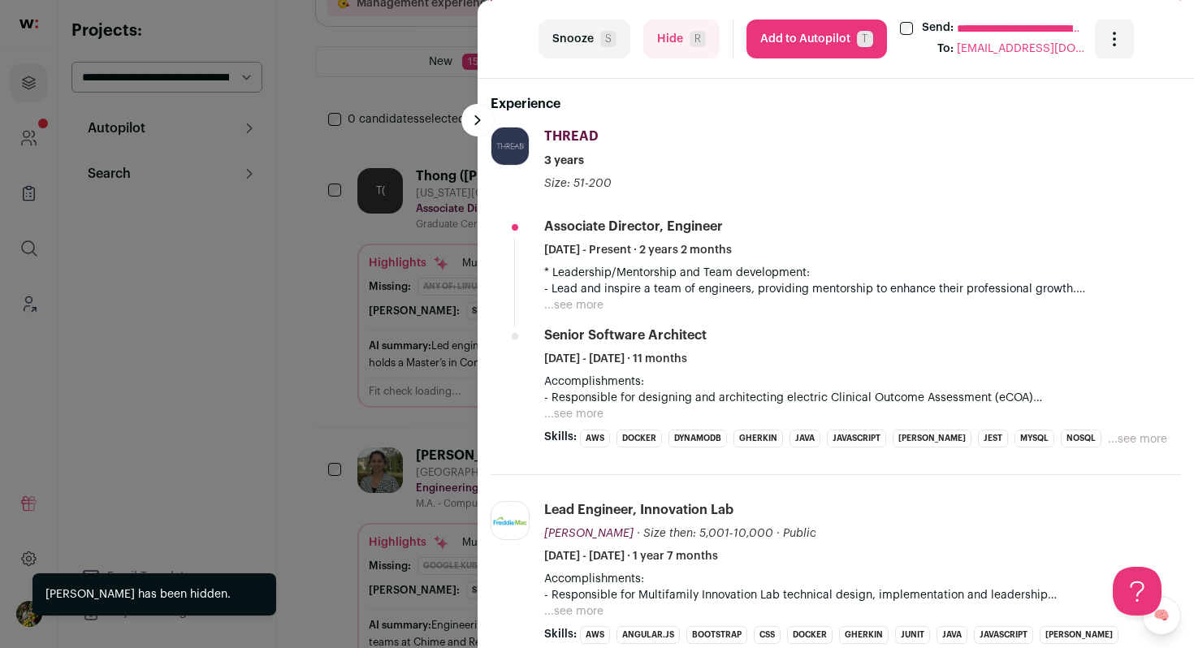
scroll to position [487, 0]
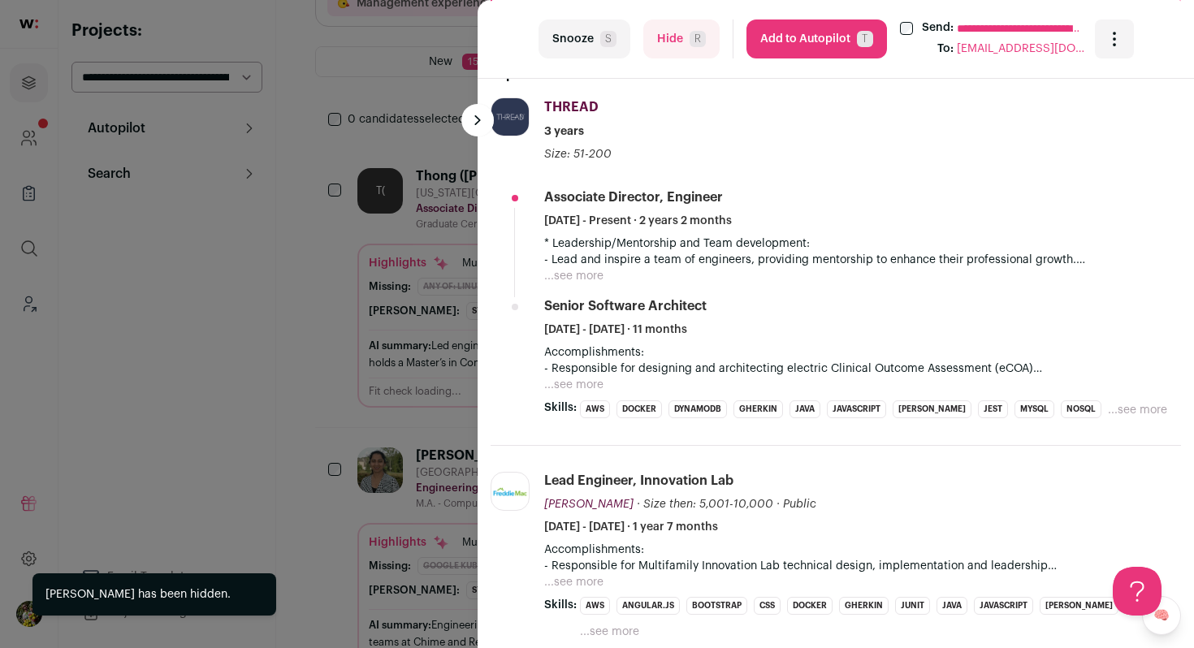
click at [576, 268] on button "...see more" at bounding box center [573, 276] width 59 height 16
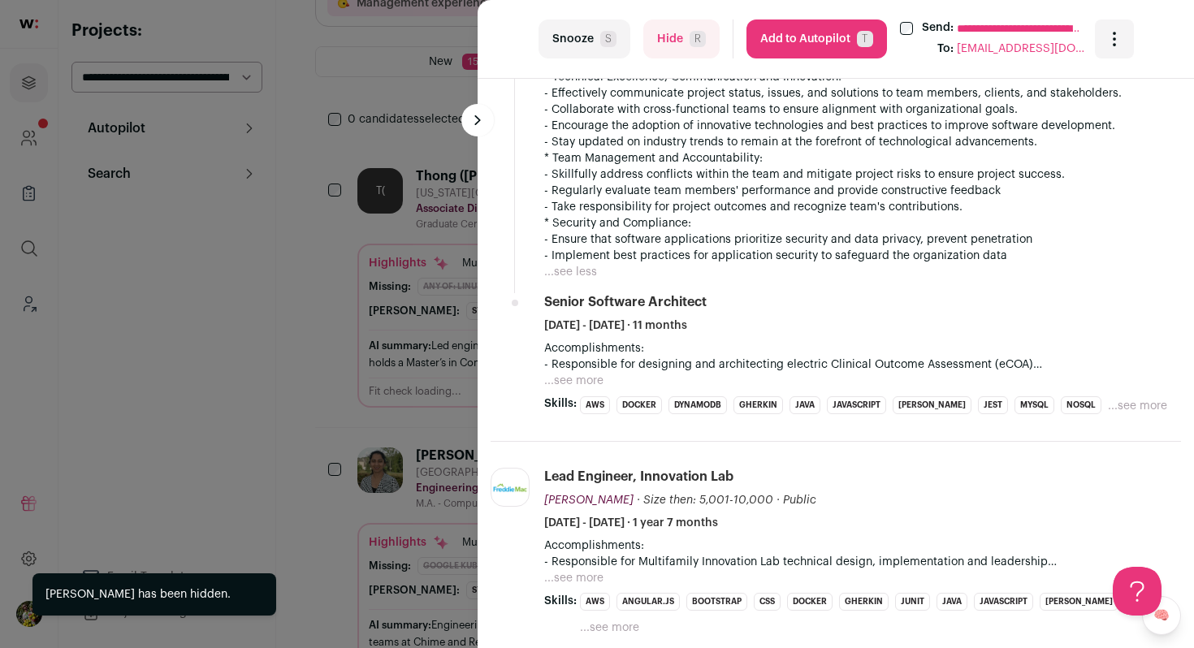
scroll to position [784, 0]
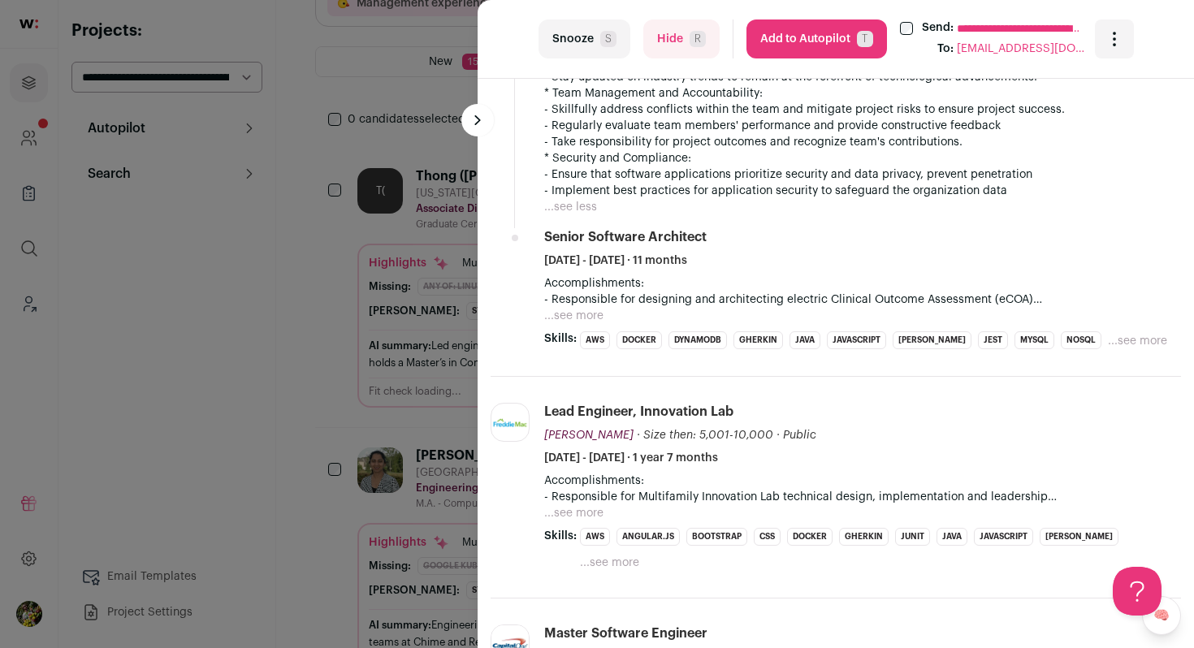
click at [571, 308] on button "...see more" at bounding box center [573, 316] width 59 height 16
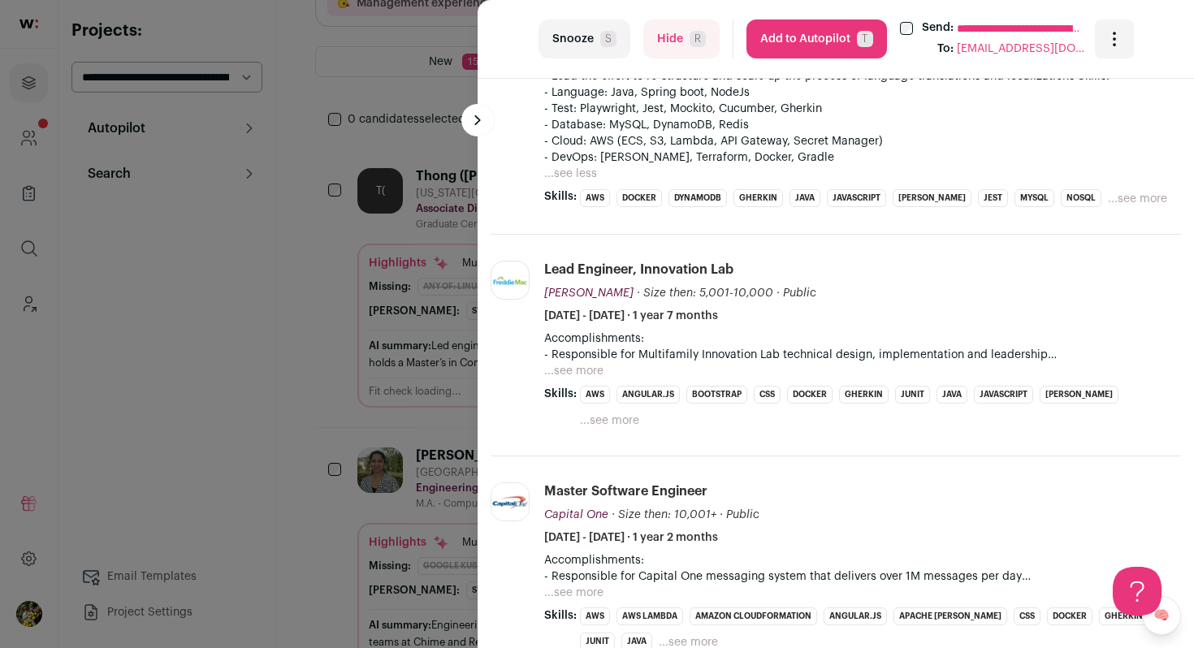
scroll to position [1176, 0]
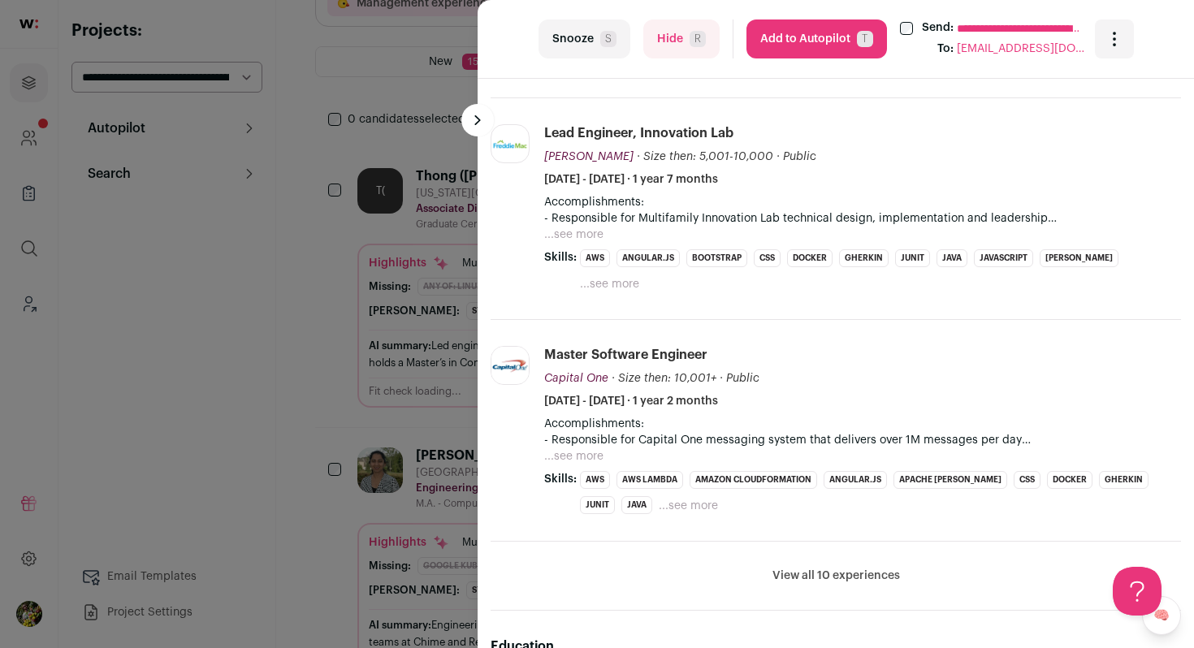
click at [581, 227] on button "...see more" at bounding box center [573, 235] width 59 height 16
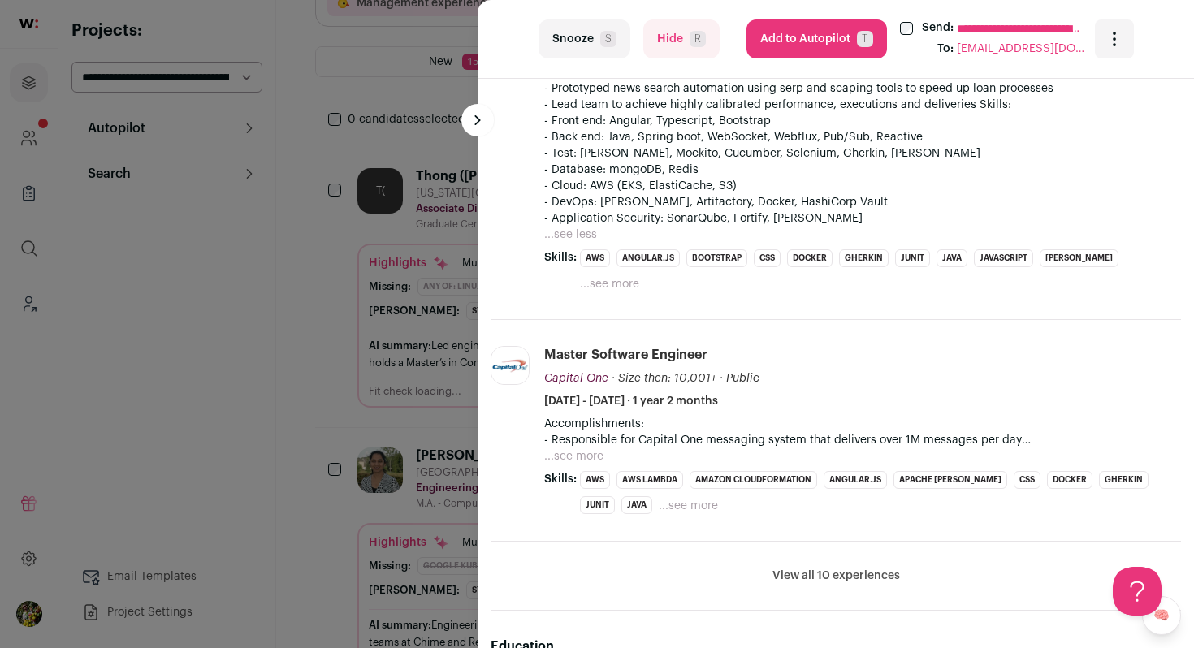
scroll to position [1386, 0]
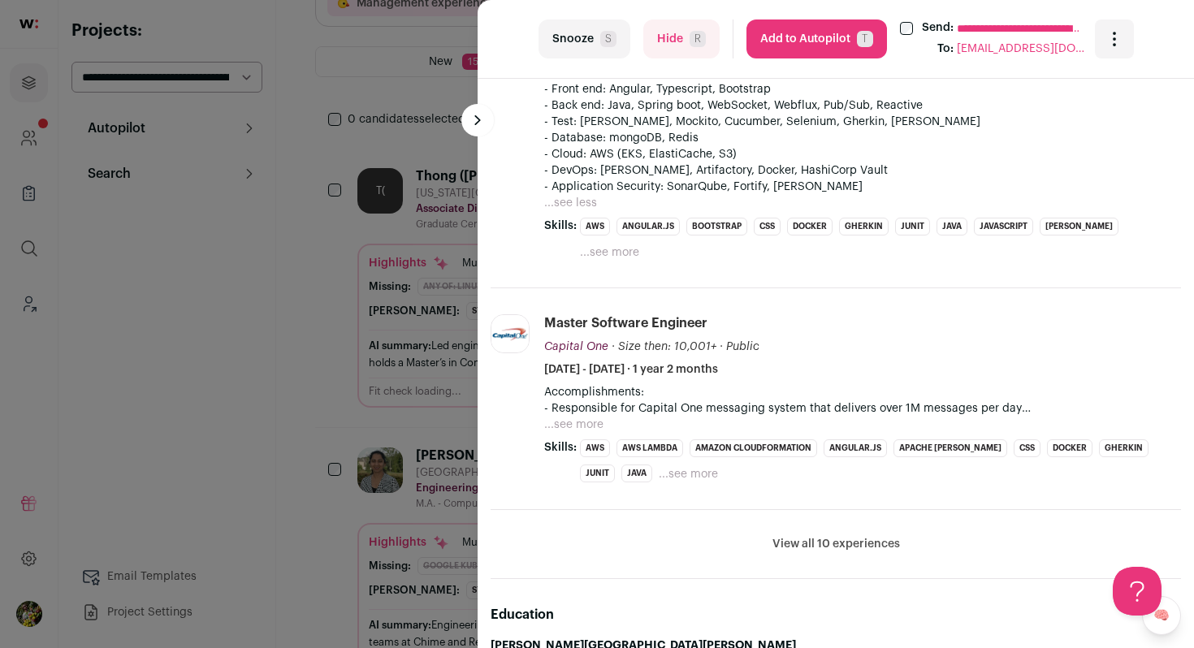
click at [680, 46] on button "Hide R" at bounding box center [681, 38] width 76 height 39
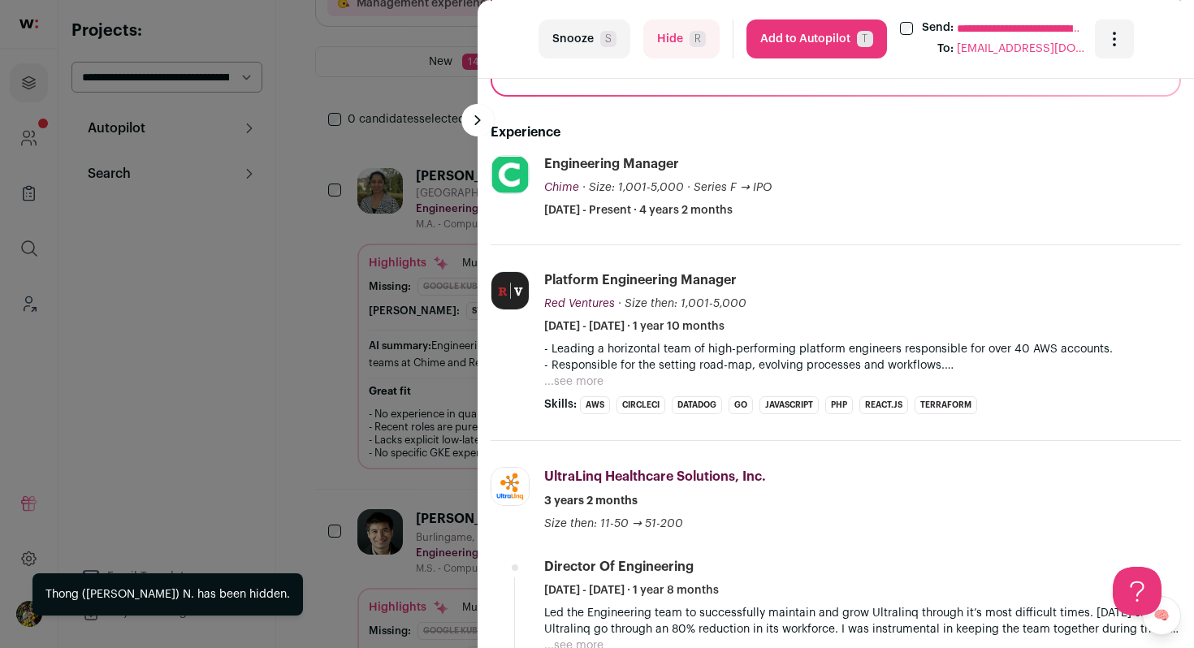
scroll to position [414, 0]
click at [580, 382] on button "...see more" at bounding box center [573, 380] width 59 height 16
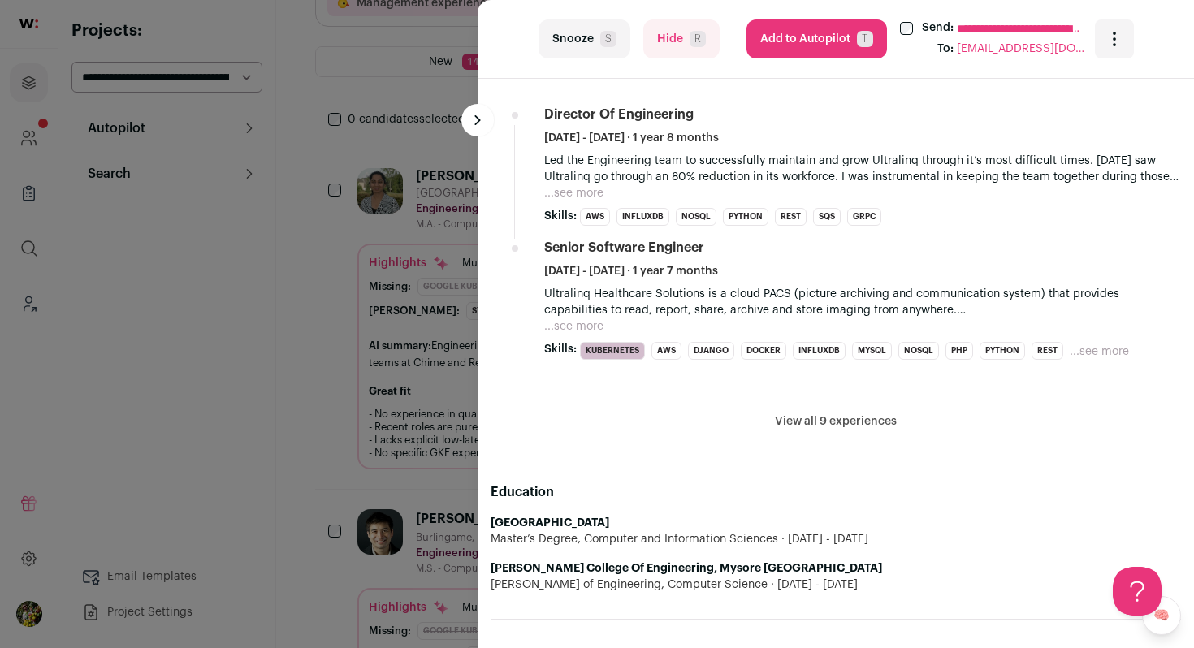
scroll to position [1022, 0]
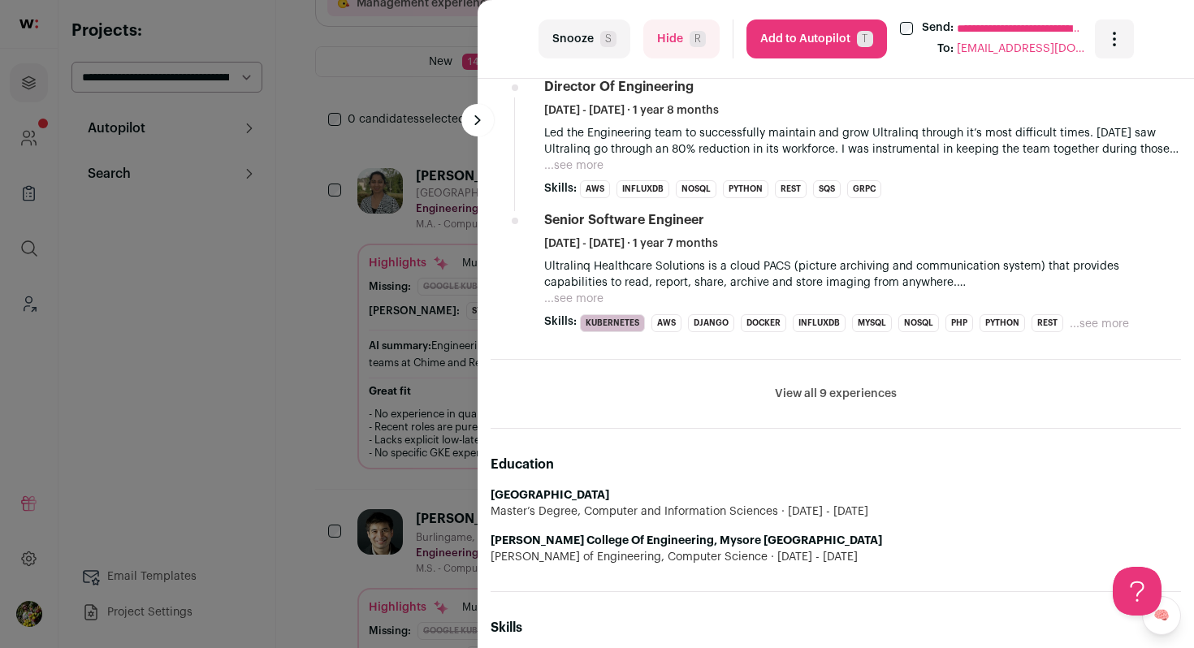
click at [586, 295] on button "...see more" at bounding box center [573, 299] width 59 height 16
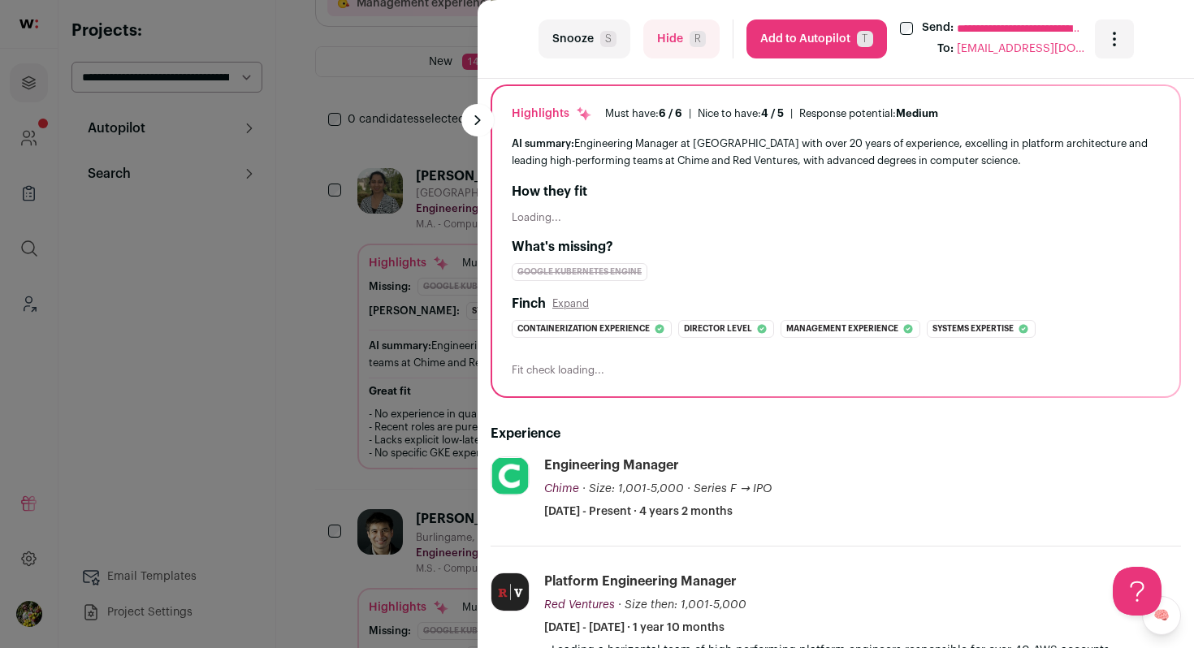
scroll to position [54, 0]
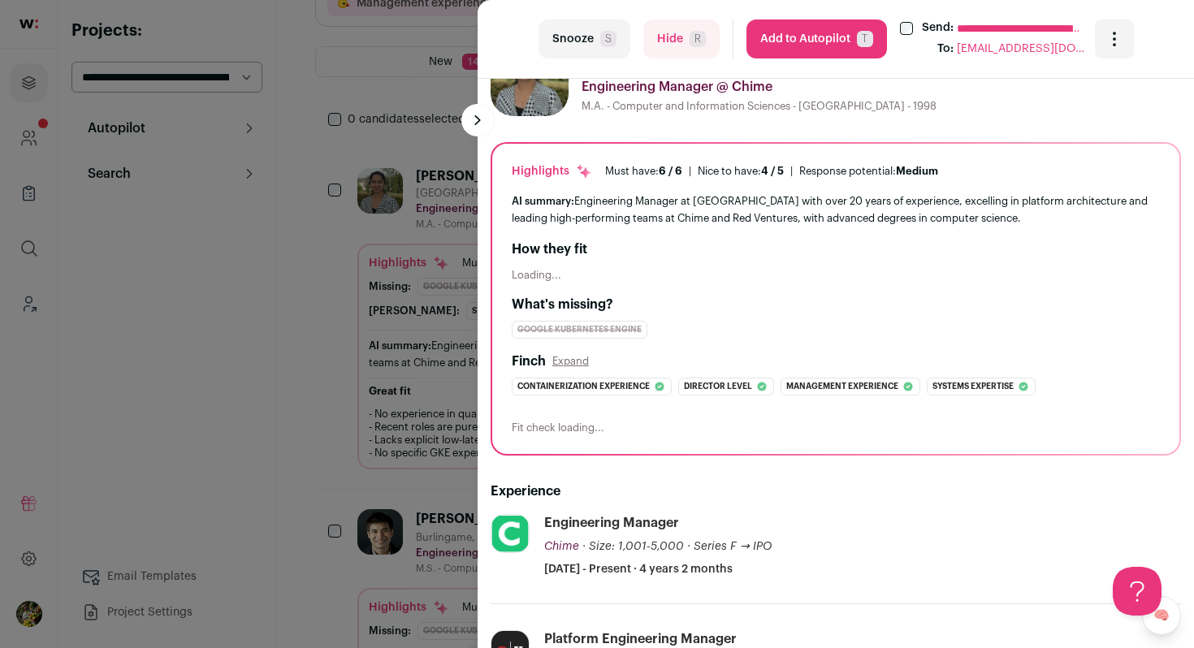
click at [667, 37] on button "Hide R" at bounding box center [681, 38] width 76 height 39
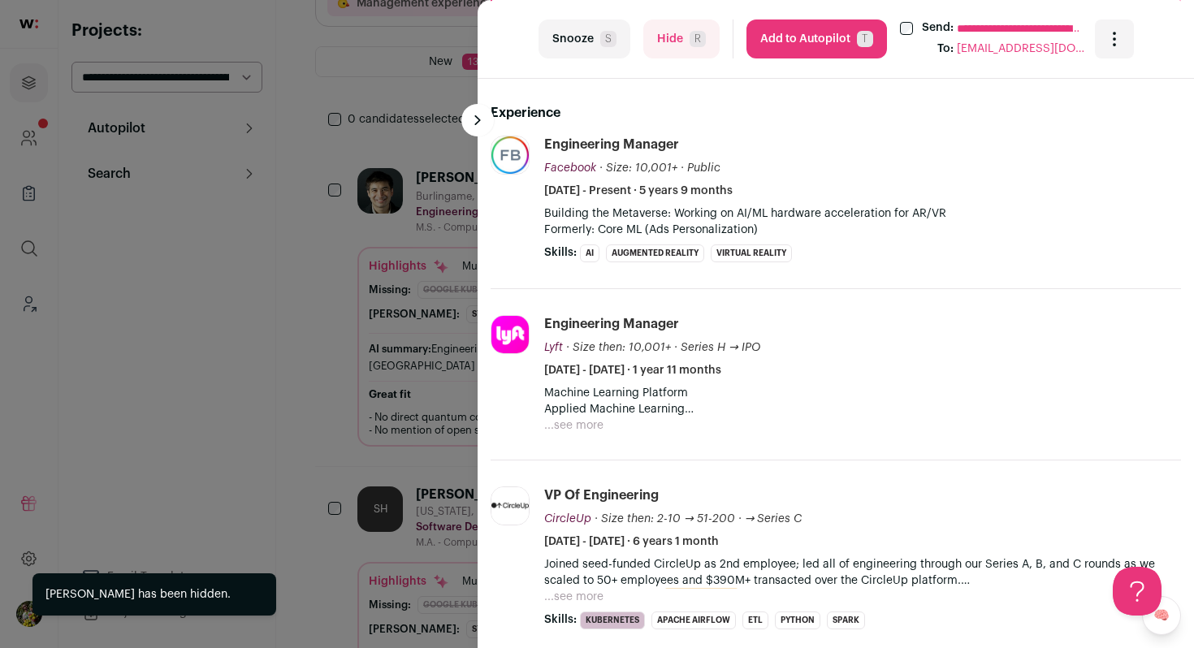
scroll to position [525, 0]
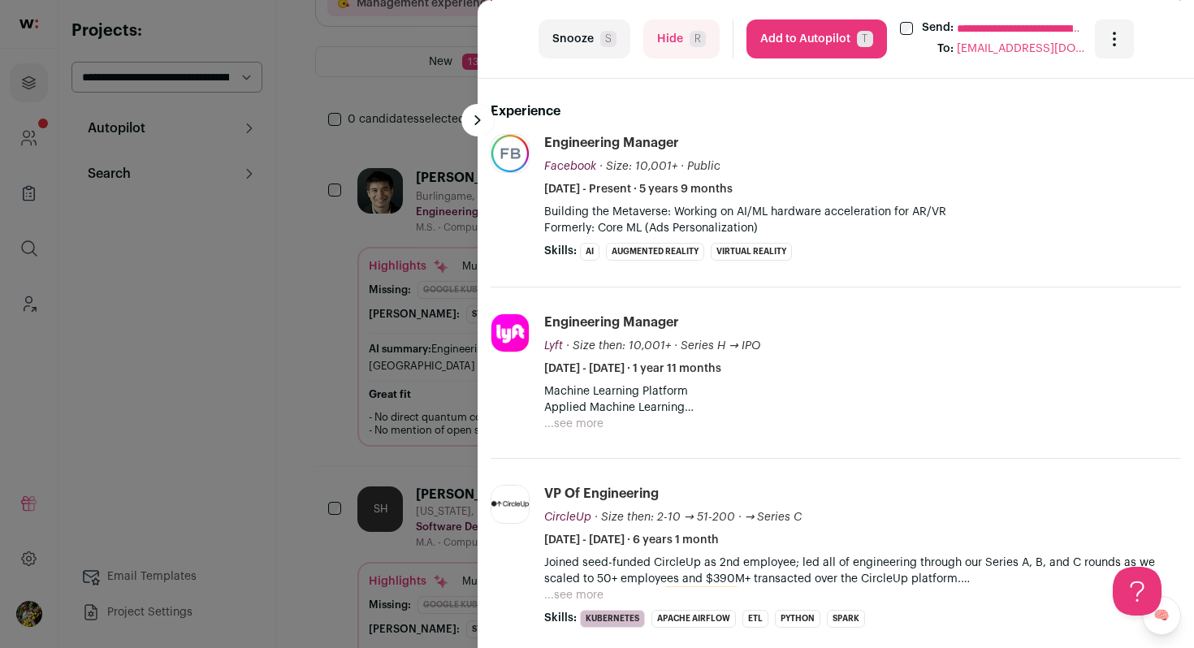
click at [565, 426] on button "...see more" at bounding box center [573, 424] width 59 height 16
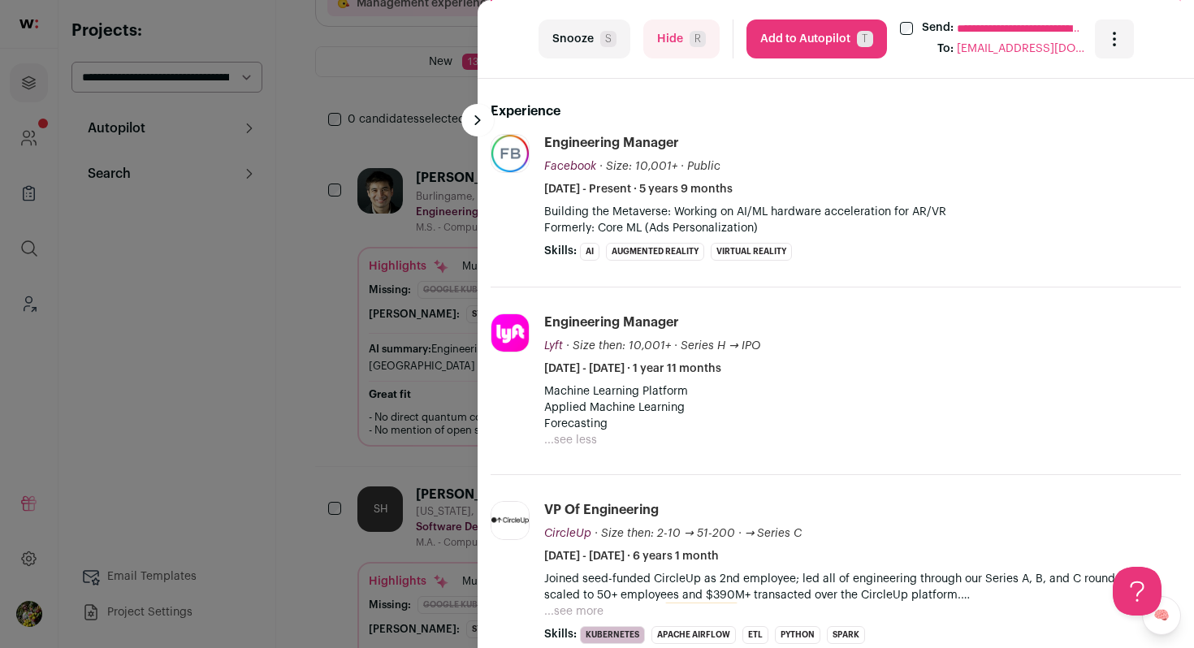
click at [673, 49] on button "Hide R" at bounding box center [681, 38] width 76 height 39
click at [410, 231] on div "**********" at bounding box center [597, 324] width 1194 height 648
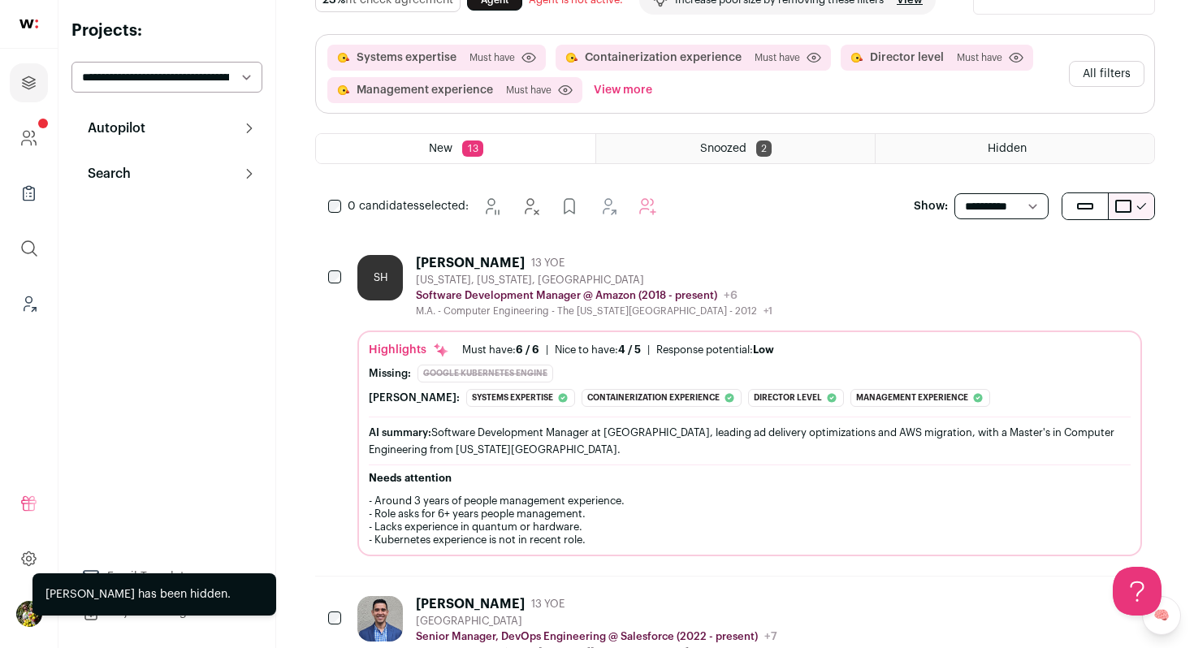
scroll to position [1, 0]
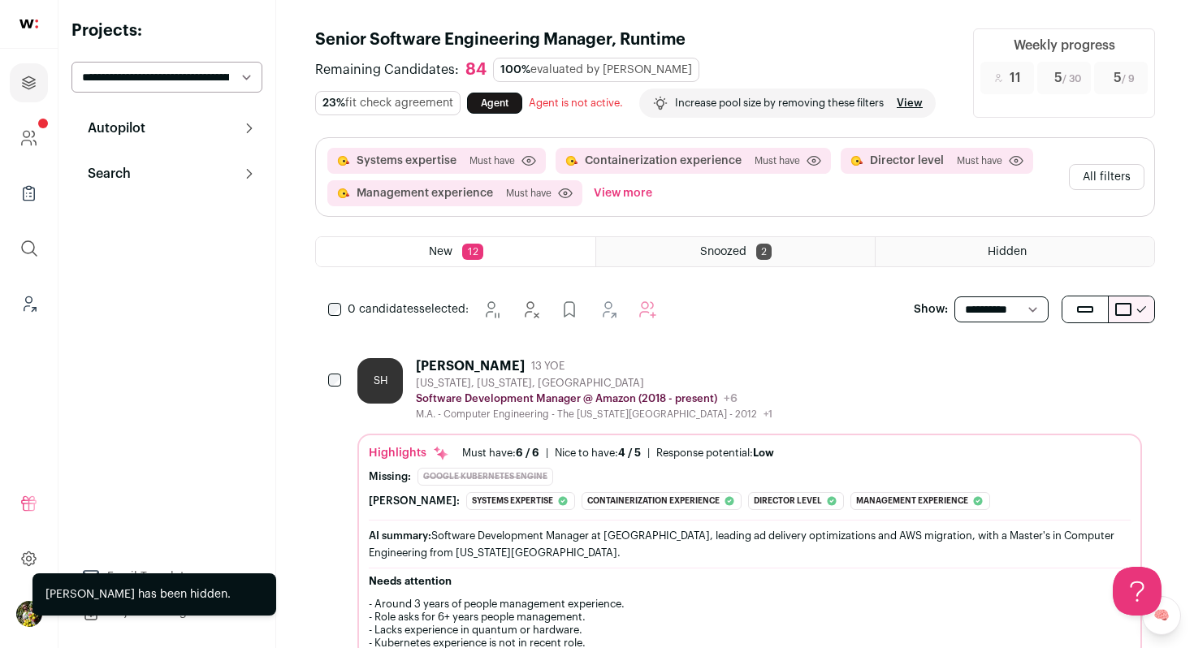
click at [1103, 171] on button "All filters" at bounding box center [1107, 177] width 76 height 26
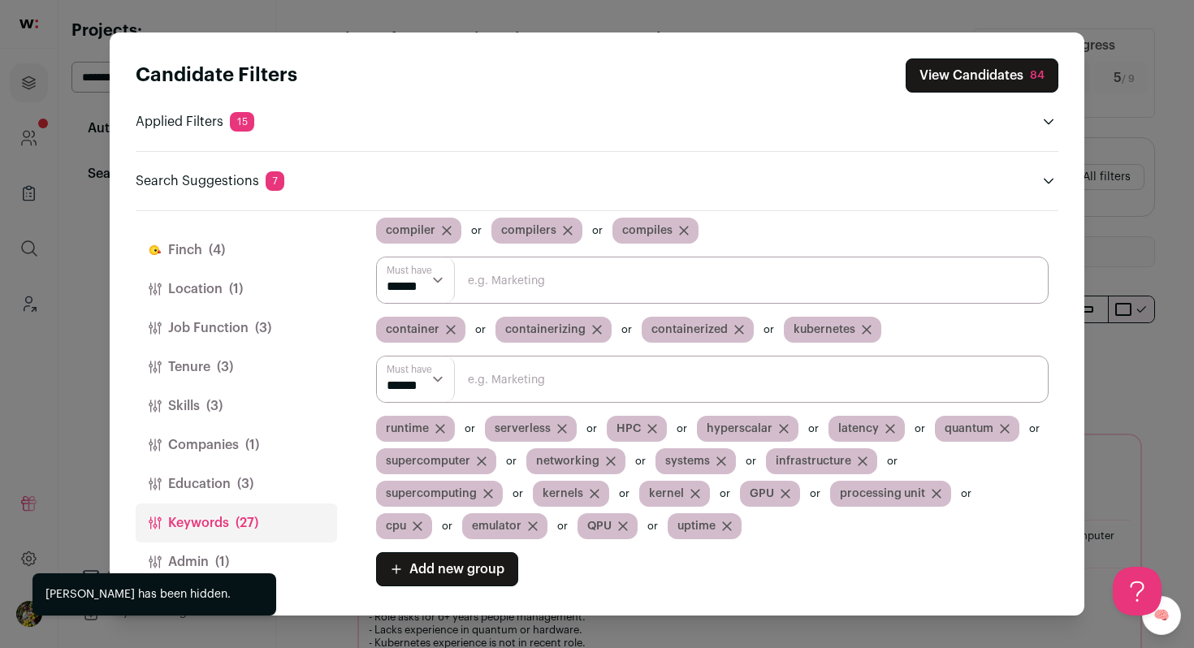
click at [241, 252] on button "Finch (4)" at bounding box center [236, 250] width 201 height 39
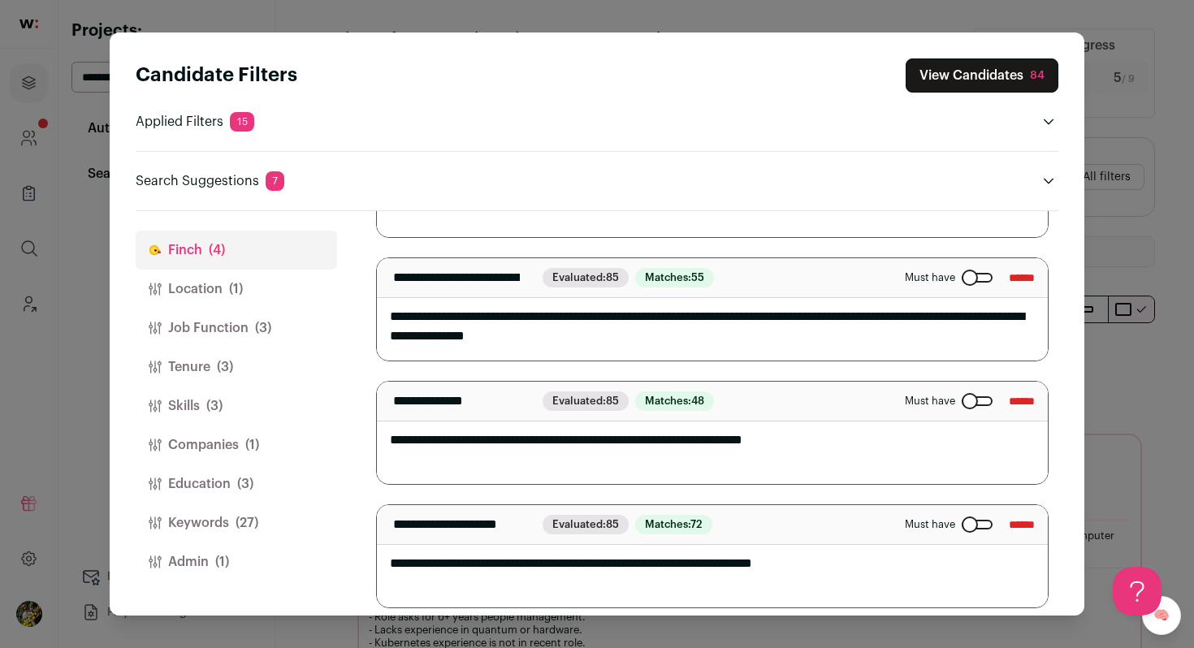
scroll to position [210, 0]
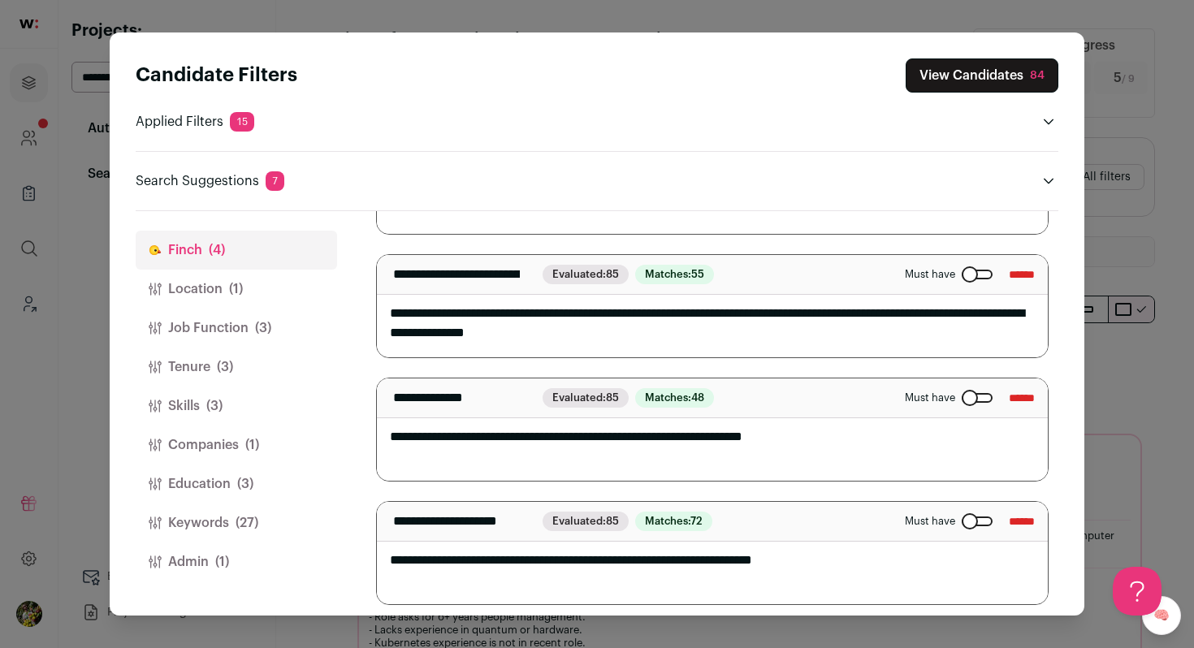
click at [618, 332] on textarea "**********" at bounding box center [712, 306] width 671 height 102
drag, startPoint x: 728, startPoint y: 335, endPoint x: 717, endPoint y: 315, distance: 22.6
click at [717, 315] on textarea "**********" at bounding box center [712, 306] width 671 height 102
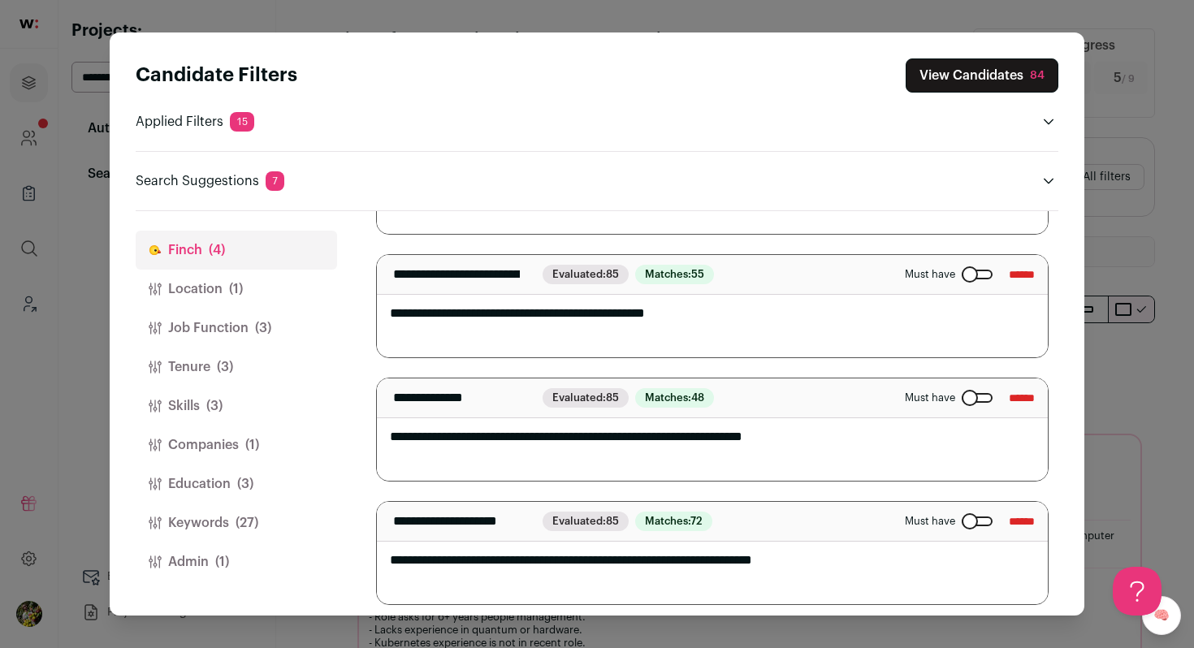
type textarea "**********"
click at [770, 441] on textarea "**********" at bounding box center [712, 429] width 671 height 102
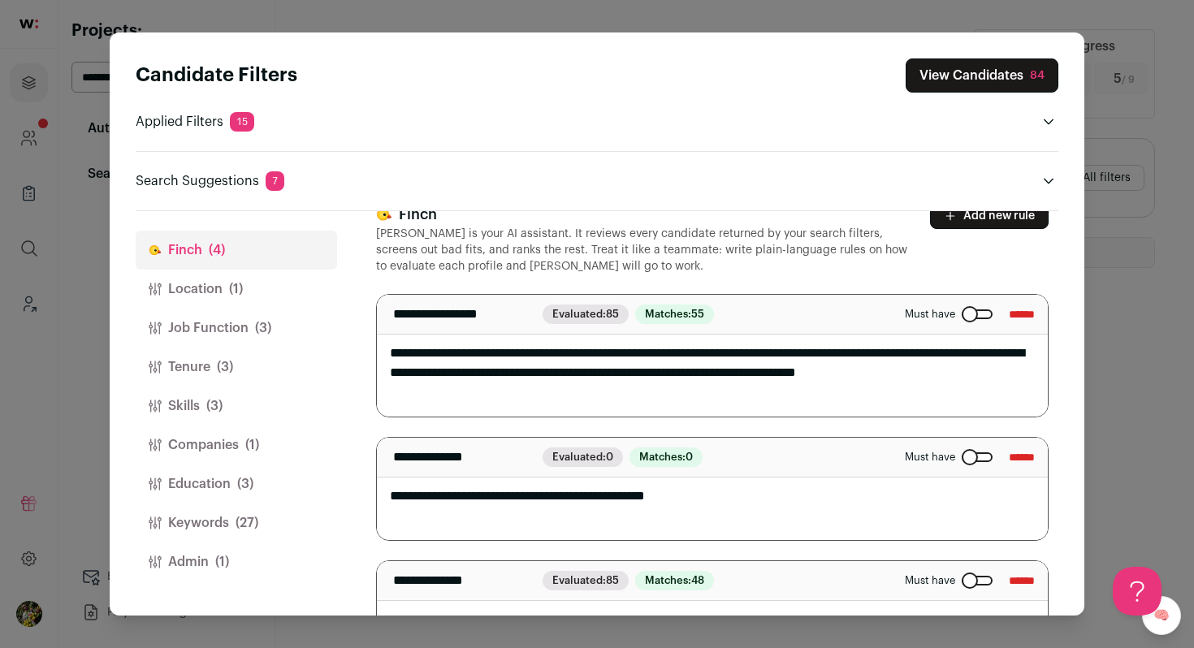
scroll to position [0, 0]
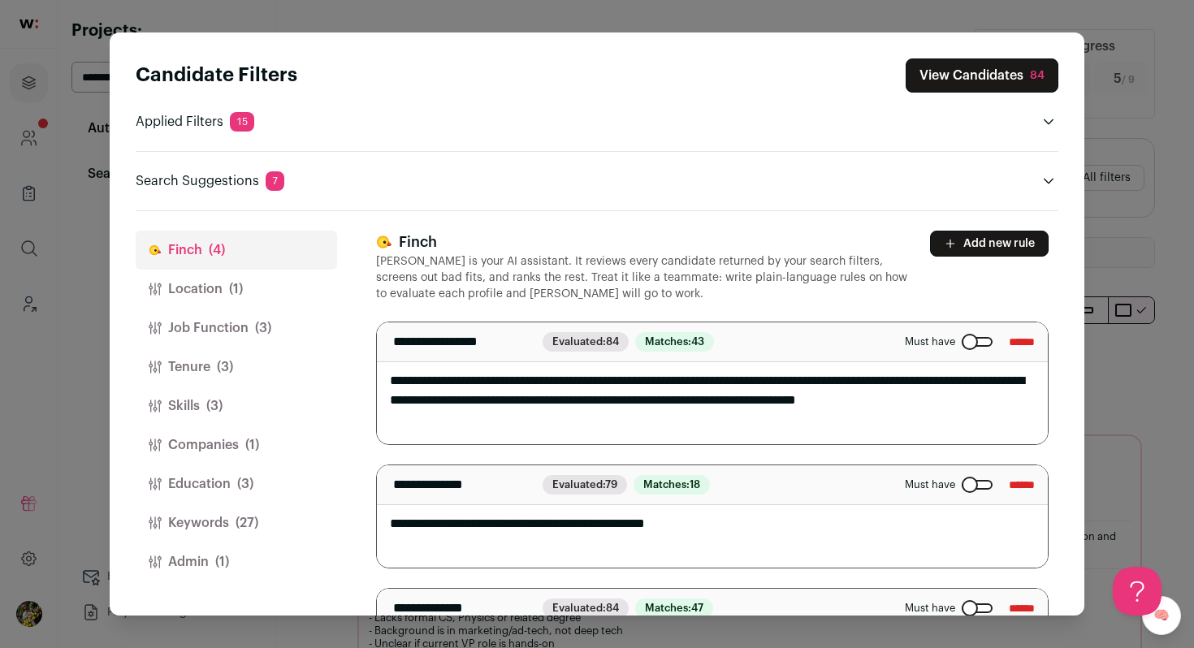
click at [970, 84] on button "View Candidates 84" at bounding box center [981, 75] width 153 height 34
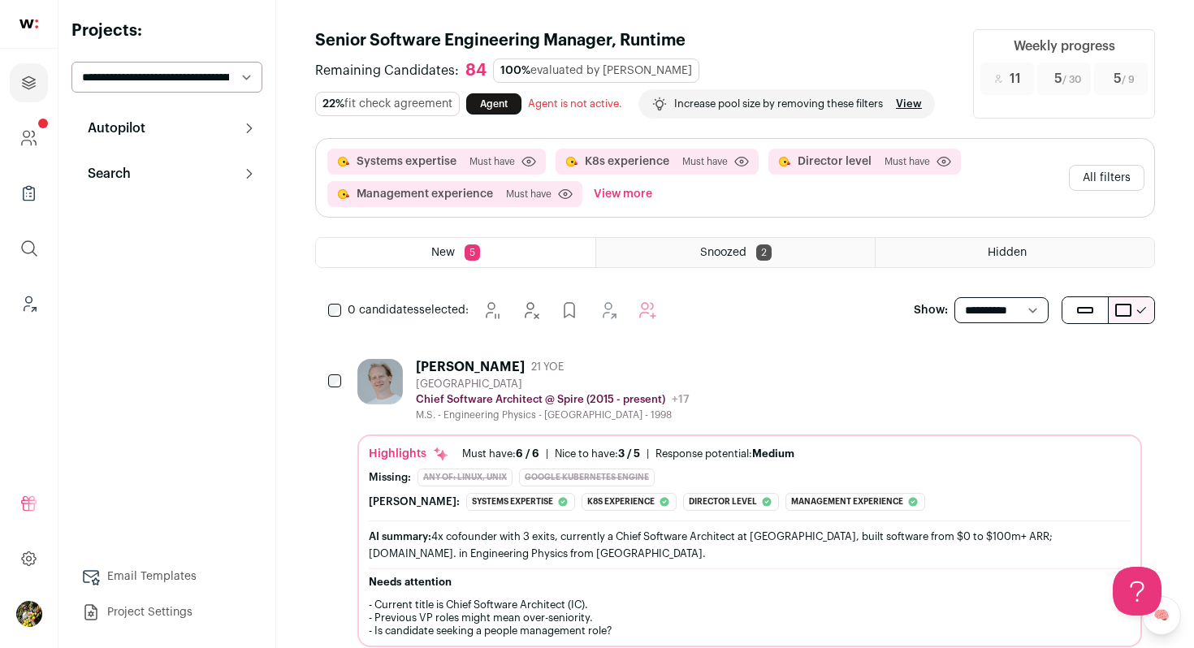
click at [823, 393] on div "Marcus Tallhamn 21 YOE Nashville Metropolitan Area Chief Software Architect @ S…" at bounding box center [749, 390] width 784 height 63
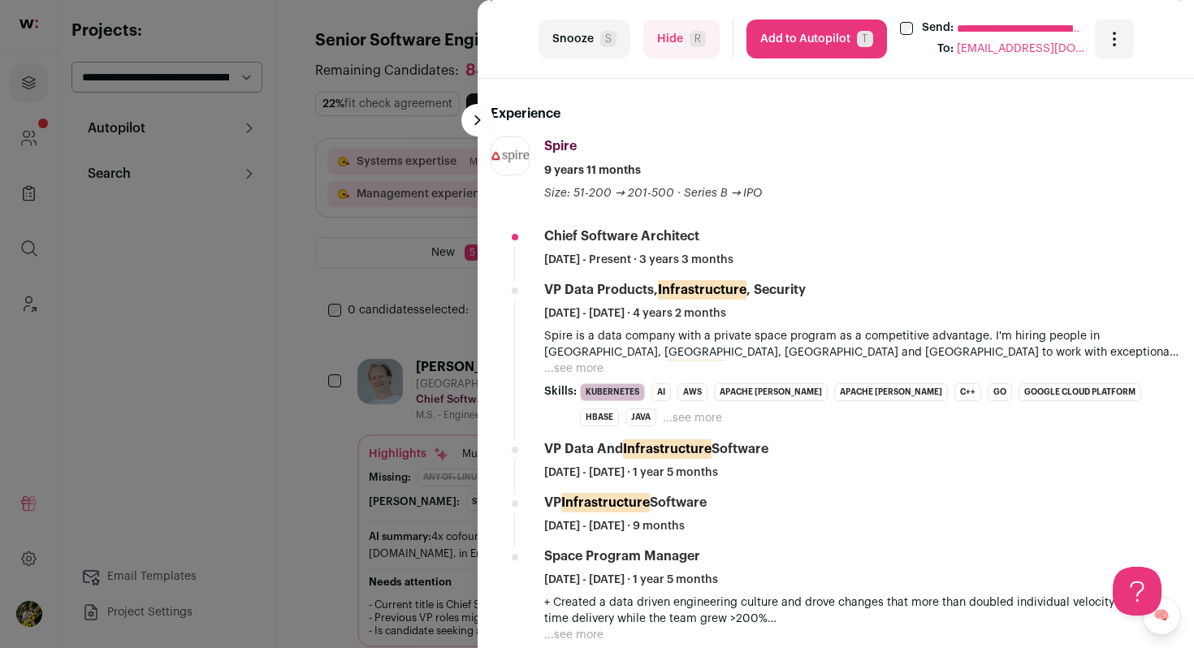
scroll to position [538, 0]
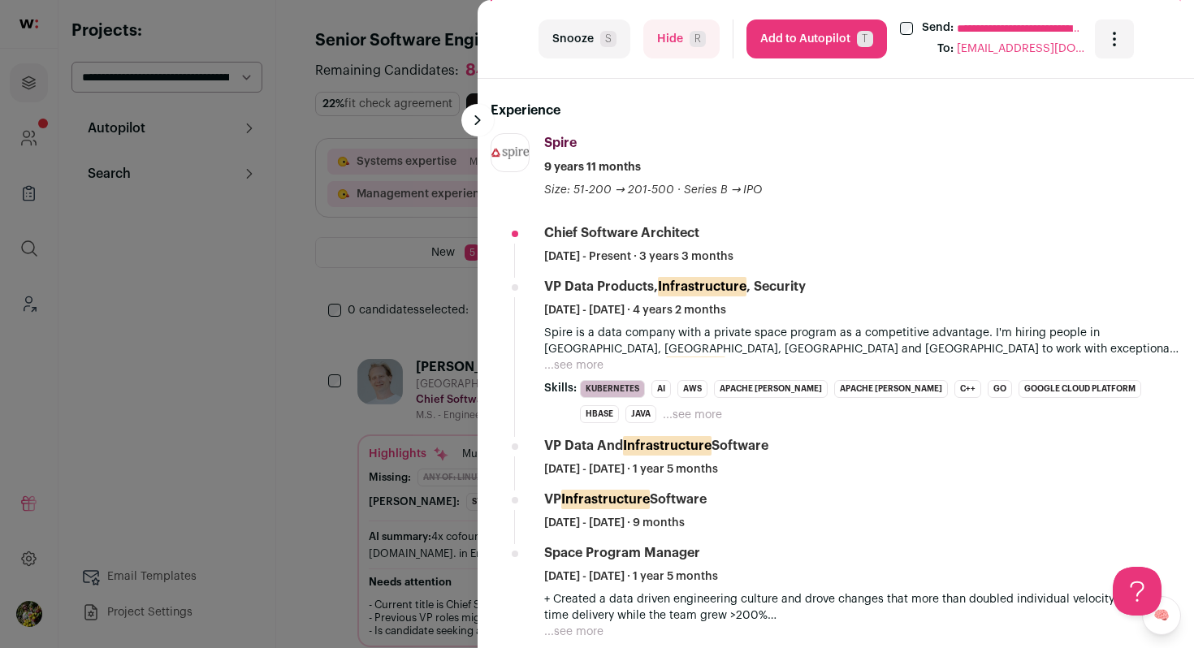
click at [572, 361] on button "...see more" at bounding box center [573, 365] width 59 height 16
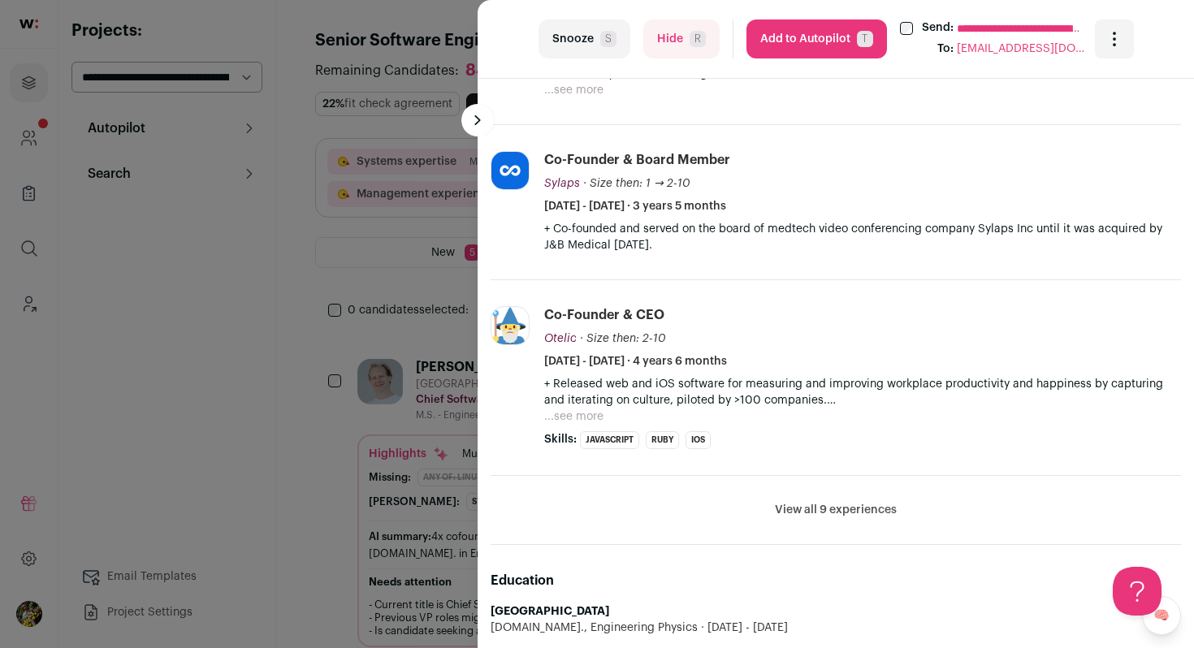
scroll to position [1362, 0]
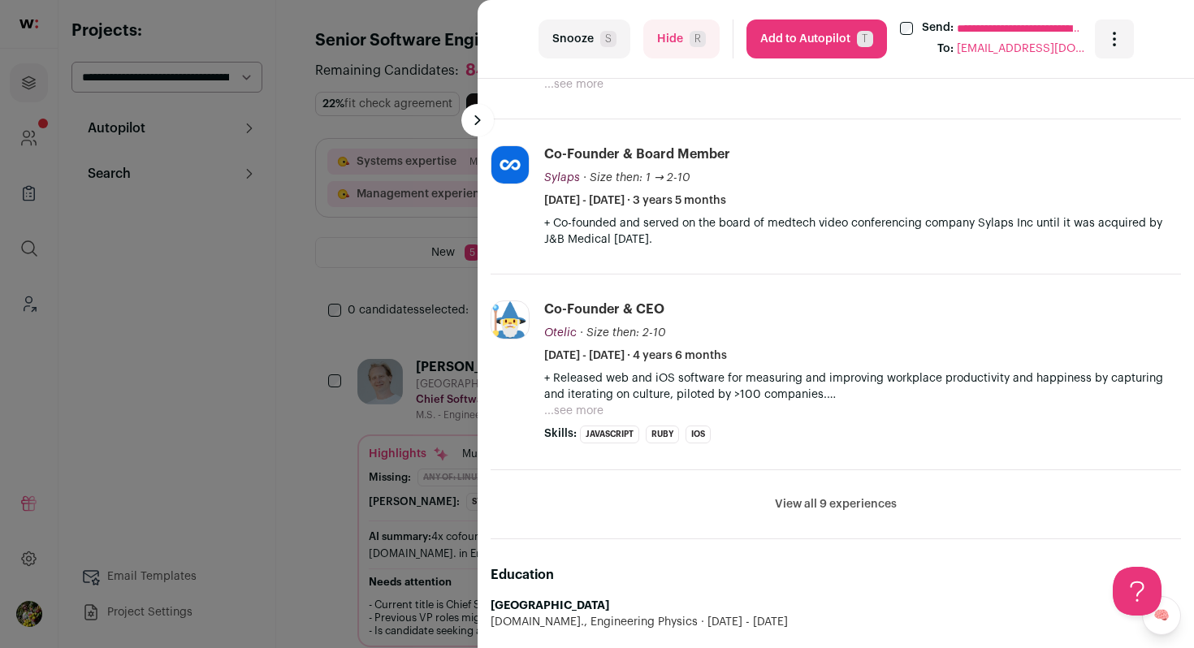
click at [853, 507] on button "View all 9 experiences" at bounding box center [836, 504] width 122 height 16
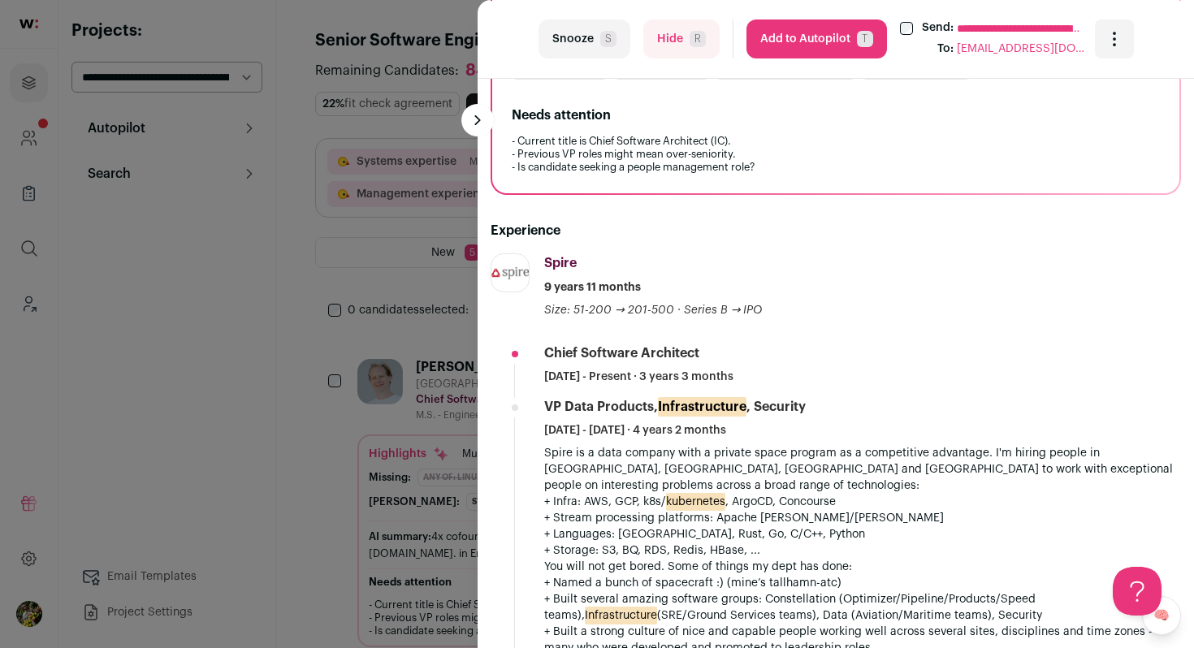
scroll to position [0, 0]
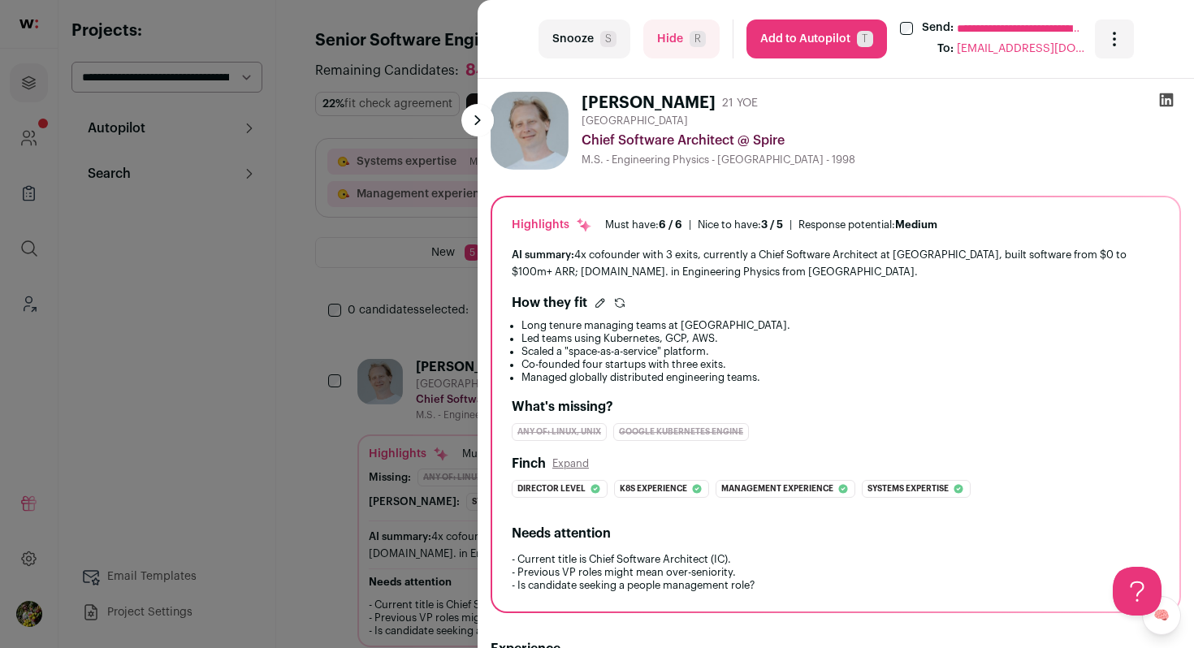
click at [771, 35] on button "Add to Autopilot T" at bounding box center [816, 38] width 140 height 39
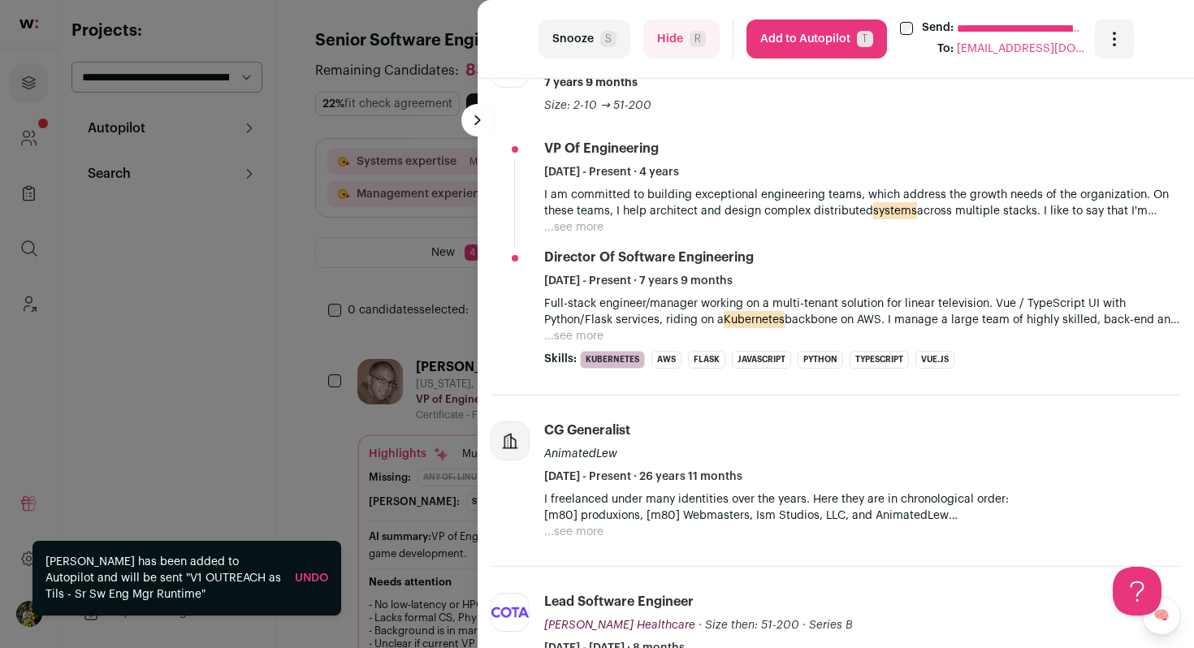
scroll to position [635, 0]
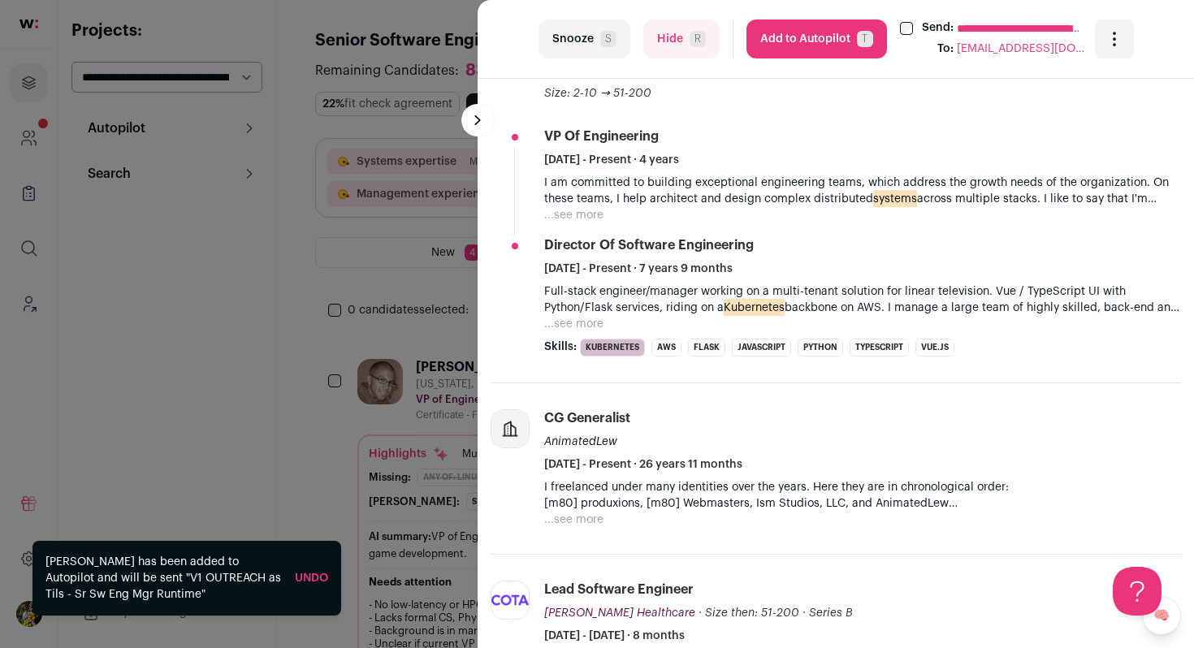
click at [572, 322] on button "...see more" at bounding box center [573, 324] width 59 height 16
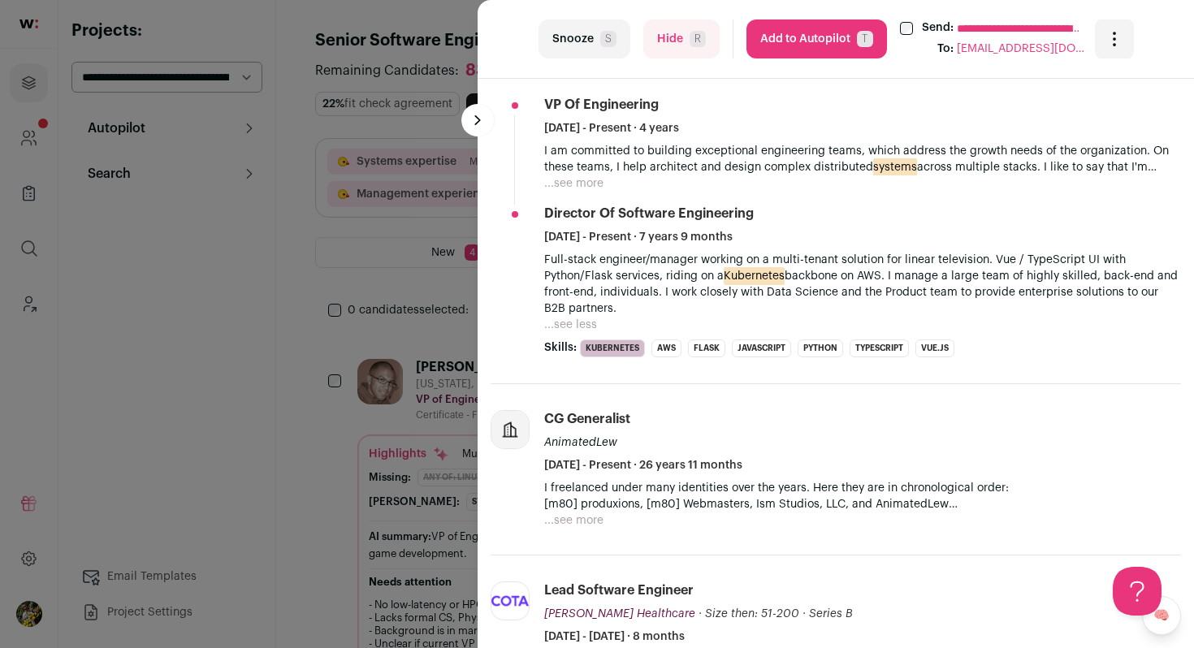
scroll to position [663, 0]
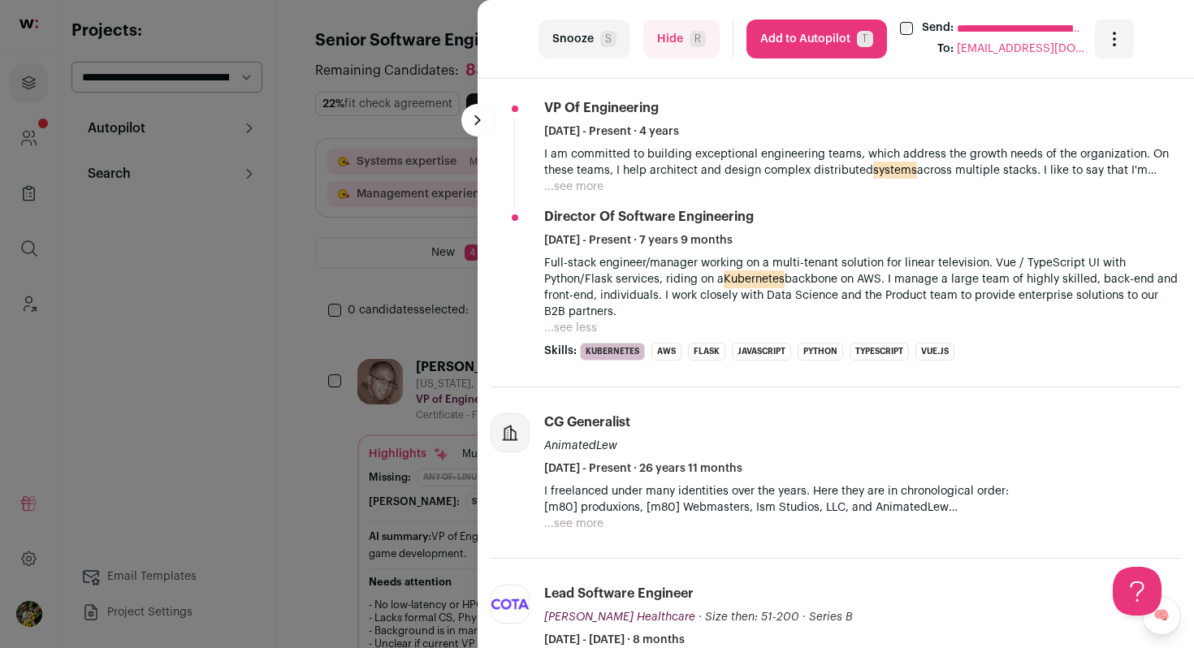
click at [673, 42] on button "Hide R" at bounding box center [681, 38] width 76 height 39
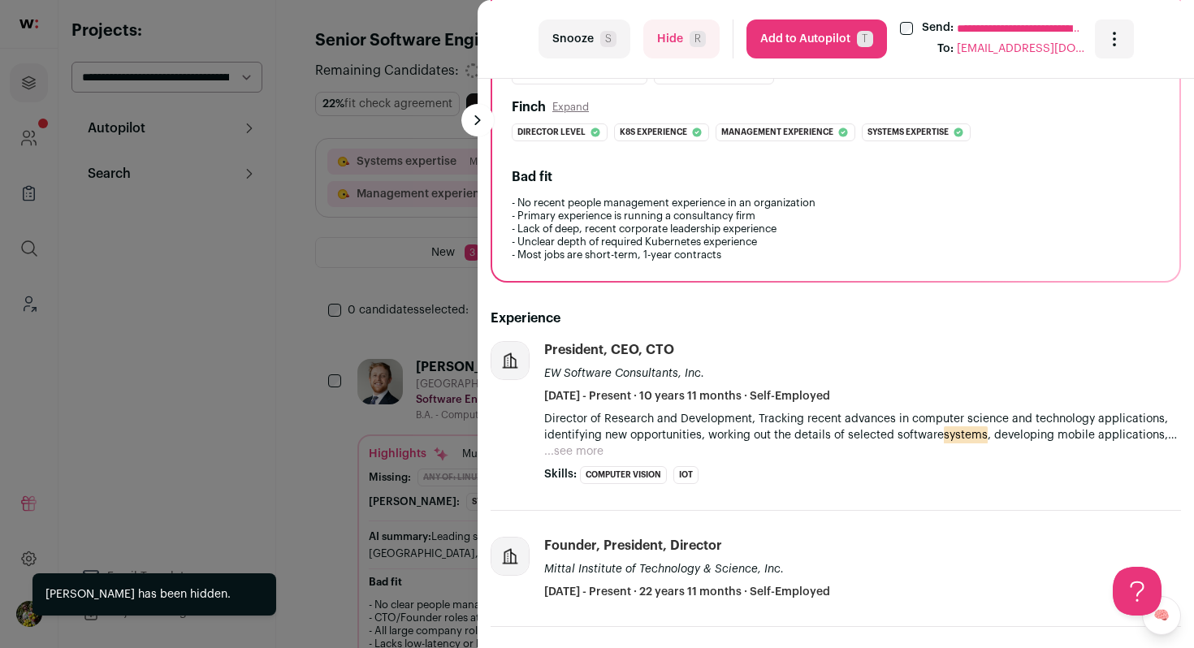
scroll to position [339, 0]
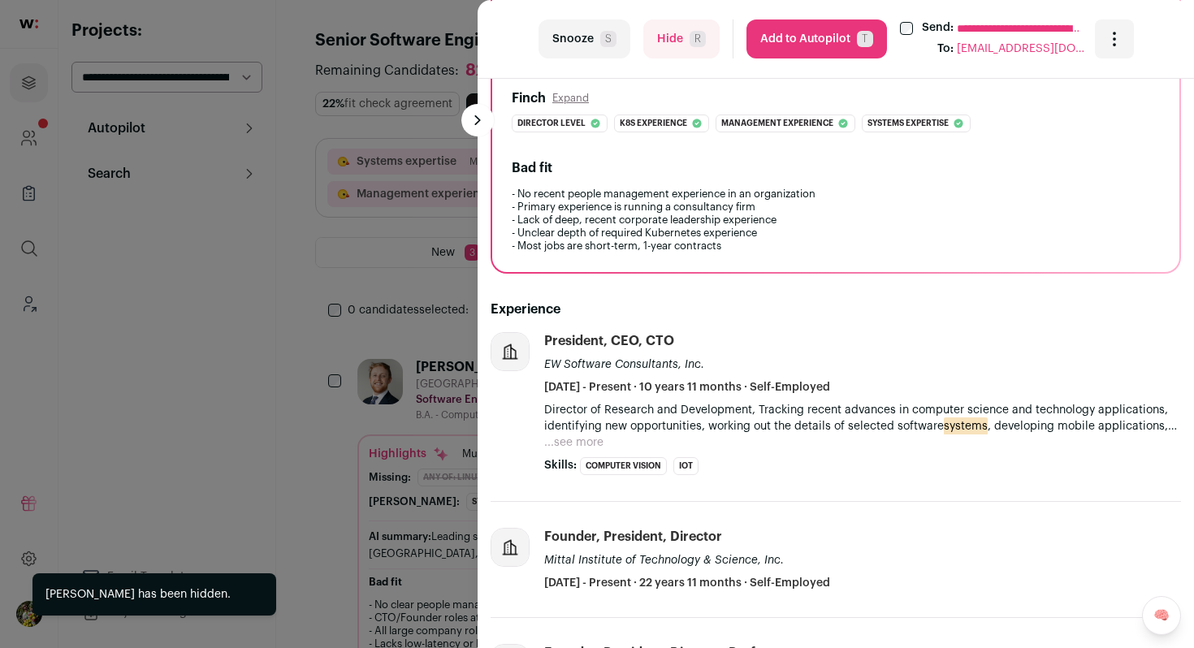
click at [706, 28] on button "Hide R" at bounding box center [681, 38] width 76 height 39
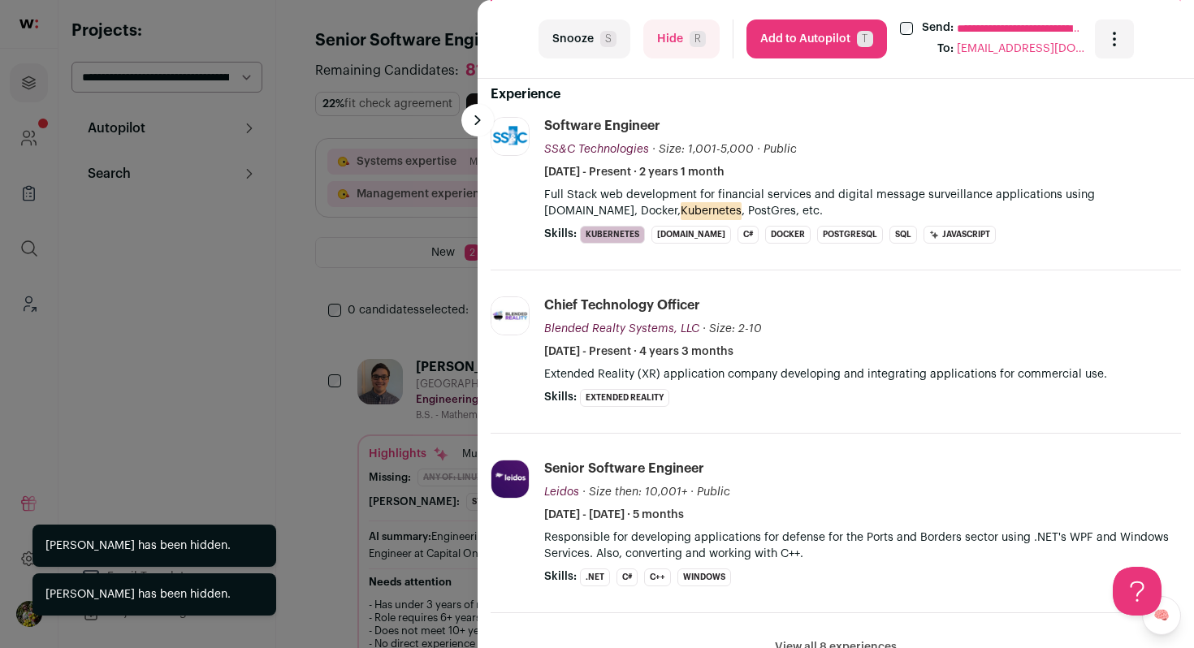
scroll to position [0, 0]
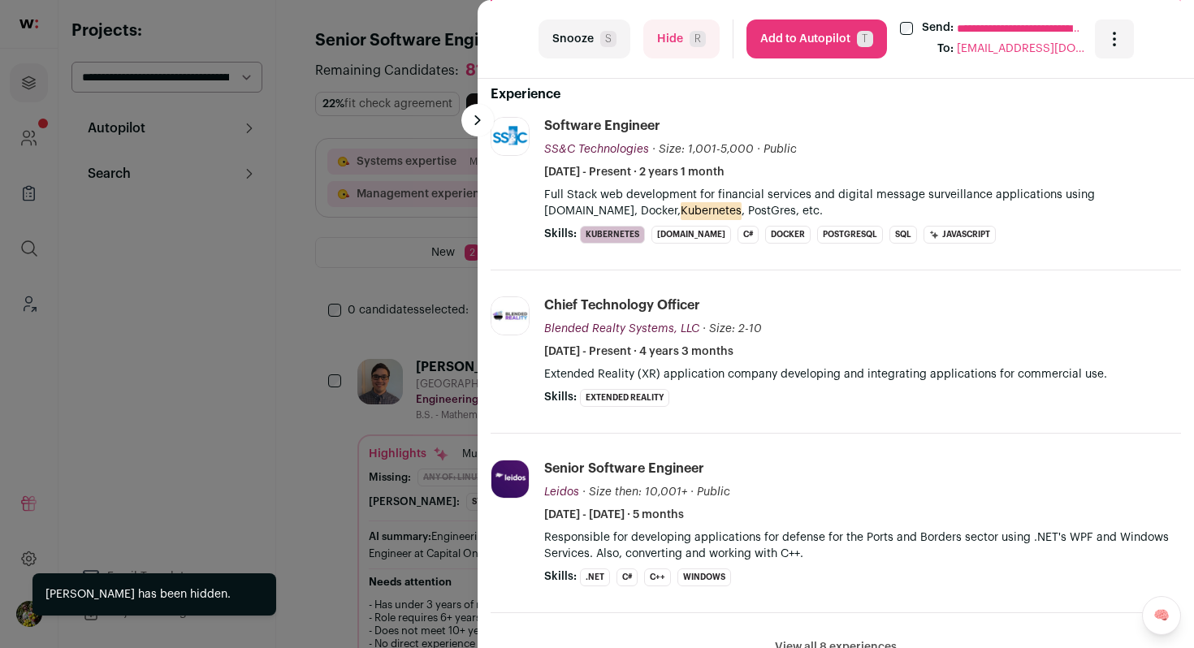
click at [656, 48] on button "Hide R" at bounding box center [681, 38] width 76 height 39
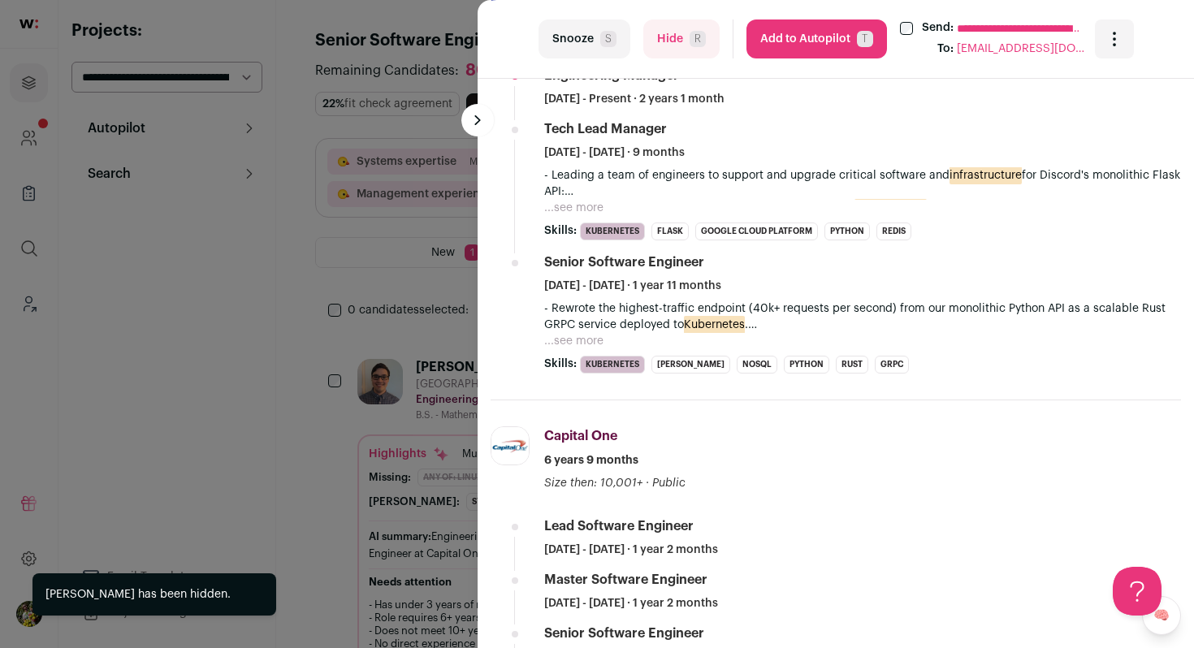
click at [594, 203] on button "...see more" at bounding box center [573, 208] width 59 height 16
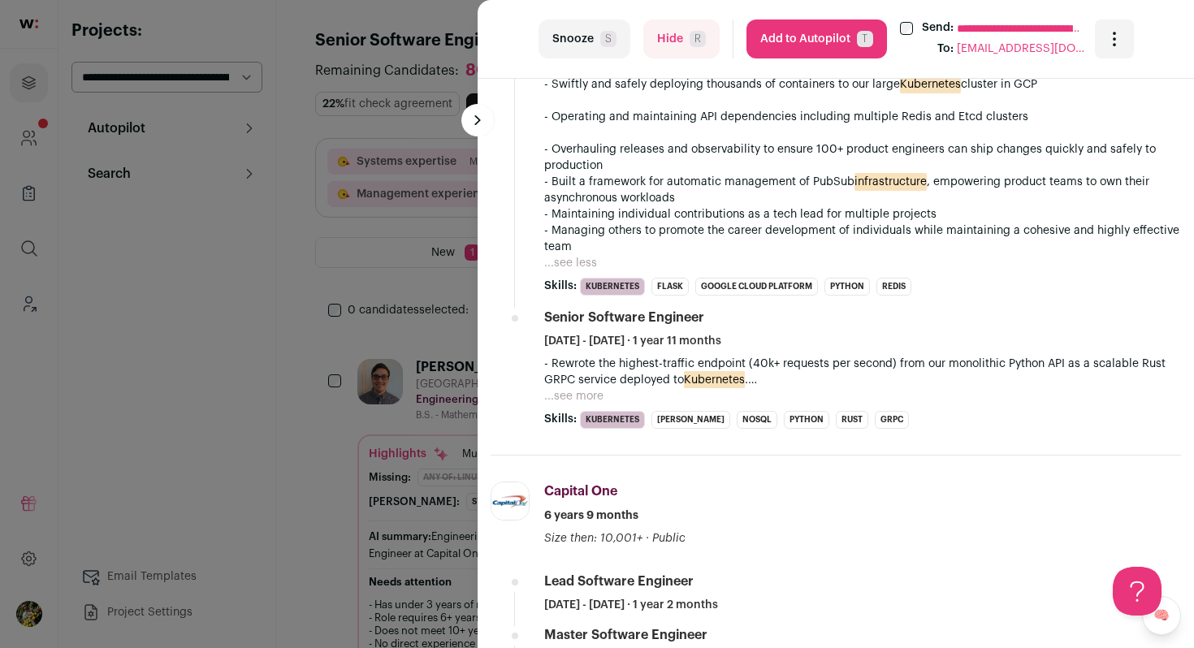
scroll to position [852, 0]
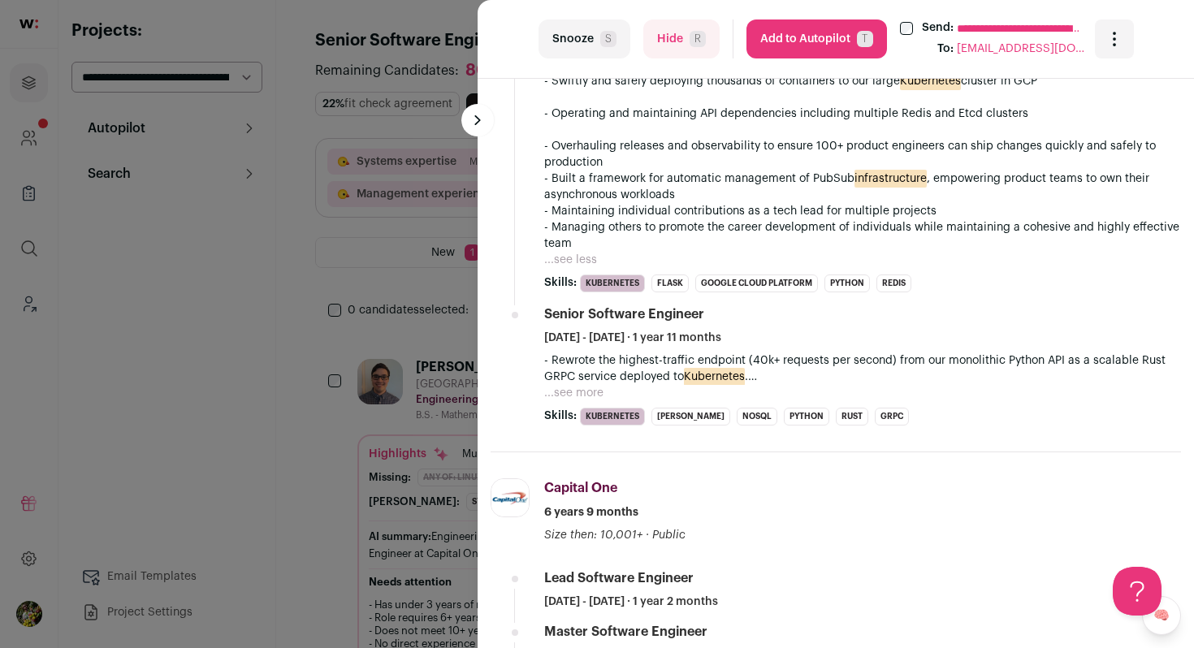
click at [569, 394] on button "...see more" at bounding box center [573, 393] width 59 height 16
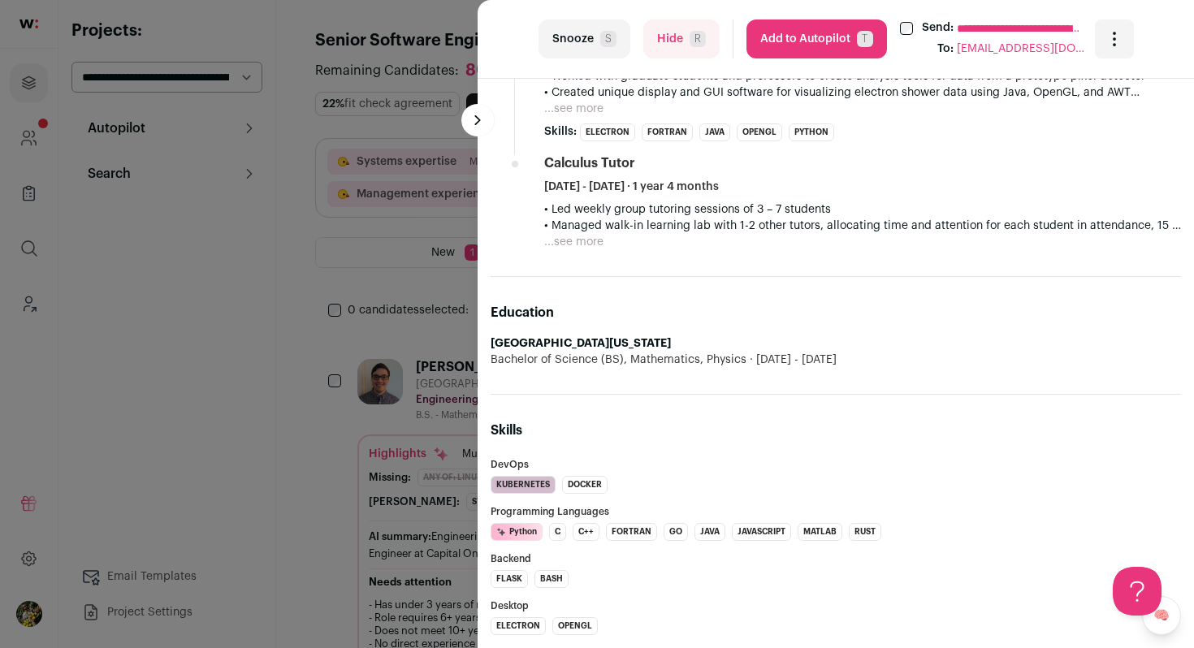
scroll to position [1830, 0]
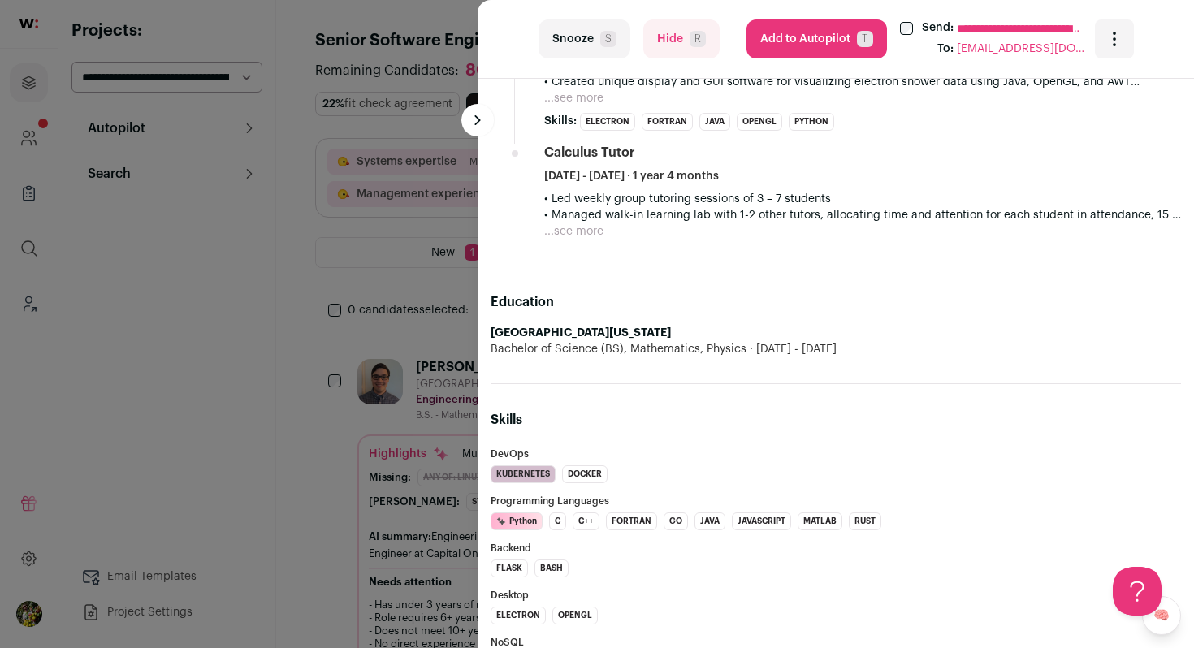
click at [793, 42] on button "Add to Autopilot T" at bounding box center [816, 38] width 140 height 39
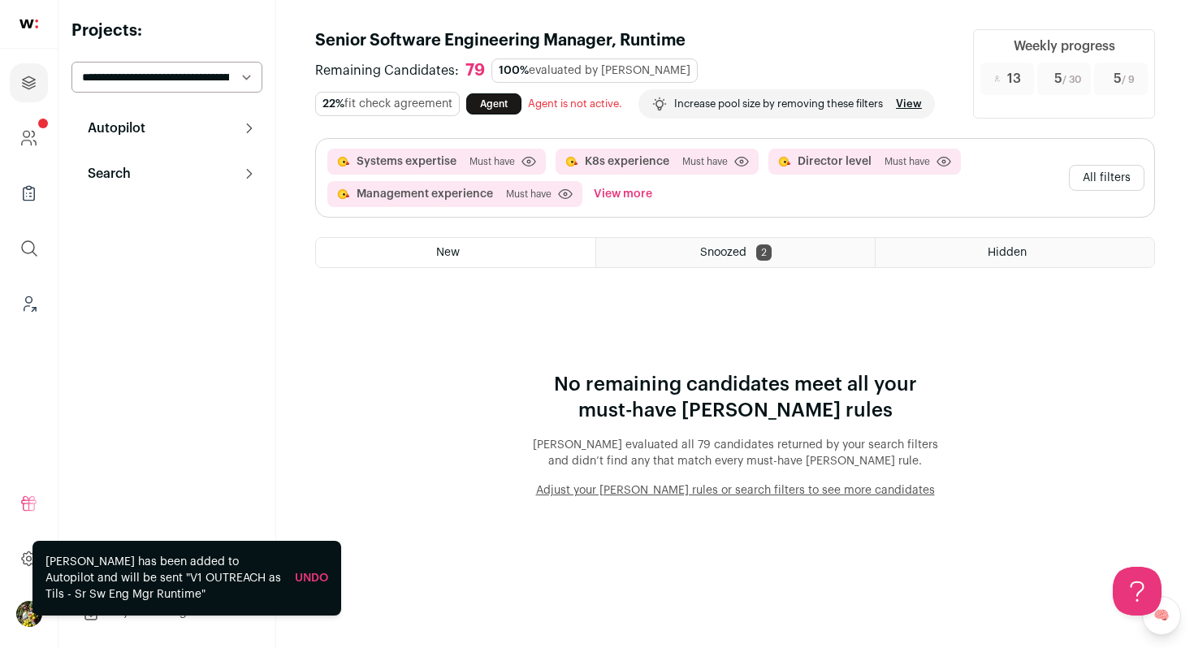
scroll to position [0, 0]
click at [1121, 182] on button "All filters" at bounding box center [1107, 178] width 76 height 26
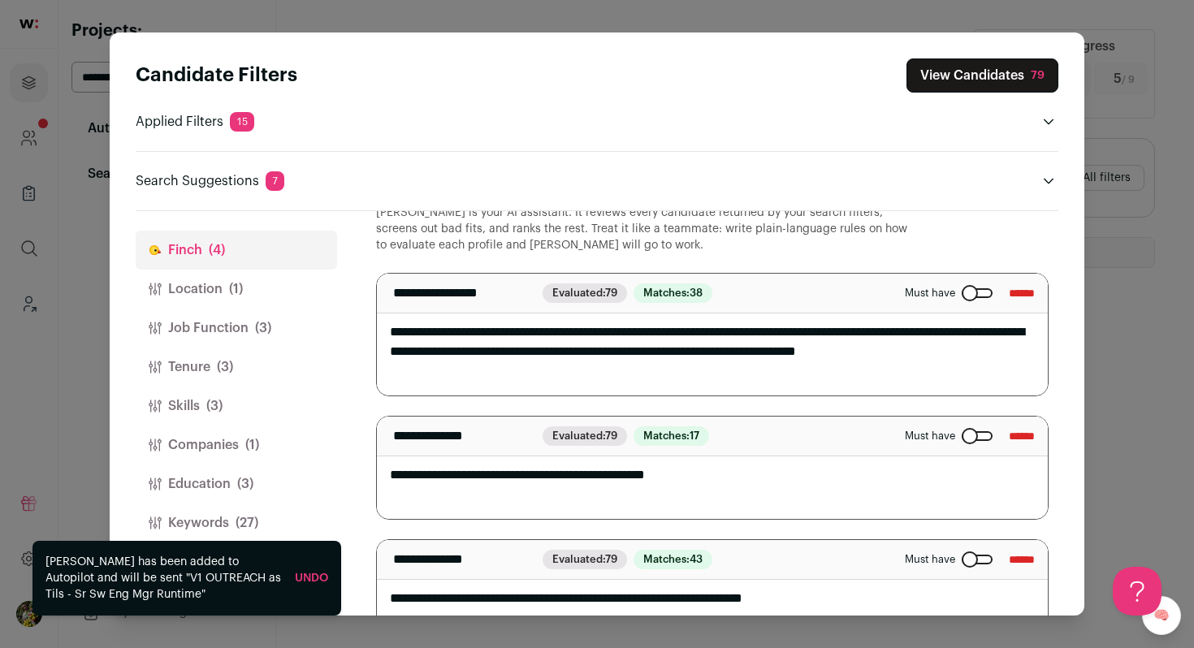
scroll to position [63, 0]
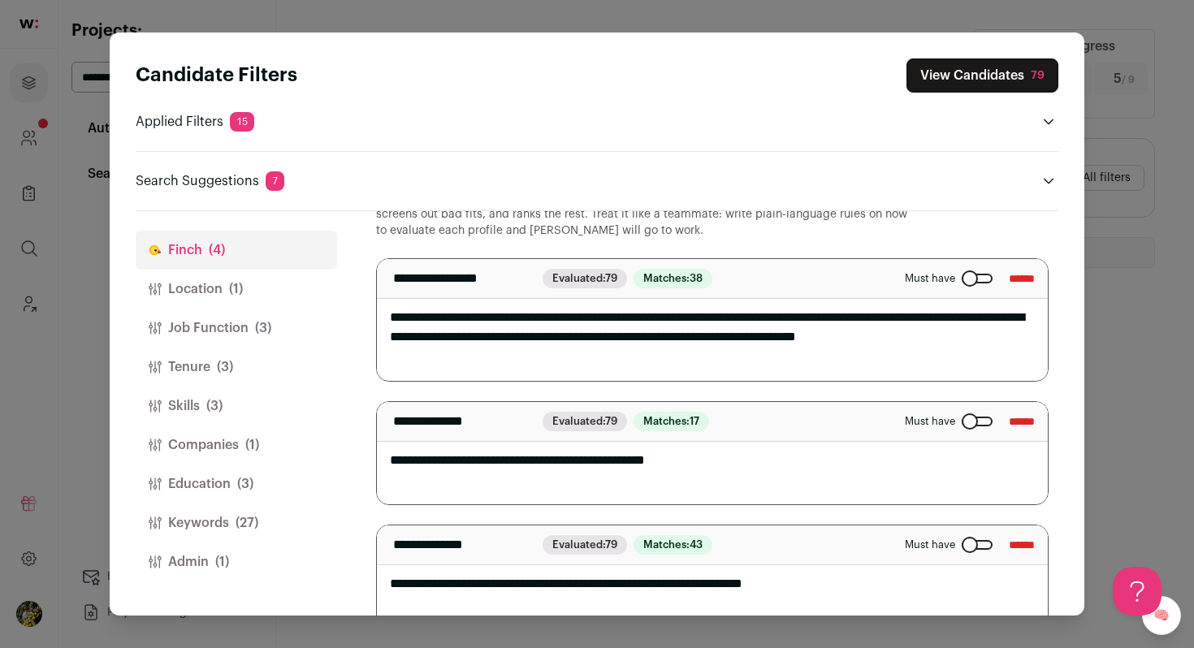
click at [961, 277] on div "Close modal via background" at bounding box center [976, 279] width 31 height 10
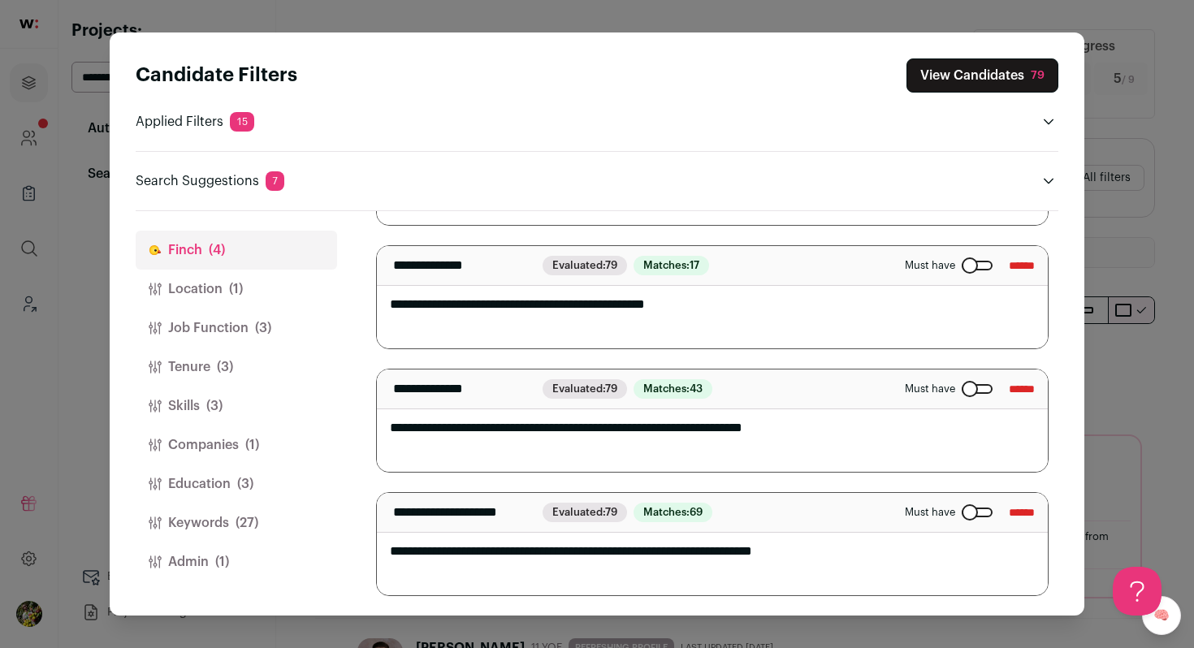
scroll to position [0, 0]
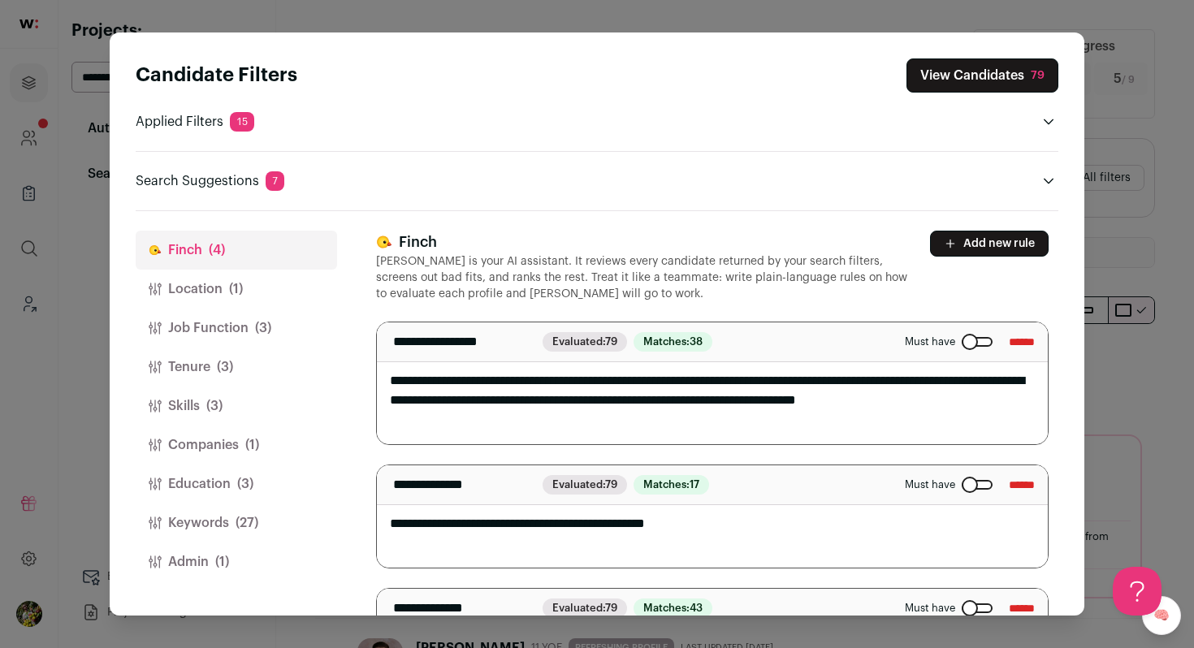
drag, startPoint x: 1002, startPoint y: 340, endPoint x: 943, endPoint y: 415, distance: 95.4
click at [945, 413] on div "**********" at bounding box center [712, 383] width 672 height 123
click at [983, 67] on button "View Candidates 79" at bounding box center [982, 75] width 152 height 34
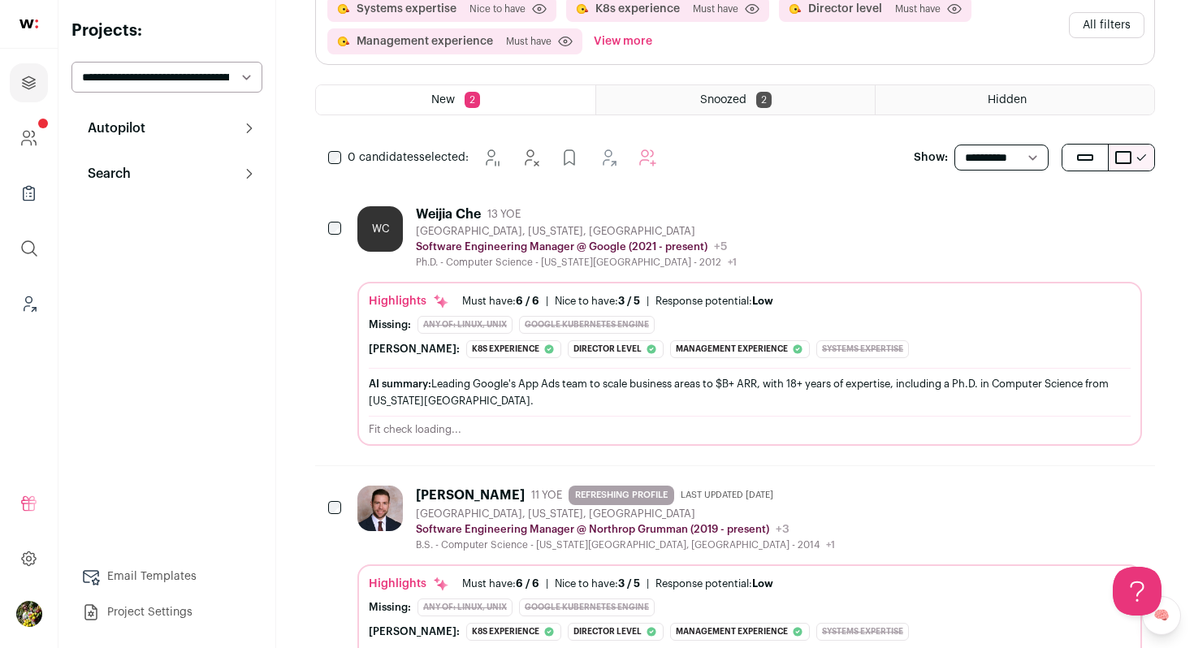
scroll to position [158, 0]
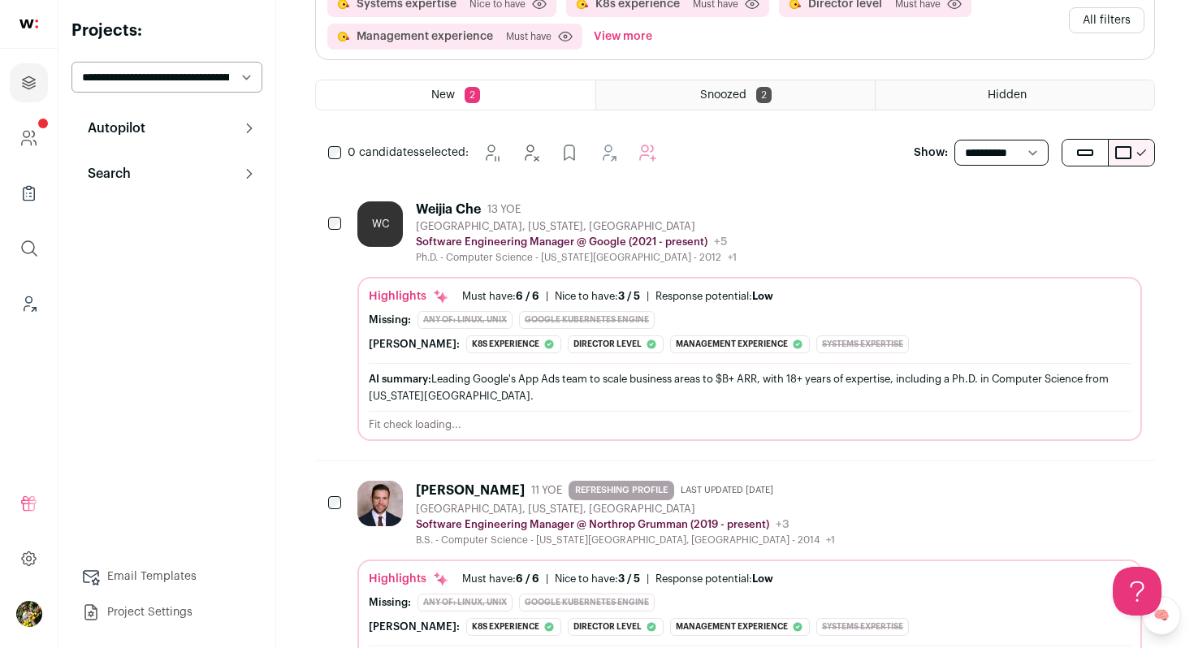
click at [894, 239] on div "WC Weijia Che 13 YOE San Jose, California, United States Software Engineering M…" at bounding box center [749, 232] width 784 height 63
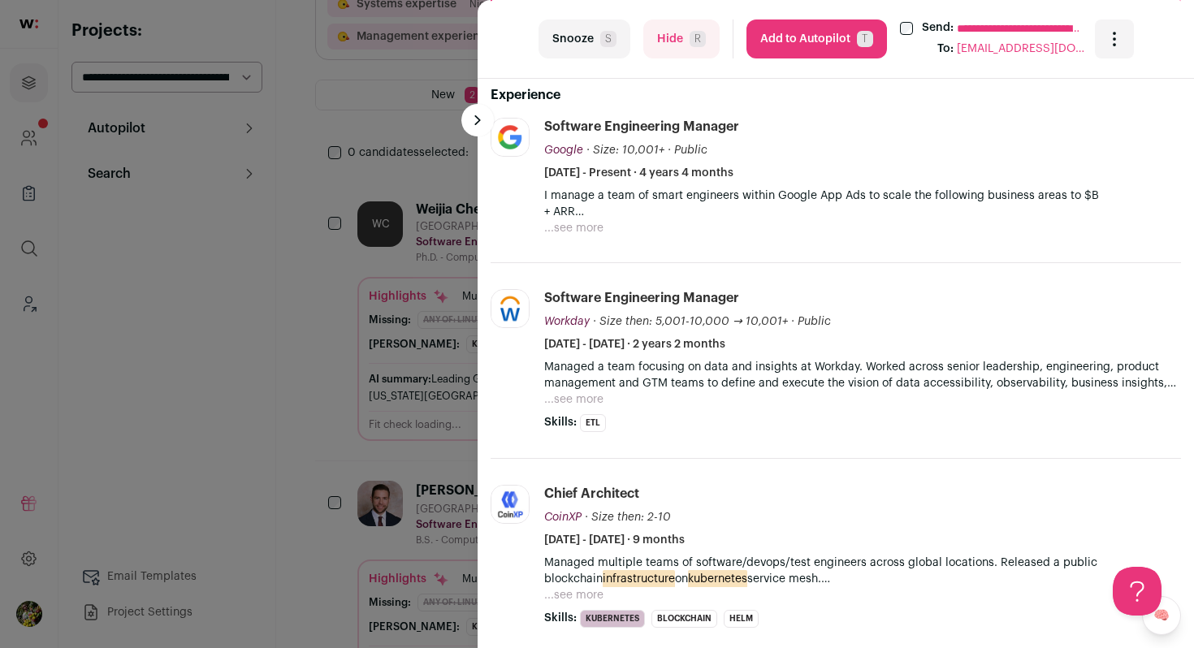
scroll to position [503, 0]
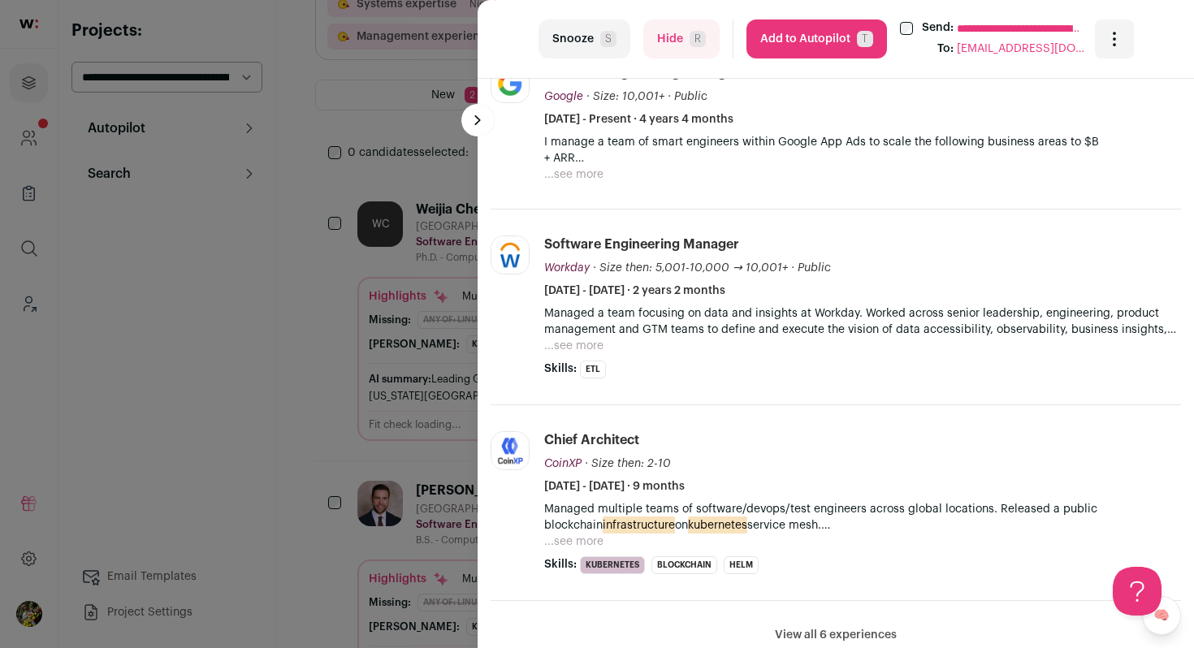
click at [579, 180] on button "...see more" at bounding box center [573, 174] width 59 height 16
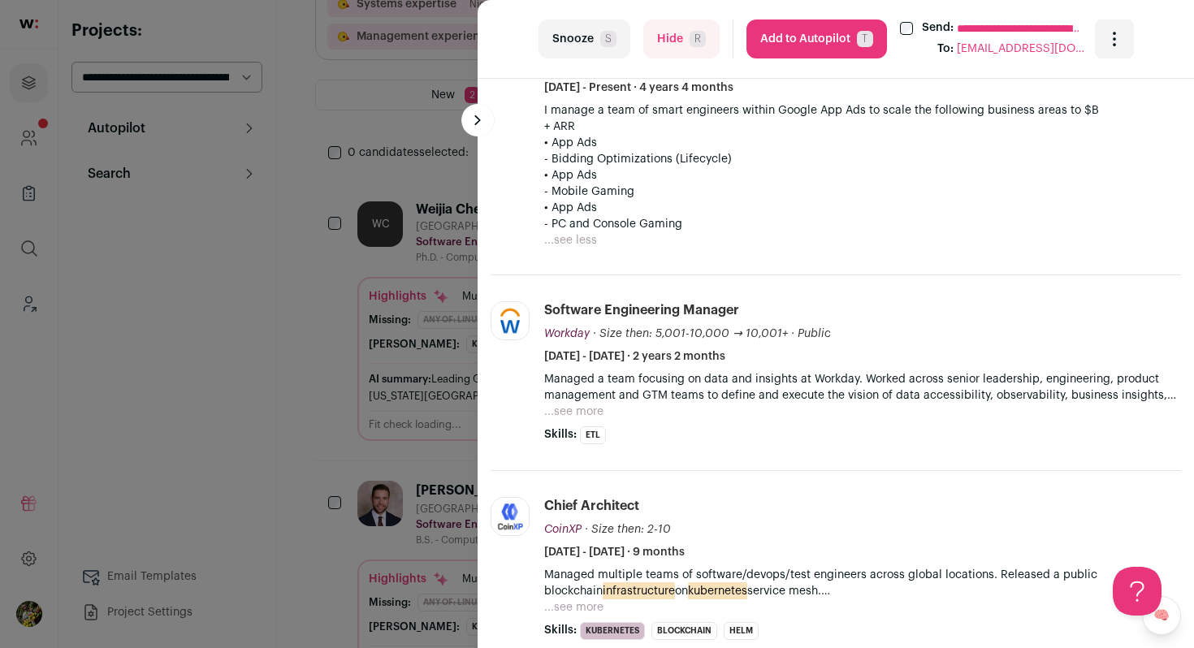
scroll to position [618, 0]
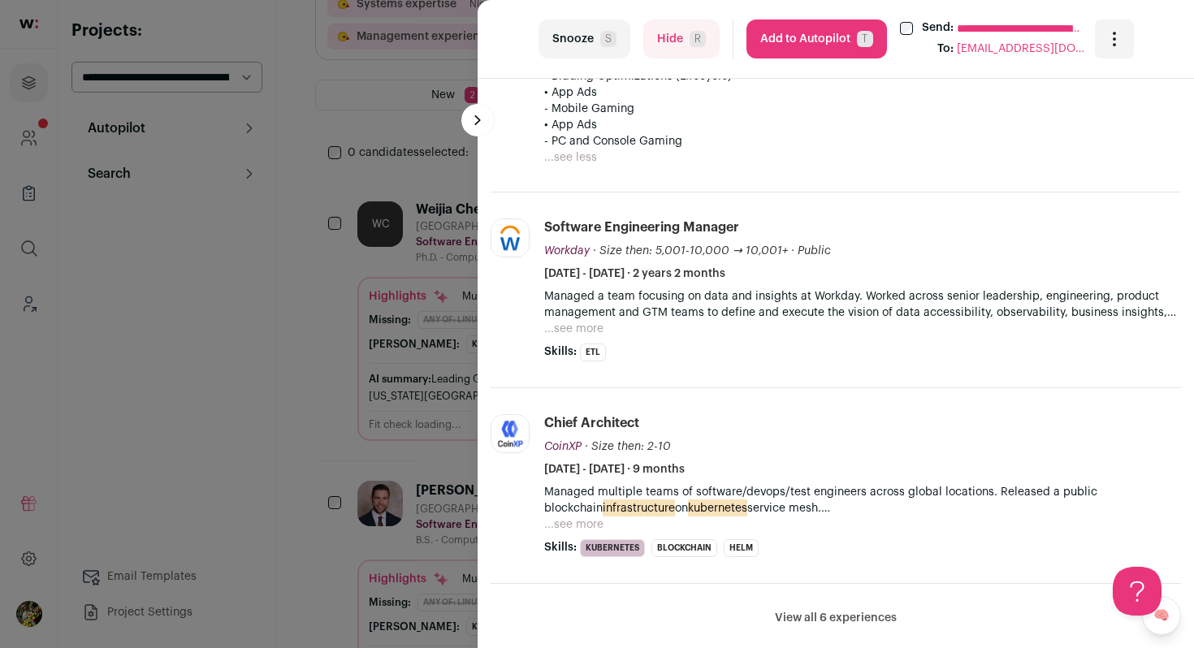
click at [674, 39] on button "Hide R" at bounding box center [681, 38] width 76 height 39
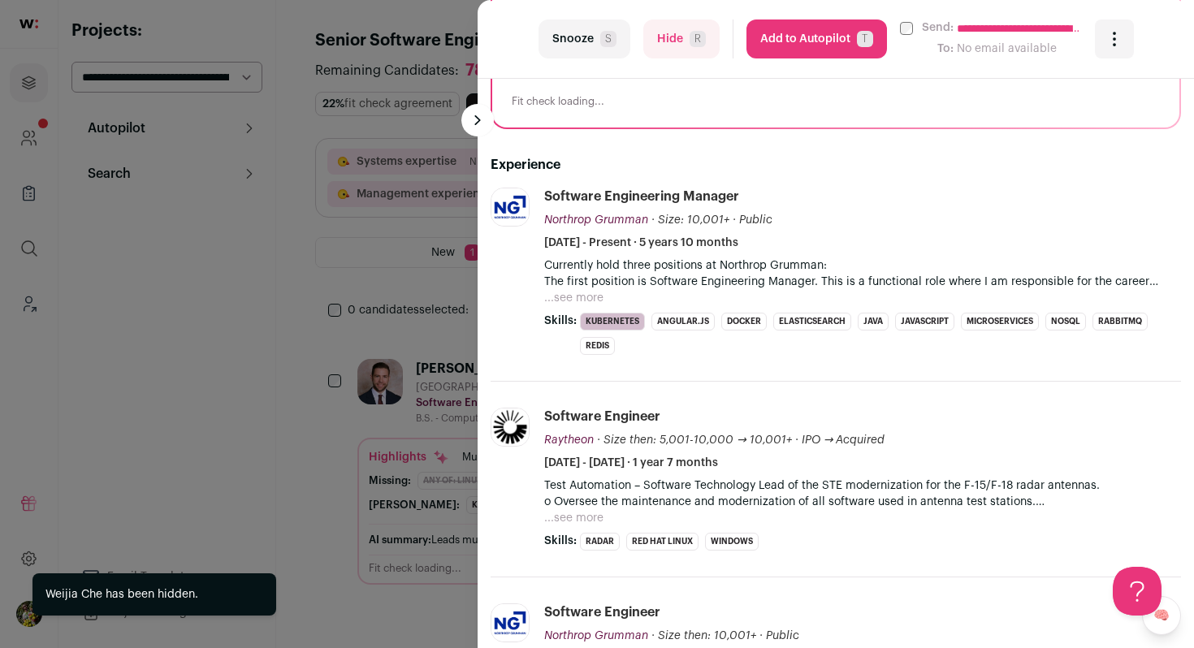
scroll to position [0, 0]
click at [584, 296] on button "...see more" at bounding box center [573, 298] width 59 height 16
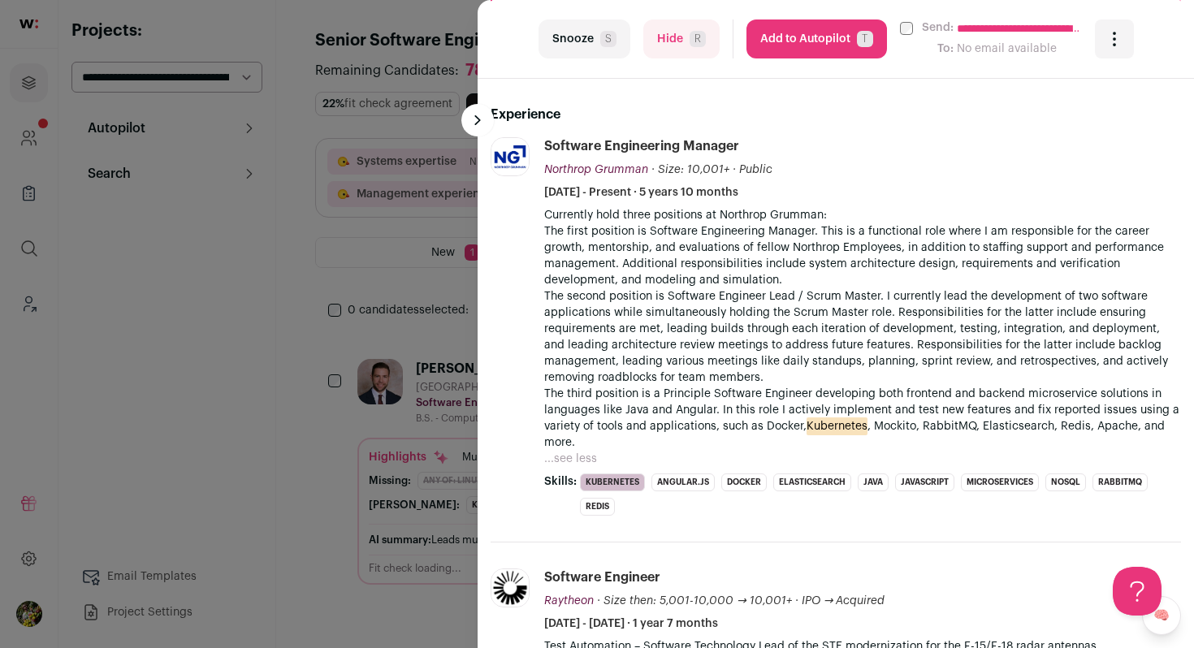
scroll to position [536, 0]
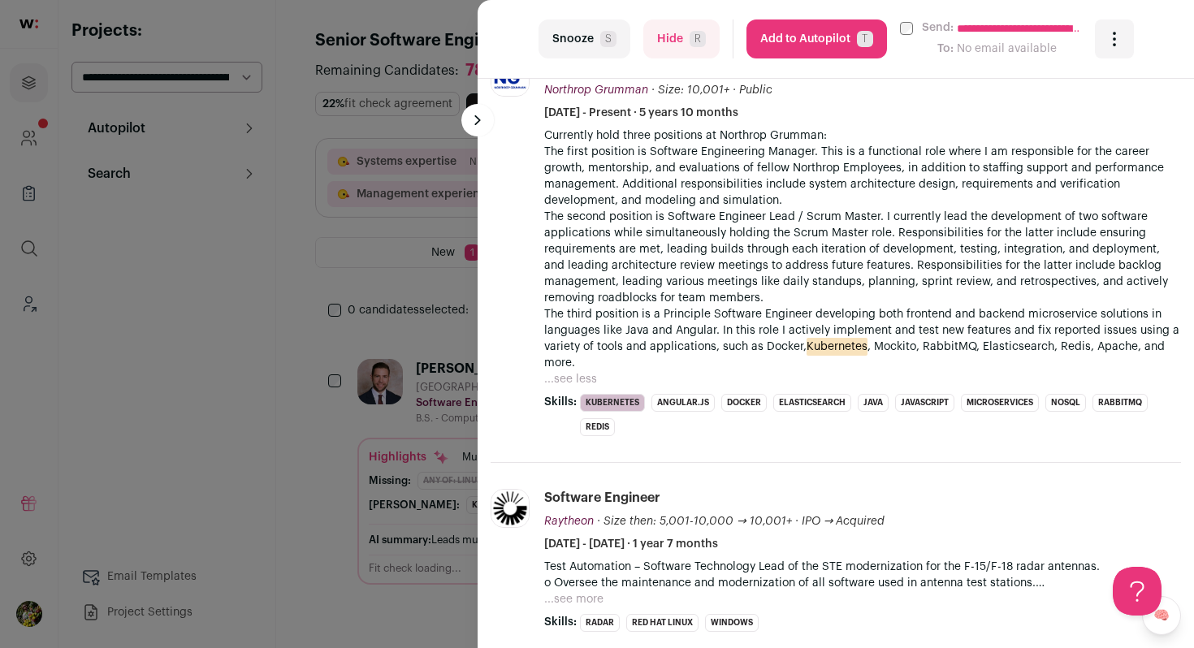
click at [667, 49] on button "Hide R" at bounding box center [681, 38] width 76 height 39
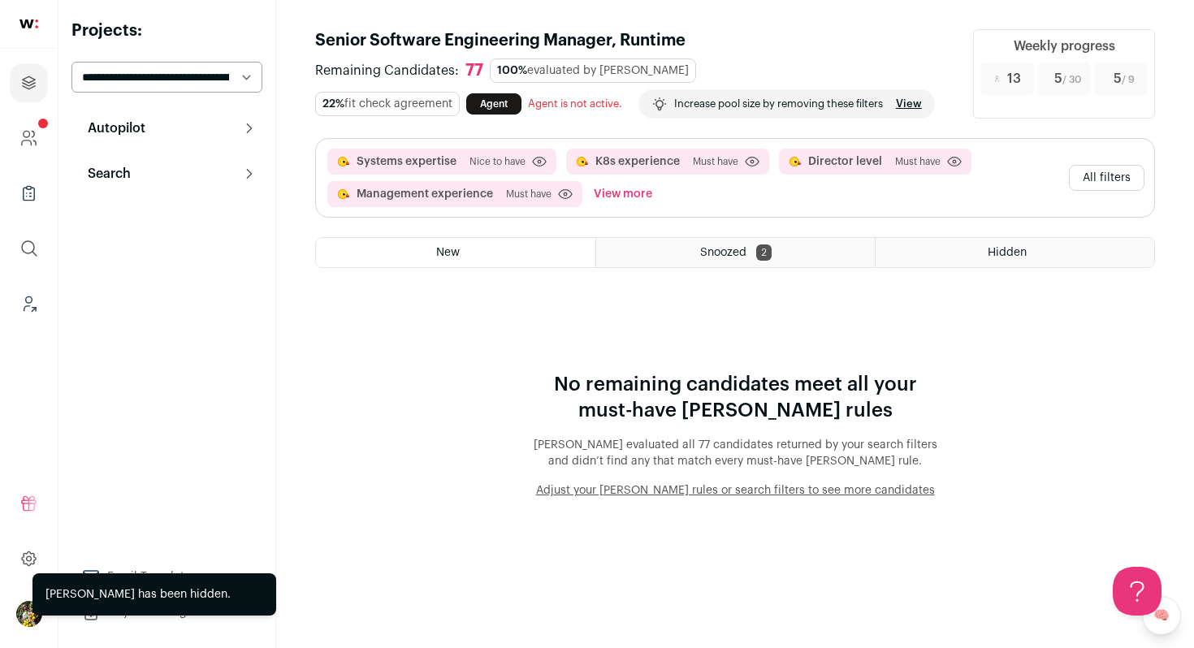
scroll to position [0, 0]
click at [1106, 167] on button "All filters" at bounding box center [1107, 178] width 76 height 26
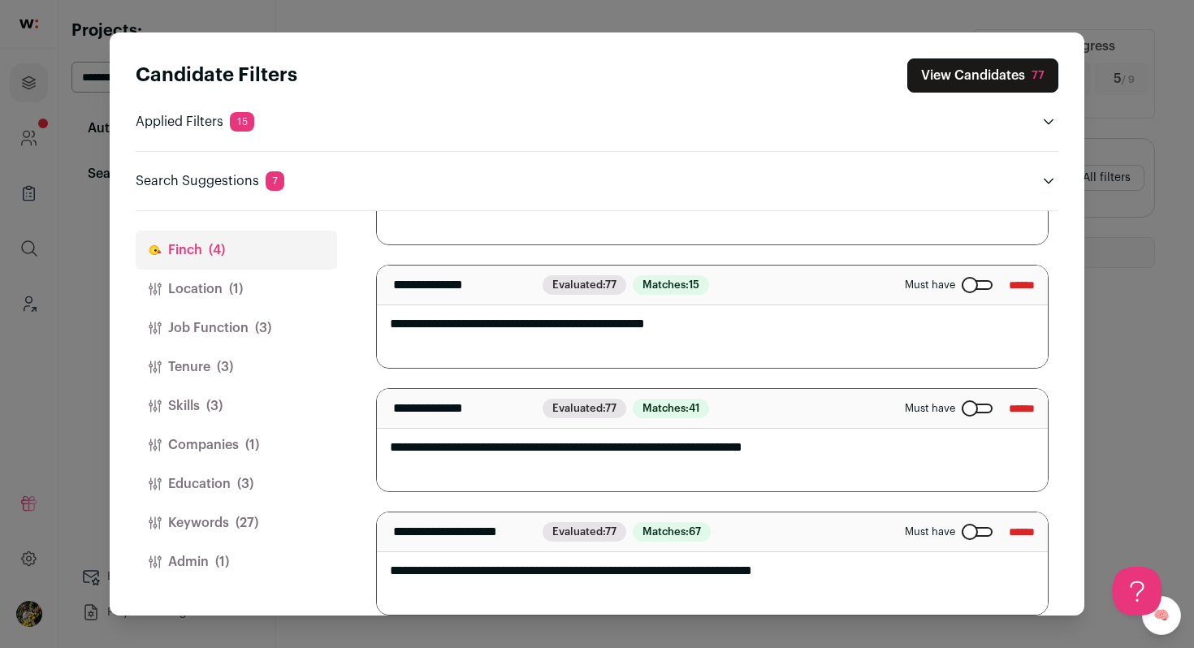
scroll to position [219, 0]
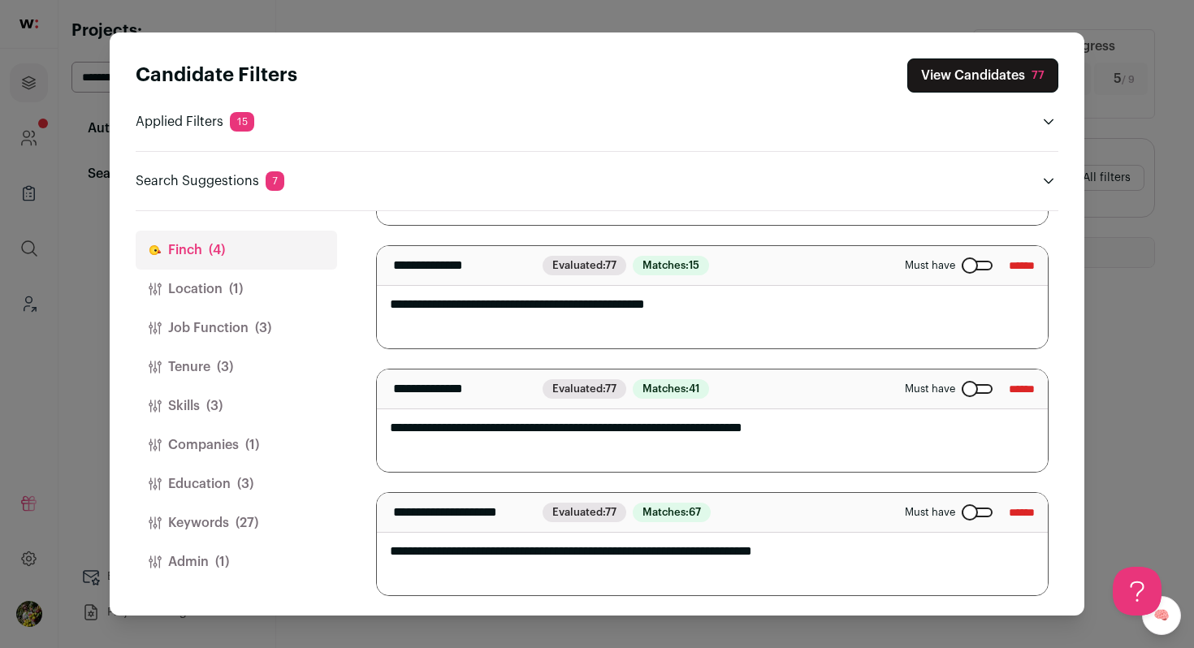
click at [252, 518] on span "(27)" at bounding box center [246, 522] width 23 height 19
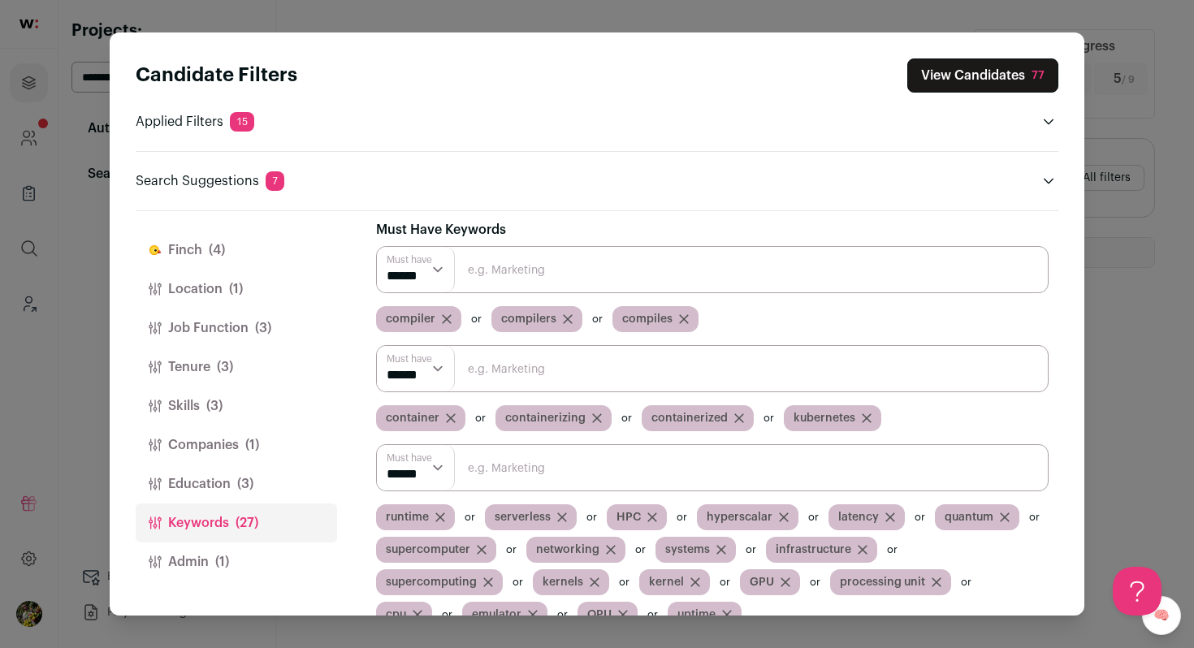
scroll to position [0, 0]
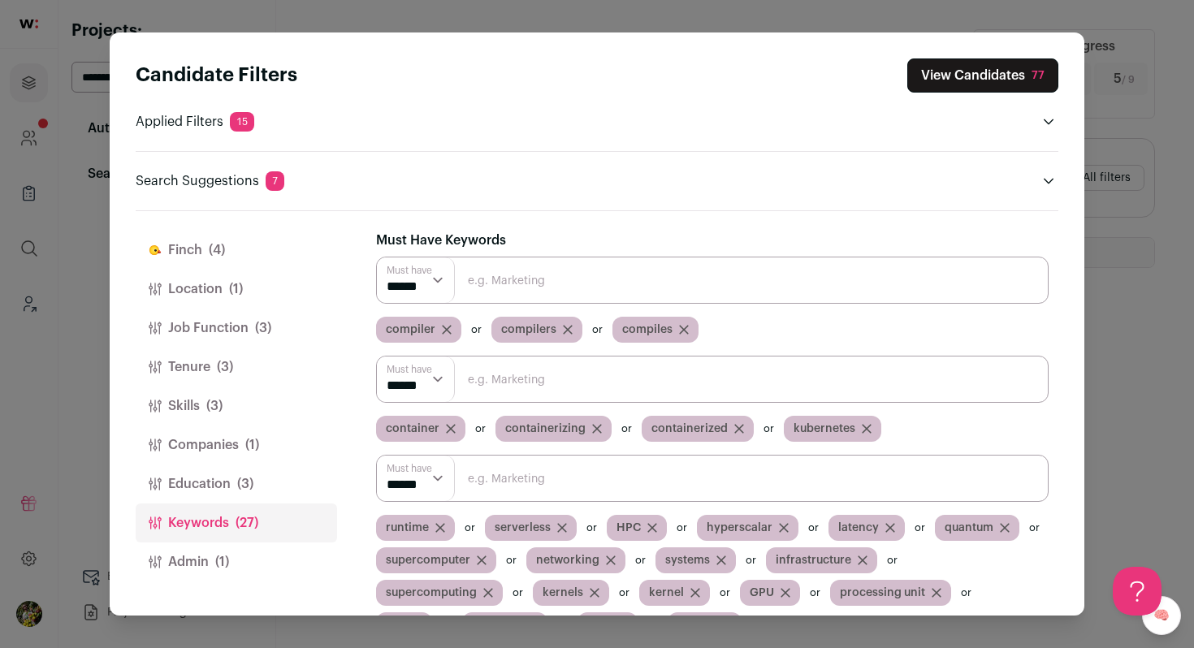
click at [514, 288] on input "Close modal via background" at bounding box center [712, 280] width 672 height 47
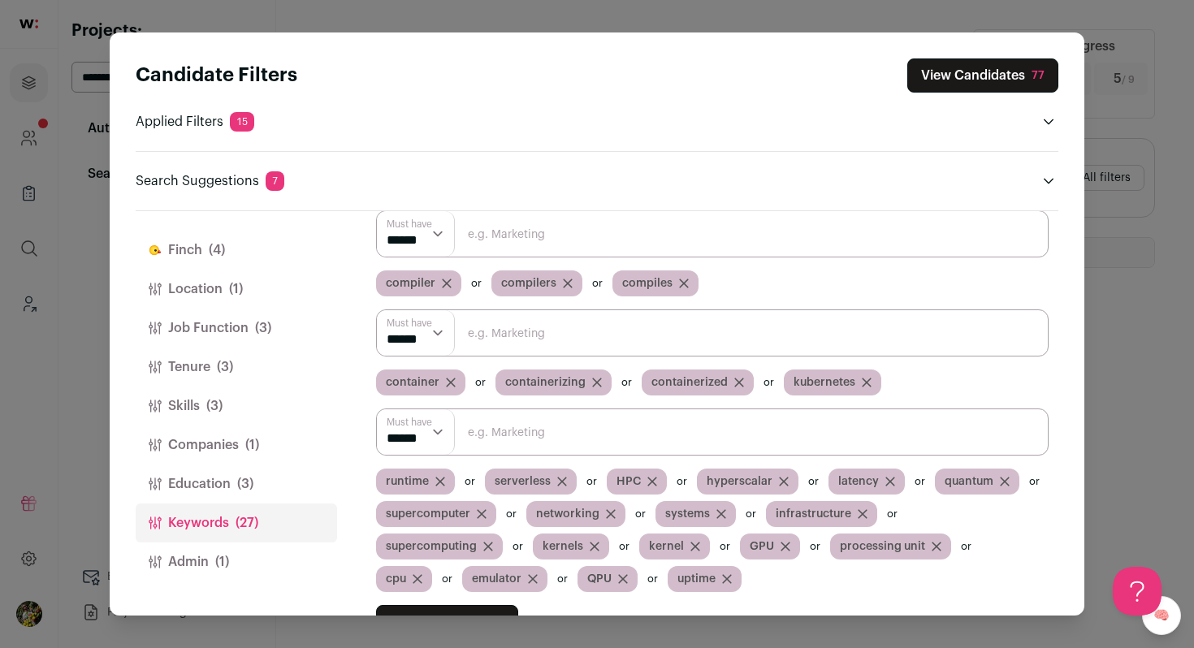
scroll to position [110, 0]
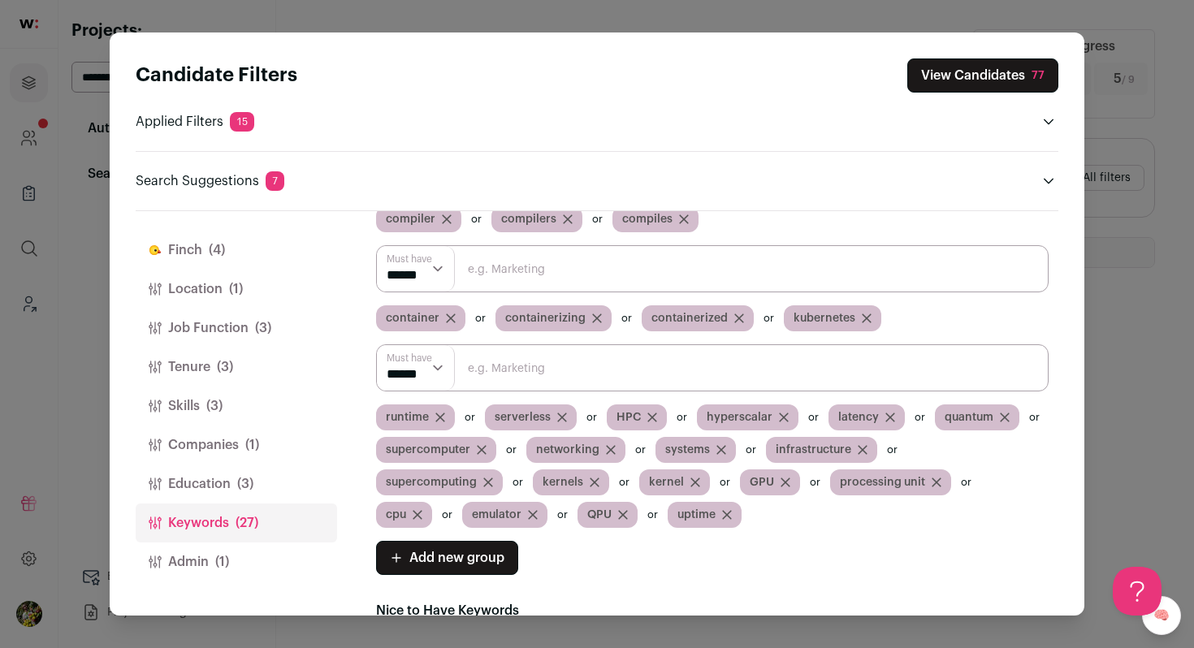
click at [408, 416] on span "runtime" at bounding box center [407, 417] width 43 height 16
copy span "runtime"
click at [443, 414] on icon "Close modal via background" at bounding box center [440, 417] width 8 height 8
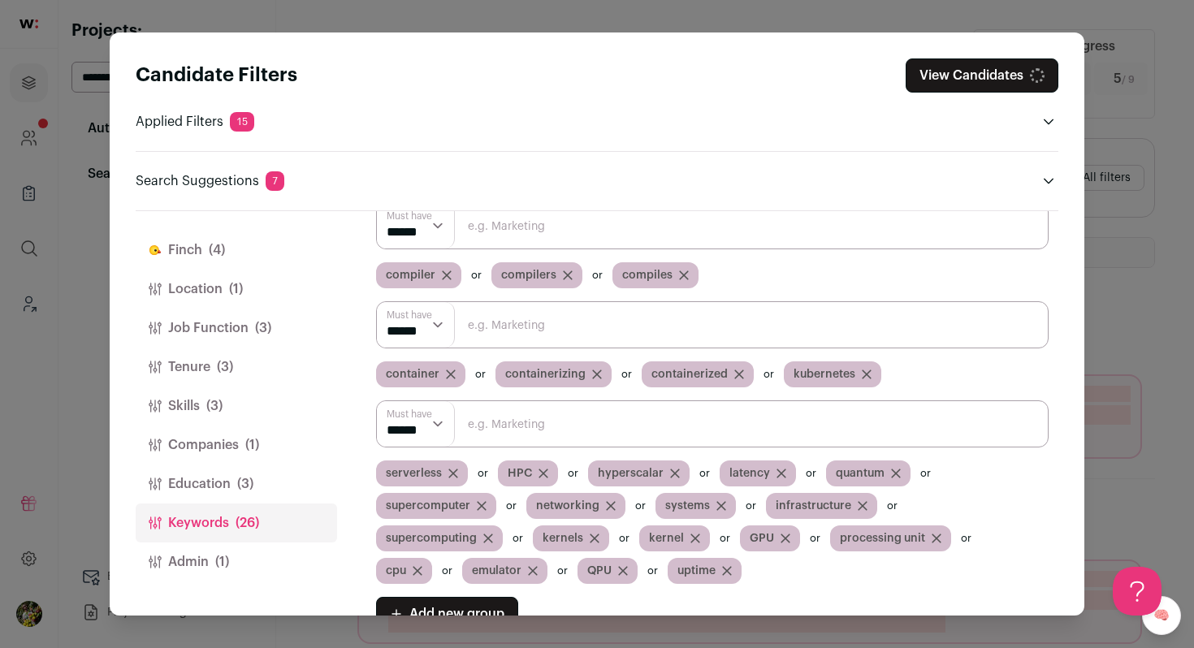
scroll to position [15, 0]
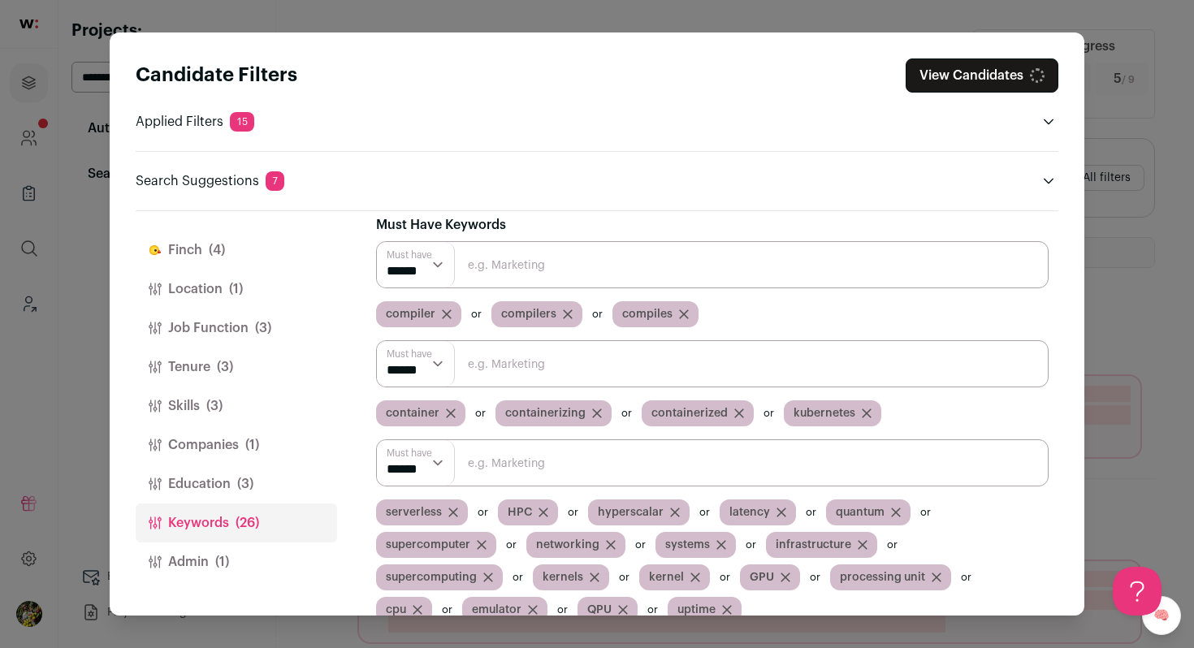
click at [517, 272] on input "Close modal via background" at bounding box center [712, 264] width 672 height 47
paste input "runtime"
type input "runtime"
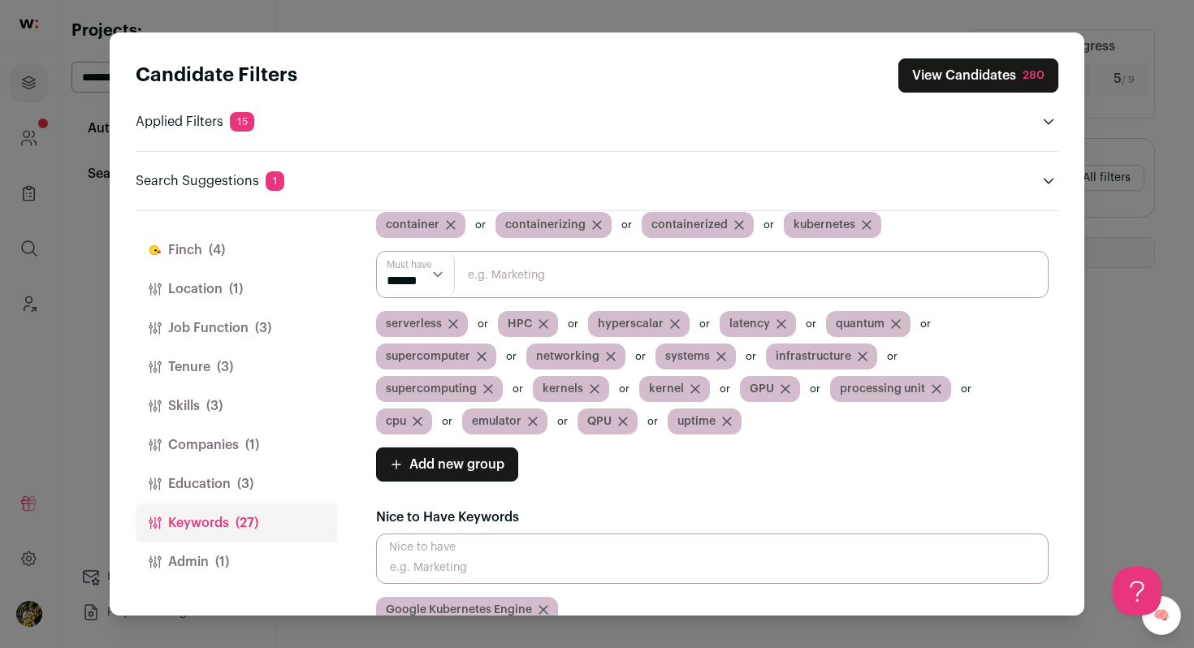
scroll to position [0, 0]
click at [960, 76] on button "View Candidates 280" at bounding box center [978, 75] width 160 height 34
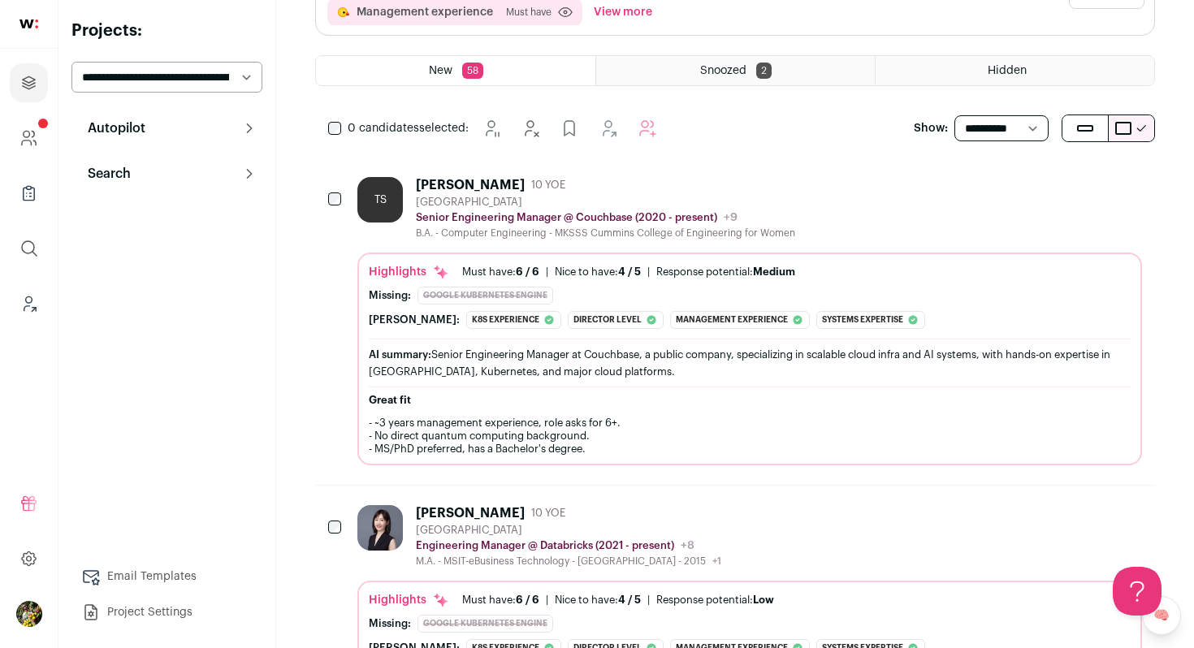
scroll to position [222, 0]
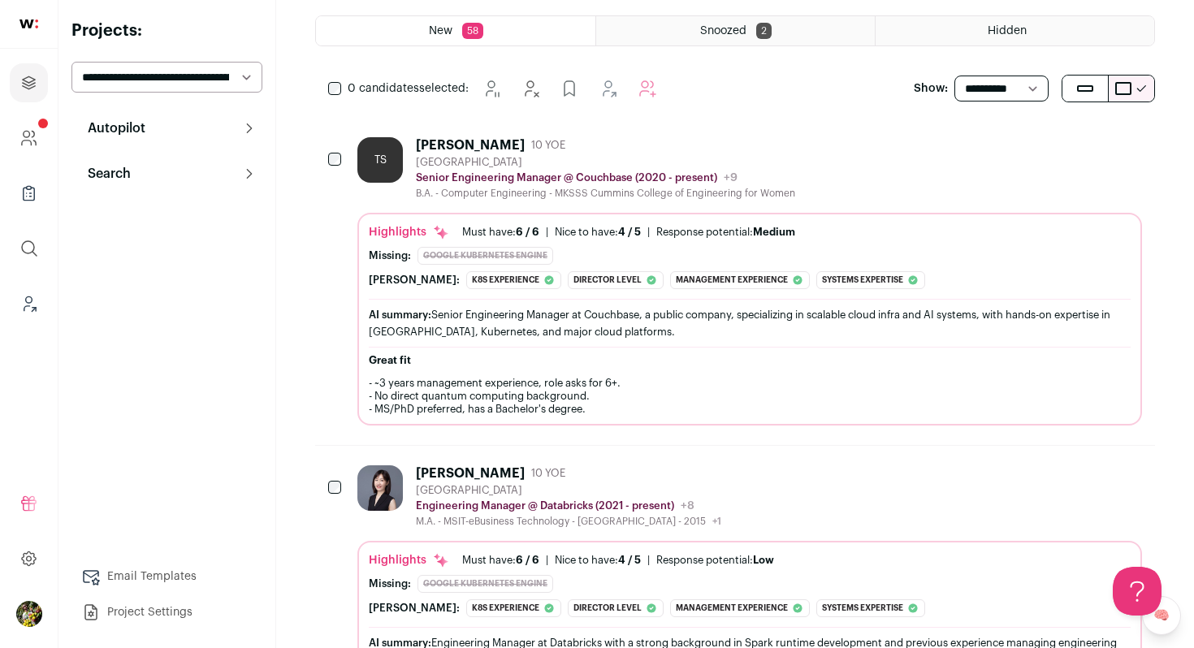
click at [784, 187] on div "B.A. - Computer Engineering - MKSSS Cummins College of Engineering for Women" at bounding box center [605, 193] width 379 height 13
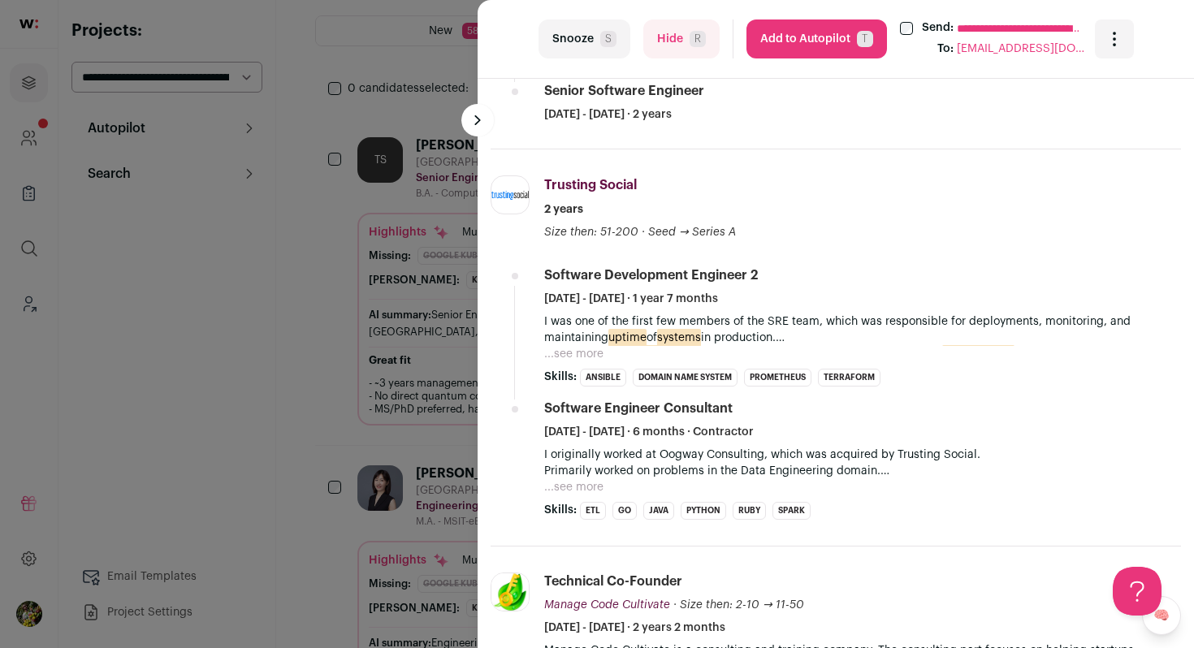
scroll to position [794, 0]
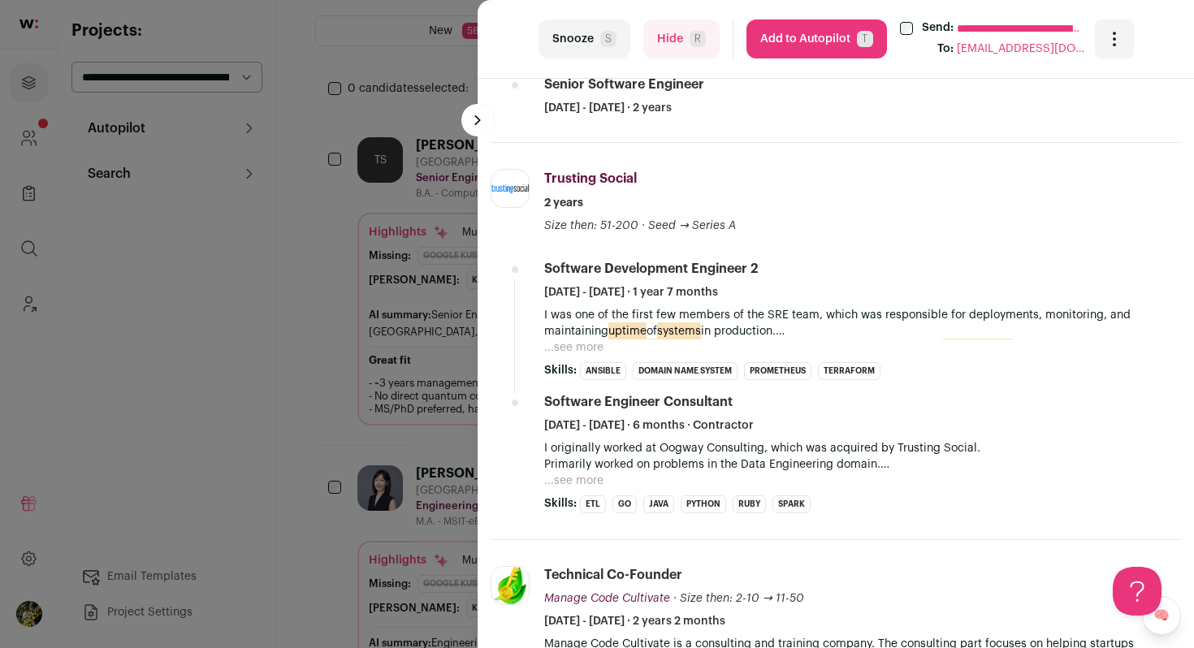
click at [596, 348] on button "...see more" at bounding box center [573, 347] width 59 height 16
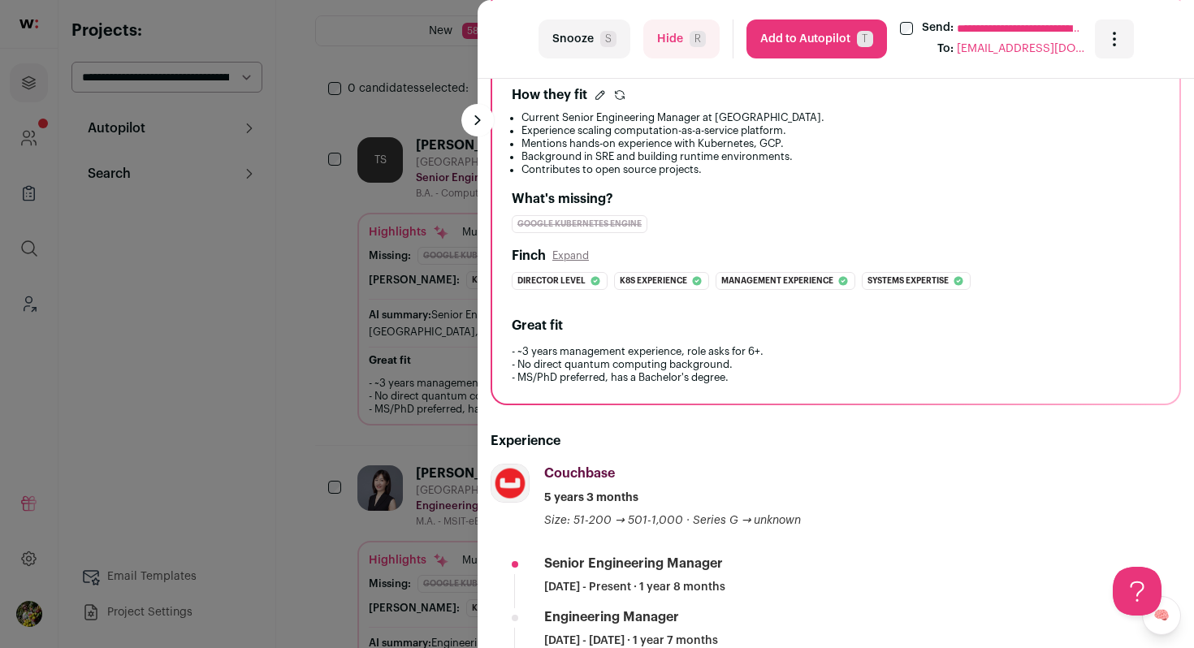
scroll to position [0, 0]
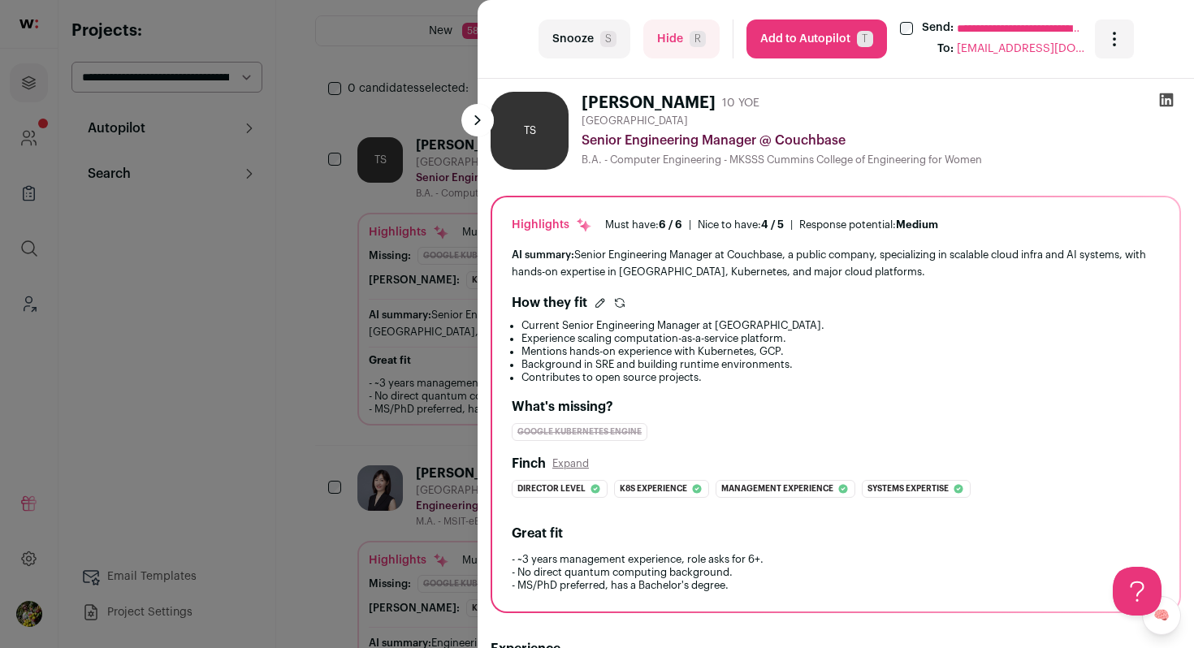
click at [817, 30] on button "Add to Autopilot T" at bounding box center [816, 38] width 140 height 39
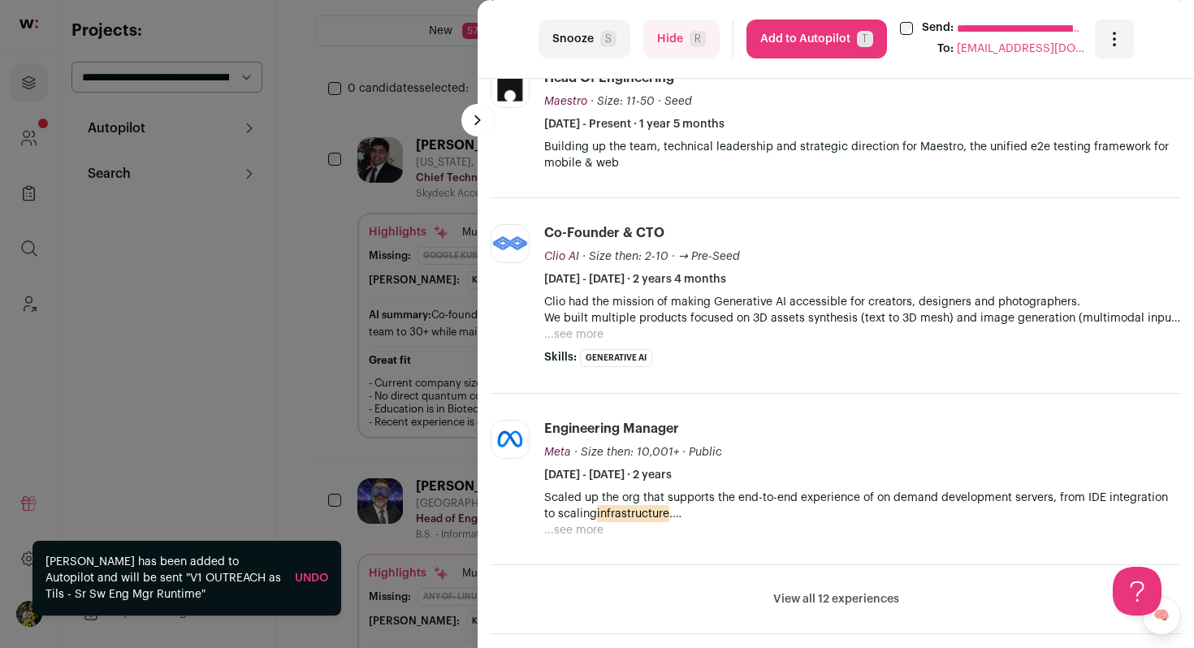
scroll to position [620, 0]
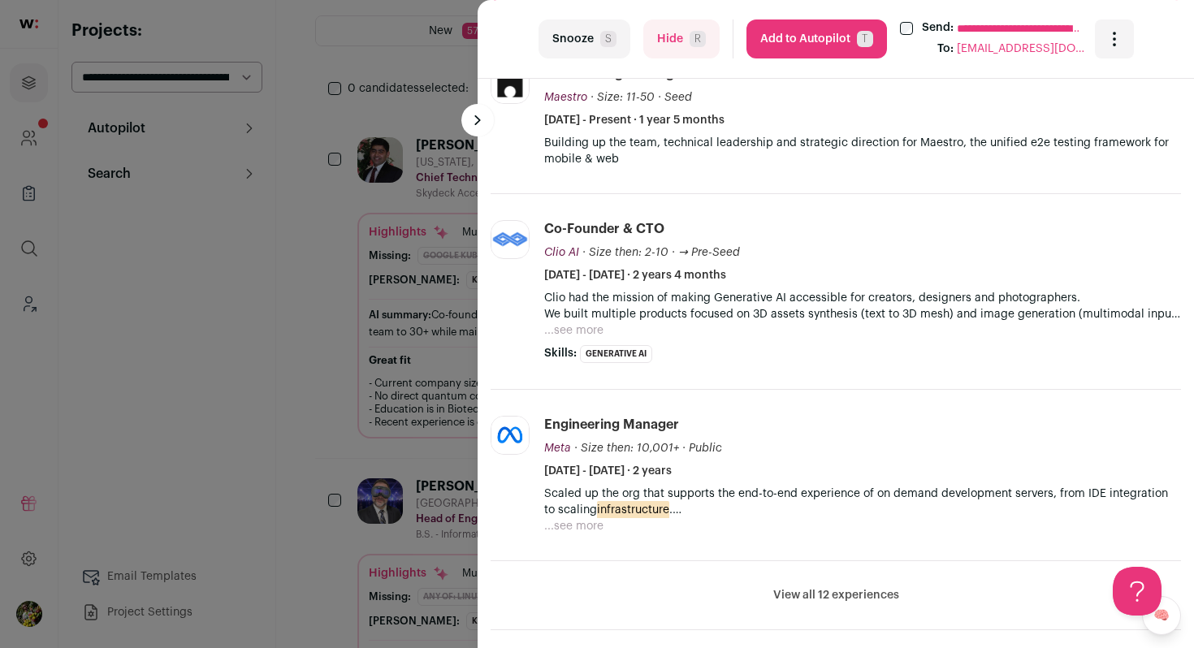
click at [564, 342] on li "Co-founder & CTO Clio AI Clio AI labyrinthlabs.xyz Add to company list Public /…" at bounding box center [862, 291] width 637 height 143
click at [568, 337] on button "...see more" at bounding box center [573, 330] width 59 height 16
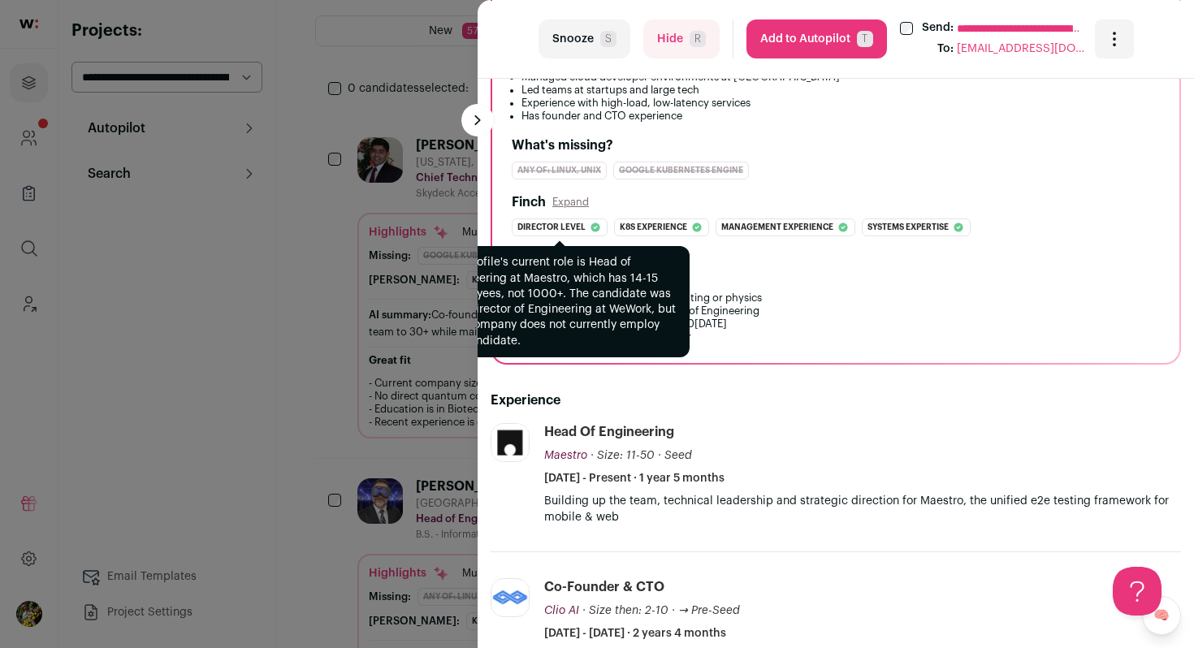
scroll to position [256, 0]
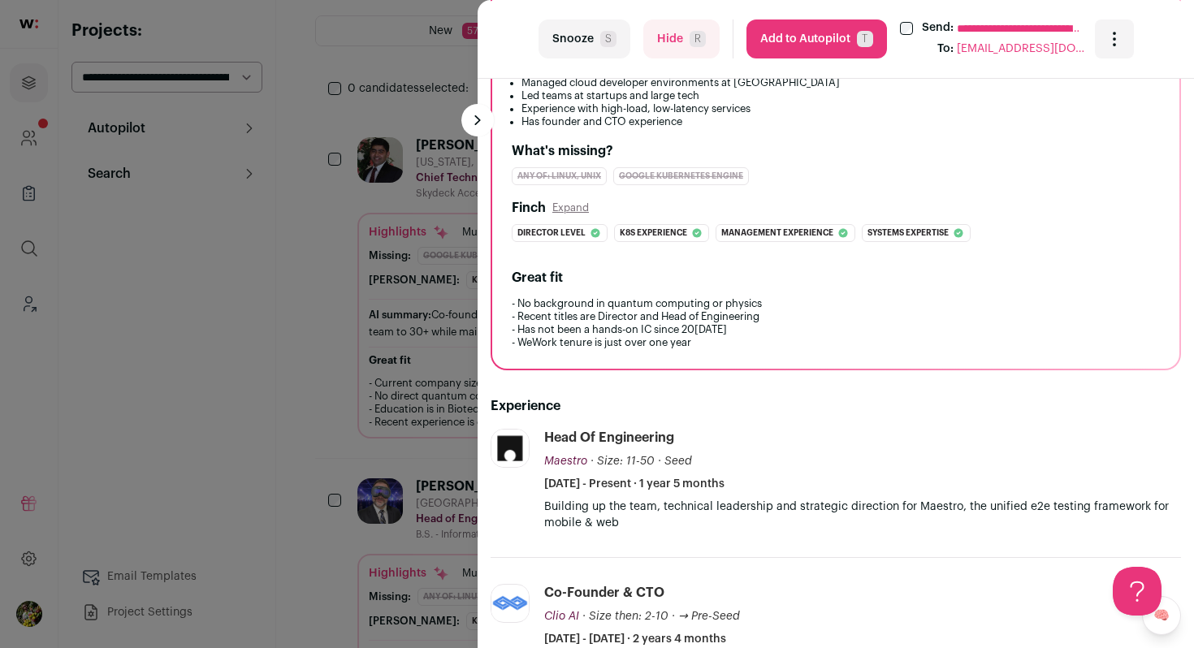
click at [402, 326] on div "**********" at bounding box center [597, 324] width 1194 height 648
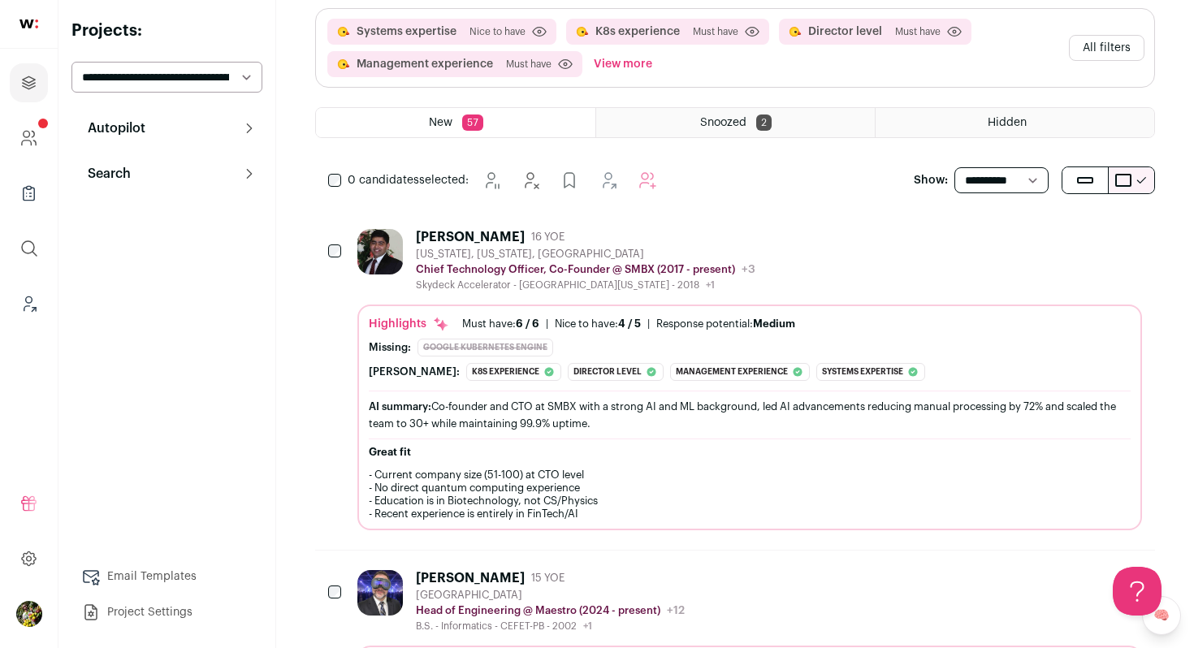
scroll to position [0, 0]
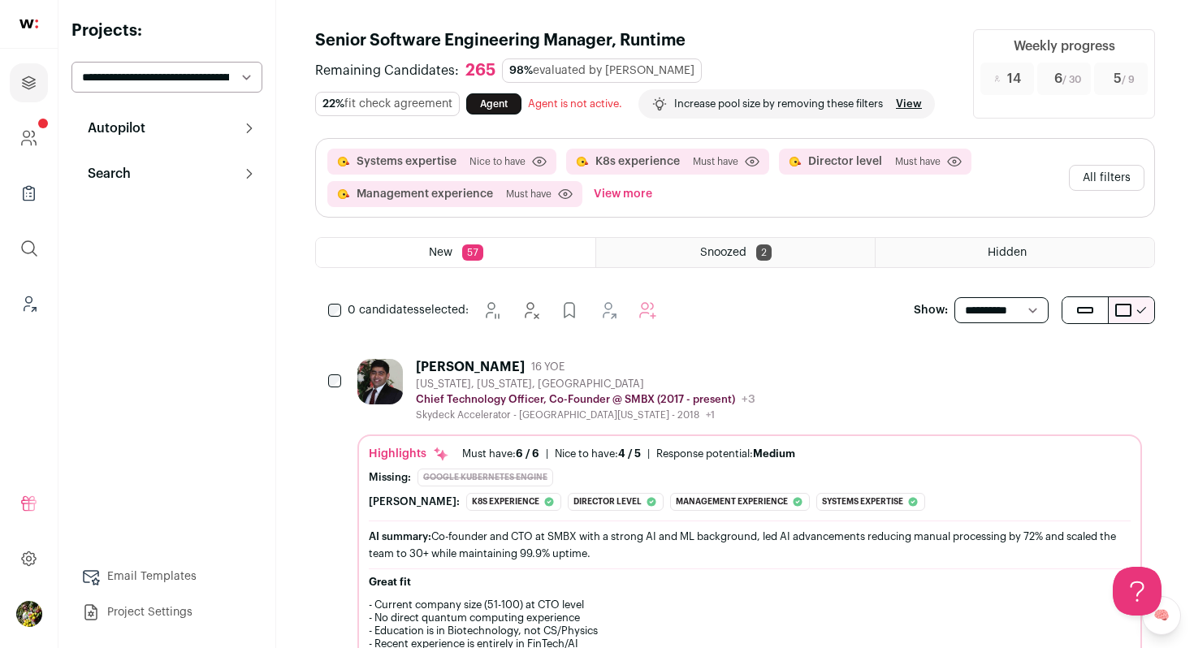
click at [1123, 180] on button "All filters" at bounding box center [1107, 178] width 76 height 26
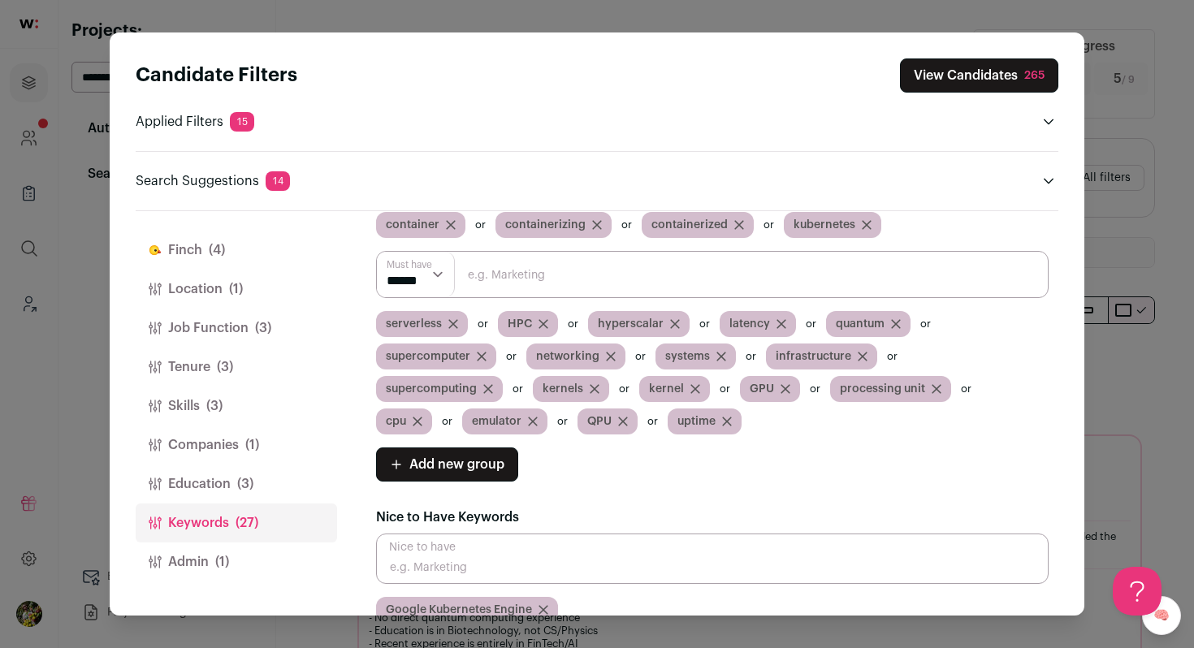
click at [229, 258] on button "Finch (4)" at bounding box center [236, 250] width 201 height 39
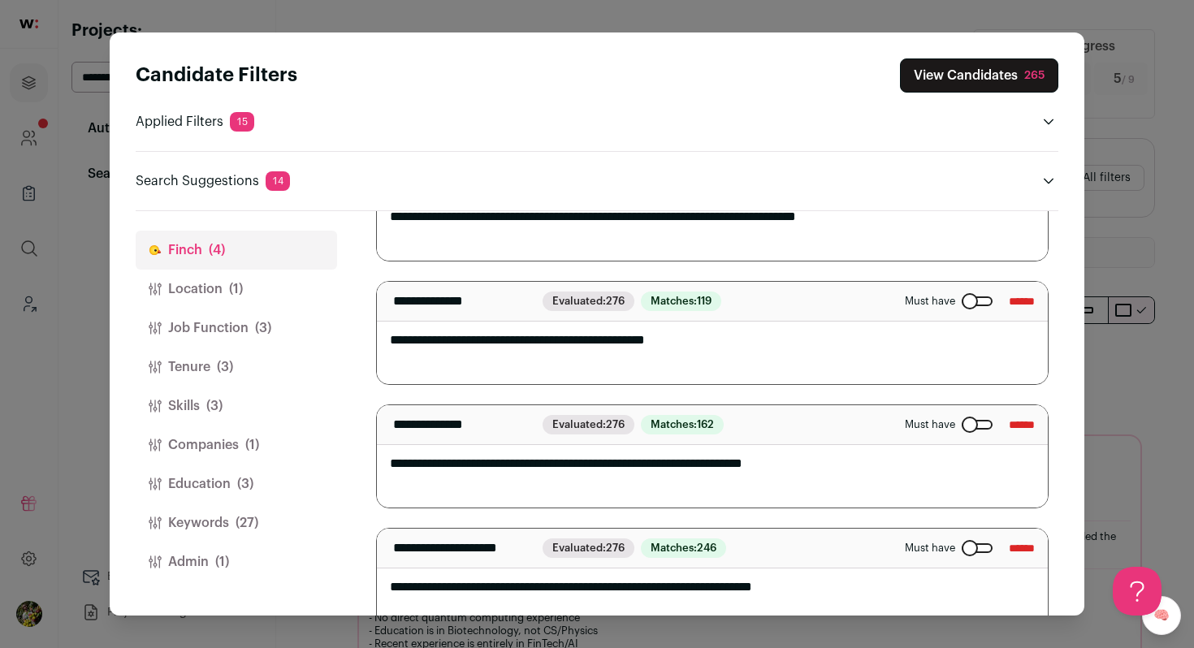
scroll to position [179, 0]
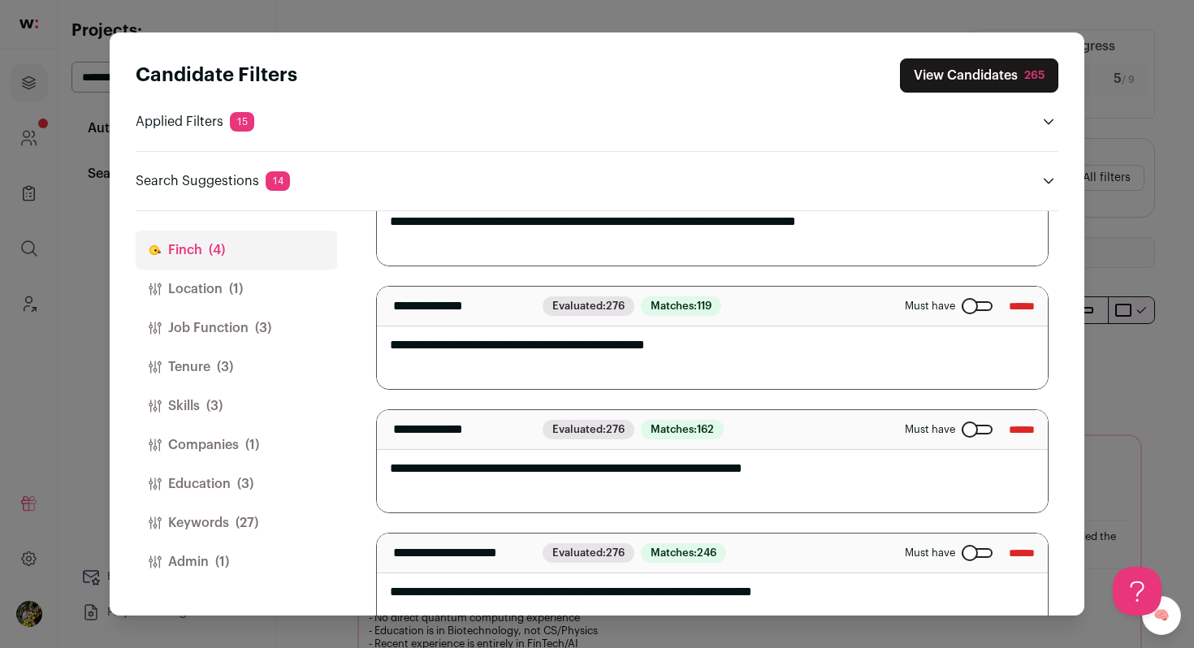
click at [466, 348] on textarea "**********" at bounding box center [712, 338] width 671 height 102
click at [622, 350] on textarea "**********" at bounding box center [712, 338] width 671 height 102
click at [822, 345] on textarea "**********" at bounding box center [712, 338] width 671 height 102
click at [411, 347] on textarea "**********" at bounding box center [712, 338] width 671 height 102
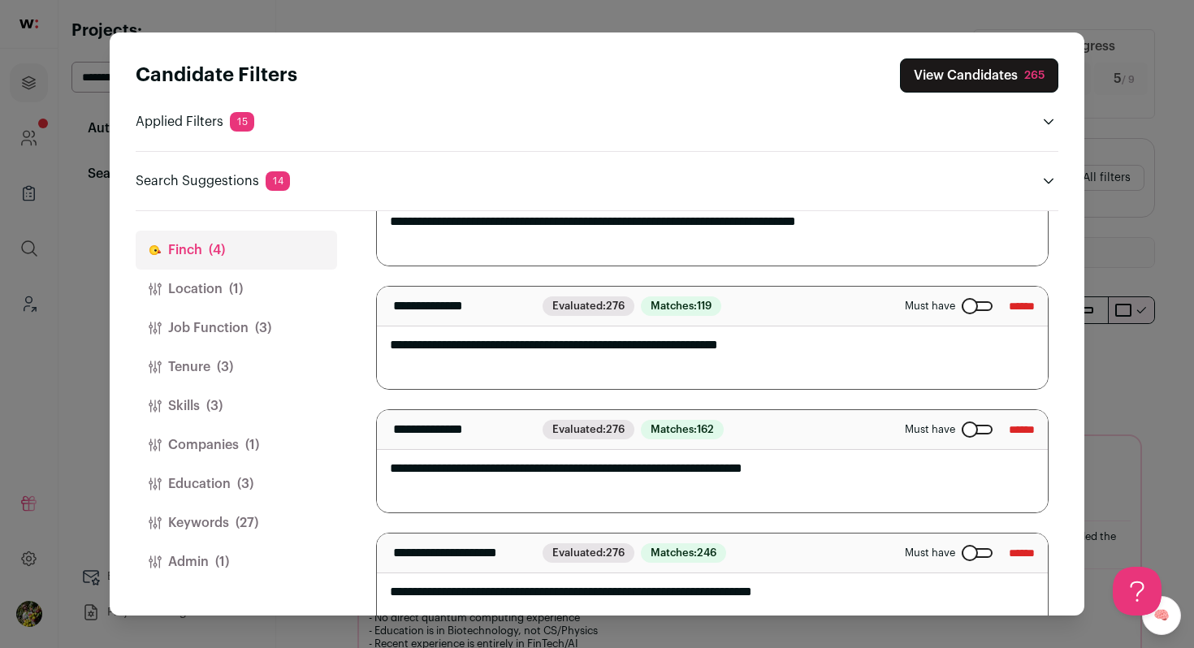
click at [621, 348] on textarea "**********" at bounding box center [712, 338] width 671 height 102
click at [820, 361] on textarea "**********" at bounding box center [712, 338] width 671 height 102
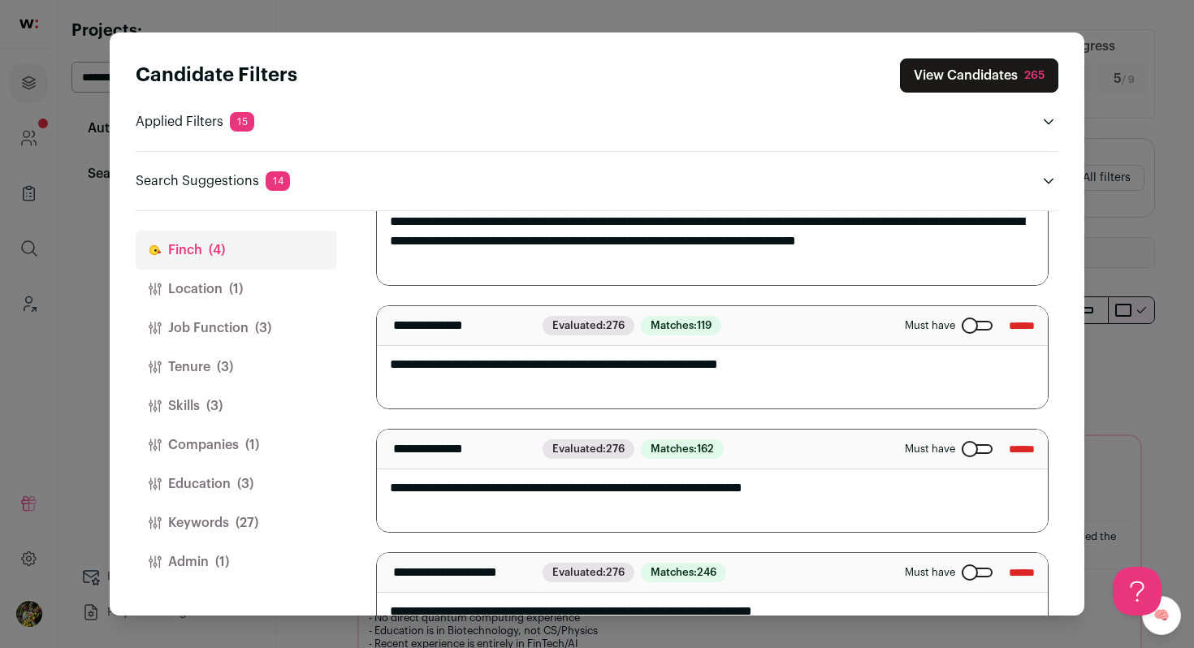
scroll to position [0, 0]
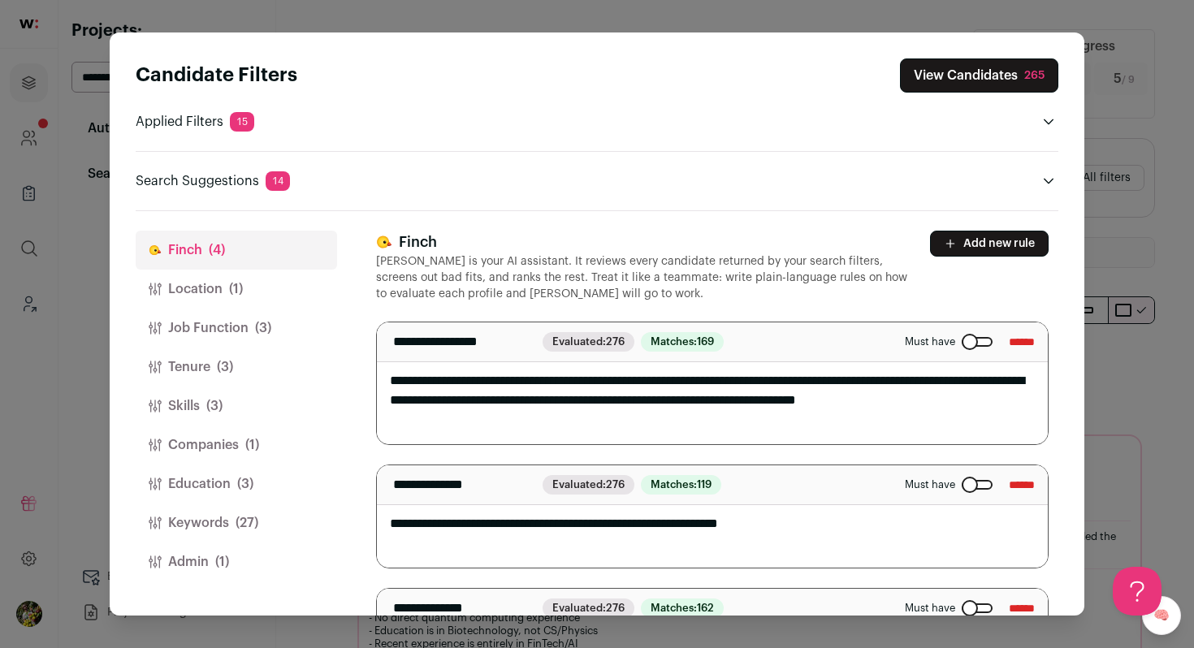
type textarea "**********"
click at [870, 279] on p "[PERSON_NAME] is your AI assistant. It reviews every candidate returned by your…" at bounding box center [643, 277] width 534 height 49
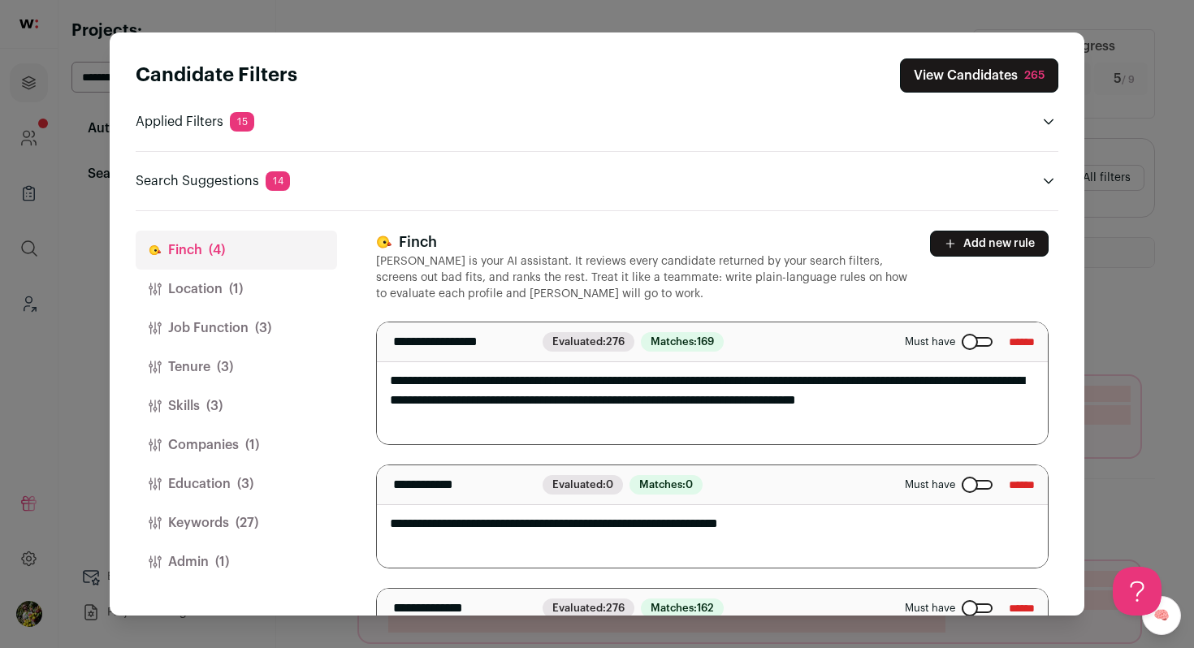
click at [1003, 84] on button "View Candidates 265" at bounding box center [979, 75] width 158 height 34
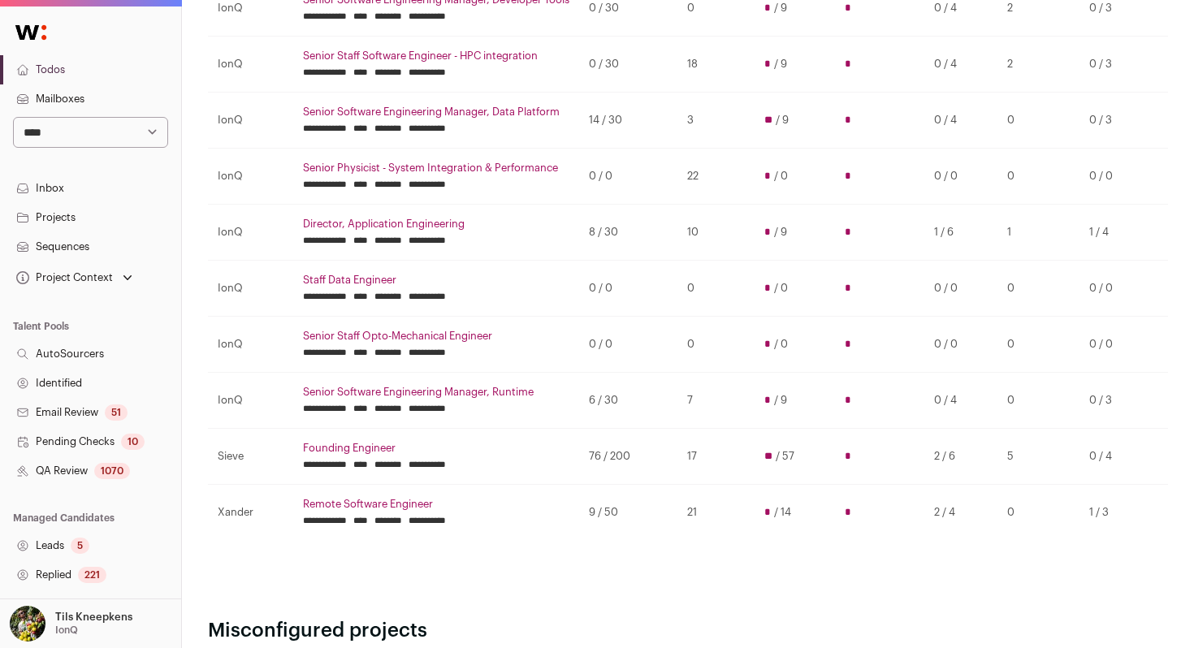
scroll to position [350, 0]
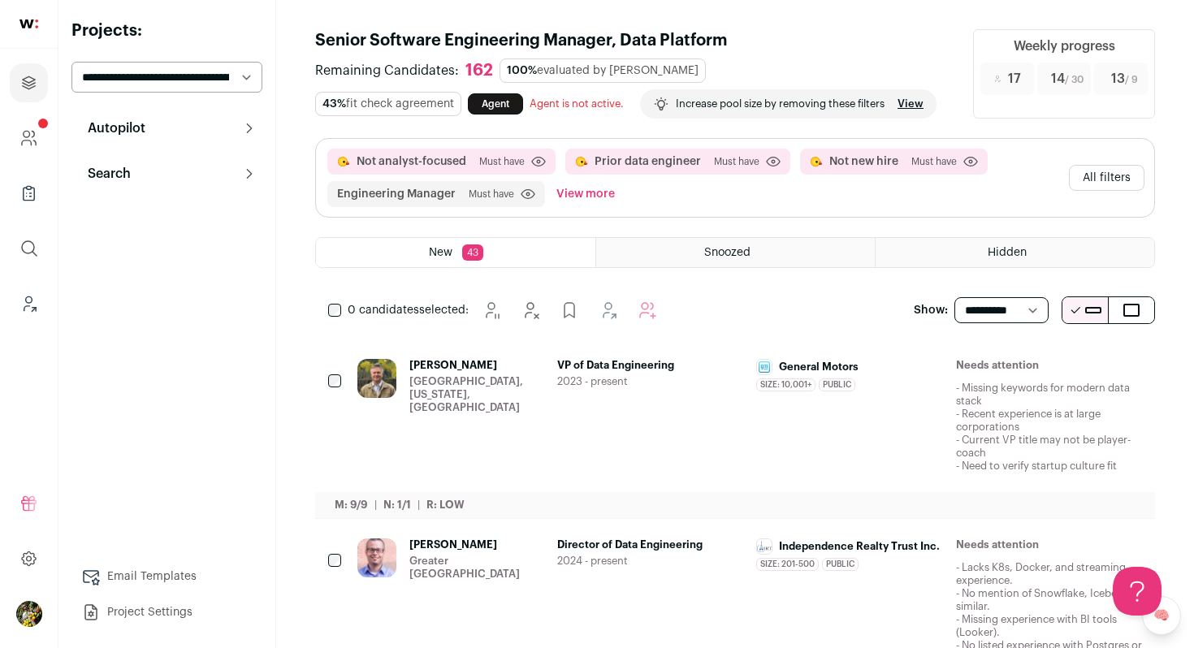
click at [749, 365] on div "[PERSON_NAME] [GEOGRAPHIC_DATA], [US_STATE], [GEOGRAPHIC_DATA] VP of Data Engin…" at bounding box center [749, 416] width 784 height 114
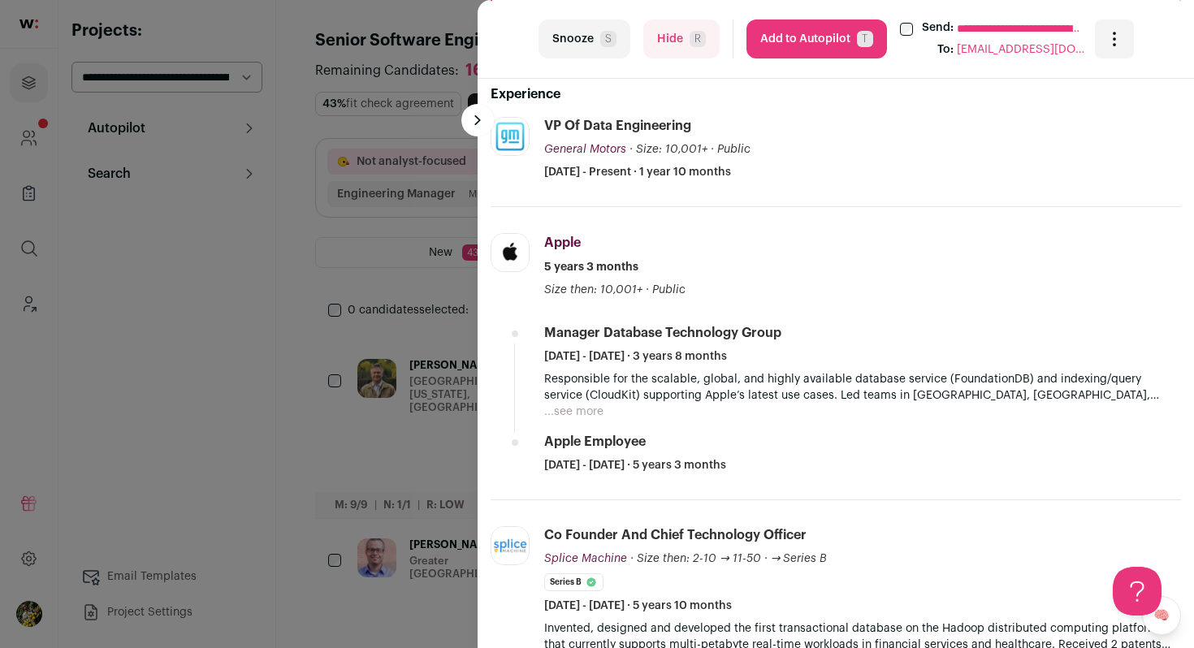
scroll to position [531, 0]
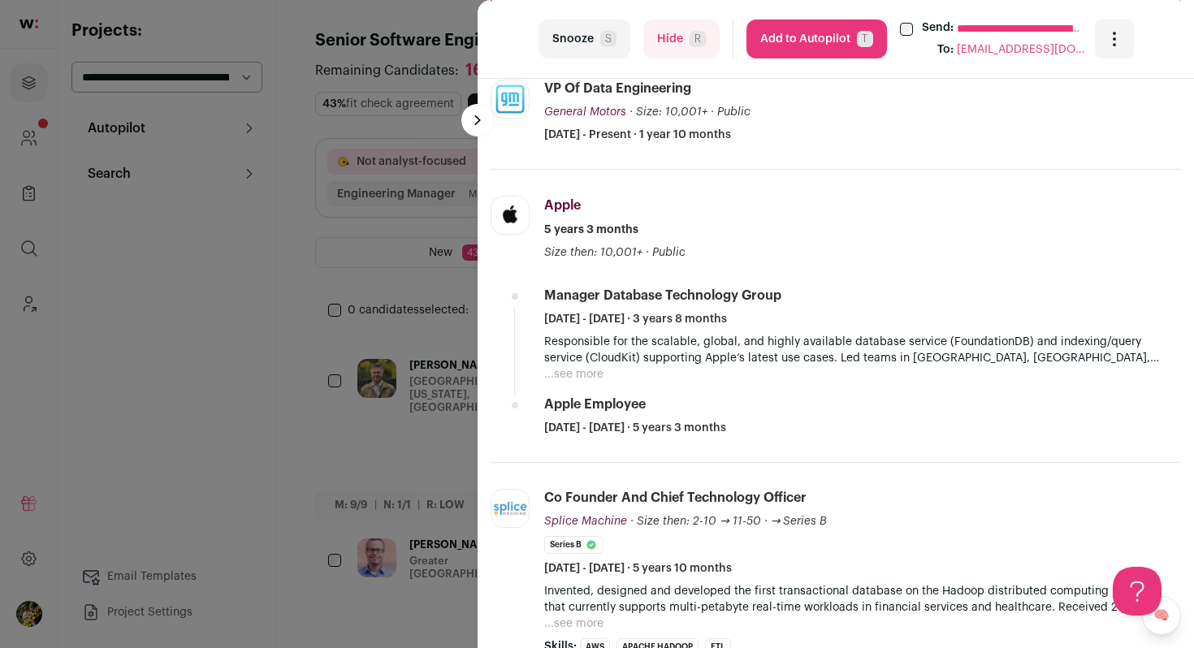
click at [682, 45] on button "Hide R" at bounding box center [681, 38] width 76 height 39
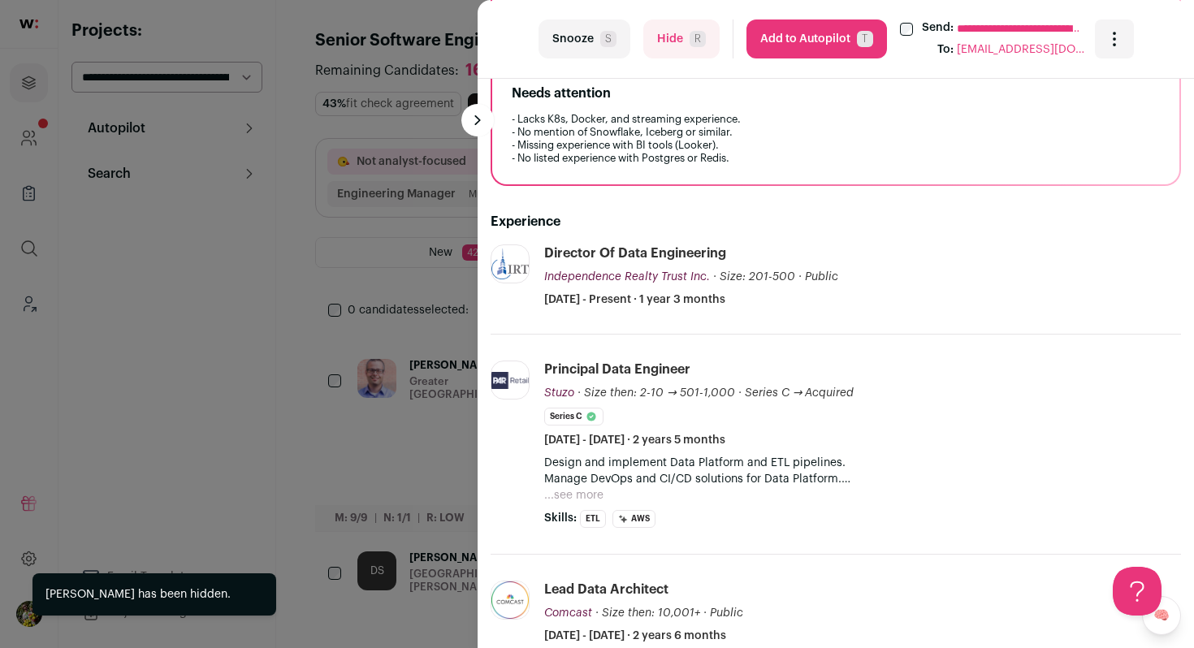
scroll to position [391, 0]
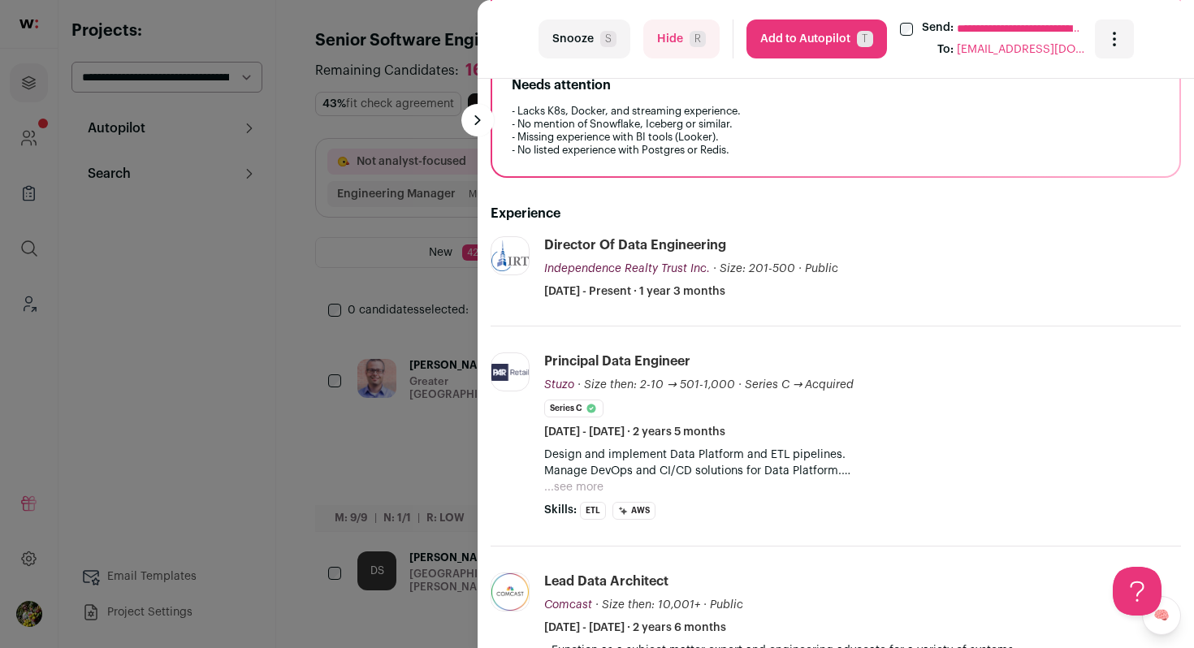
click at [350, 140] on div "**********" at bounding box center [597, 324] width 1194 height 648
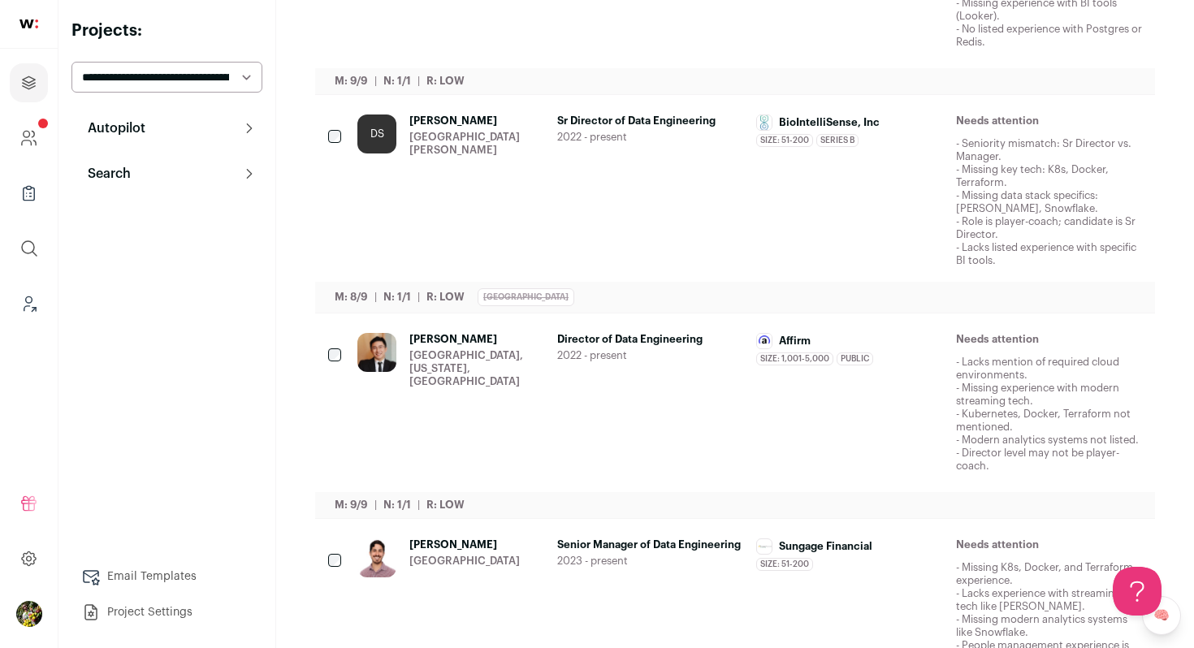
scroll to position [496, 0]
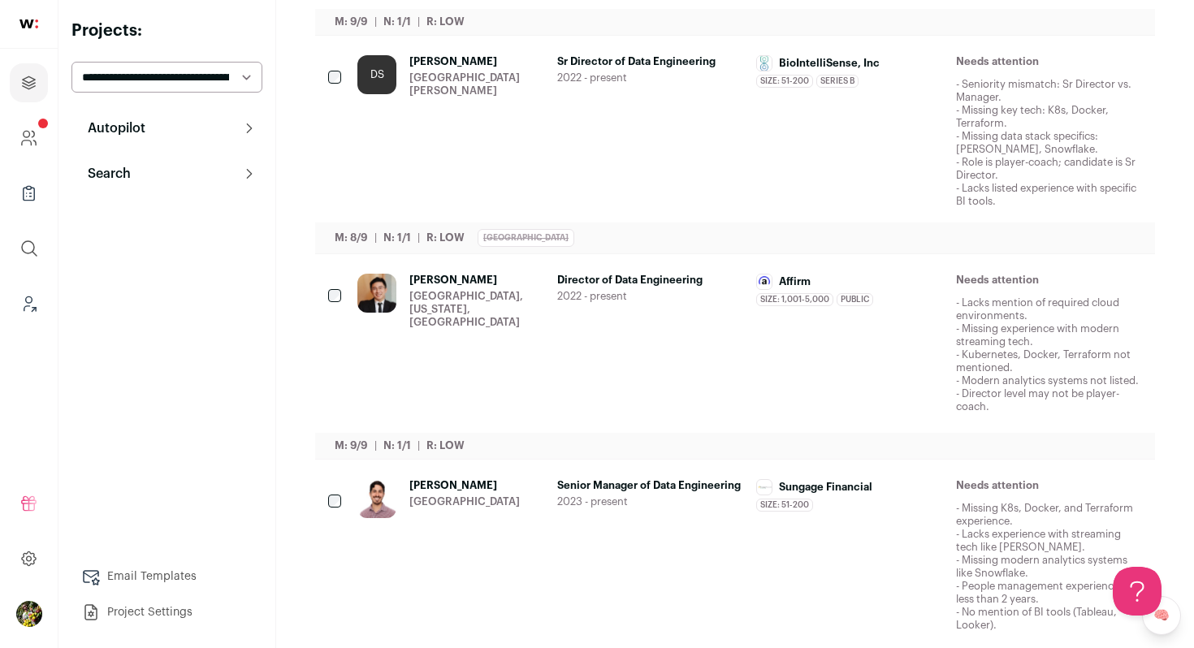
click at [410, 288] on div "[PERSON_NAME] [GEOGRAPHIC_DATA], [US_STATE], [GEOGRAPHIC_DATA]" at bounding box center [476, 344] width 135 height 140
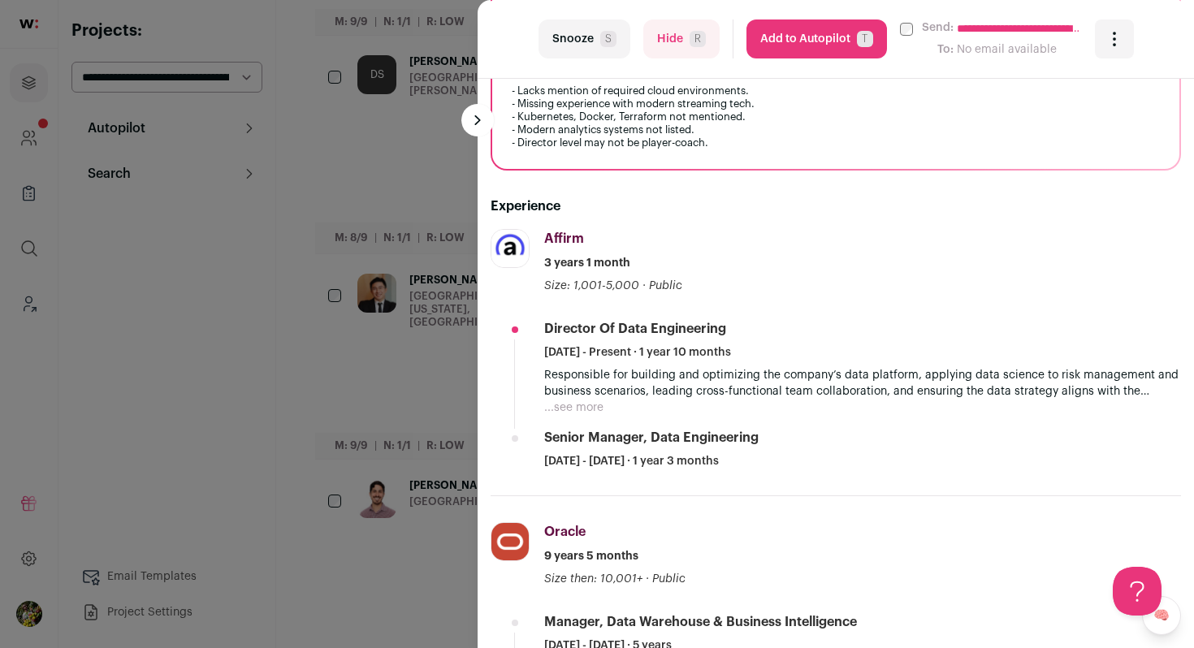
click at [565, 412] on button "...see more" at bounding box center [573, 408] width 59 height 16
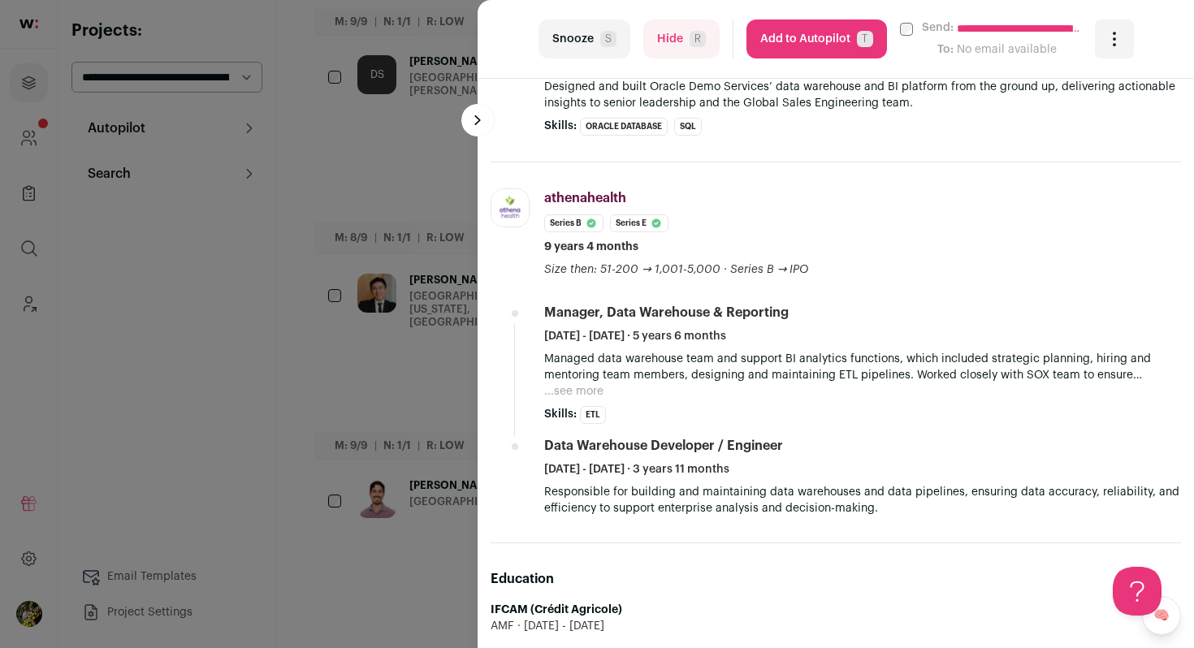
scroll to position [1137, 0]
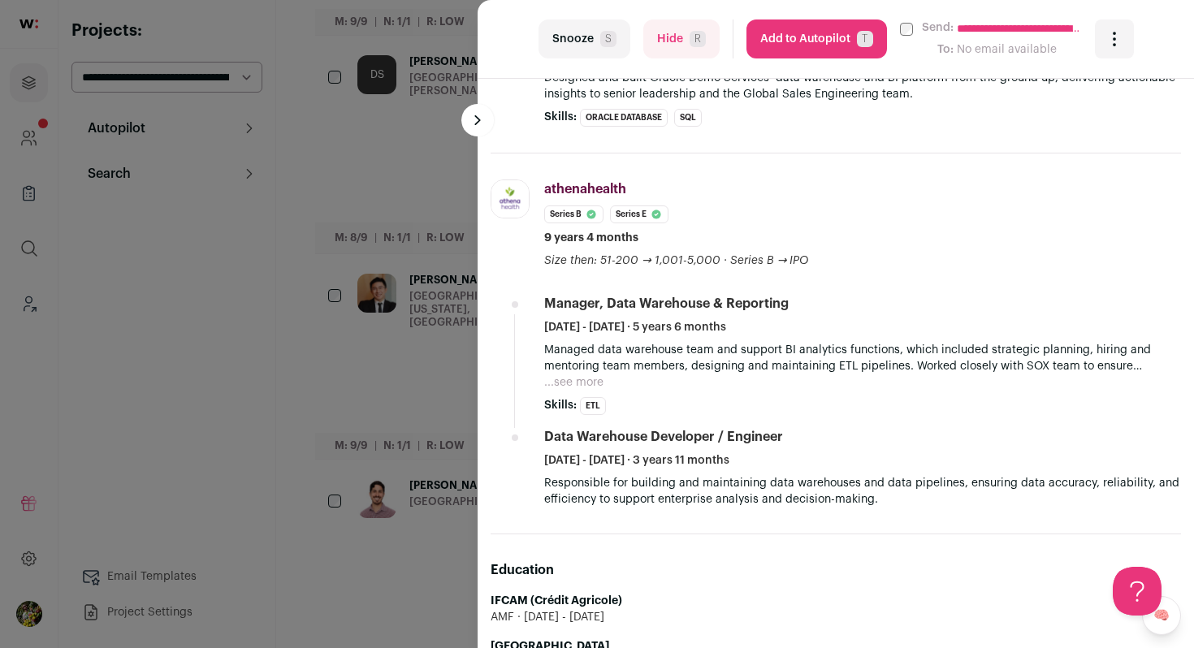
click at [560, 387] on button "...see more" at bounding box center [573, 382] width 59 height 16
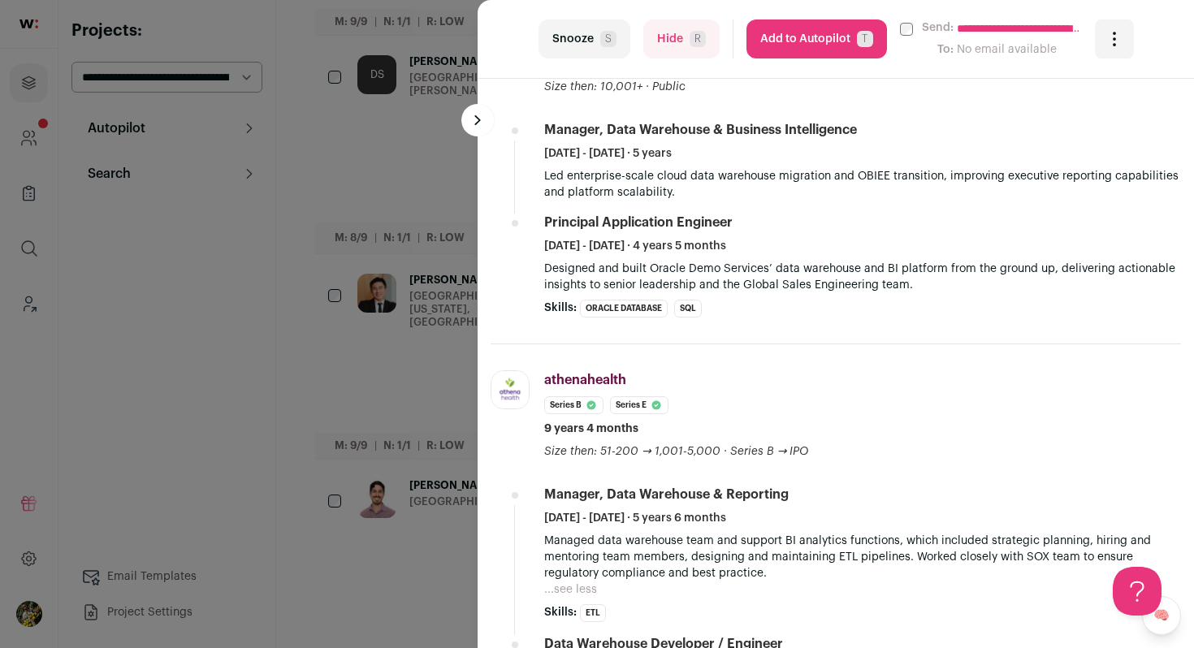
scroll to position [967, 0]
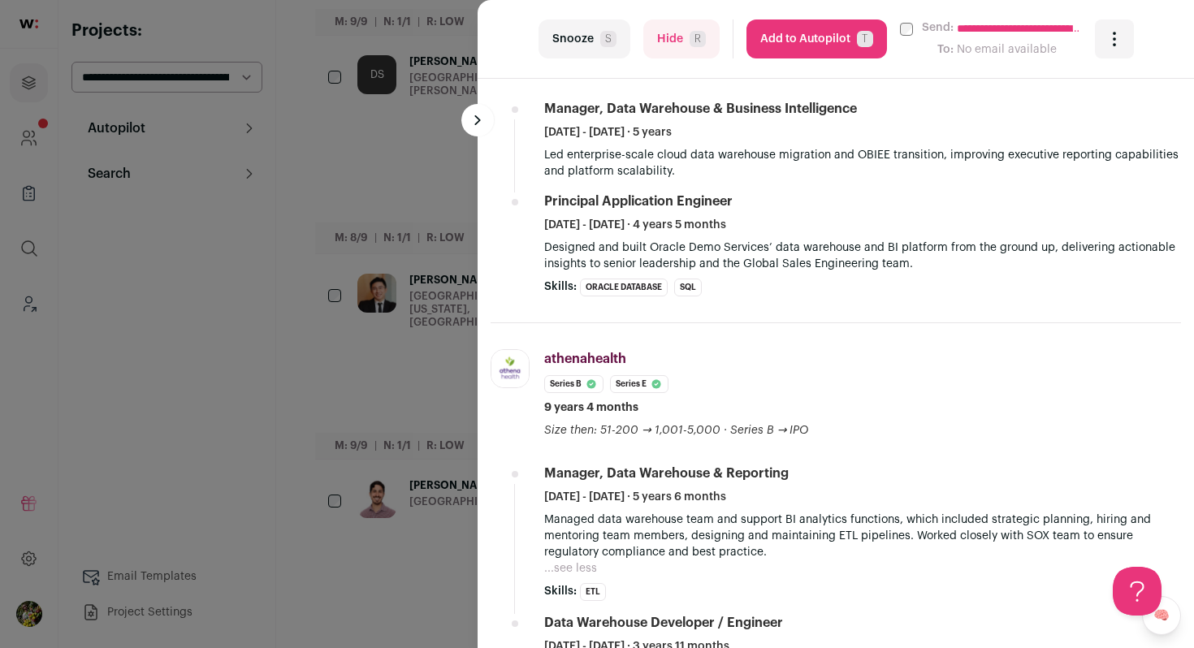
click at [659, 35] on button "Hide R" at bounding box center [681, 38] width 76 height 39
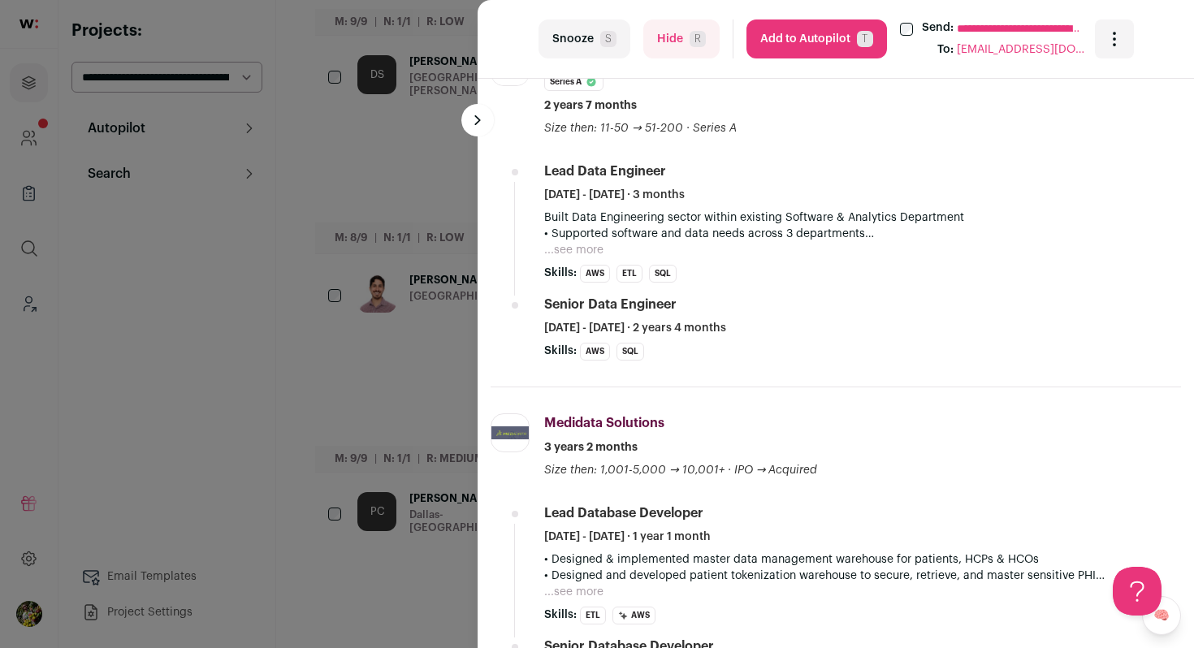
scroll to position [906, 0]
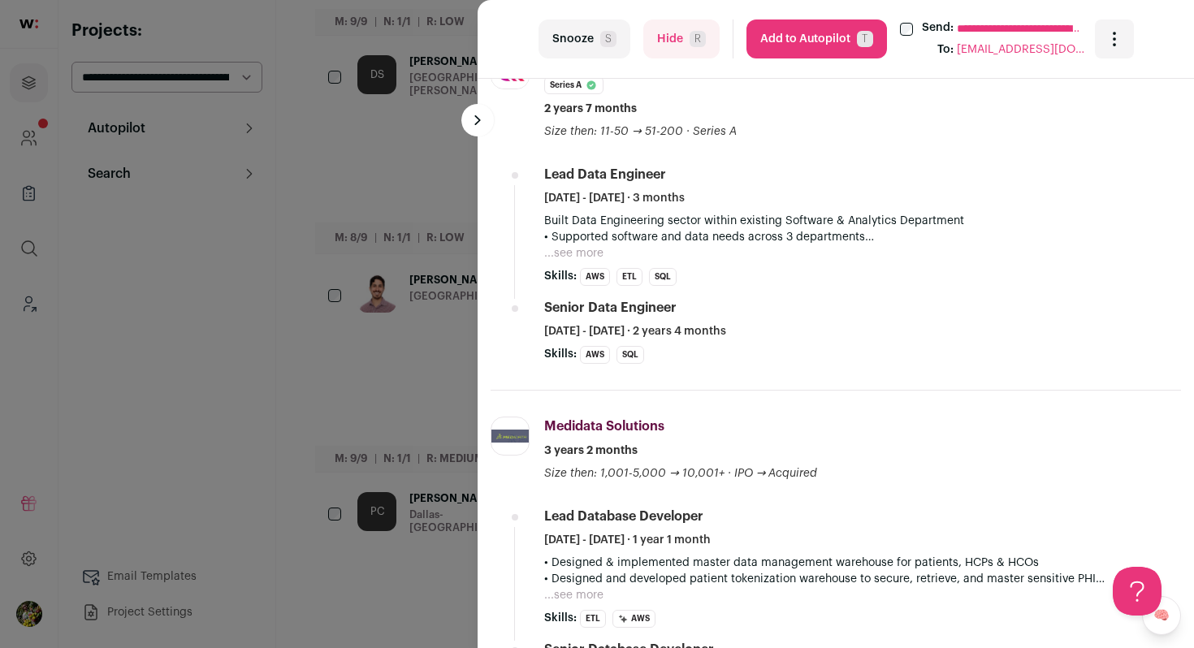
click at [585, 253] on button "...see more" at bounding box center [573, 253] width 59 height 16
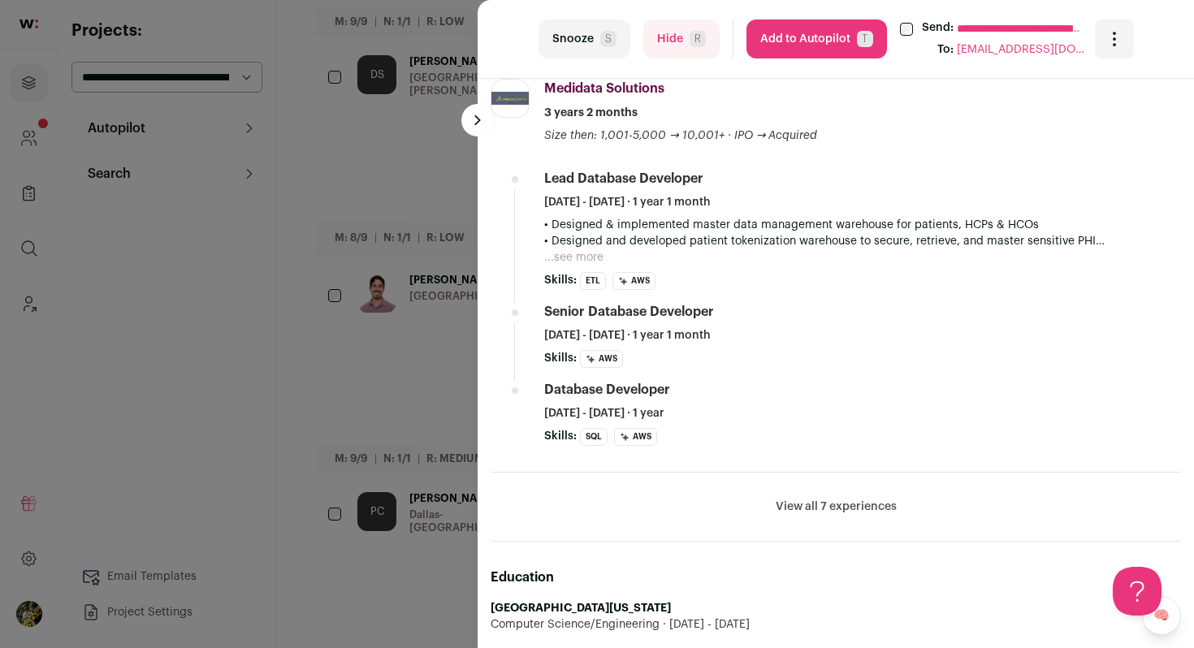
scroll to position [1491, 0]
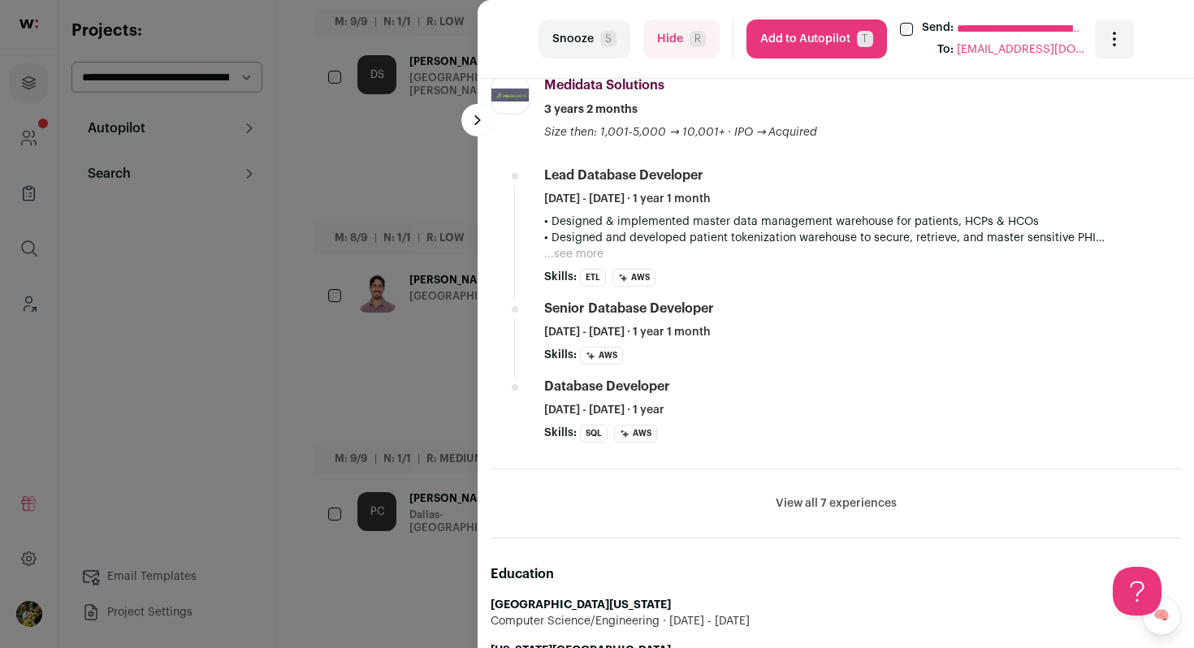
click at [684, 50] on button "Hide R" at bounding box center [681, 38] width 76 height 39
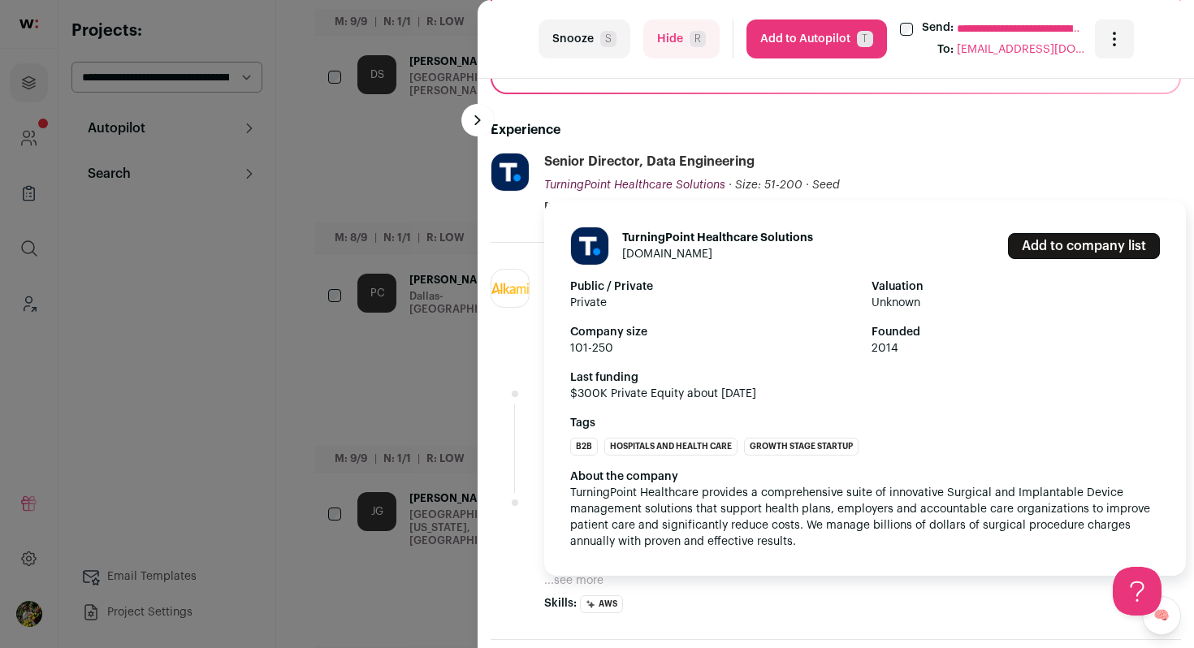
scroll to position [551, 0]
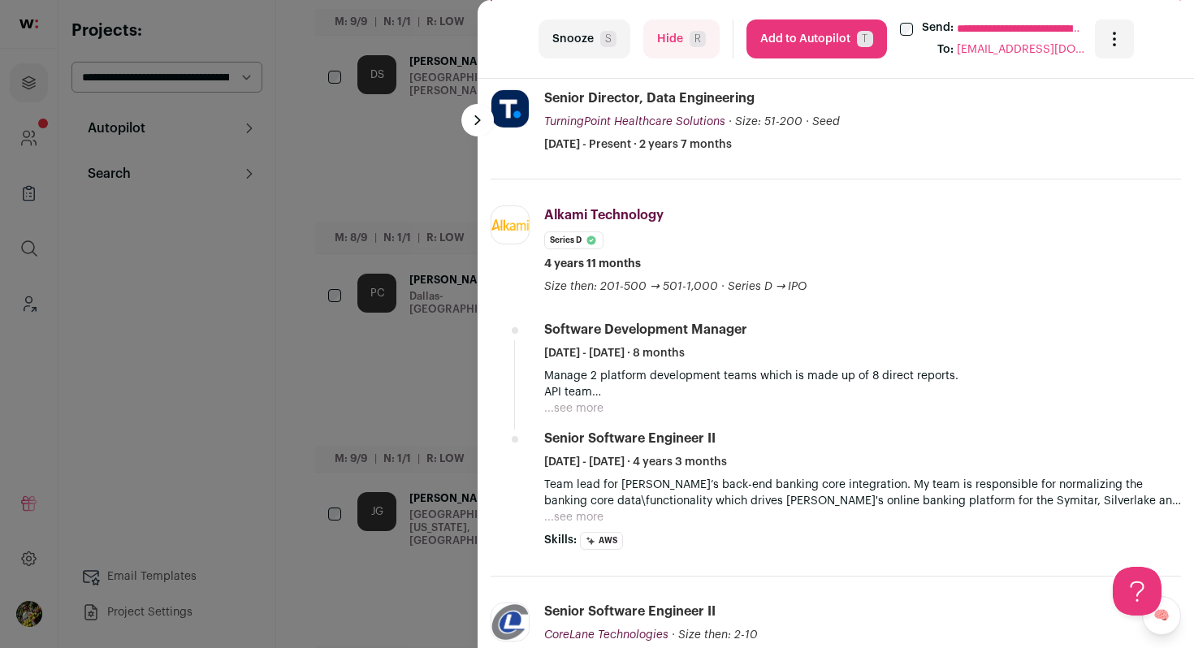
click at [670, 53] on button "Hide R" at bounding box center [681, 38] width 76 height 39
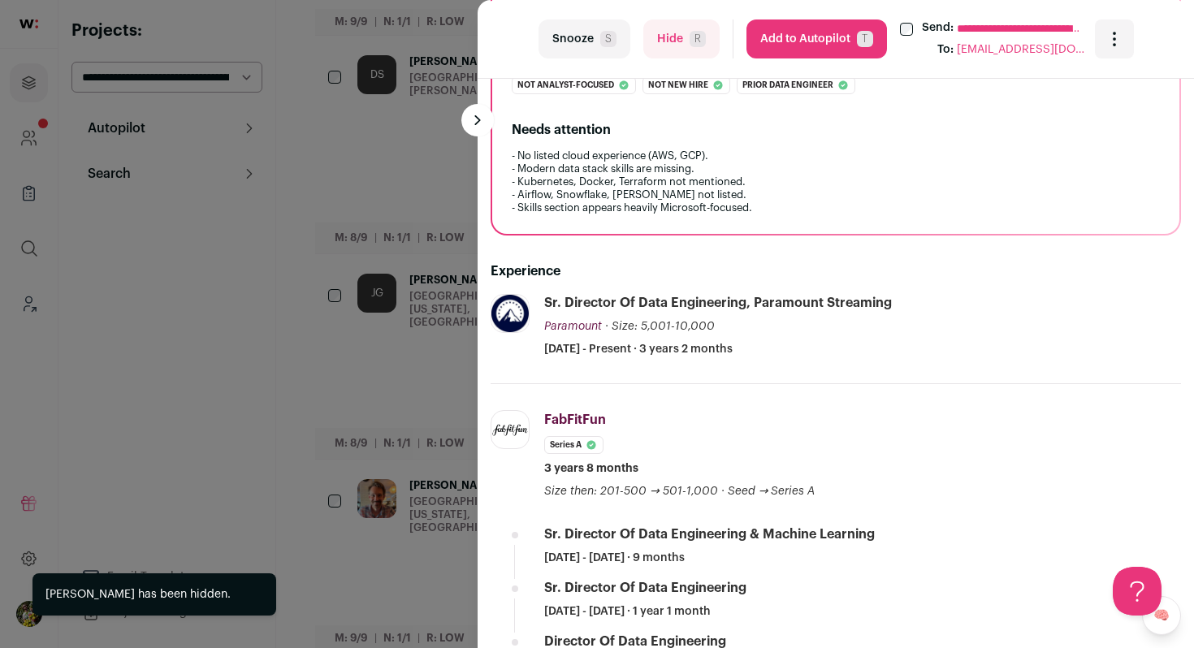
scroll to position [422, 0]
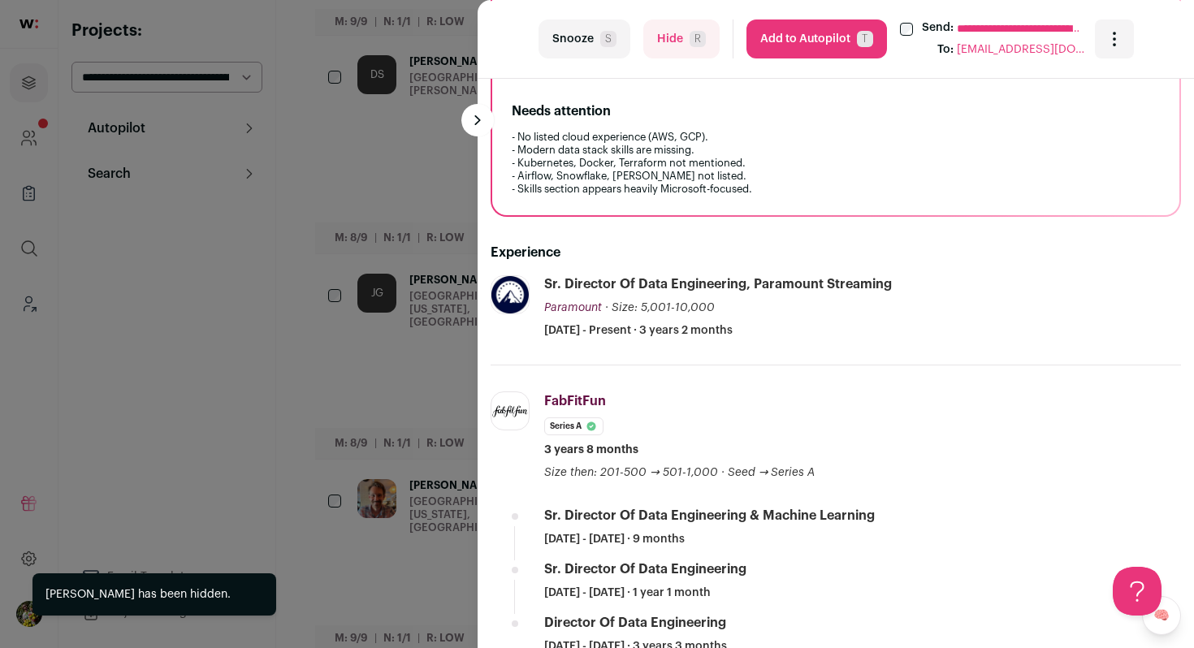
click at [676, 53] on button "Hide R" at bounding box center [681, 38] width 76 height 39
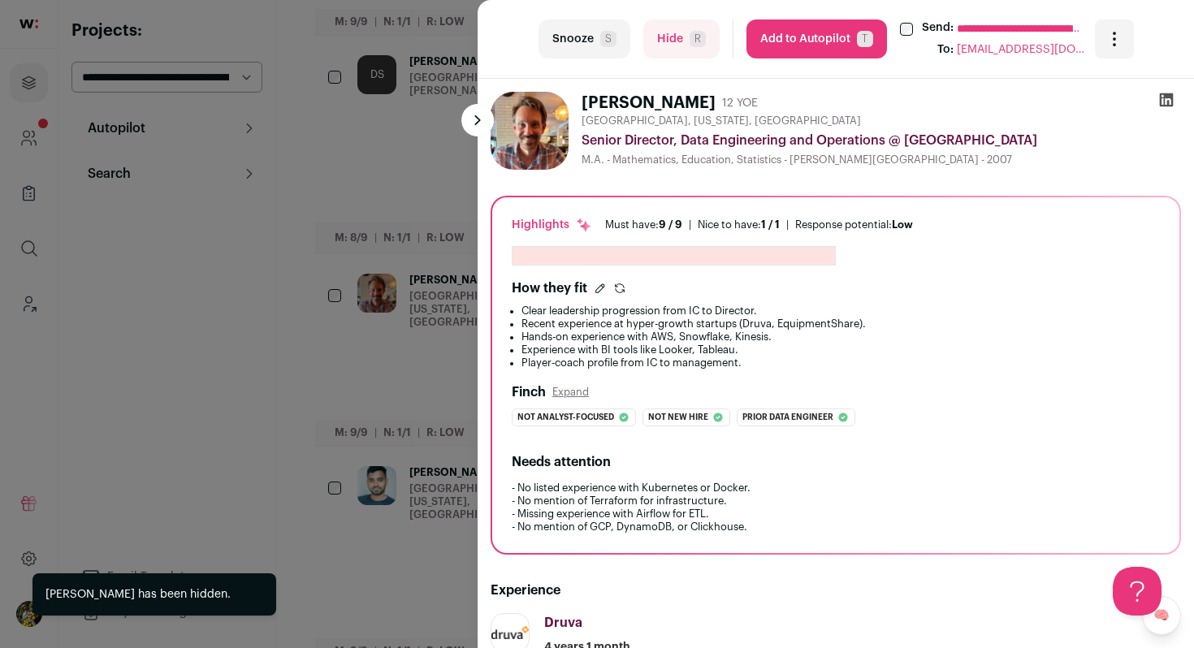
click at [417, 198] on div "**********" at bounding box center [597, 324] width 1194 height 648
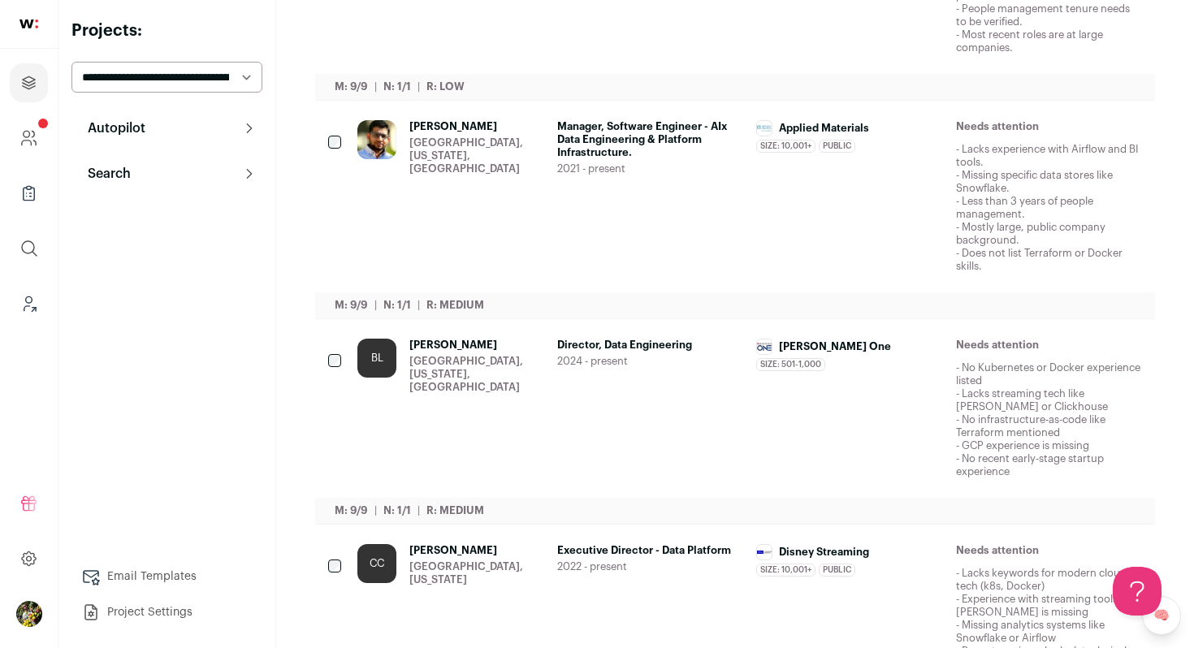
scroll to position [1294, 0]
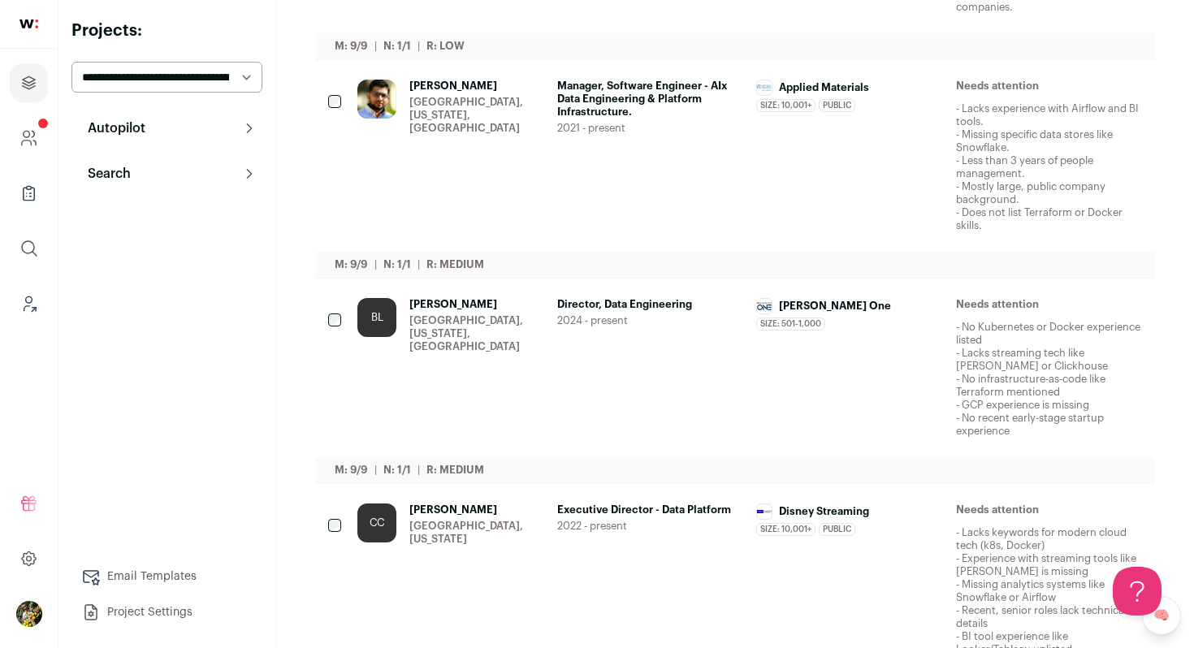
click at [741, 97] on span "Manager, Software Engineer - AIx Data Engineering & Platform Infrastructure." at bounding box center [650, 99] width 187 height 39
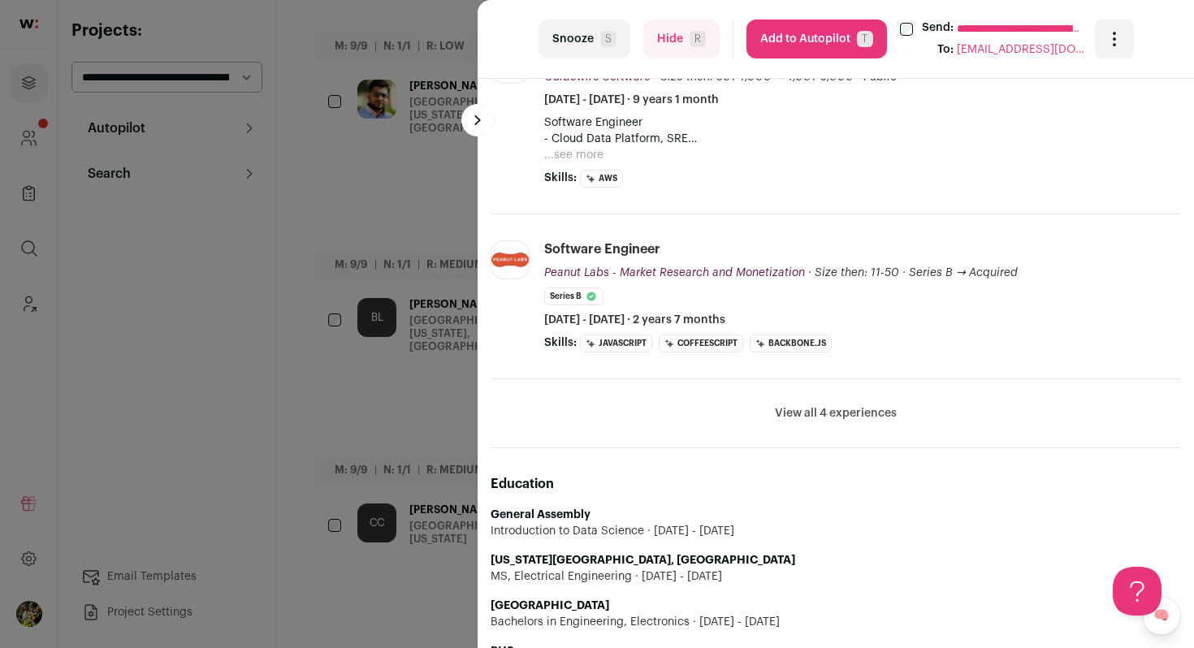
scroll to position [896, 0]
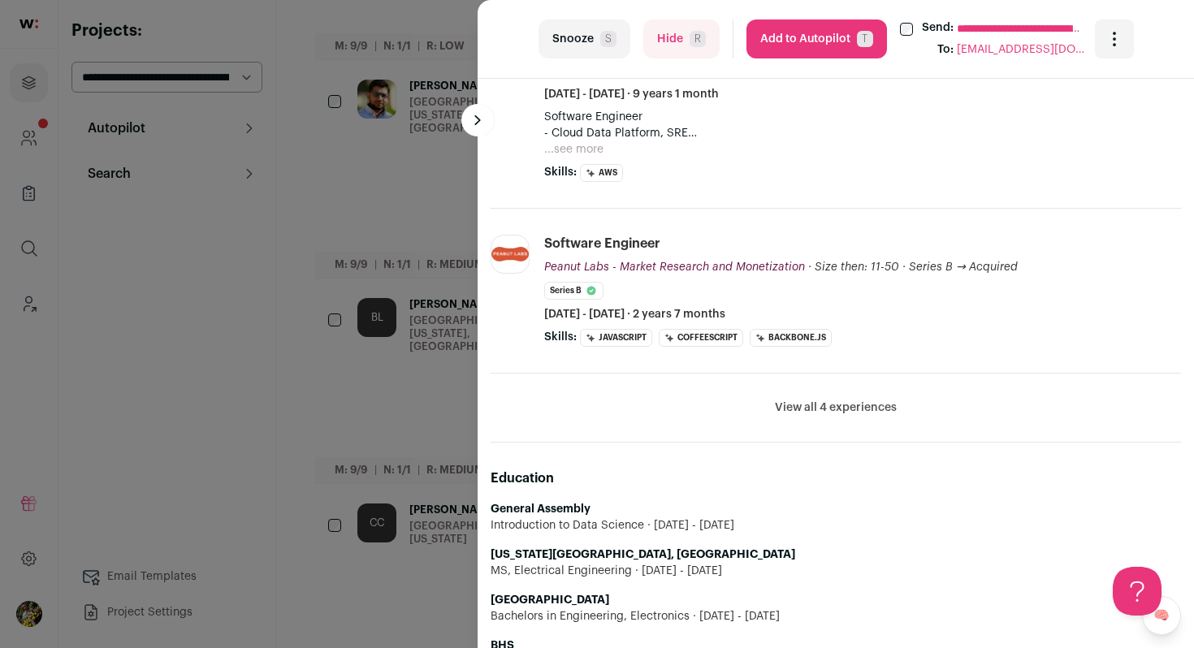
click at [813, 395] on li "View all 4 experiences View less" at bounding box center [835, 408] width 690 height 69
click at [813, 404] on button "View all 4 experiences" at bounding box center [836, 408] width 122 height 16
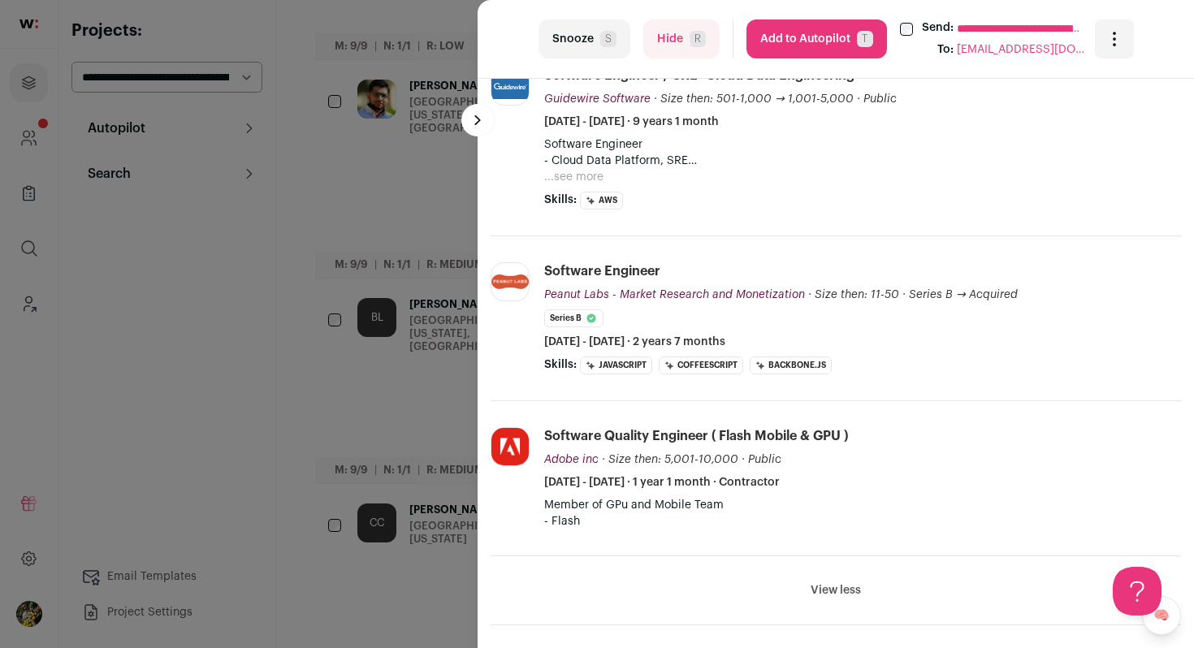
click at [582, 181] on button "...see more" at bounding box center [573, 177] width 59 height 16
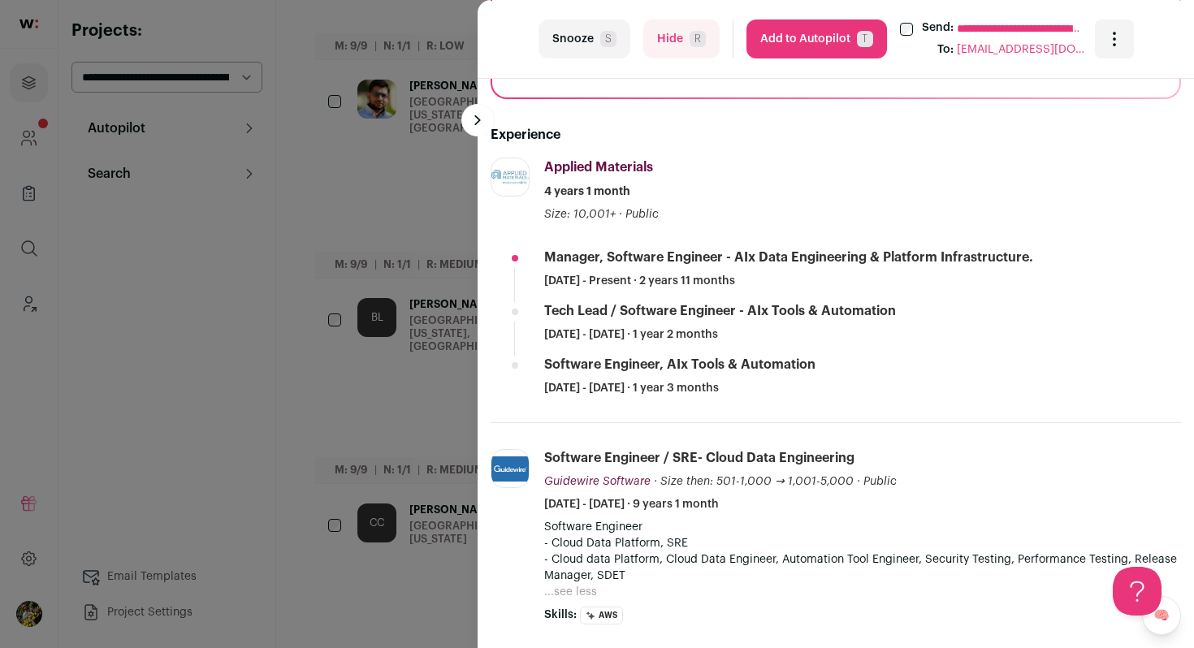
scroll to position [460, 0]
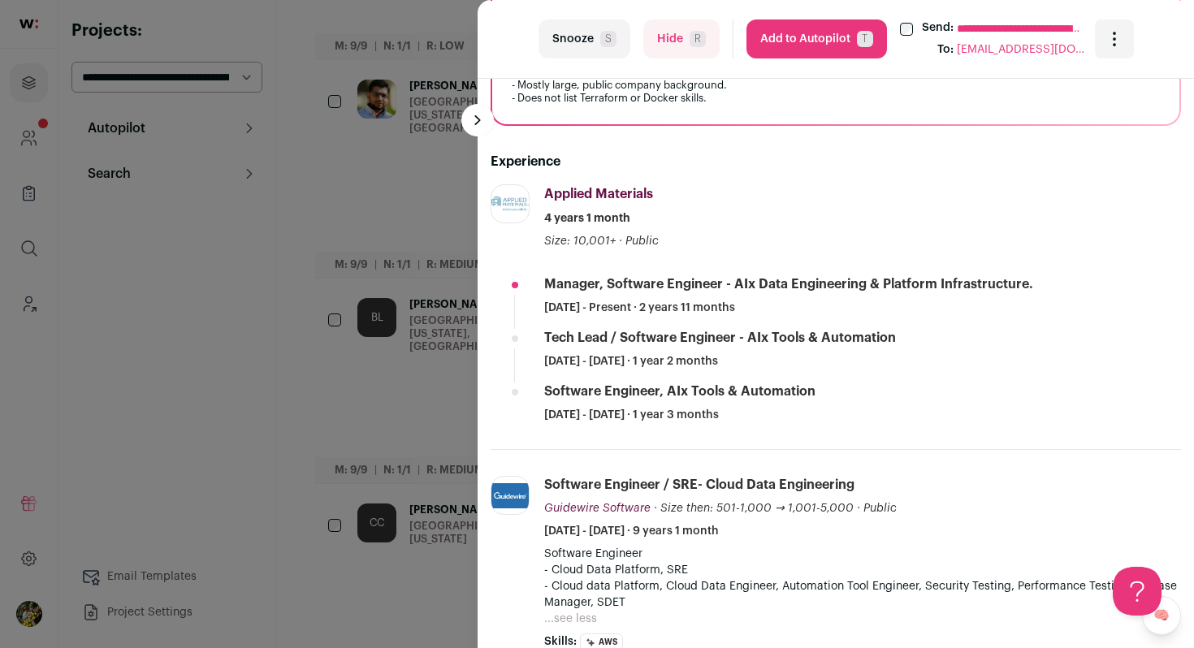
click at [660, 32] on button "Hide R" at bounding box center [681, 38] width 76 height 39
click at [426, 235] on div "**********" at bounding box center [597, 324] width 1194 height 648
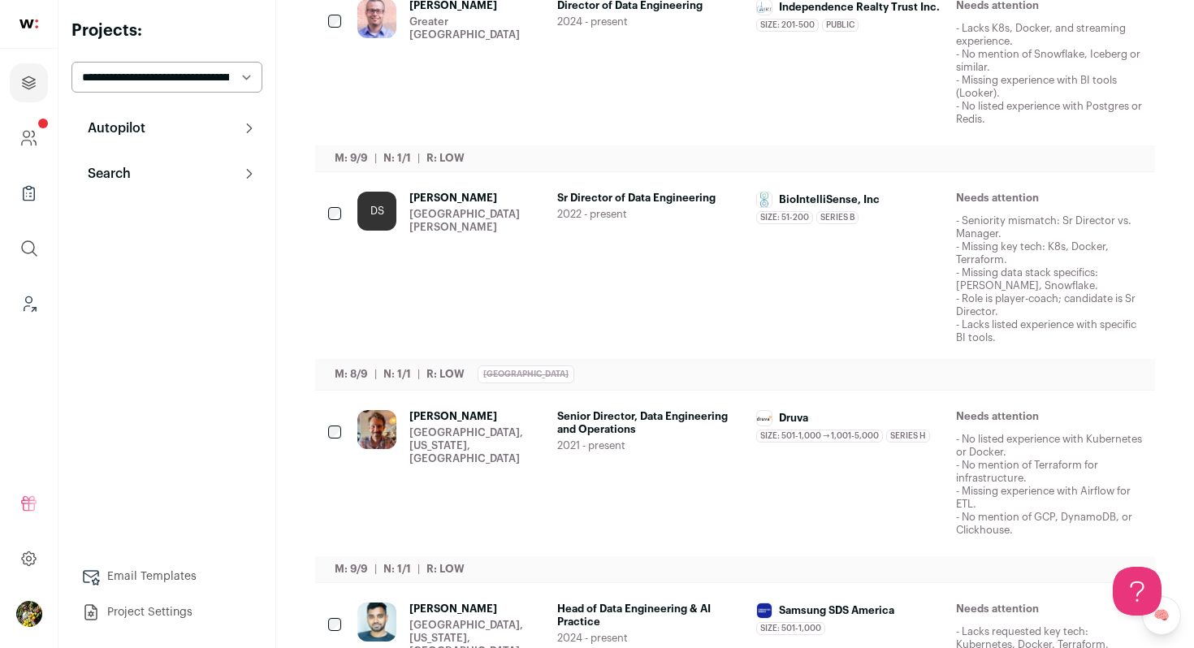
scroll to position [0, 0]
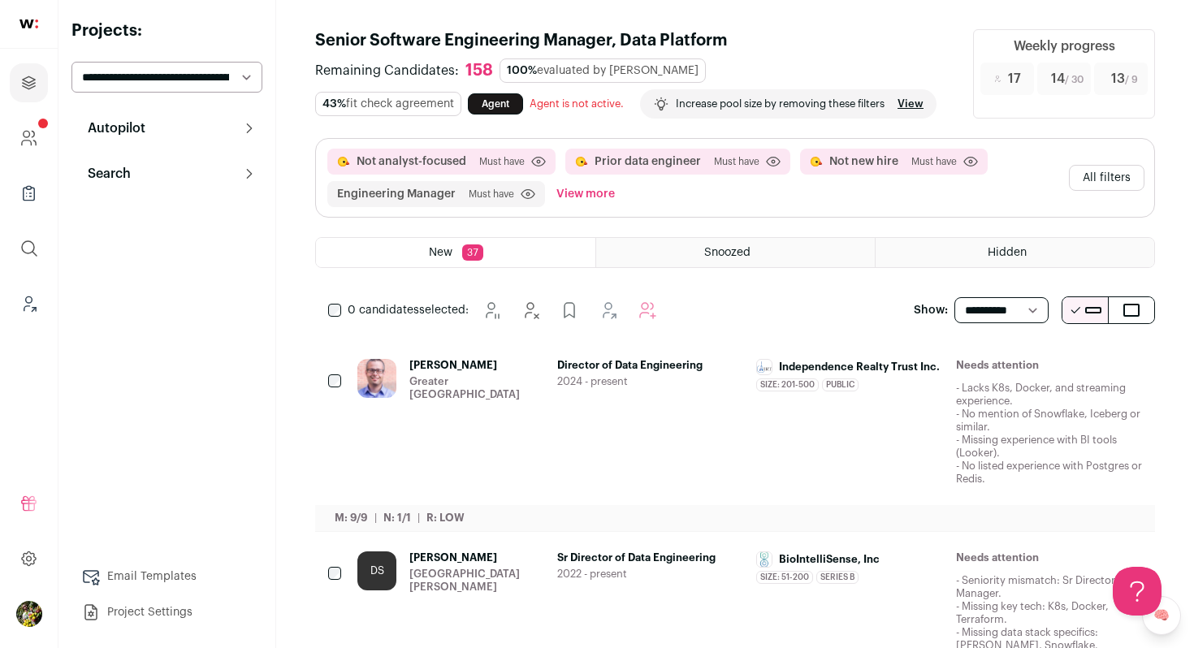
click at [583, 191] on button "View more" at bounding box center [585, 194] width 65 height 26
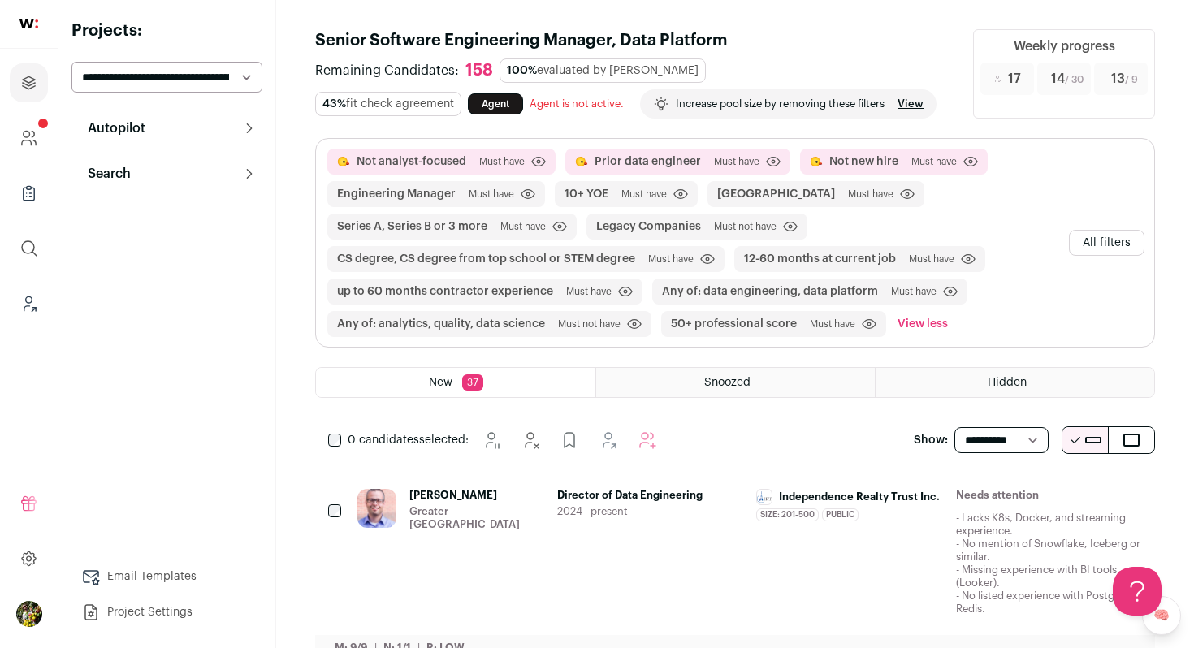
click at [1089, 240] on button "All filters" at bounding box center [1107, 243] width 76 height 26
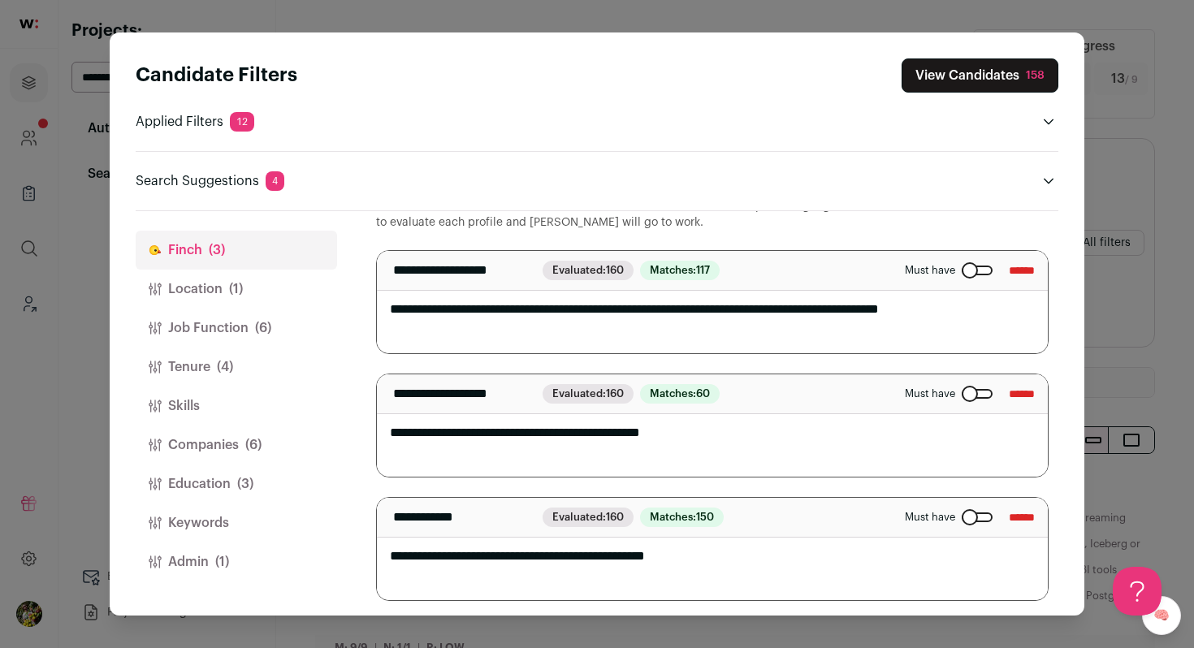
scroll to position [76, 0]
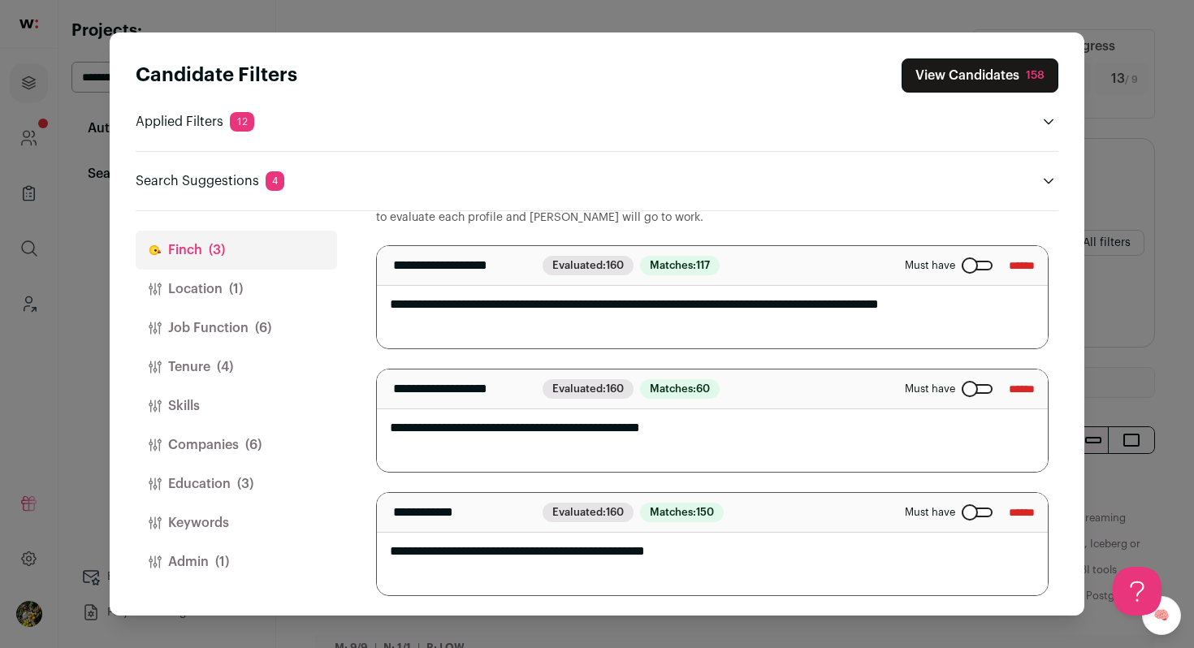
click at [272, 559] on button "Admin (1)" at bounding box center [236, 561] width 201 height 39
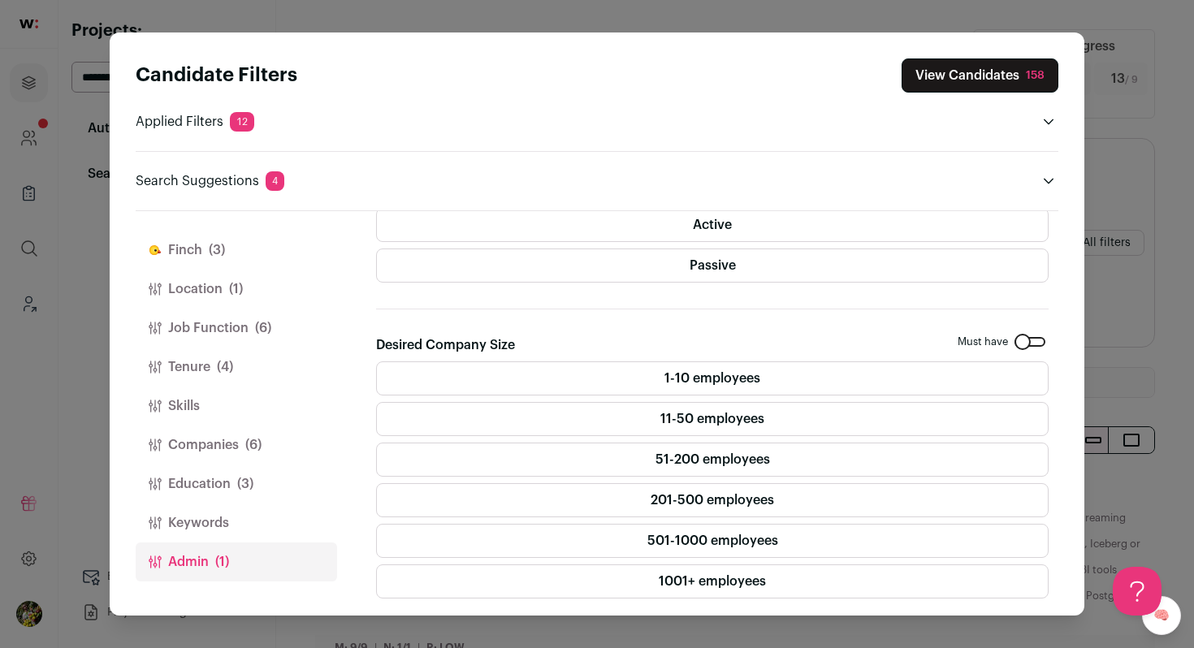
scroll to position [439, 0]
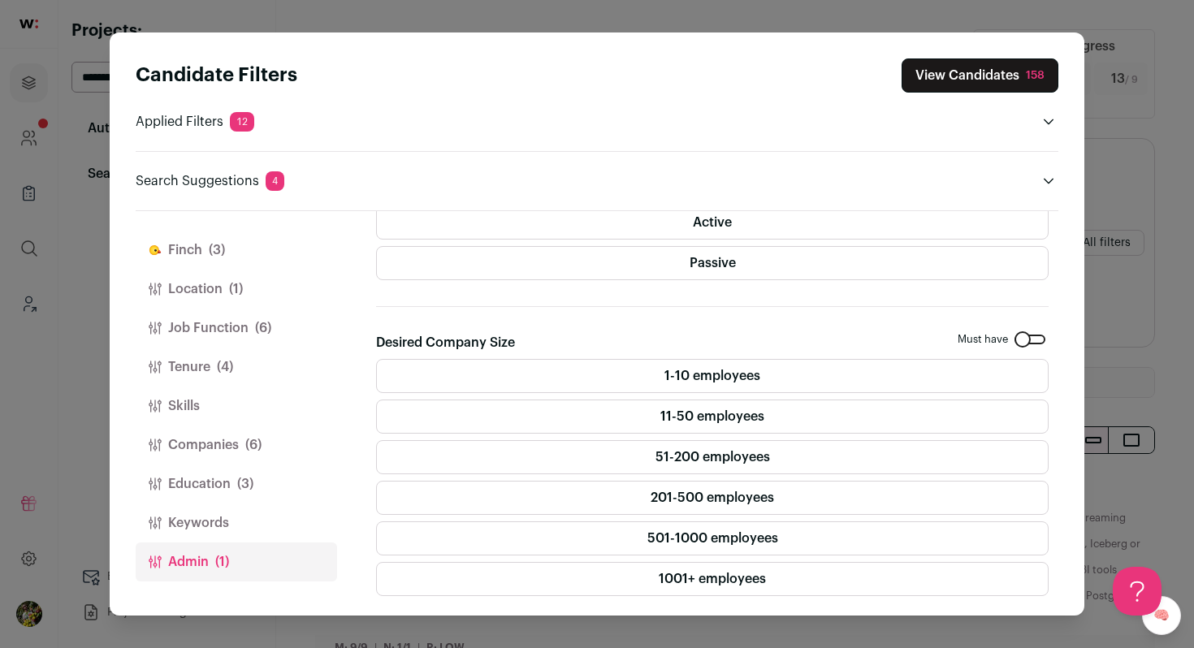
click at [263, 493] on button "Education (3)" at bounding box center [236, 483] width 201 height 39
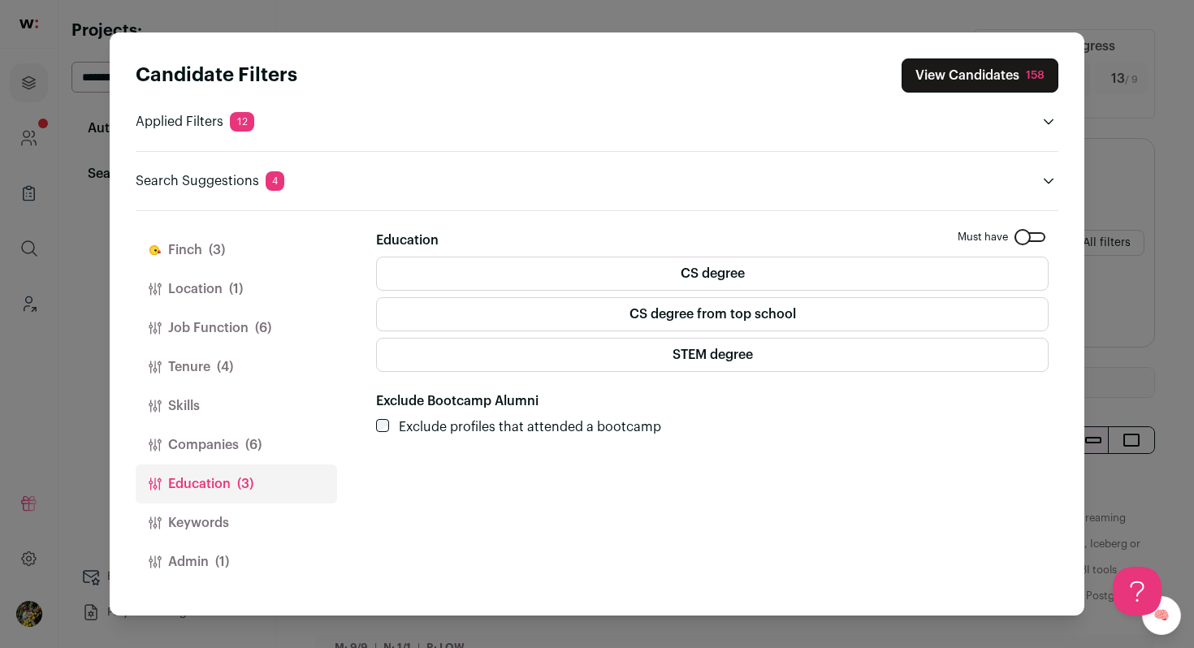
click at [261, 445] on span "(6)" at bounding box center [253, 444] width 16 height 19
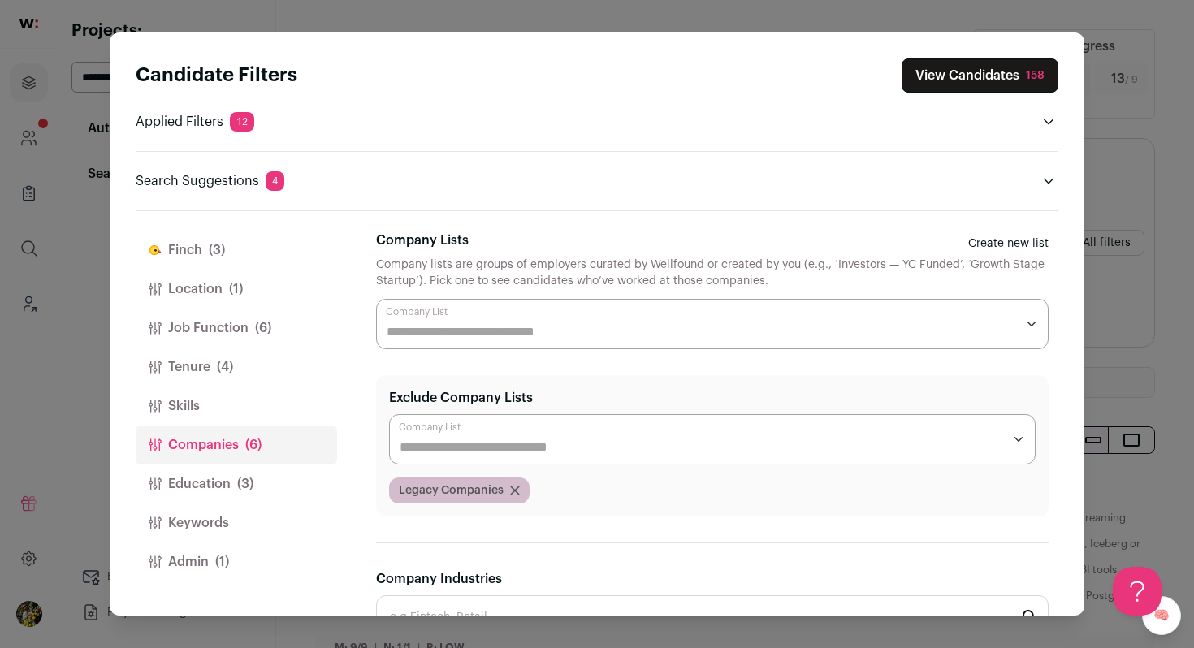
click at [262, 401] on button "Skills" at bounding box center [236, 406] width 201 height 39
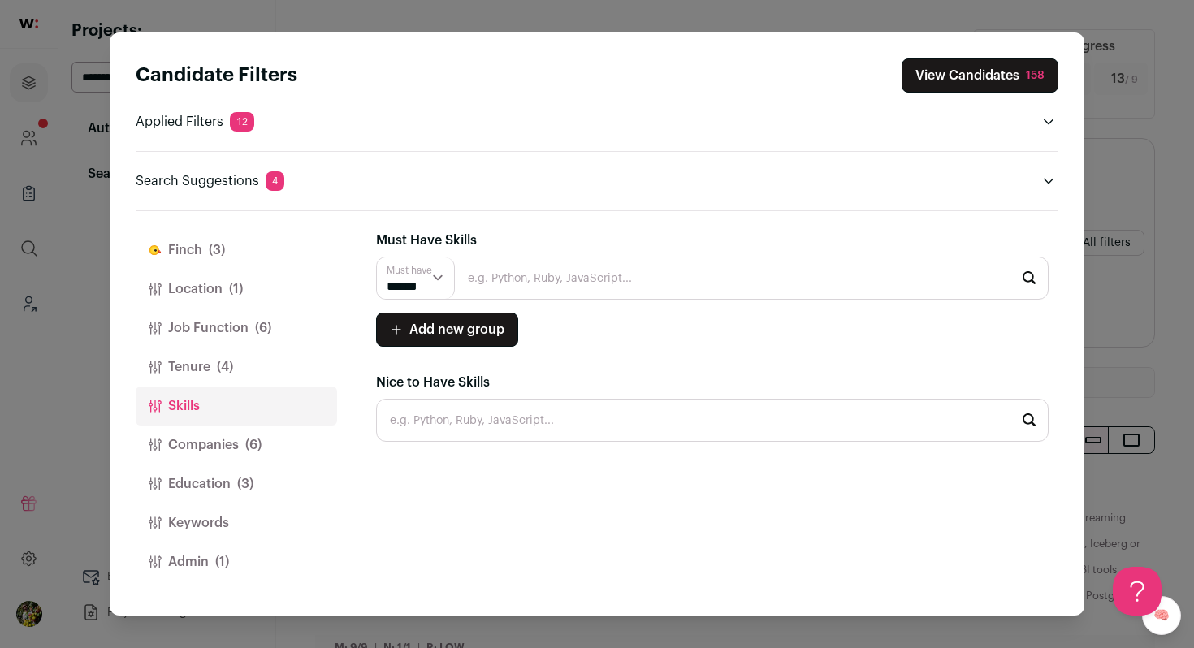
click at [262, 361] on button "Tenure (4)" at bounding box center [236, 367] width 201 height 39
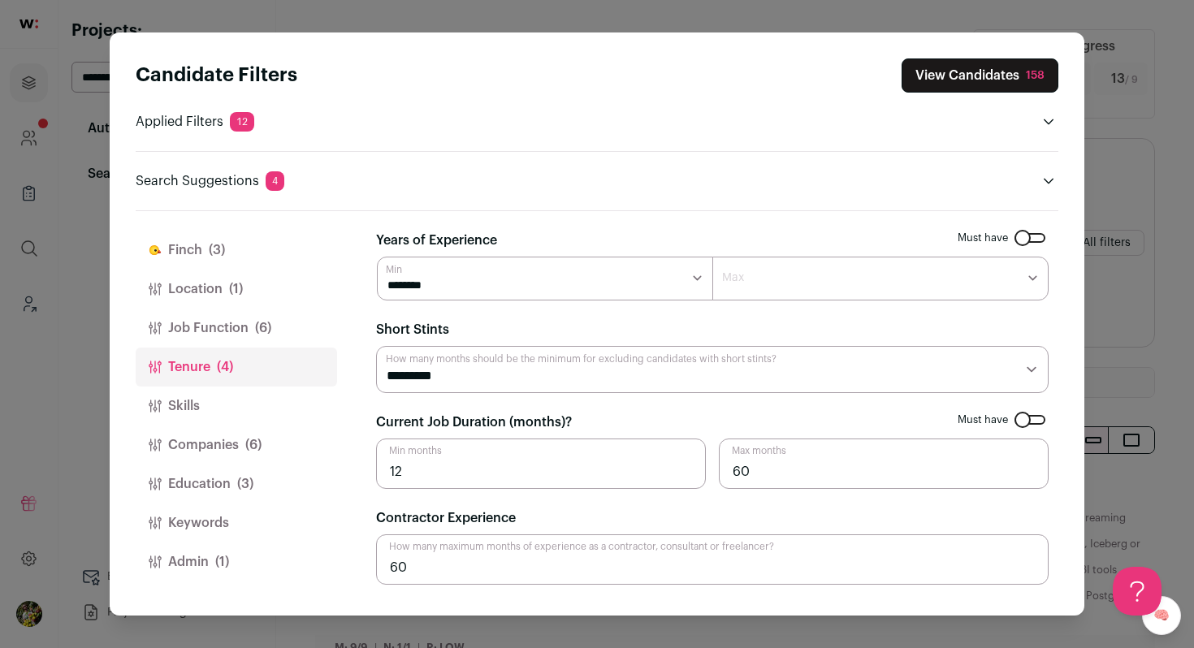
click at [278, 313] on button "Job Function (6)" at bounding box center [236, 328] width 201 height 39
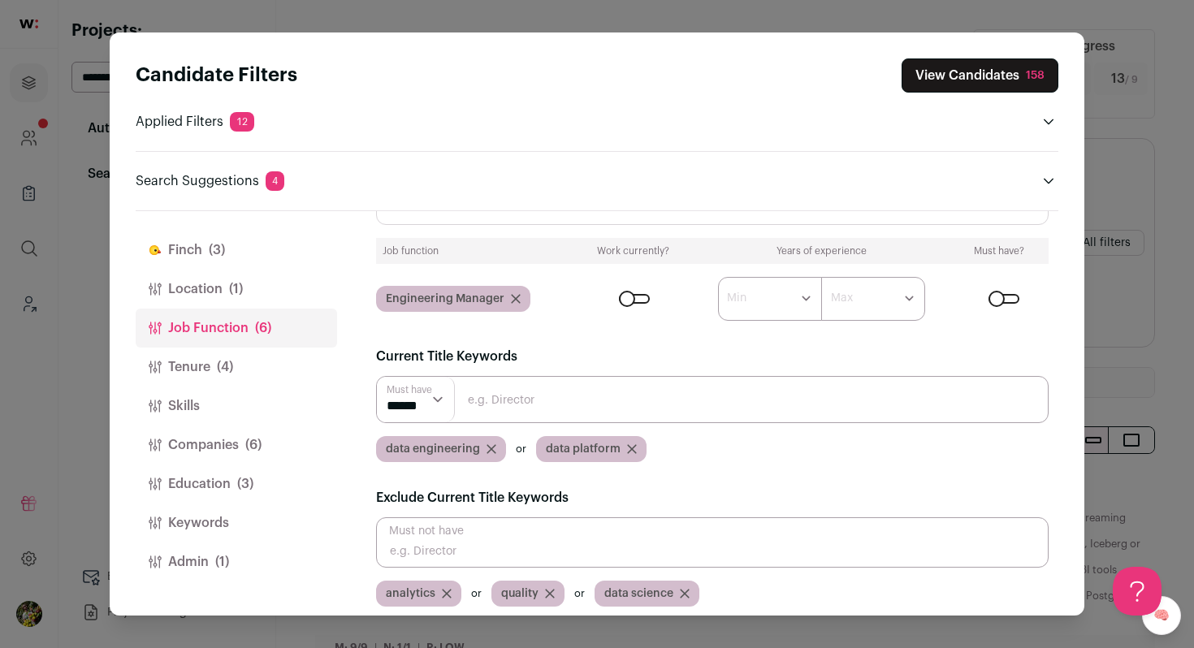
scroll to position [85, 0]
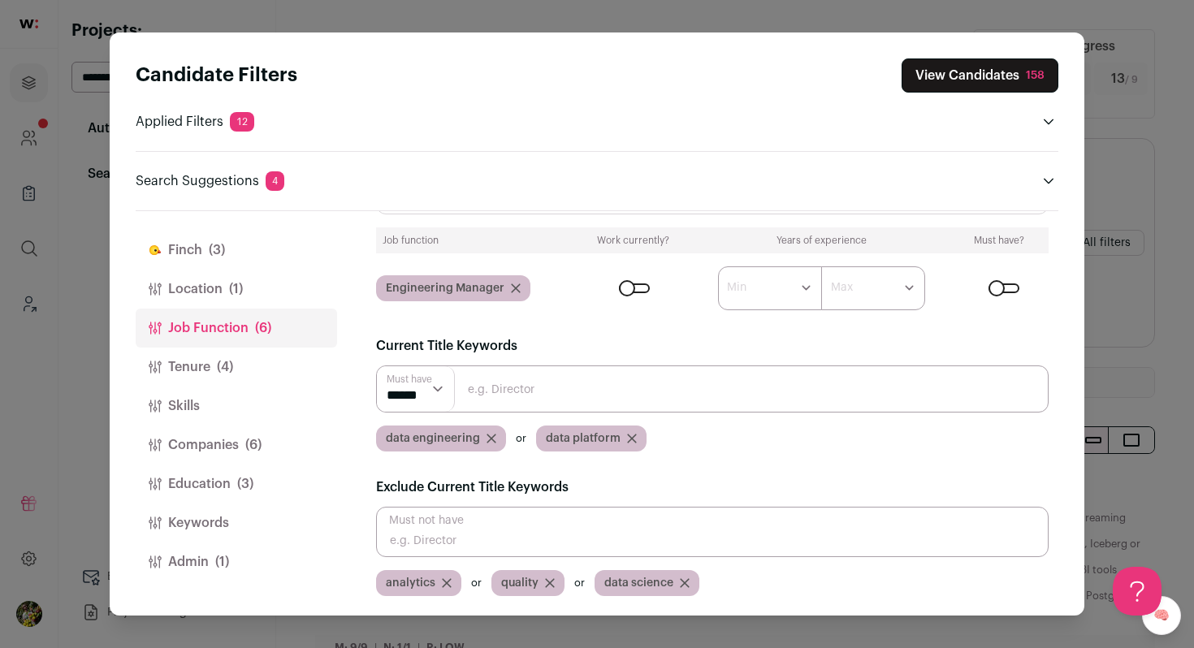
click at [456, 443] on span "data engineering" at bounding box center [433, 438] width 94 height 16
copy div "data engineering"
click at [493, 436] on icon "Close modal via background" at bounding box center [491, 439] width 10 height 10
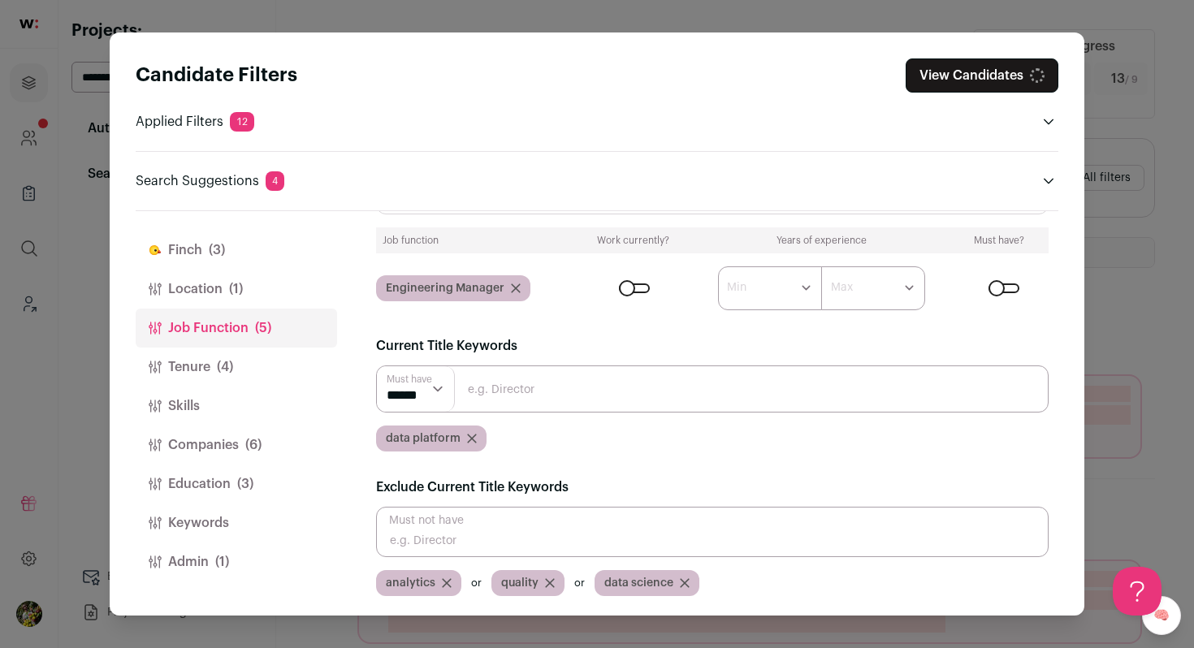
click at [468, 438] on icon "Close modal via background" at bounding box center [472, 439] width 10 height 10
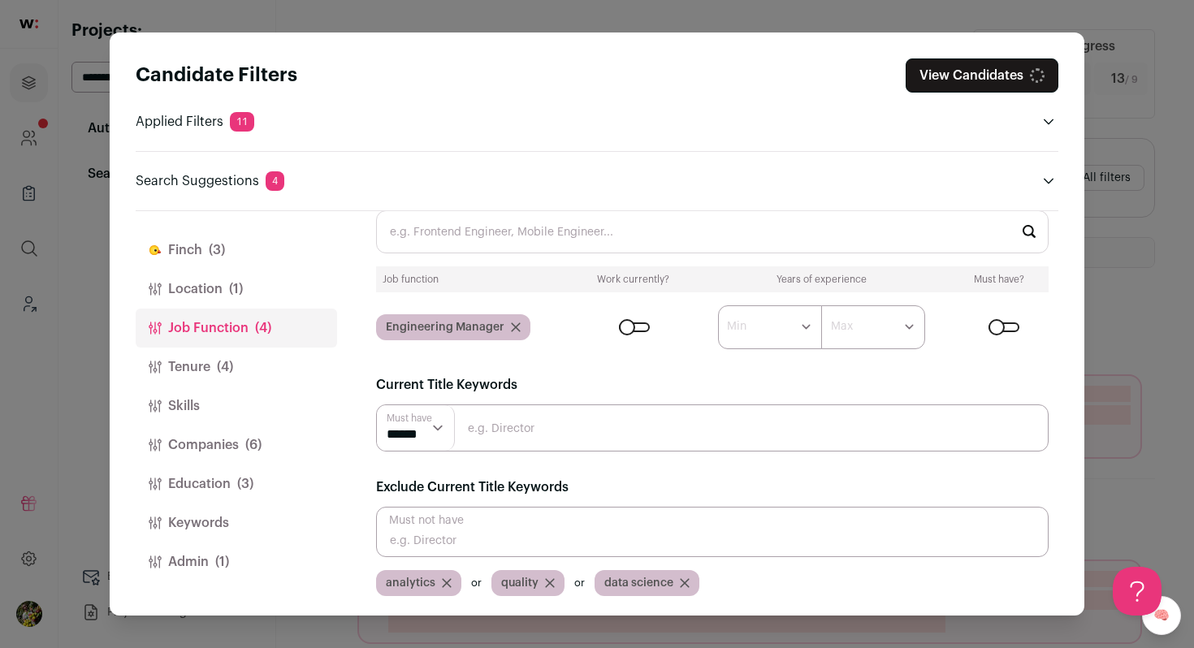
click at [510, 420] on input "Close modal via background" at bounding box center [712, 427] width 672 height 47
type input "data"
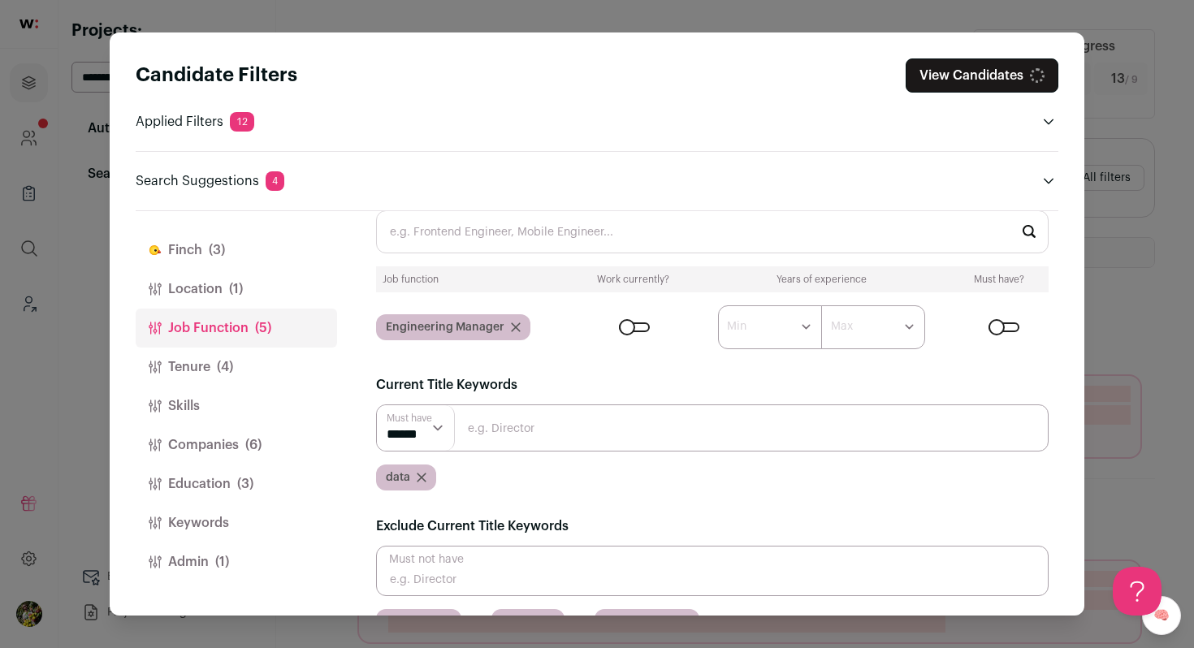
scroll to position [85, 0]
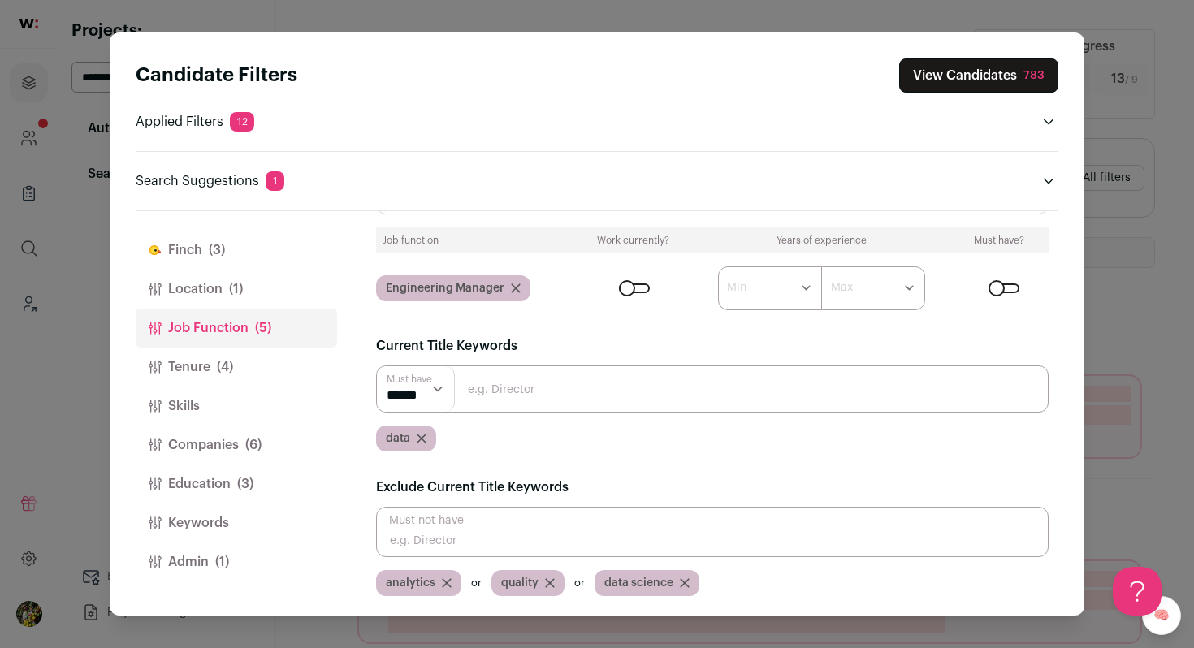
click at [278, 566] on button "Admin (1)" at bounding box center [236, 561] width 201 height 39
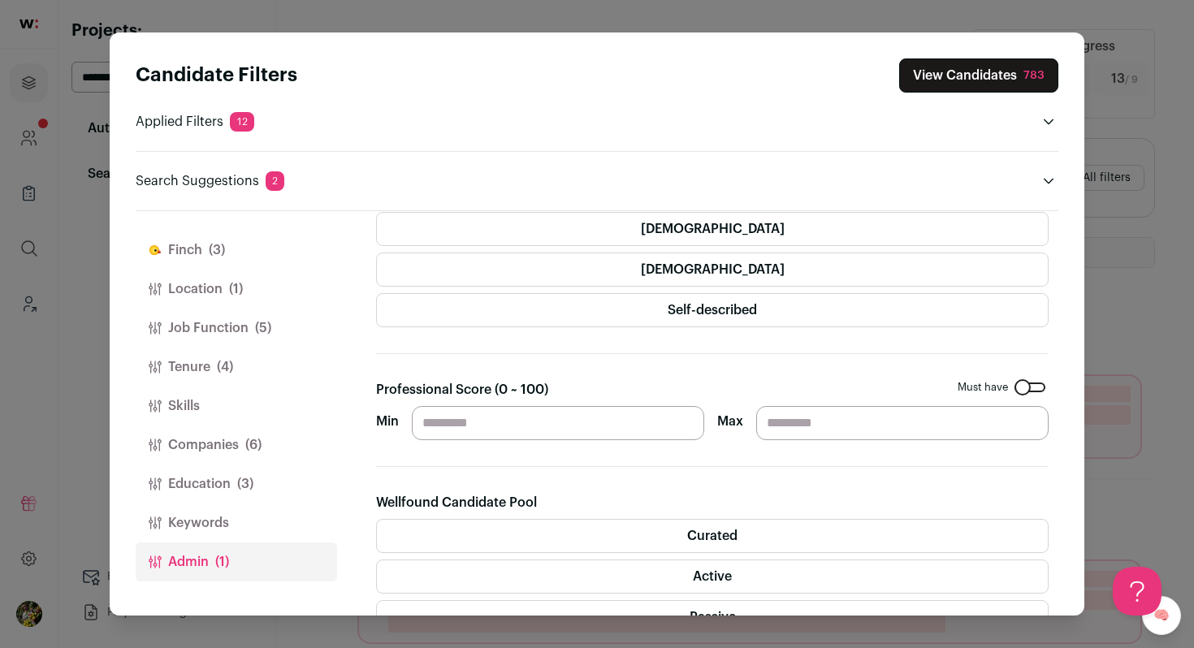
click at [267, 521] on button "Keywords" at bounding box center [236, 522] width 201 height 39
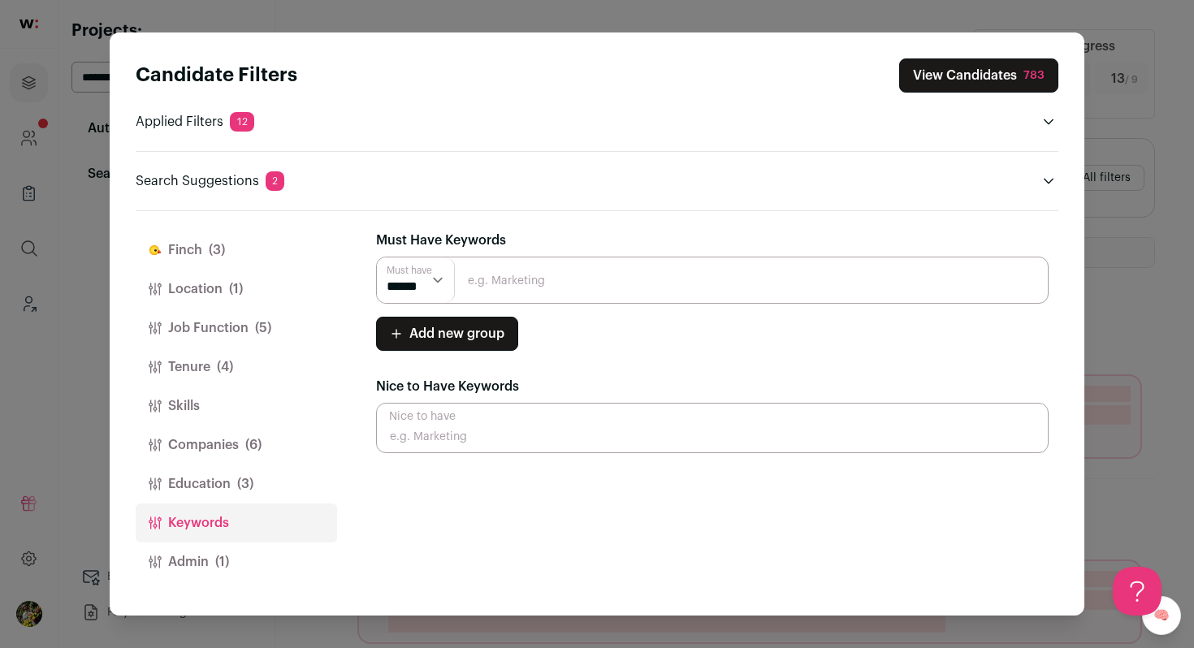
scroll to position [0, 0]
click at [536, 263] on input "Close modal via background" at bounding box center [712, 280] width 672 height 47
paste input "data engineering"
type input "data engineering"
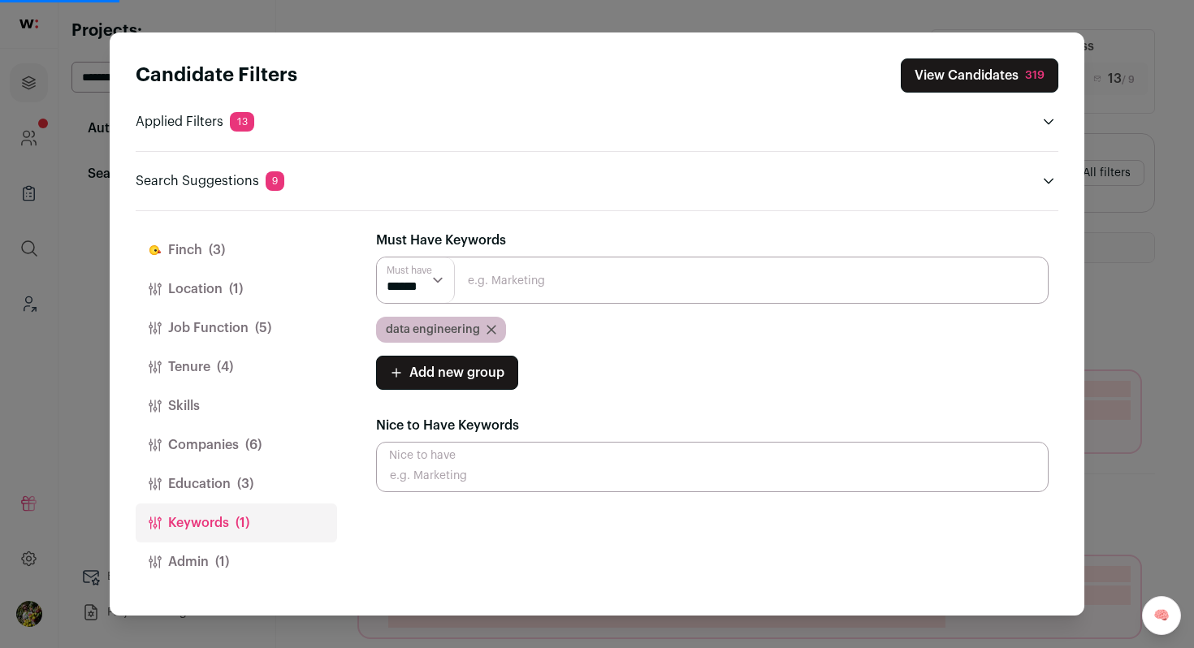
click at [939, 78] on button "View Candidates 319" at bounding box center [980, 75] width 158 height 34
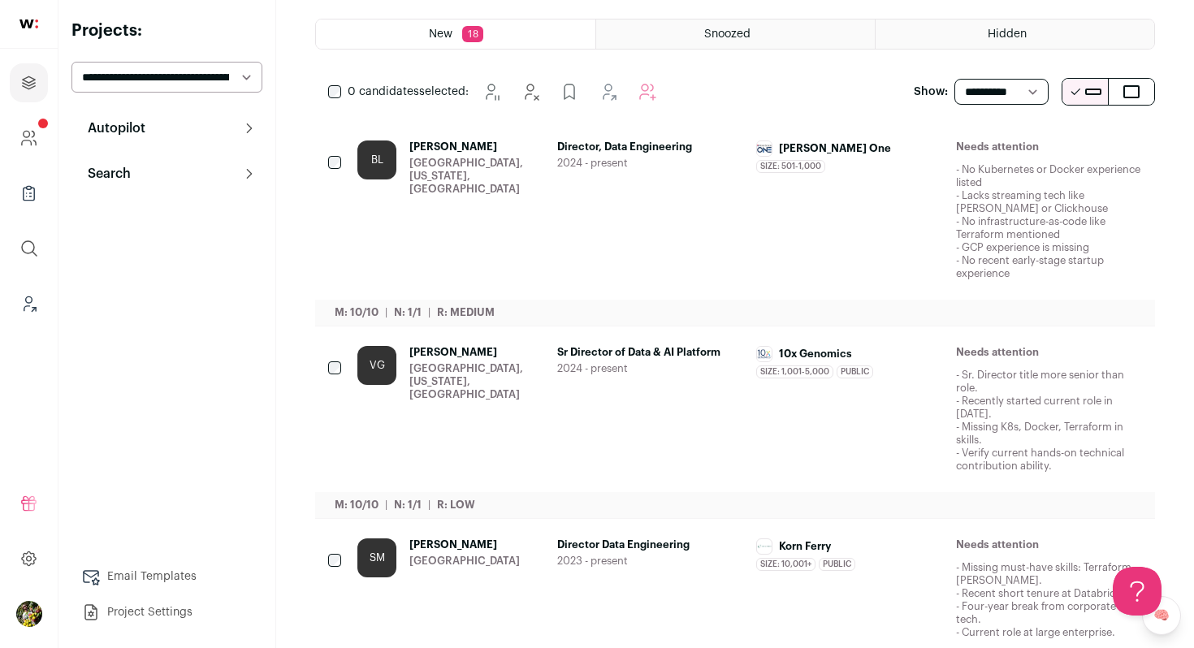
scroll to position [321, 0]
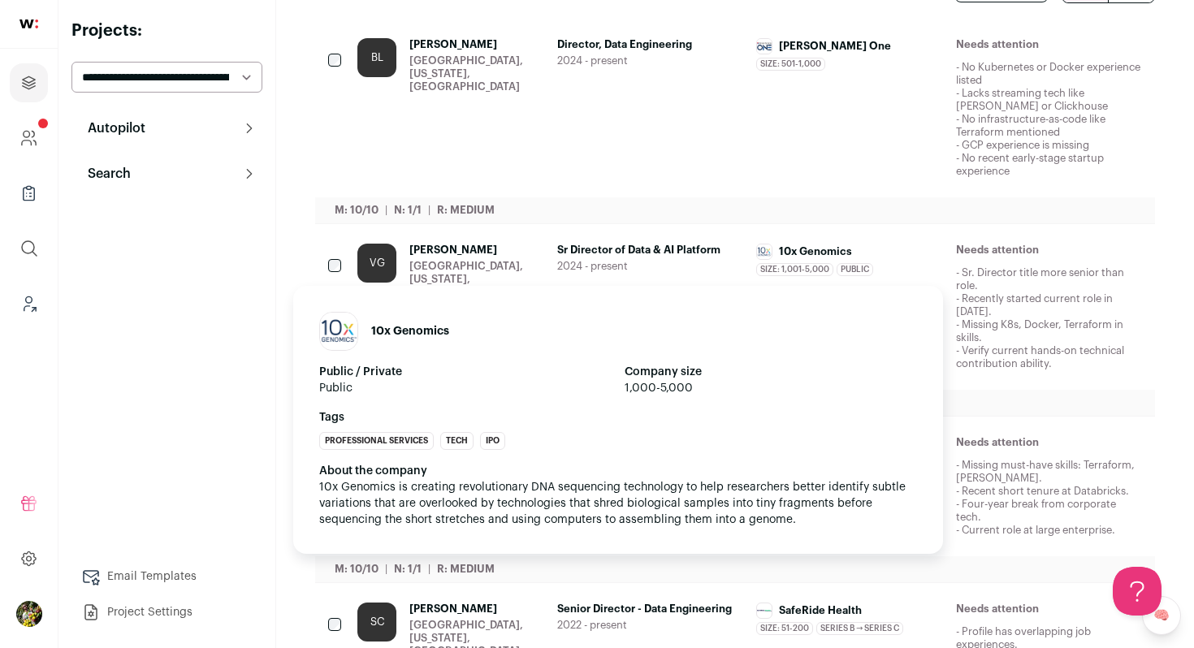
click at [906, 270] on div "Size: 1,001-5,000 10x Genomics's size has been 1,001-5,000 employees during Ven…" at bounding box center [849, 269] width 187 height 13
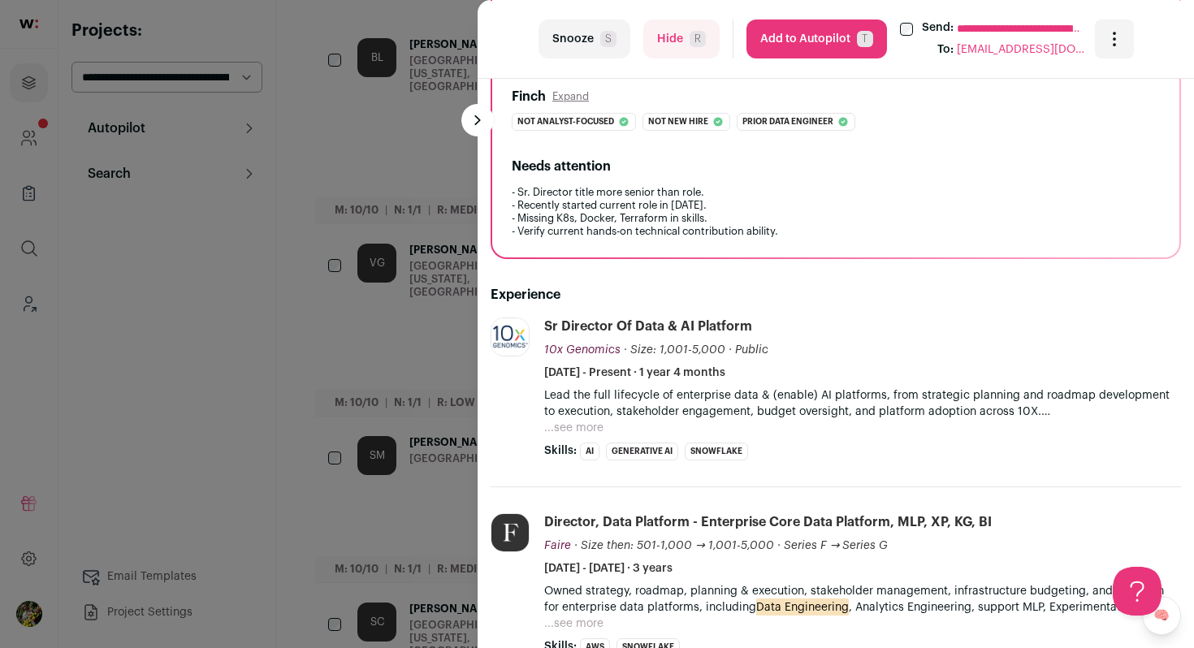
scroll to position [490, 0]
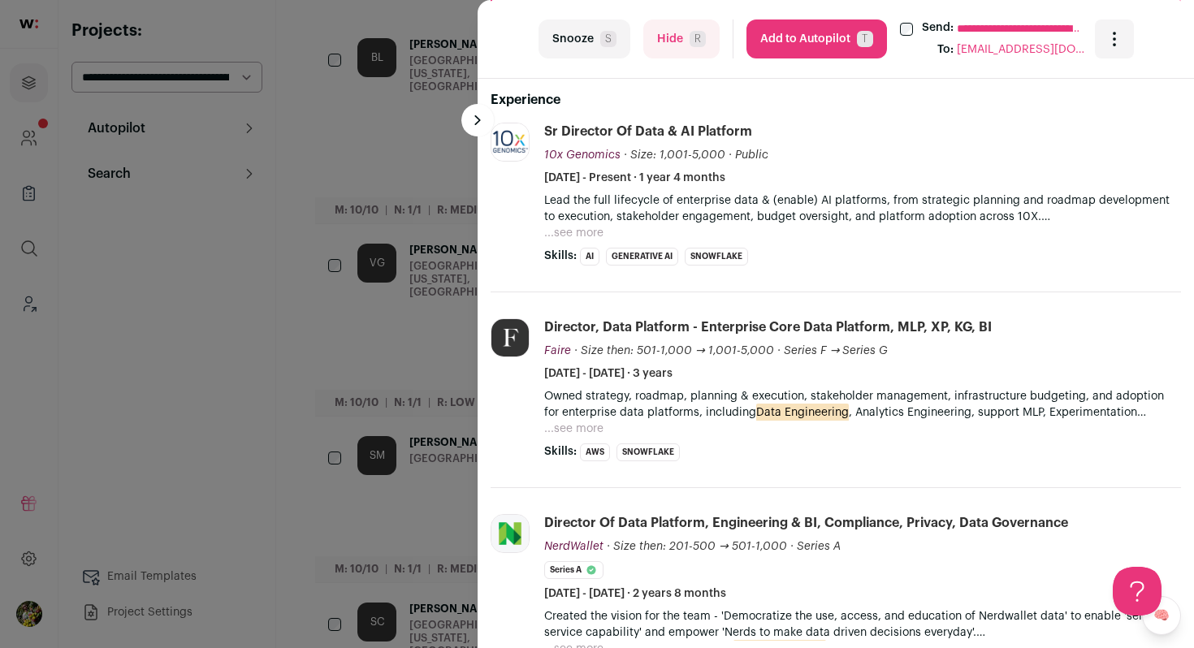
click at [587, 231] on button "...see more" at bounding box center [573, 233] width 59 height 16
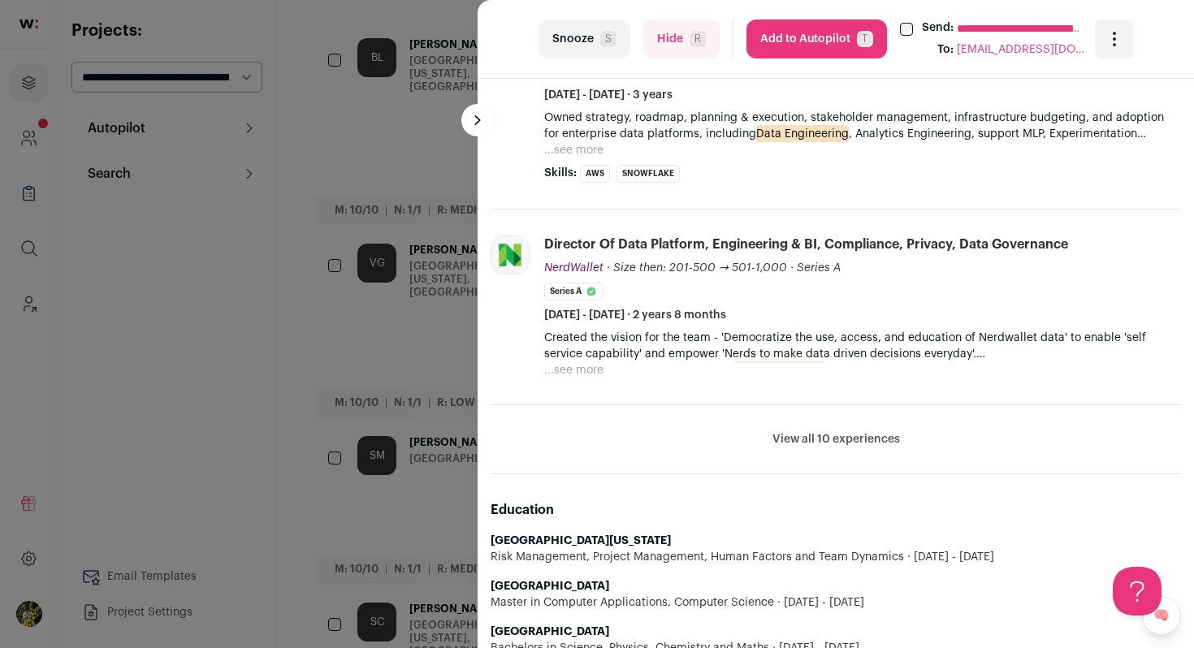
scroll to position [849, 0]
click at [801, 443] on button "View all 10 experiences" at bounding box center [835, 438] width 127 height 16
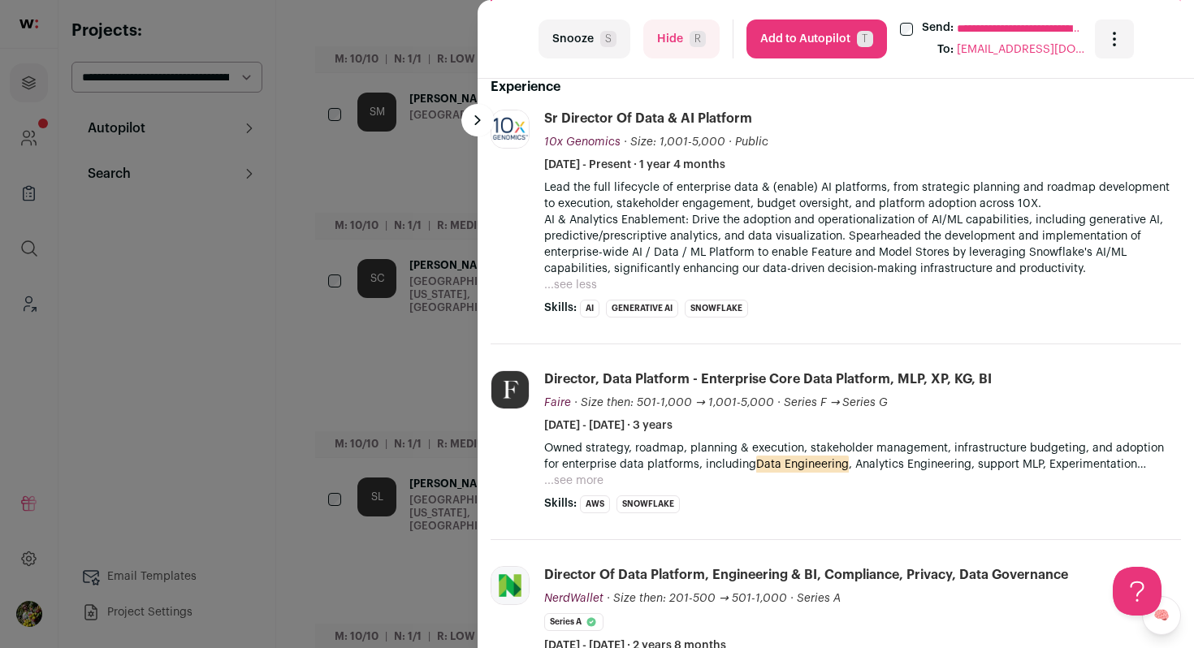
scroll to position [514, 0]
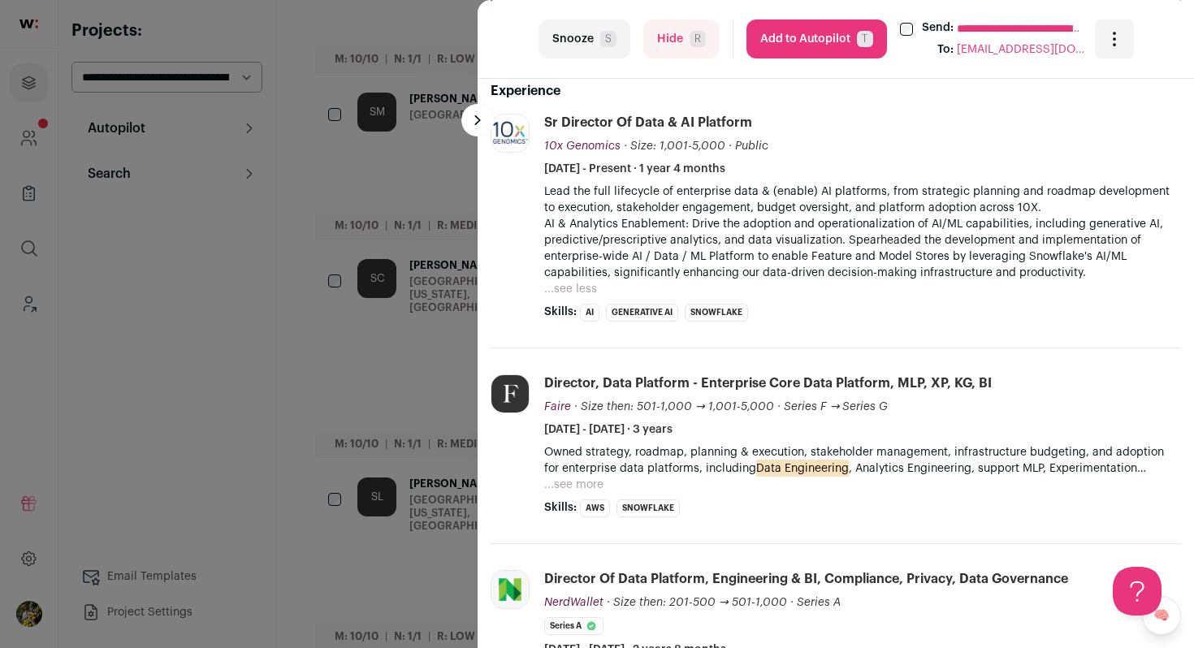
click at [806, 47] on button "Add to Autopilot T" at bounding box center [816, 38] width 140 height 39
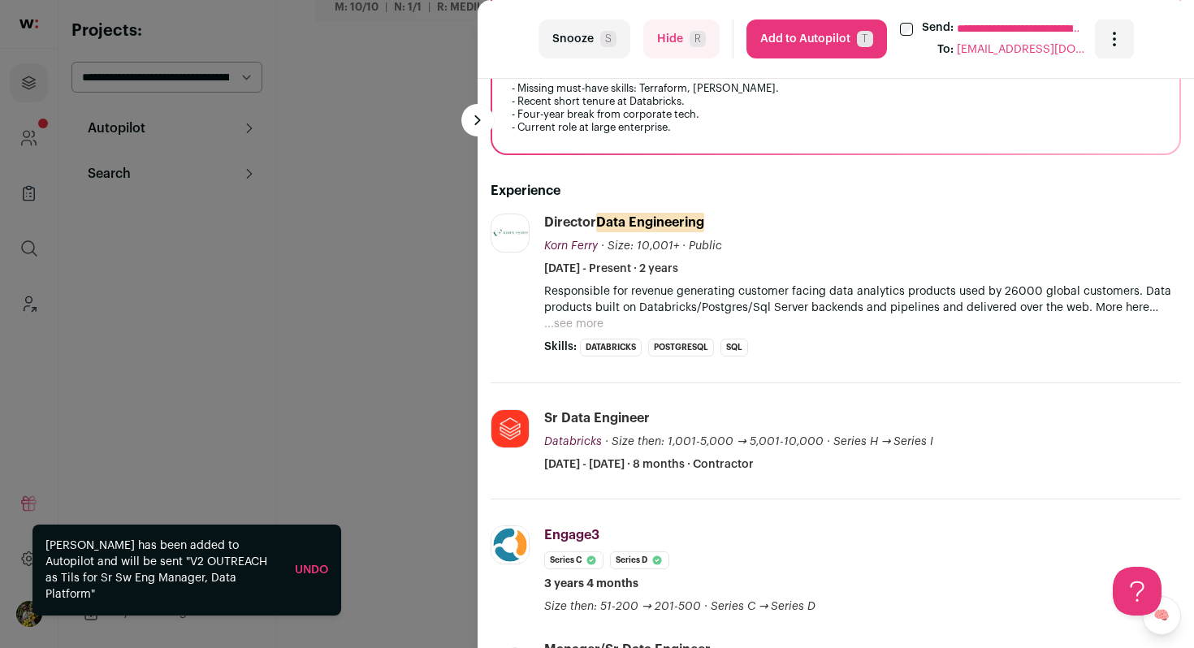
scroll to position [1449, 0]
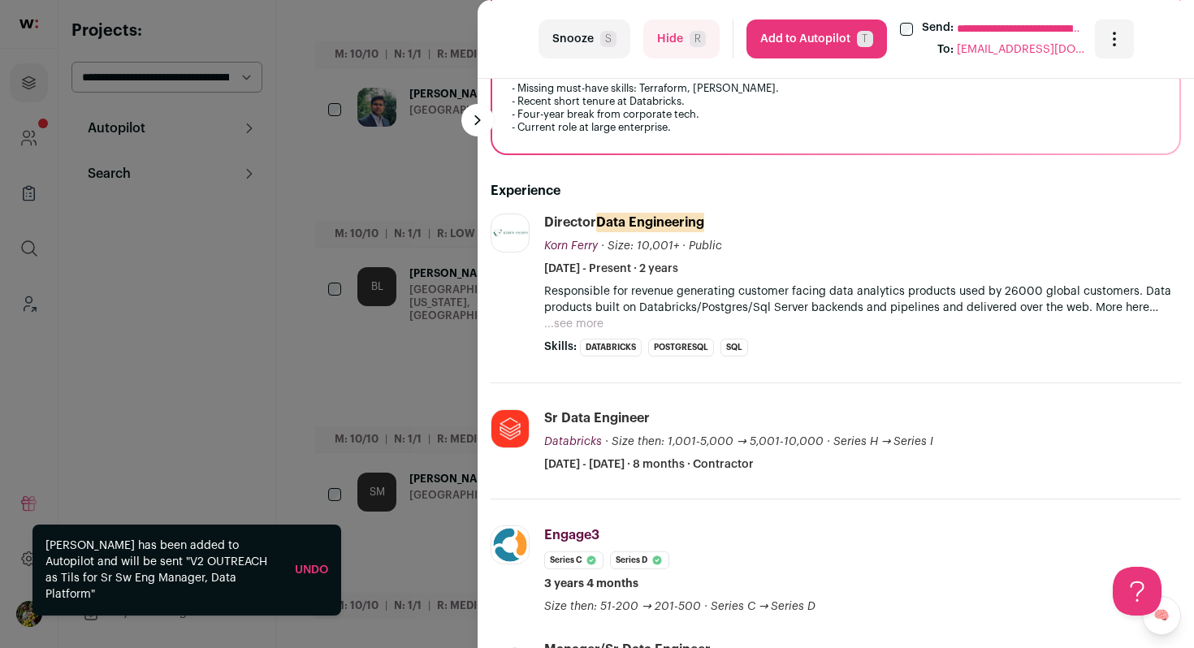
click at [706, 37] on button "Hide R" at bounding box center [681, 38] width 76 height 39
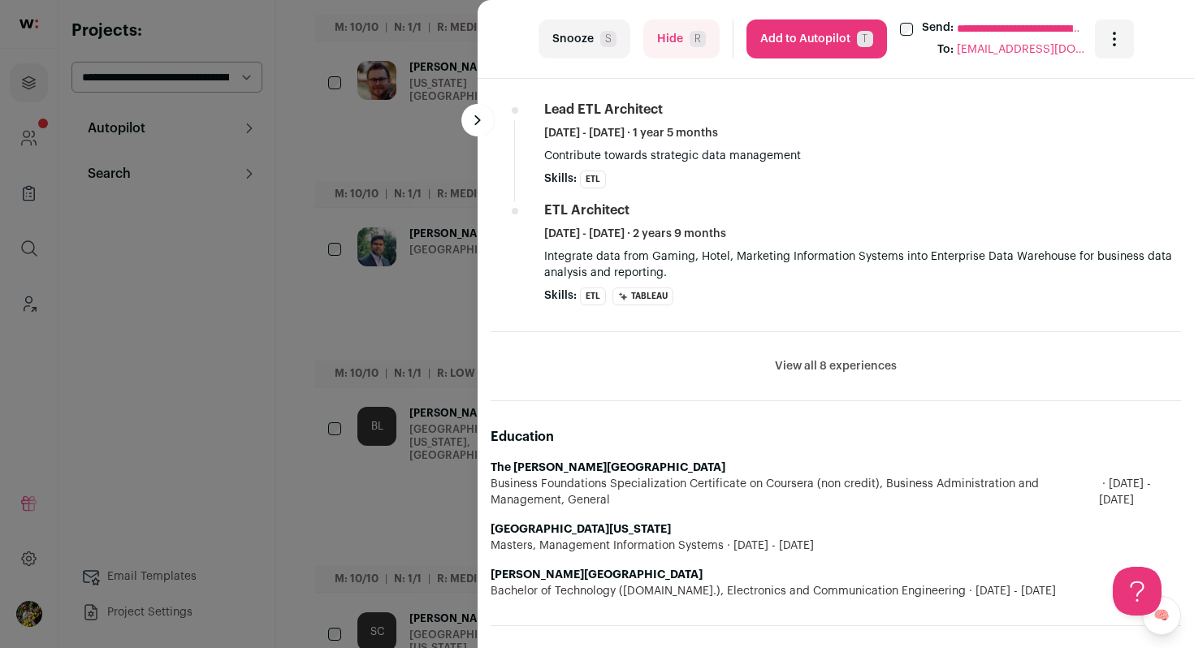
scroll to position [1087, 0]
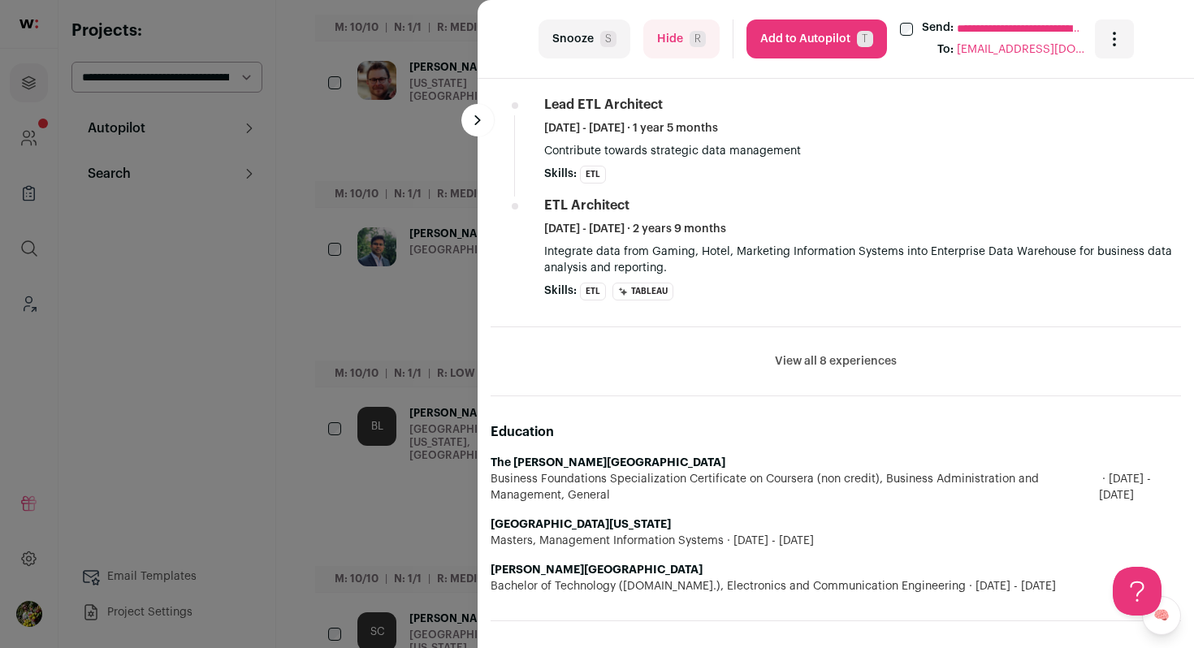
click at [861, 361] on button "View all 8 experiences" at bounding box center [836, 361] width 122 height 16
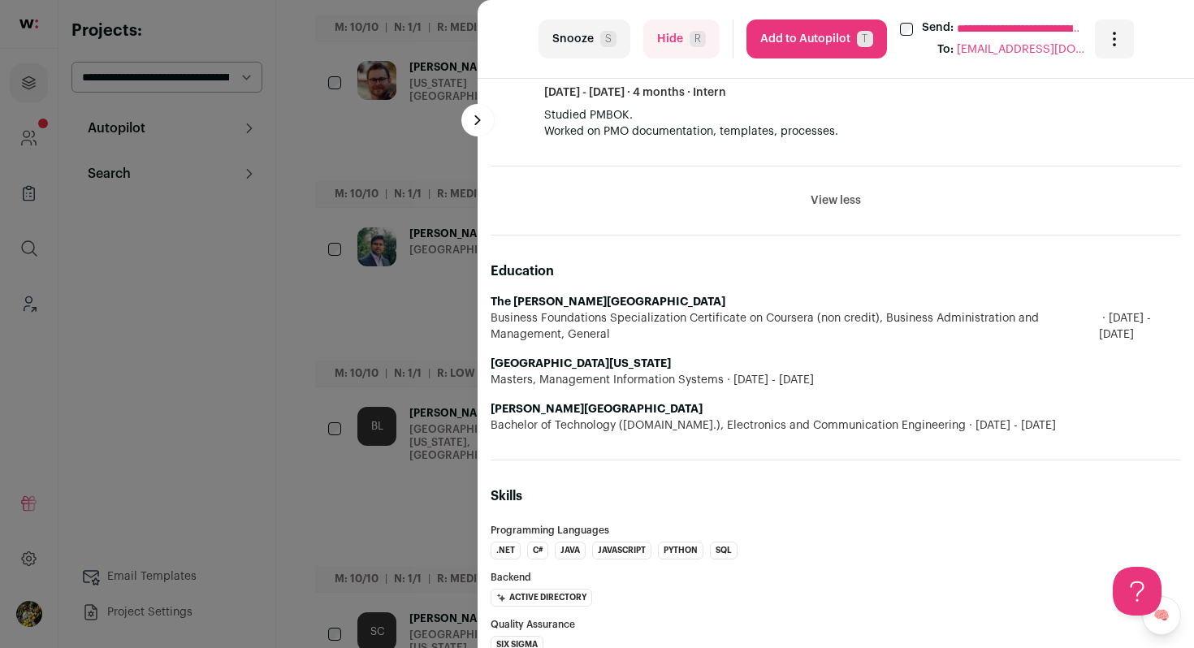
scroll to position [2216, 0]
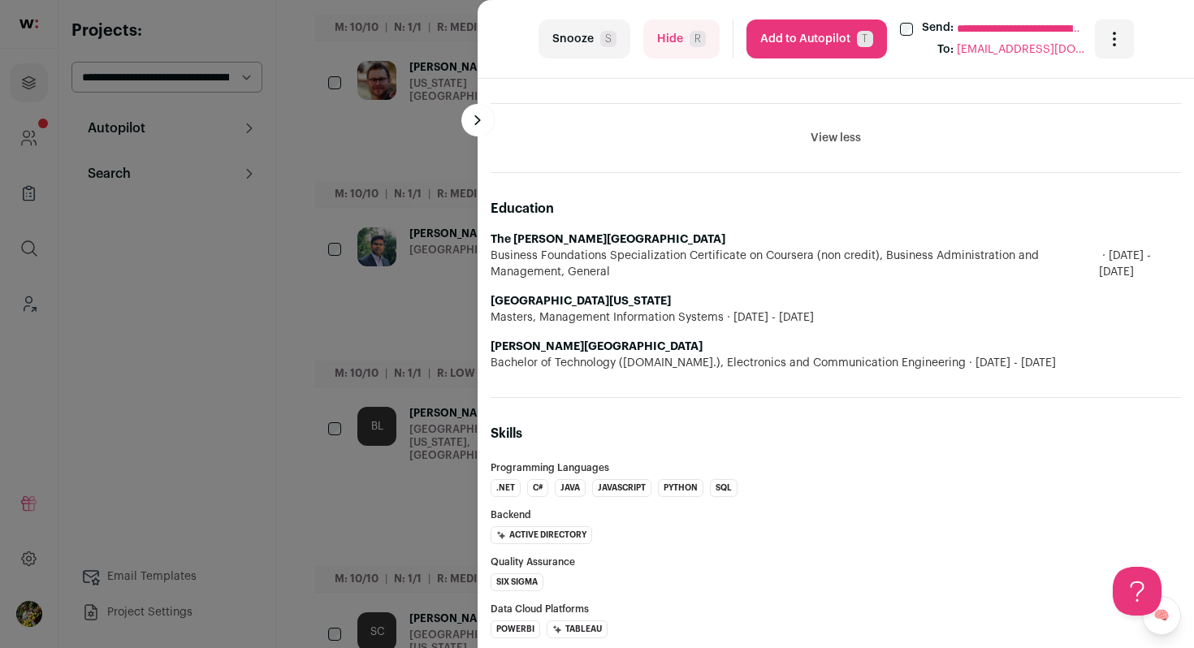
click at [684, 45] on button "Hide R" at bounding box center [681, 38] width 76 height 39
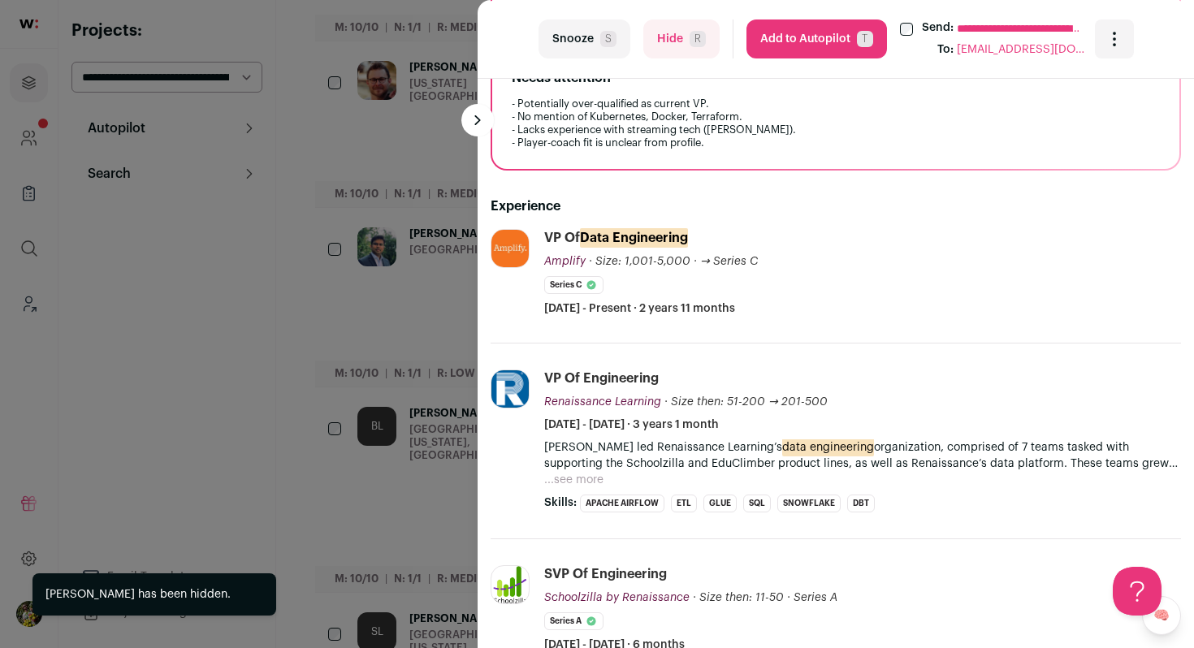
scroll to position [420, 0]
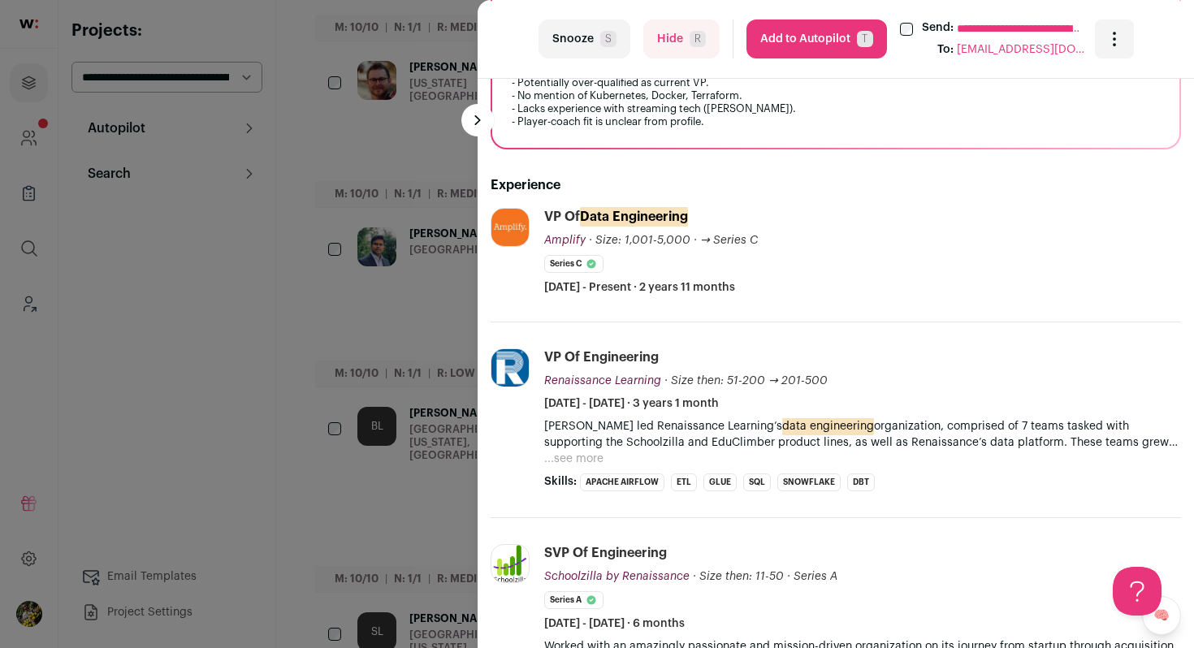
click at [697, 32] on span "R" at bounding box center [697, 39] width 16 height 16
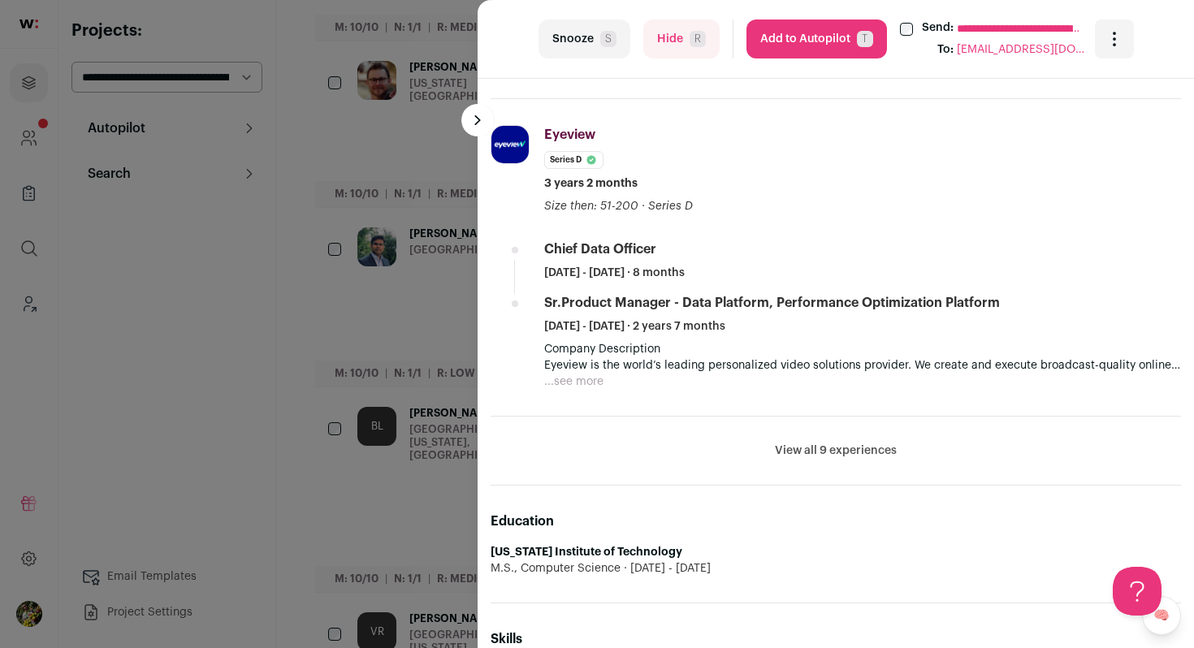
scroll to position [785, 0]
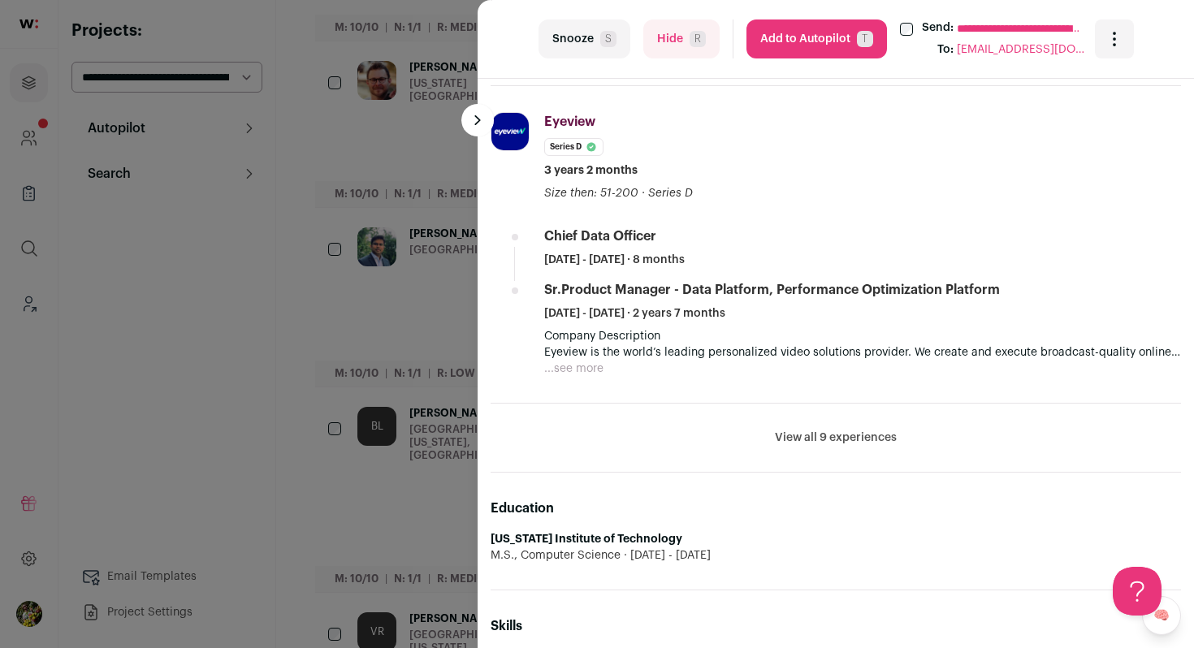
click at [828, 443] on button "View all 9 experiences" at bounding box center [836, 438] width 122 height 16
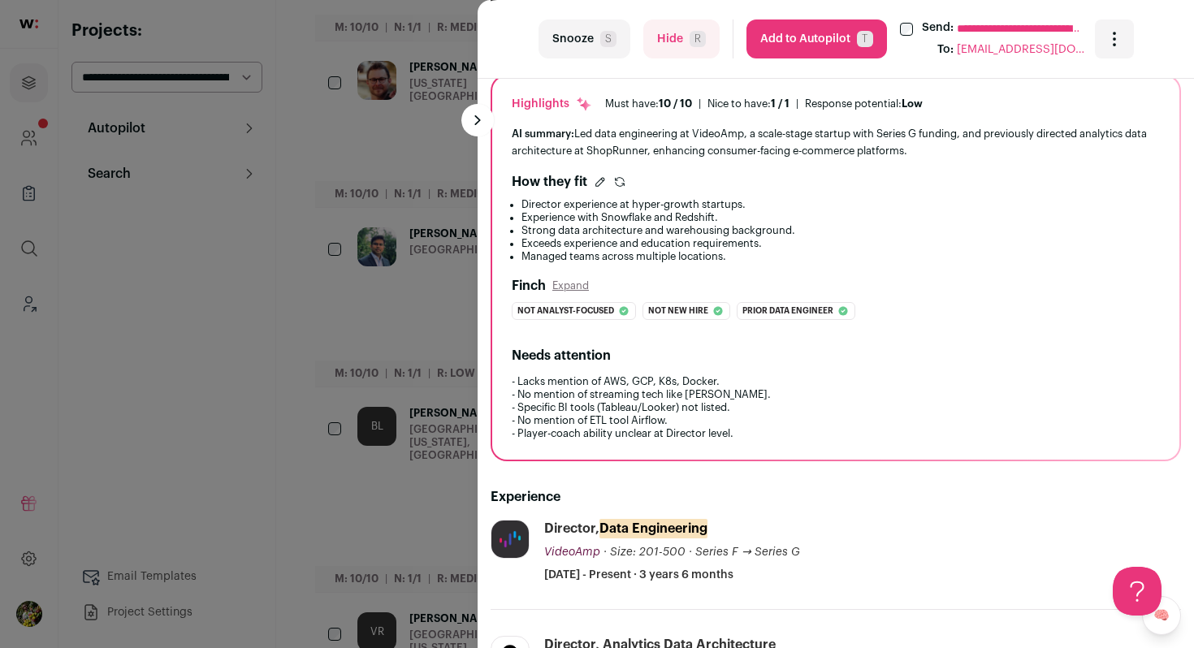
scroll to position [103, 0]
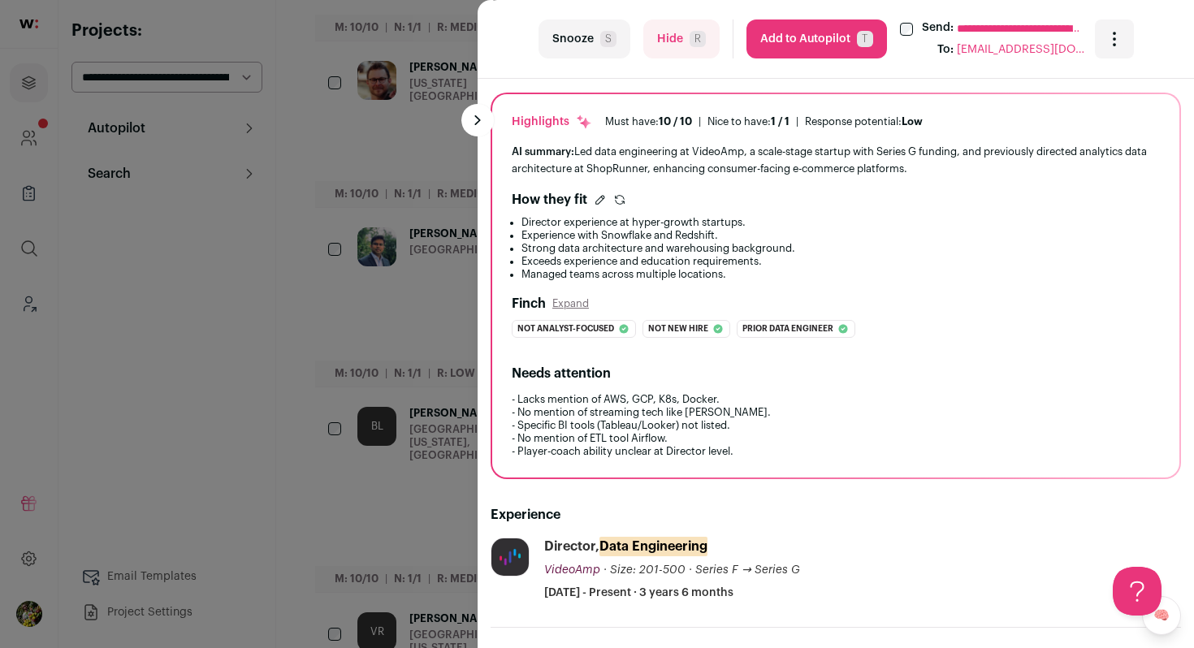
click at [823, 41] on button "Add to Autopilot T" at bounding box center [816, 38] width 140 height 39
click at [431, 230] on div "**********" at bounding box center [597, 324] width 1194 height 648
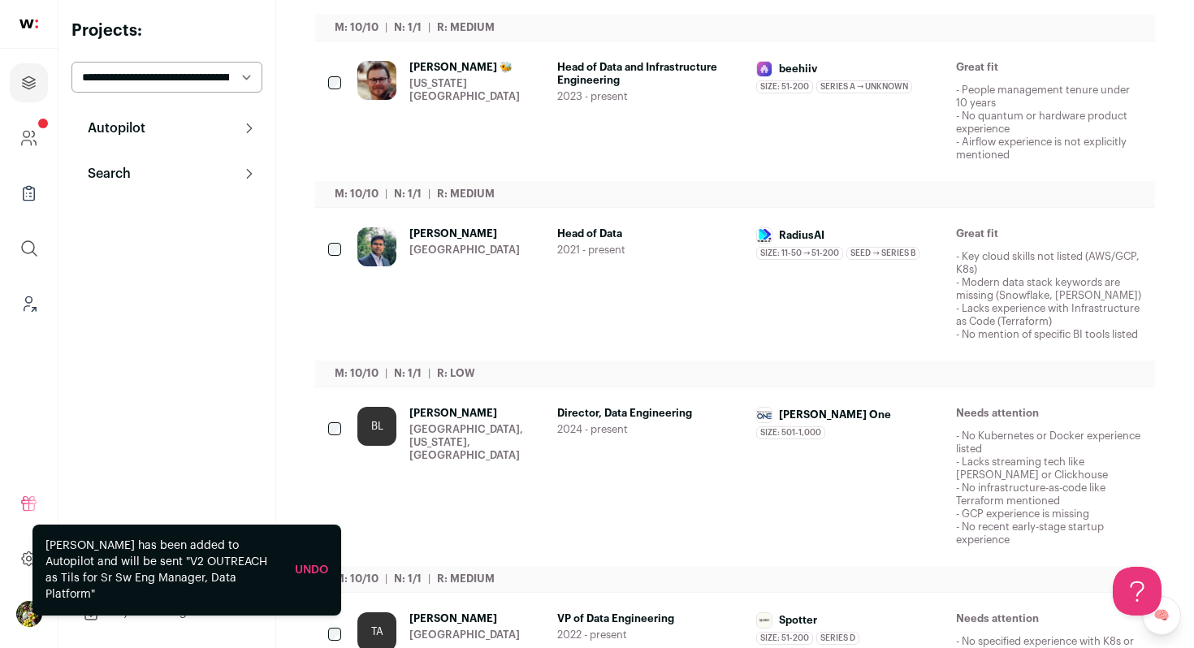
click at [438, 240] on span "[PERSON_NAME]" at bounding box center [464, 233] width 110 height 13
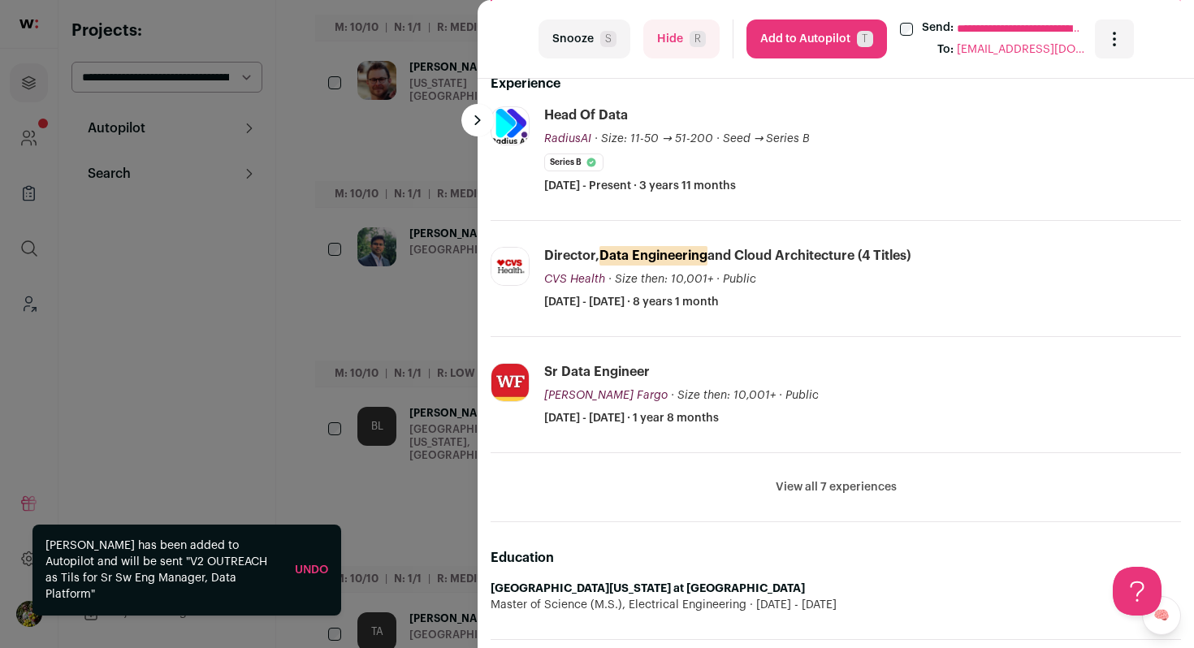
scroll to position [536, 0]
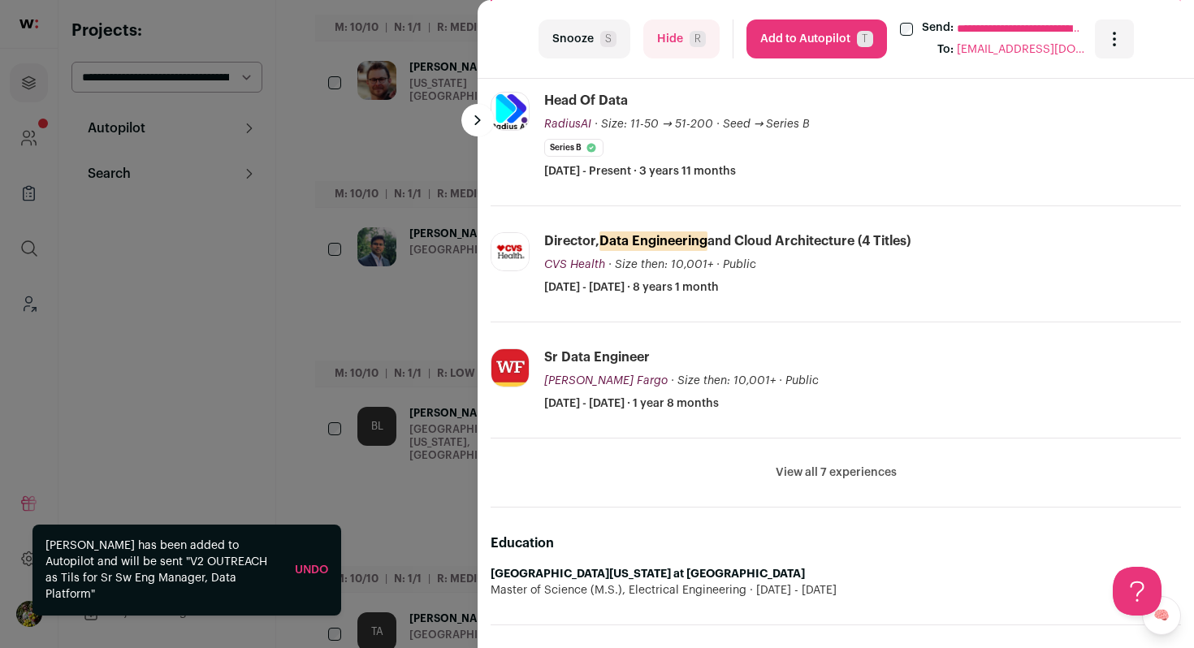
click at [669, 43] on button "Hide R" at bounding box center [681, 38] width 76 height 39
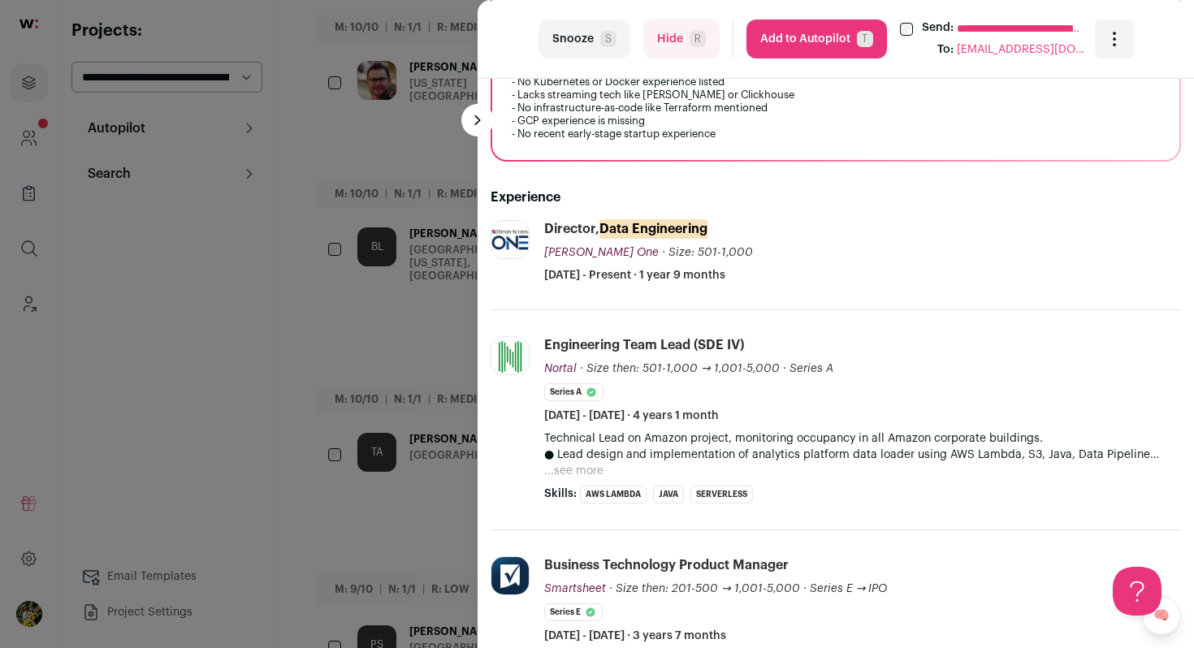
scroll to position [435, 0]
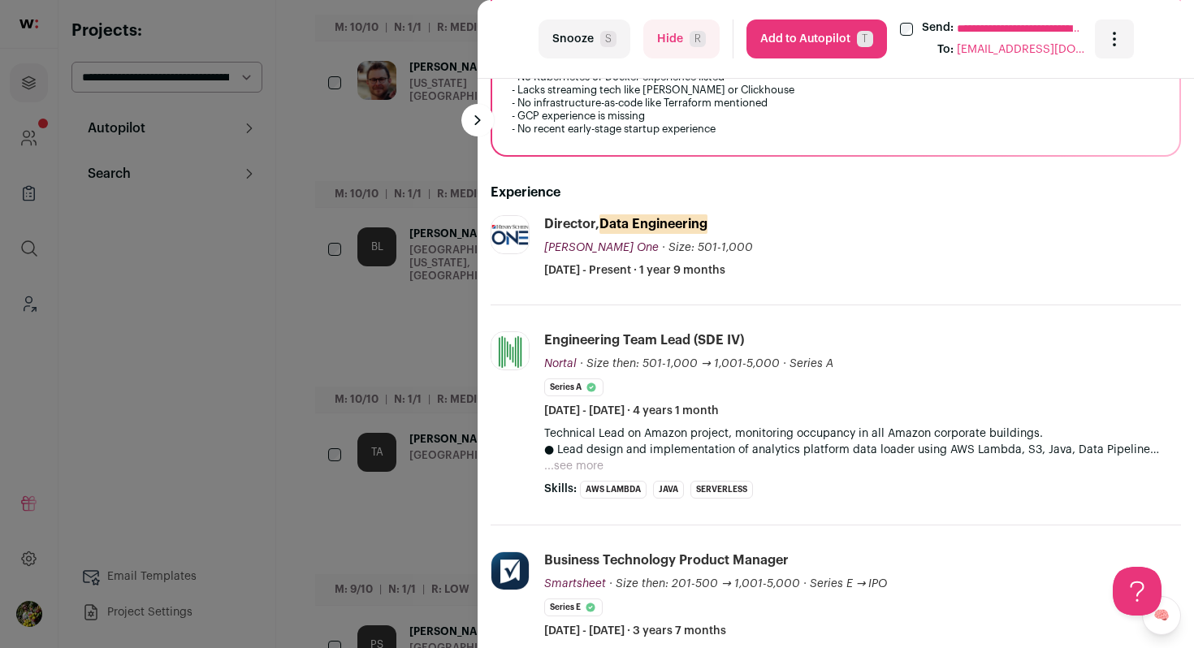
click at [681, 39] on button "Hide R" at bounding box center [681, 38] width 76 height 39
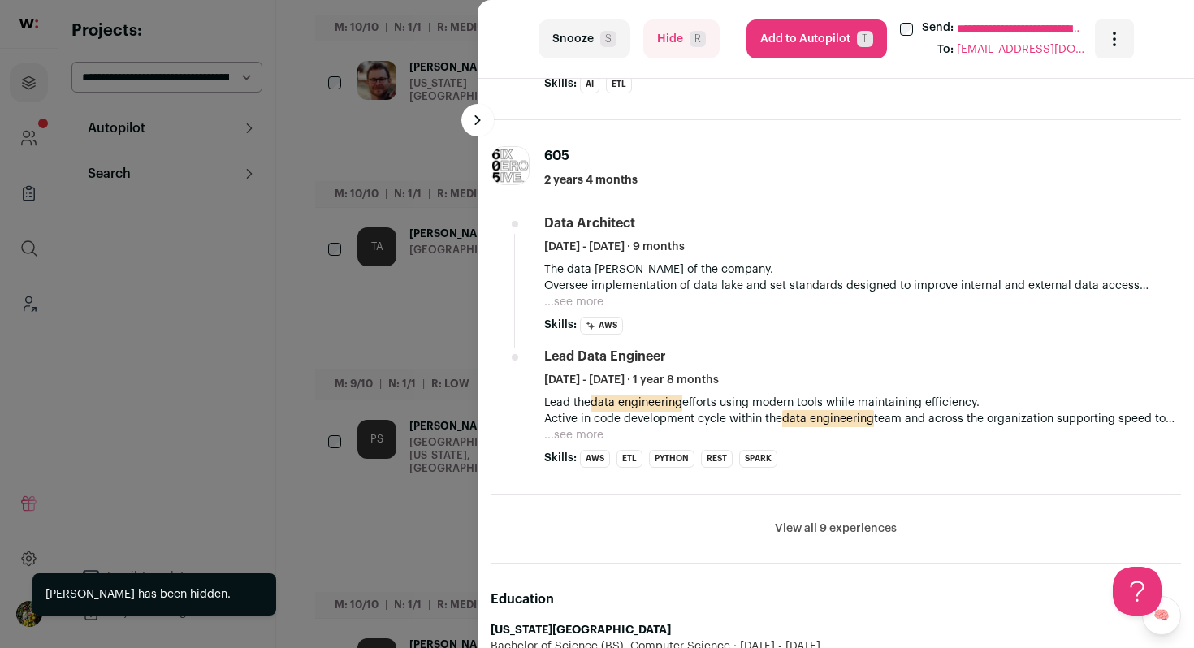
scroll to position [949, 0]
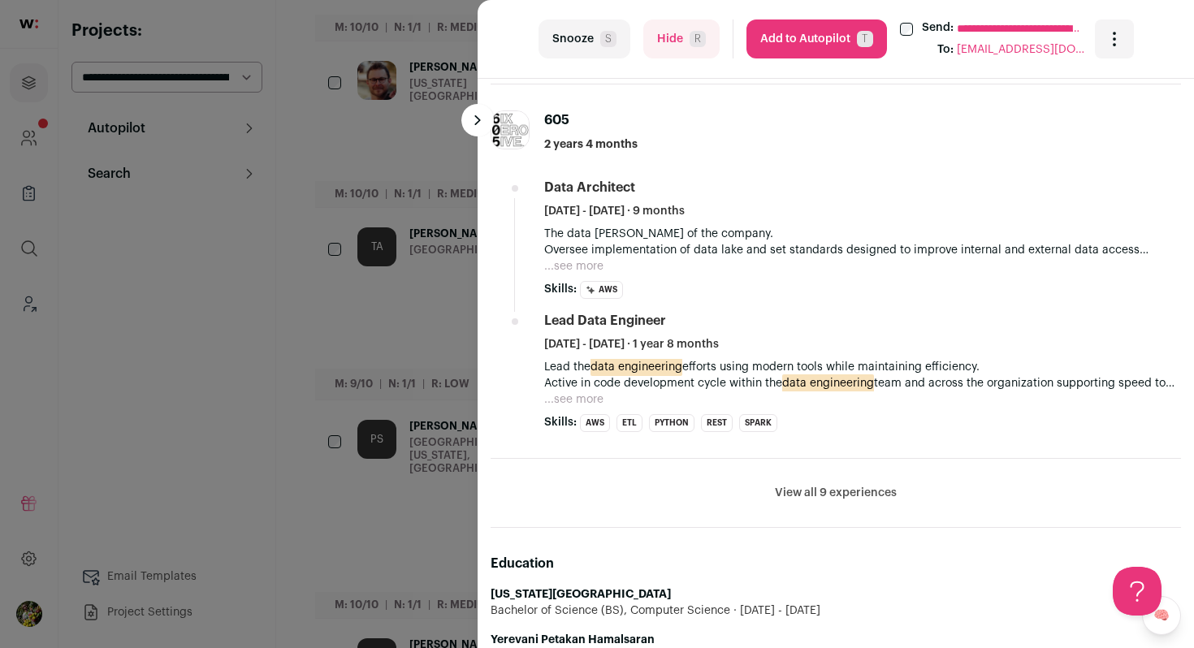
click at [862, 489] on button "View all 9 experiences" at bounding box center [836, 493] width 122 height 16
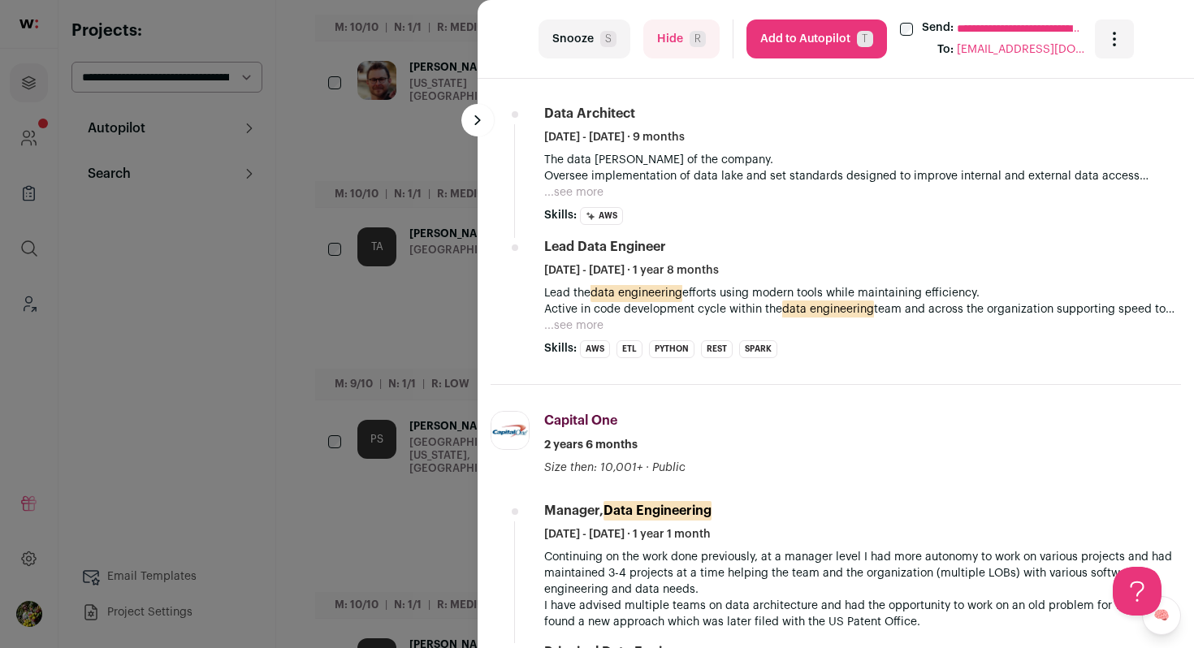
scroll to position [1009, 0]
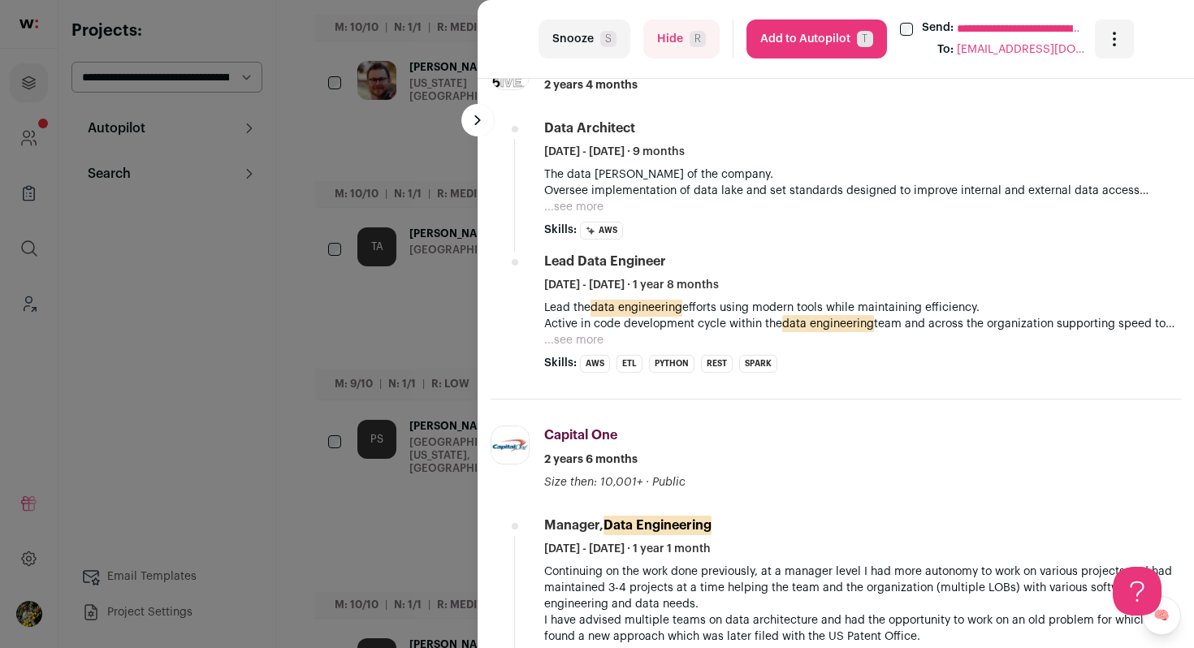
click at [689, 40] on span "R" at bounding box center [697, 39] width 16 height 16
click at [425, 206] on div "**********" at bounding box center [597, 324] width 1194 height 648
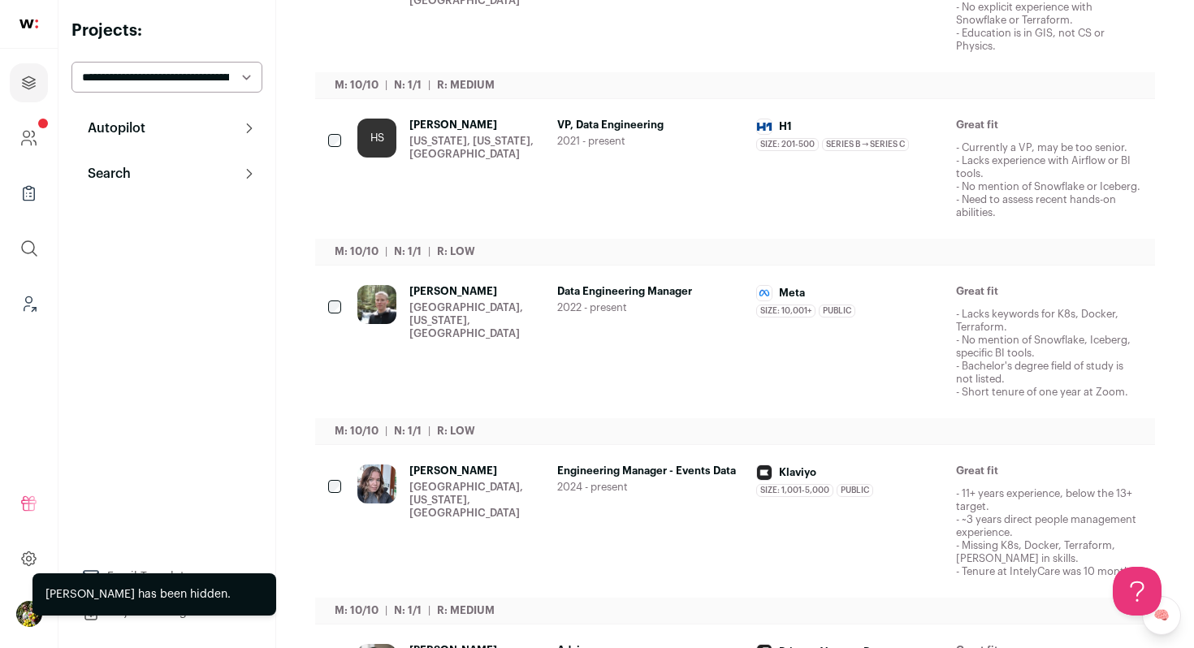
scroll to position [0, 0]
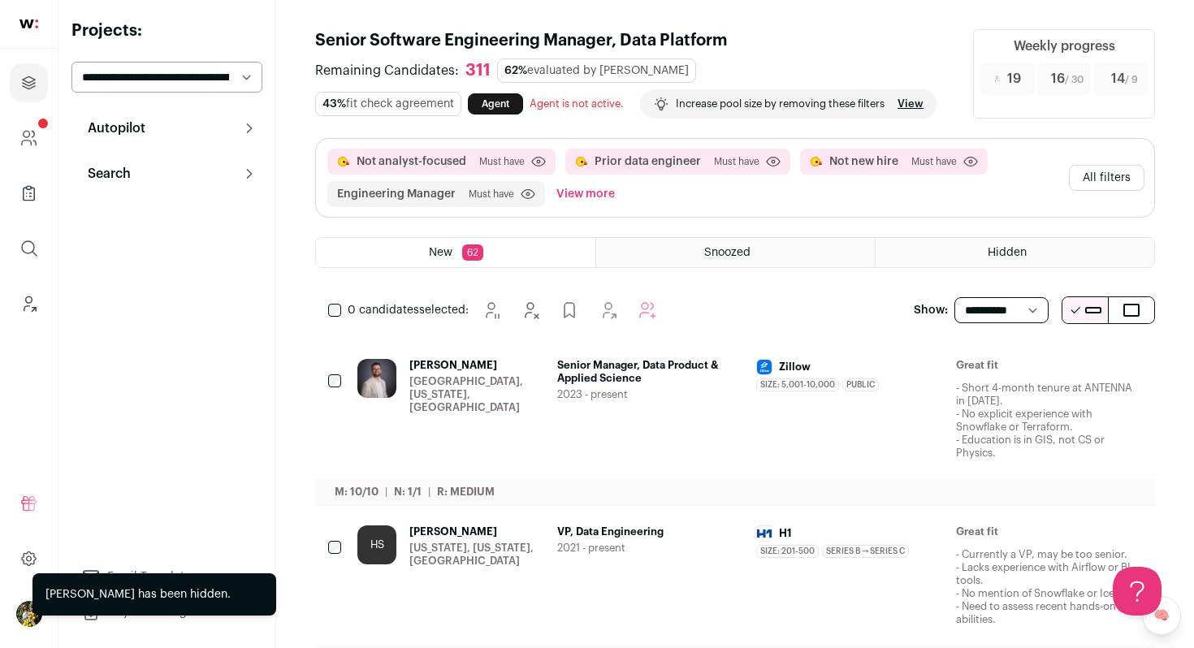
click at [510, 364] on span "[PERSON_NAME]" at bounding box center [476, 365] width 135 height 13
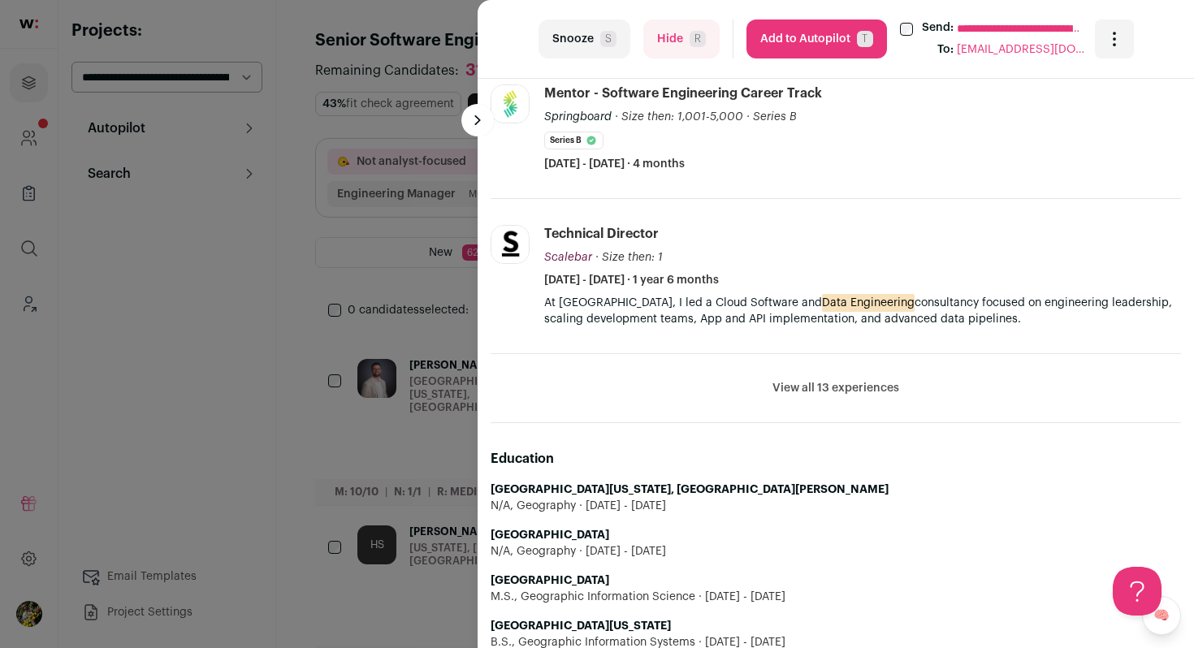
scroll to position [788, 0]
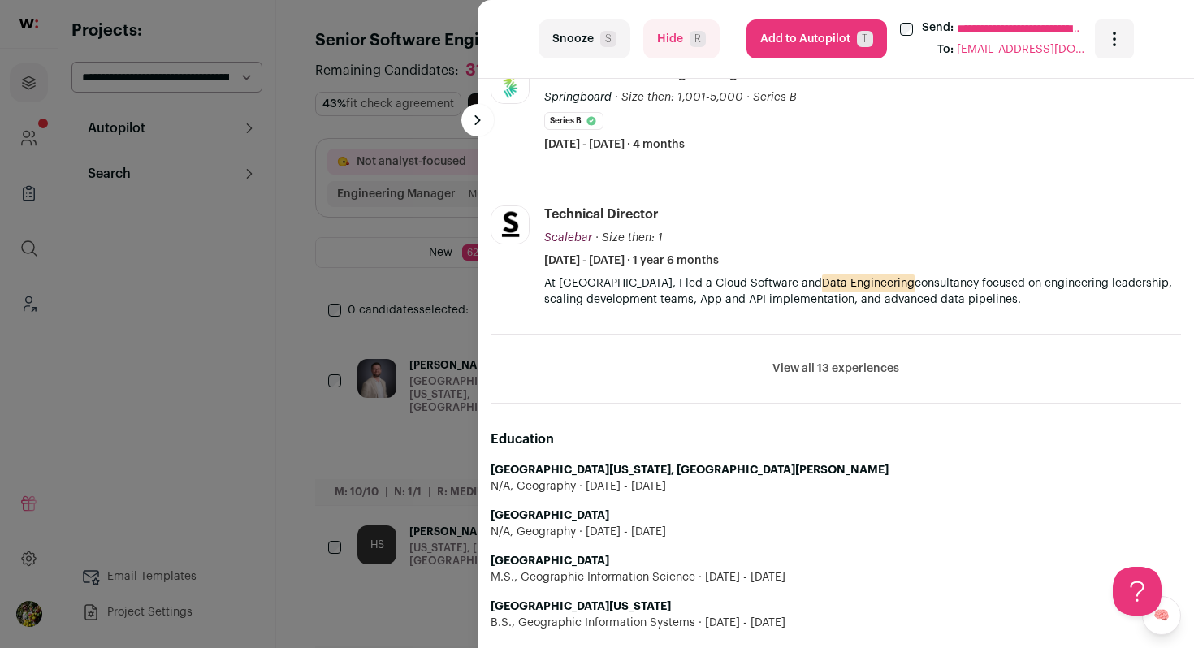
click at [792, 365] on button "View all 13 experiences" at bounding box center [835, 369] width 127 height 16
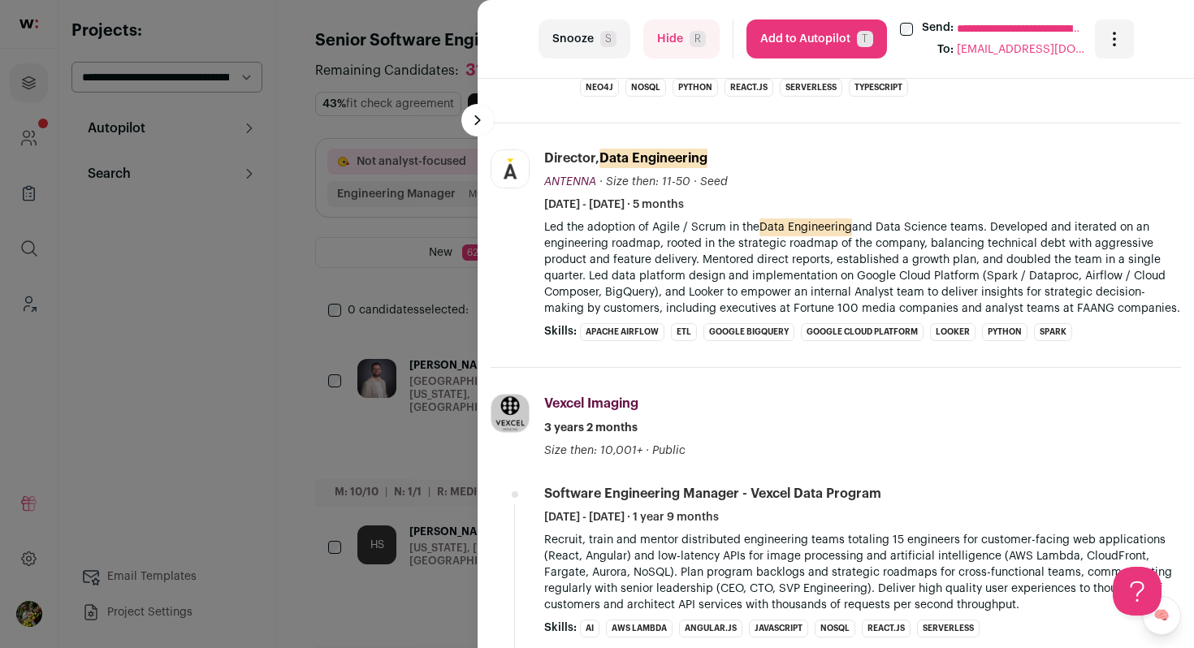
scroll to position [1272, 0]
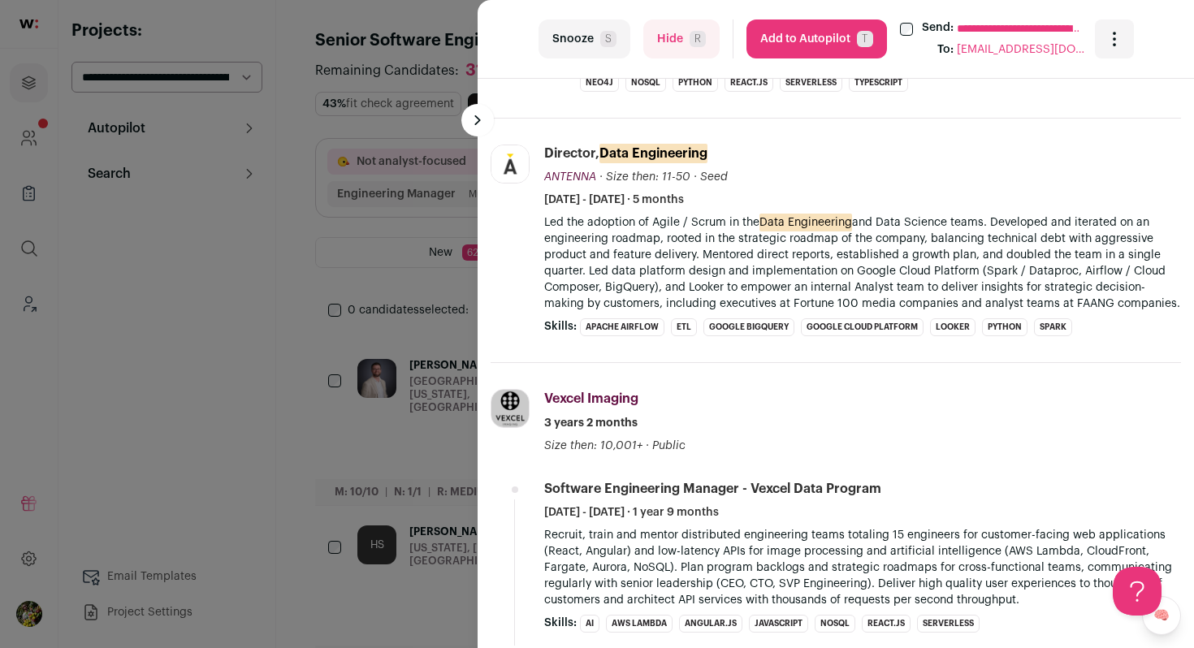
click at [698, 41] on span "R" at bounding box center [697, 39] width 16 height 16
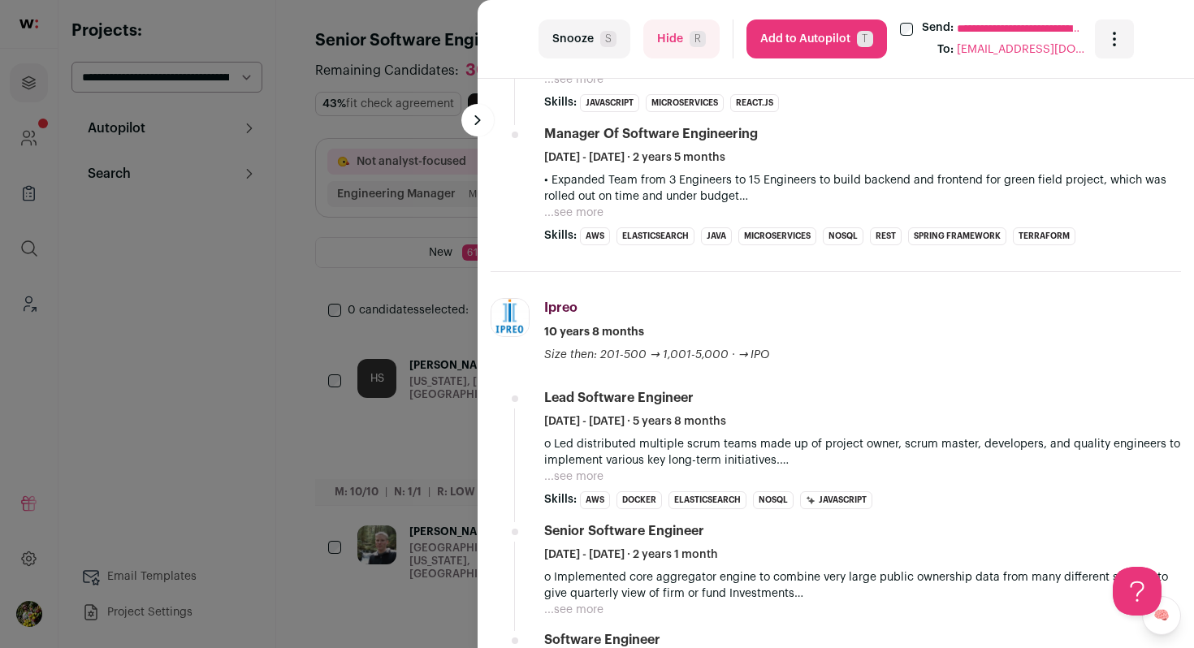
scroll to position [1069, 0]
click at [425, 248] on div "**********" at bounding box center [597, 324] width 1194 height 648
